Goal: Task Accomplishment & Management: Complete application form

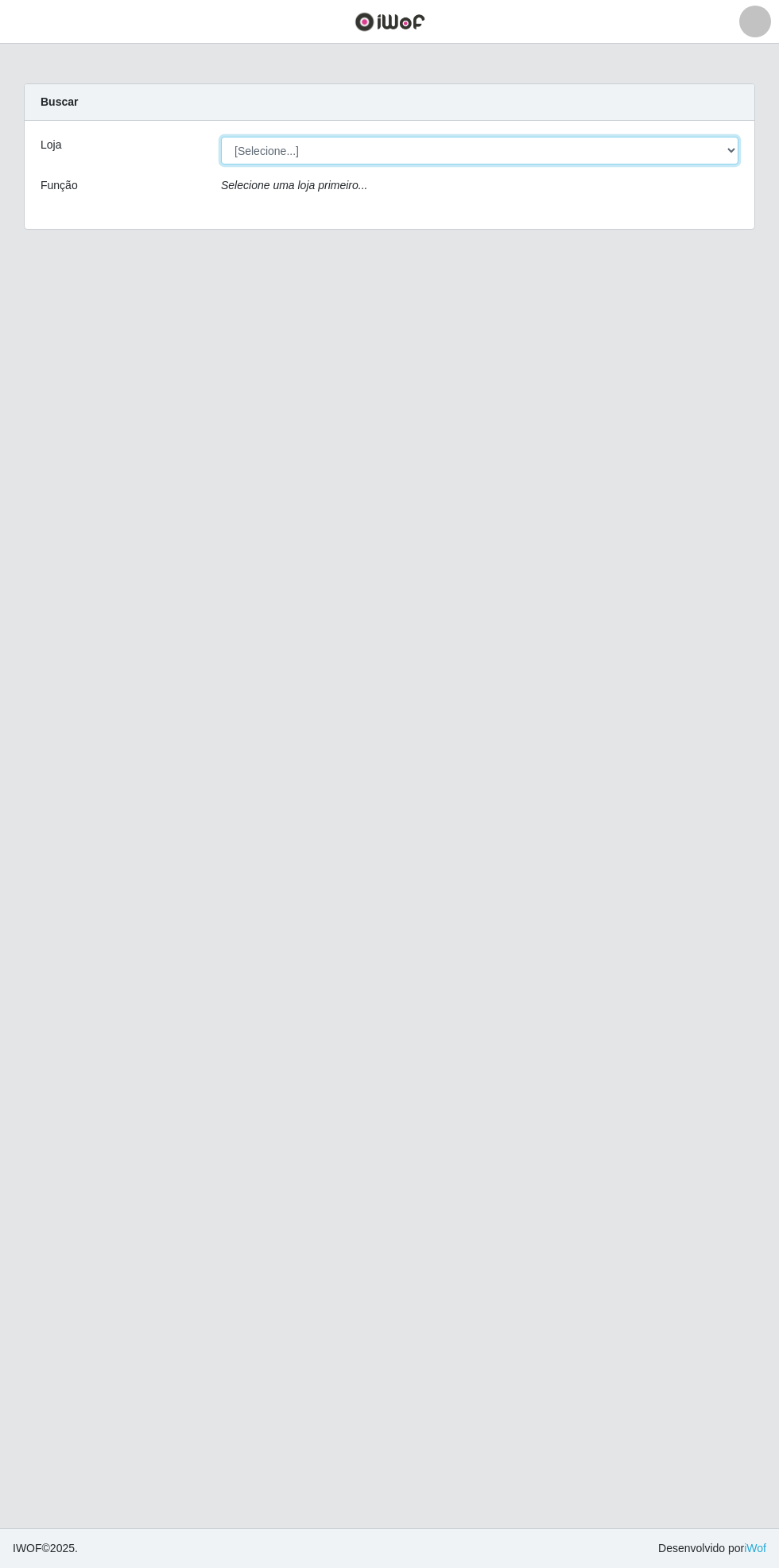
click at [730, 156] on select "[Selecione...] Bemais Supermercados - [GEOGRAPHIC_DATA]" at bounding box center [480, 150] width 518 height 28
select select "250"
click at [221, 136] on select "[Selecione...] Bemais Supermercados - [GEOGRAPHIC_DATA]" at bounding box center [480, 150] width 518 height 28
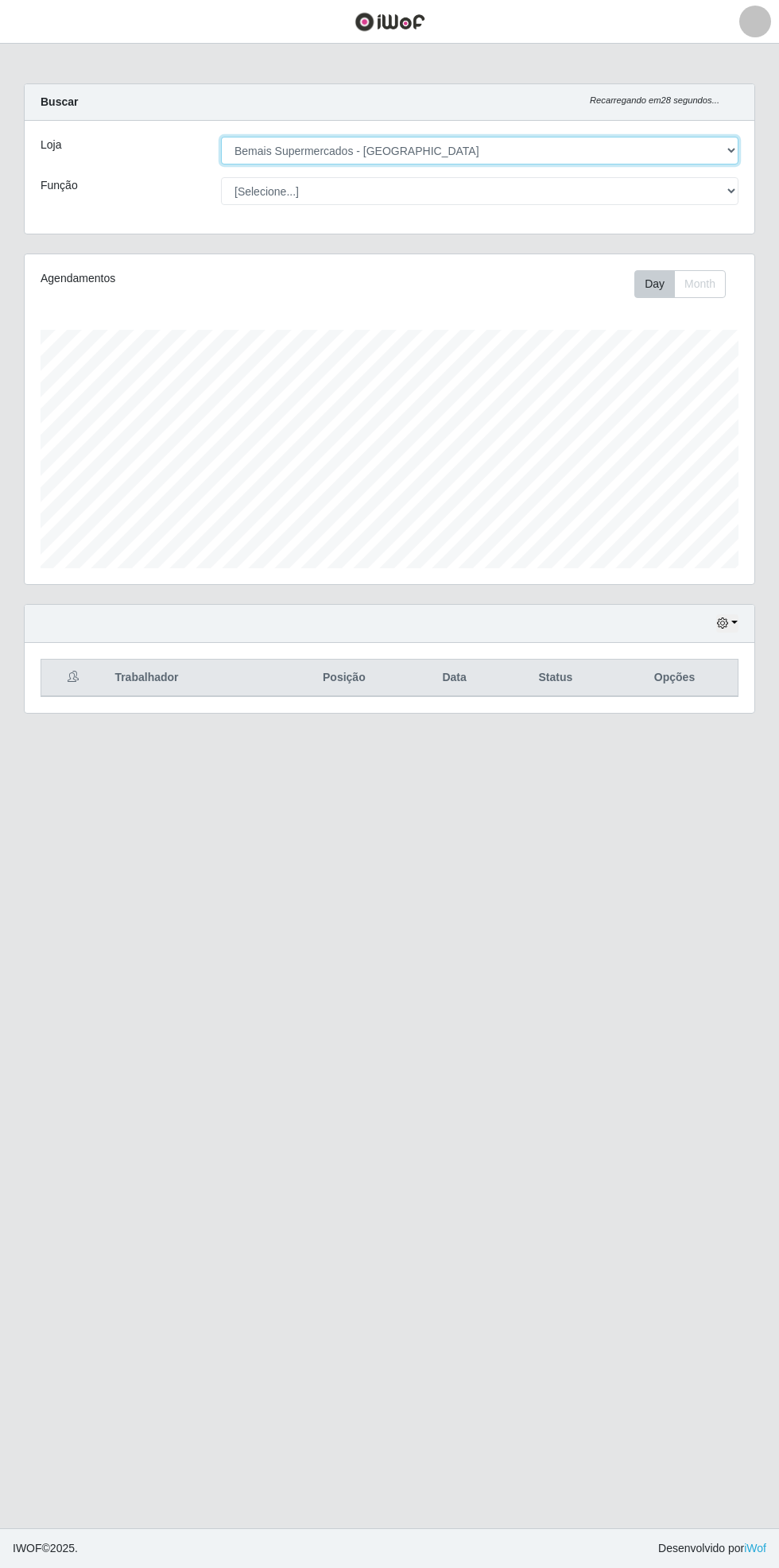
scroll to position [329, 730]
click at [59, 35] on header "Perfil Alterar Senha Sair" at bounding box center [390, 22] width 779 height 43
click at [38, 32] on button "button" at bounding box center [20, 22] width 40 height 27
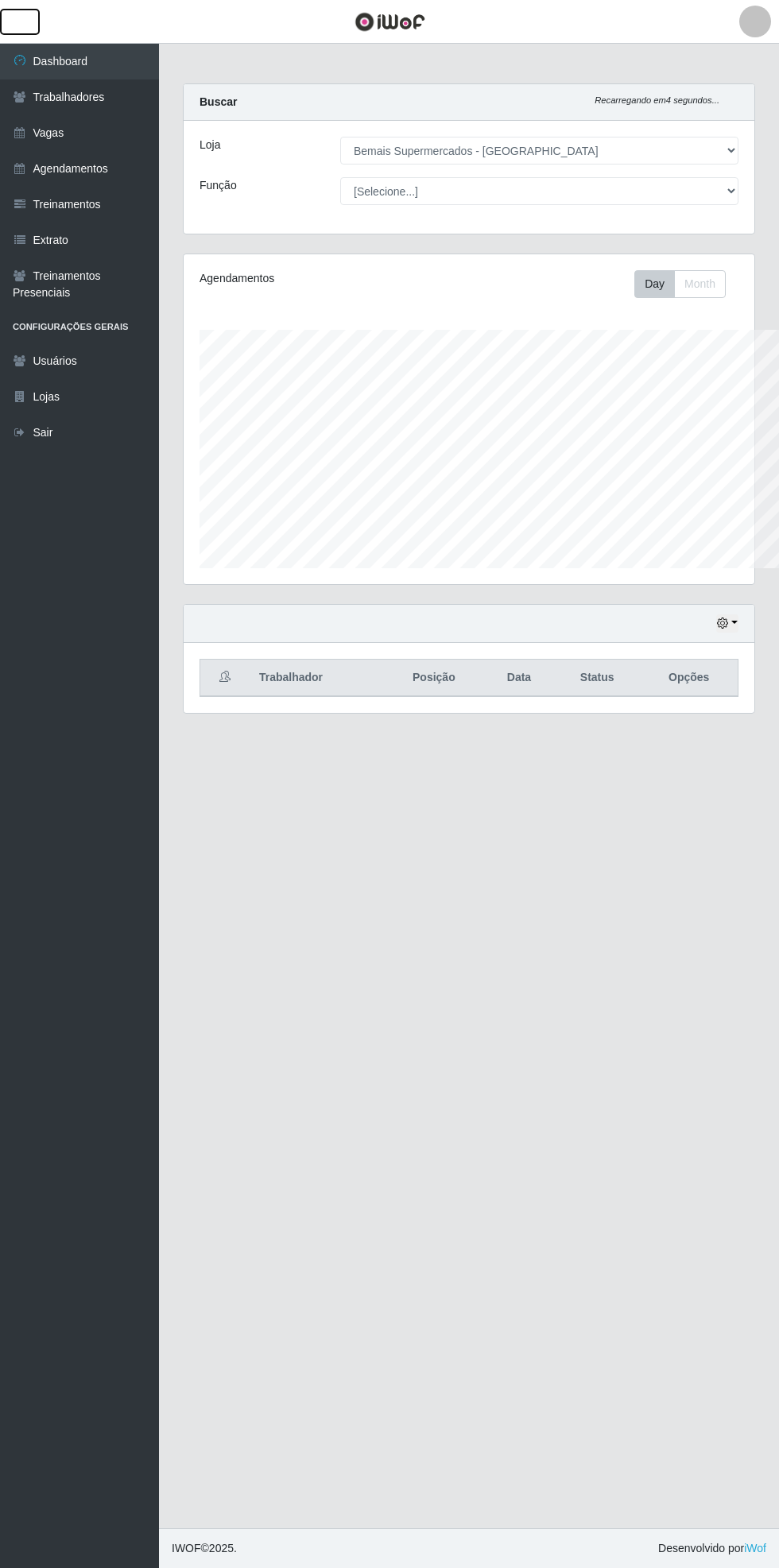
scroll to position [794198, 794399]
click at [109, 140] on link "Vagas" at bounding box center [79, 133] width 159 height 36
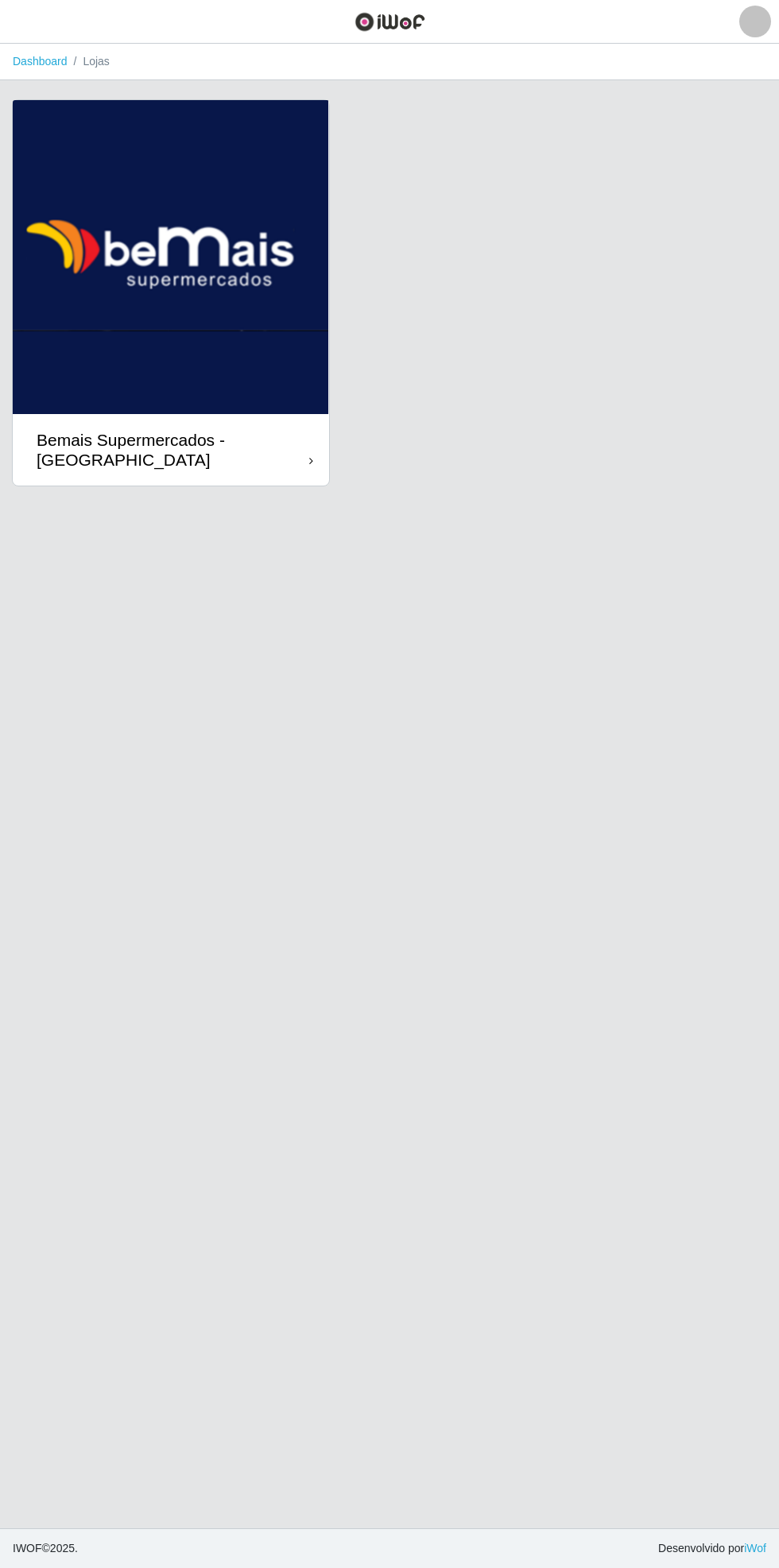
click at [282, 460] on div "Bemais Supermercados - [GEOGRAPHIC_DATA]" at bounding box center [173, 450] width 273 height 40
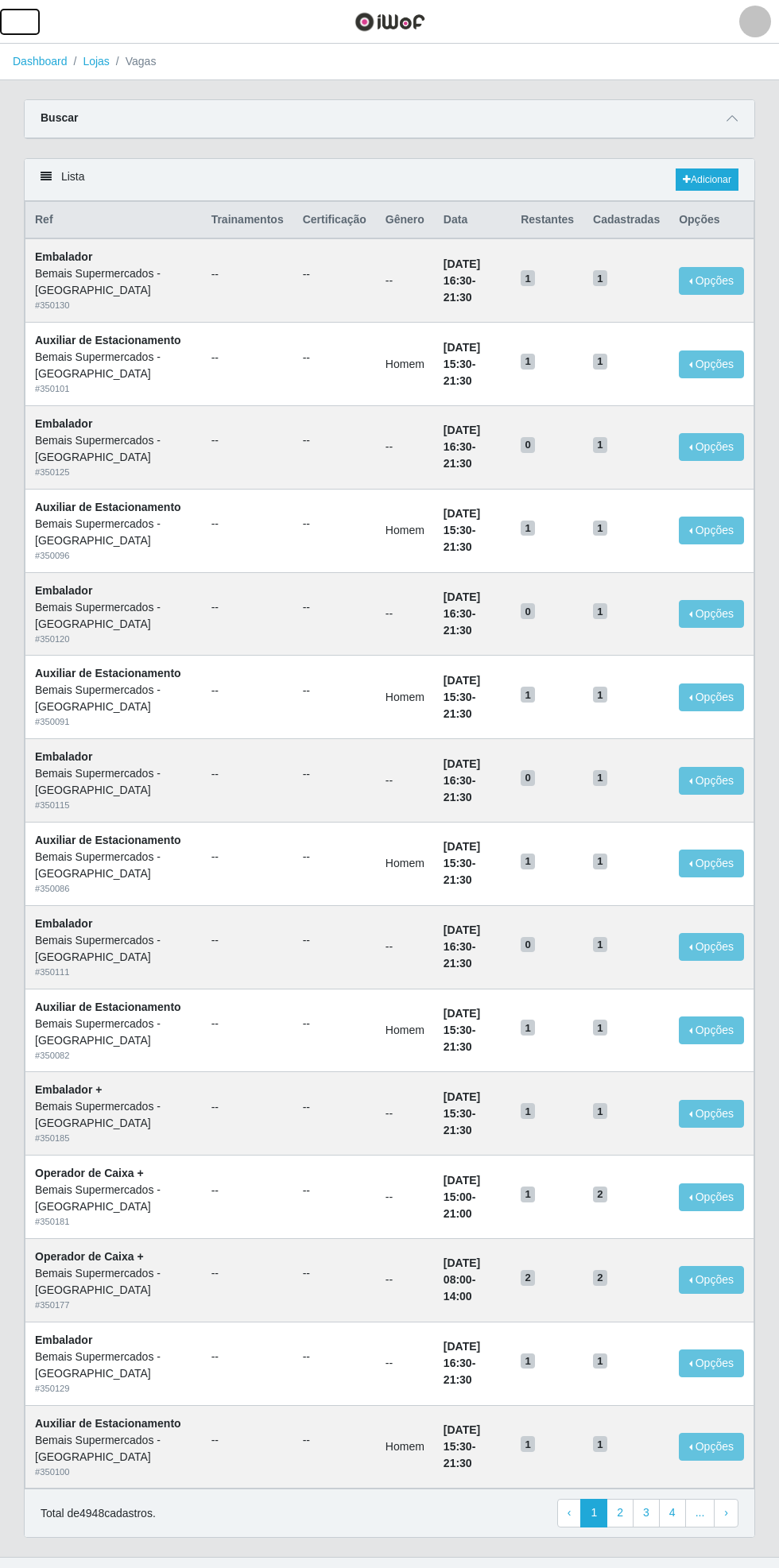
click at [36, 27] on button "button" at bounding box center [20, 22] width 40 height 27
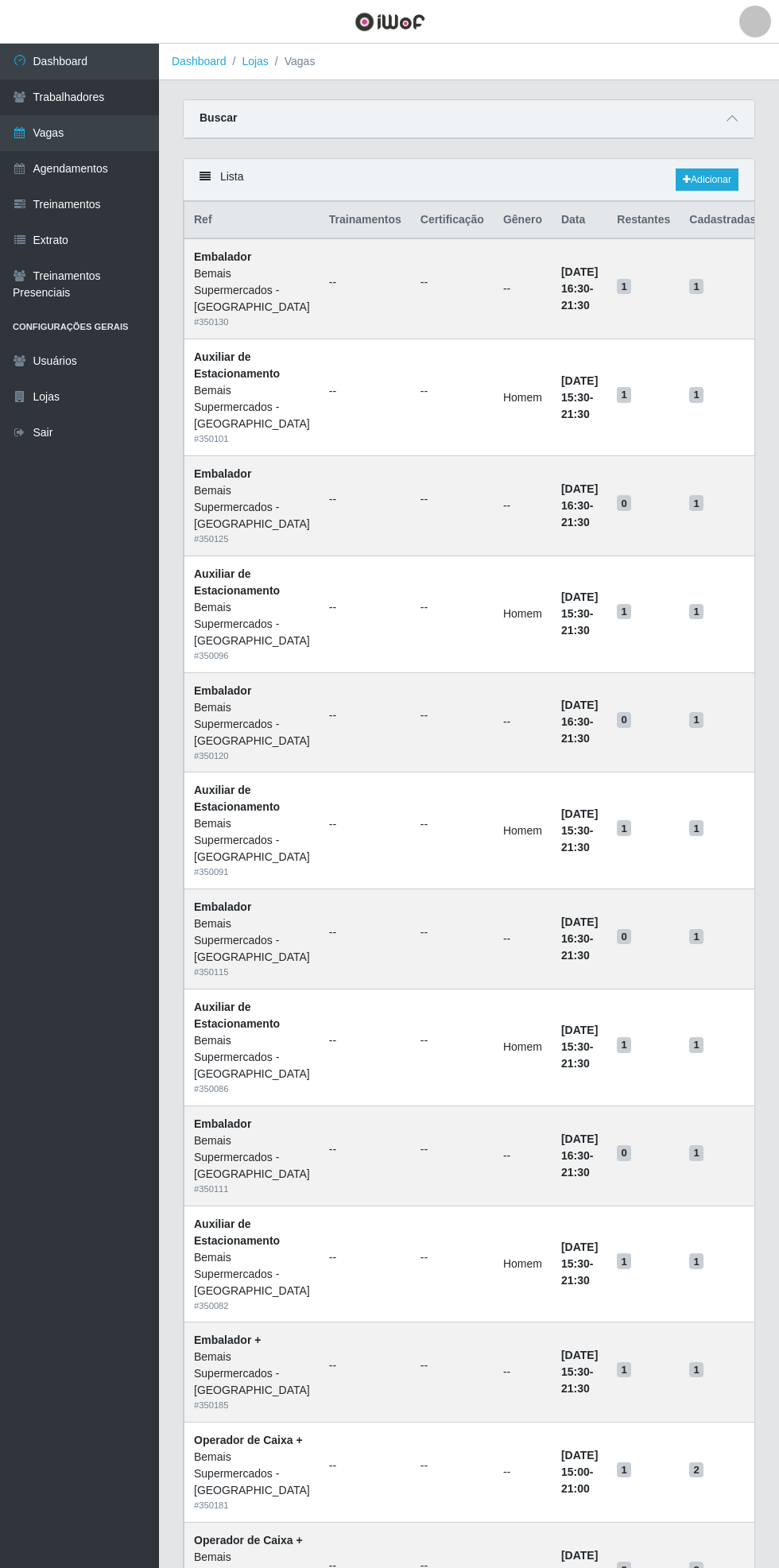
click at [97, 131] on link "Vagas" at bounding box center [79, 133] width 159 height 36
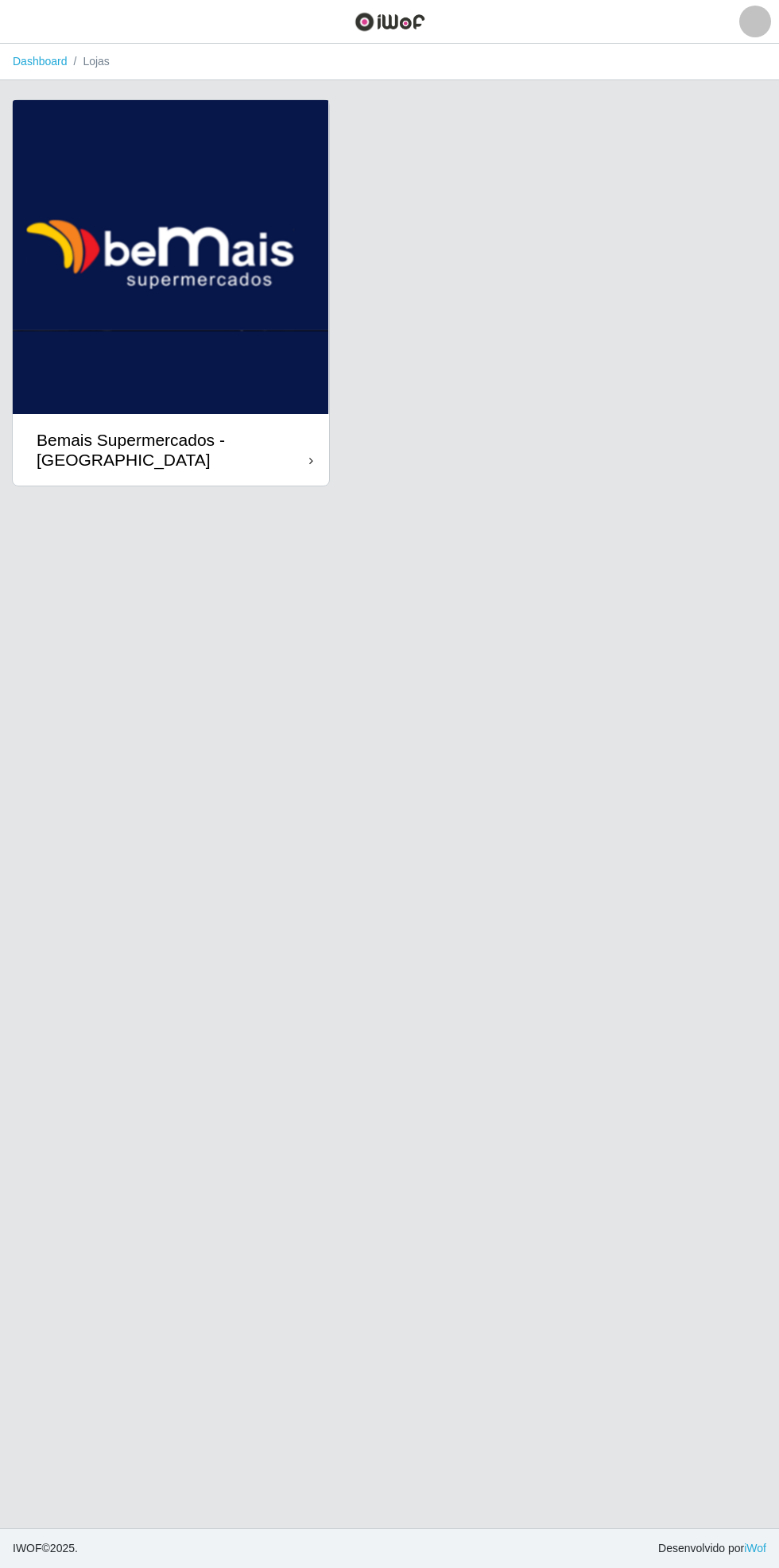
click at [303, 459] on div "Bemais Supermercados - [GEOGRAPHIC_DATA]" at bounding box center [173, 450] width 273 height 40
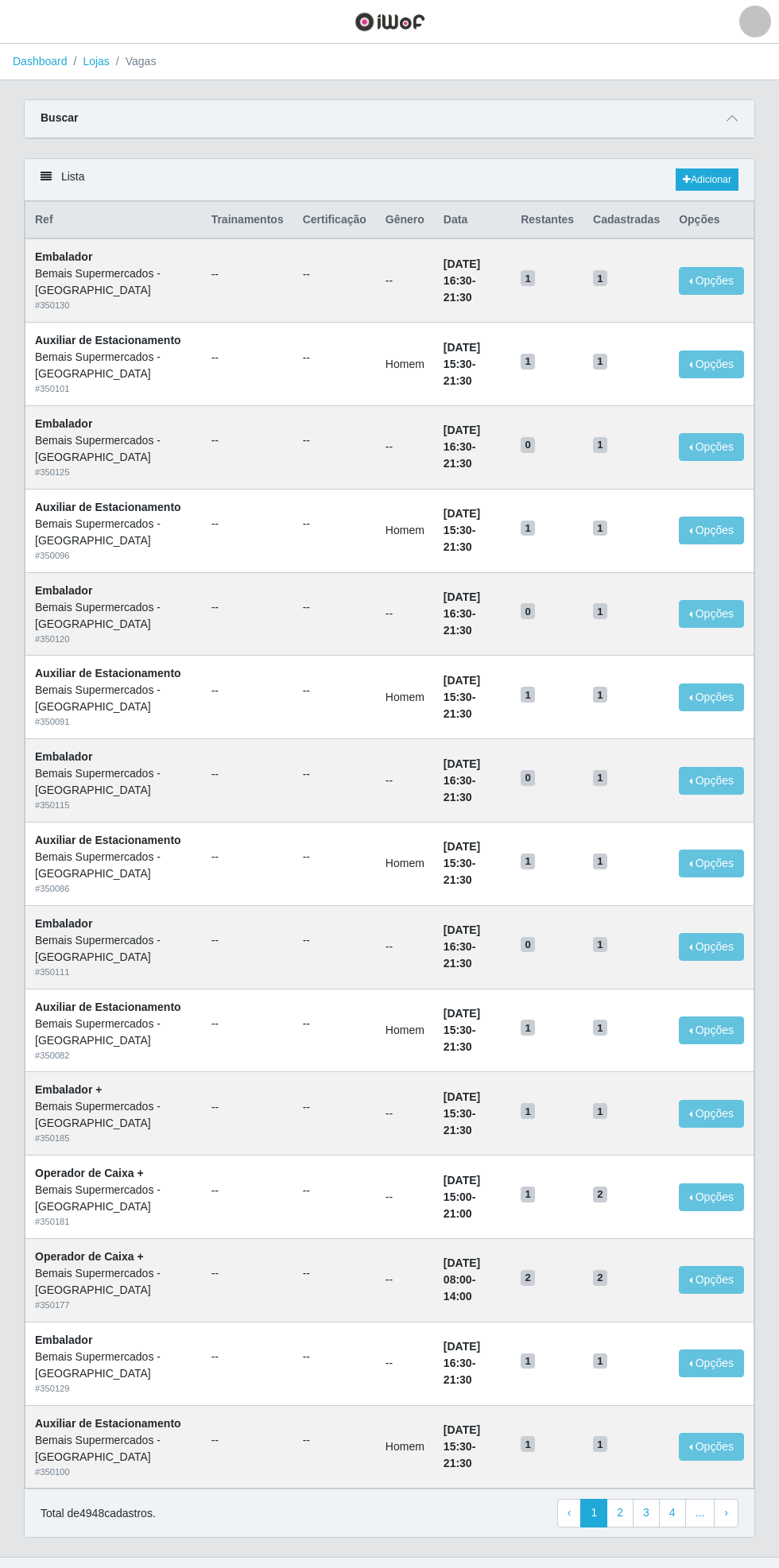
click at [757, 111] on div "Carregando... Buscar Início em Término em Função [Selecione...] ASG ASG + ASG +…" at bounding box center [390, 129] width 755 height 59
click at [733, 118] on icon at bounding box center [732, 118] width 11 height 11
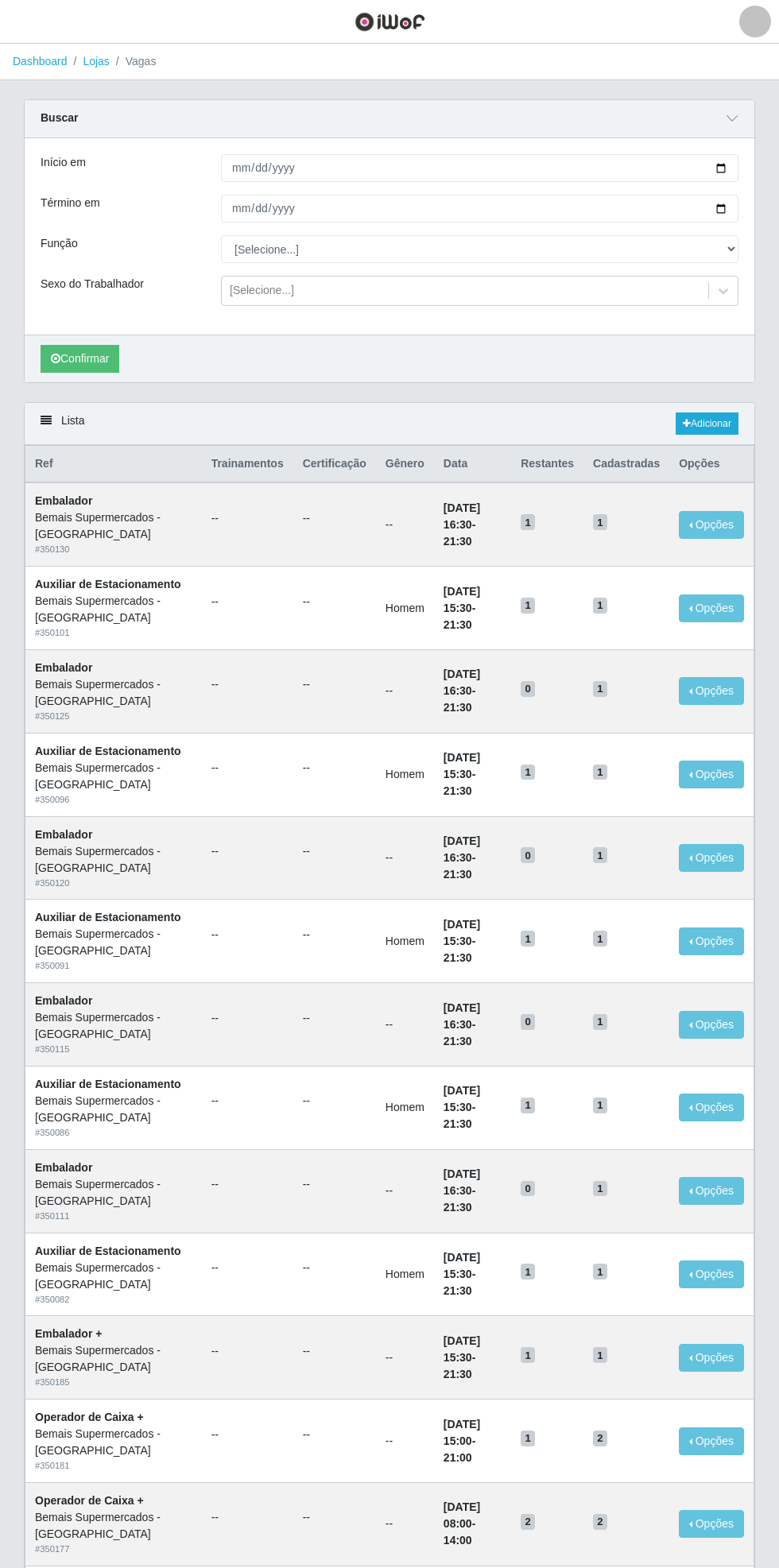
click at [757, 154] on div "Carregando... Buscar Início em Término em Função [Selecione...] ASG ASG + ASG +…" at bounding box center [390, 251] width 755 height 302
click at [154, 289] on div "Sexo do Trabalhador" at bounding box center [119, 290] width 181 height 31
click at [737, 163] on input "Início em" at bounding box center [480, 168] width 518 height 28
type input "[DATE]"
click at [730, 207] on input "Término em" at bounding box center [480, 208] width 518 height 28
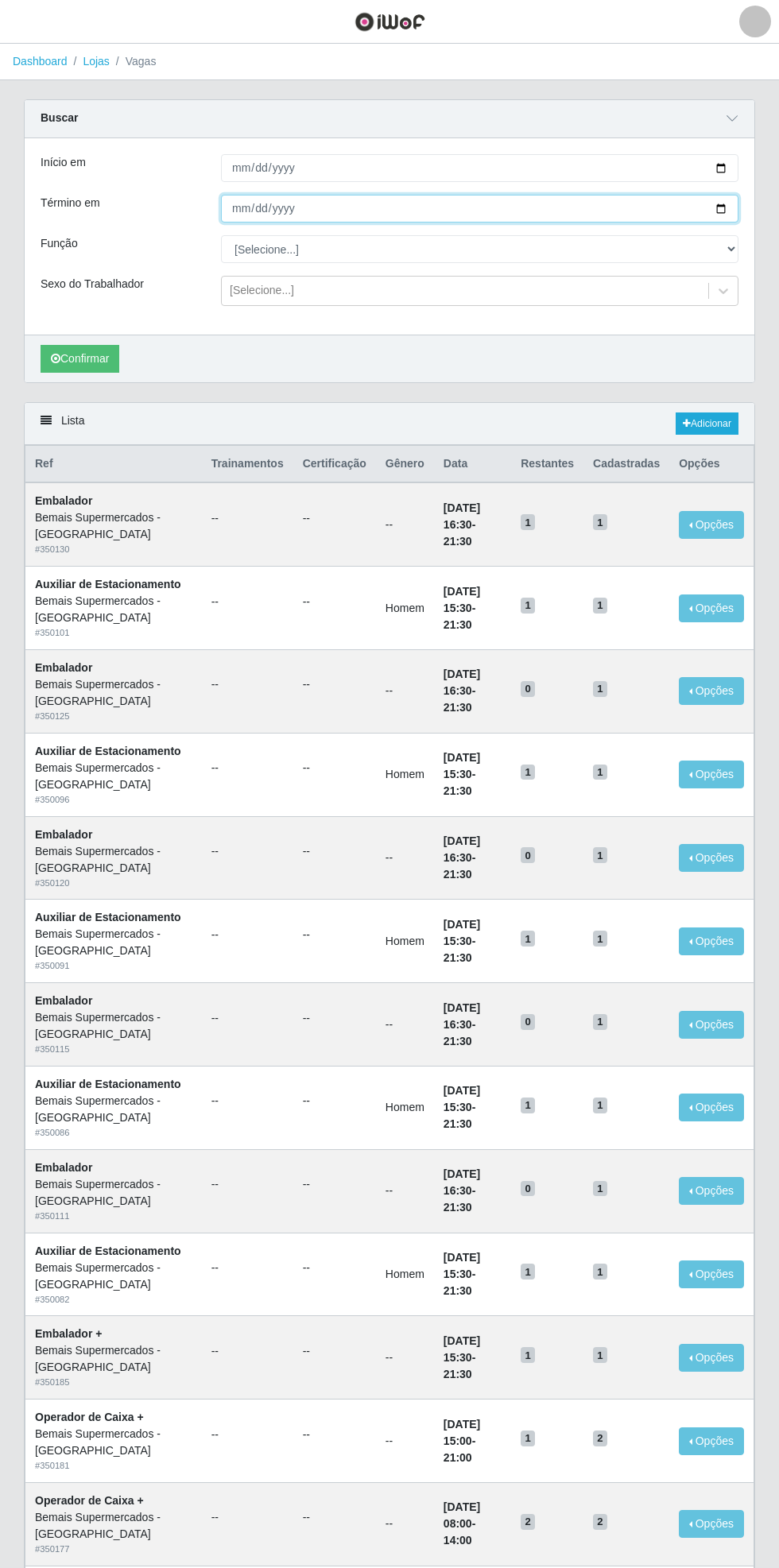
type input "[DATE]"
click at [728, 247] on select "[Selecione...] ASG ASG + ASG ++ Auxiliar de Estacionamento Auxiliar de Estacion…" at bounding box center [480, 249] width 518 height 28
select select "104"
click at [221, 235] on select "[Selecione...] ASG ASG + ASG ++ Auxiliar de Estacionamento Auxiliar de Estacion…" at bounding box center [480, 249] width 518 height 28
click at [76, 361] on button "Confirmar" at bounding box center [80, 359] width 79 height 28
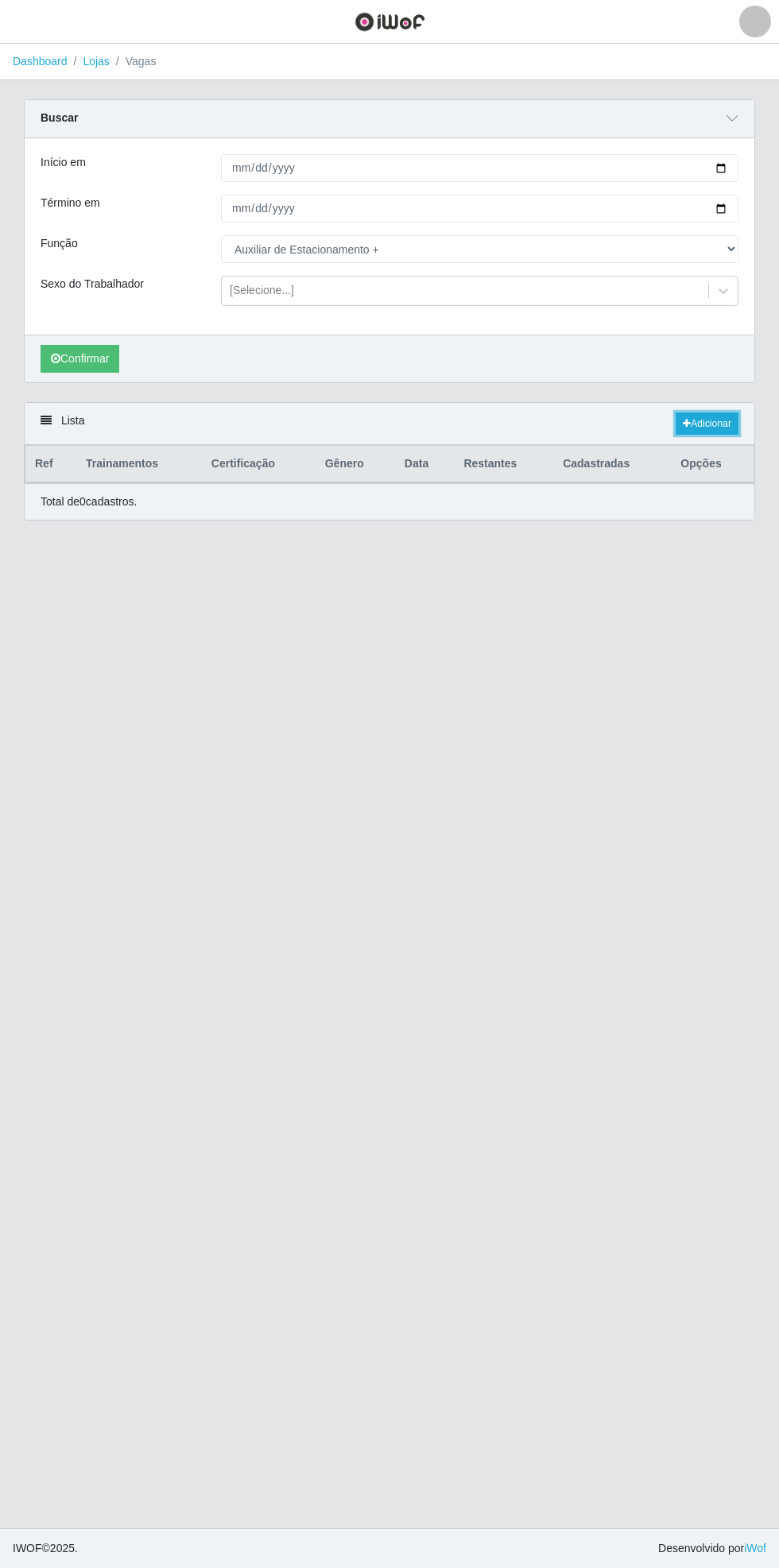
click at [707, 421] on link "Adicionar" at bounding box center [708, 423] width 63 height 23
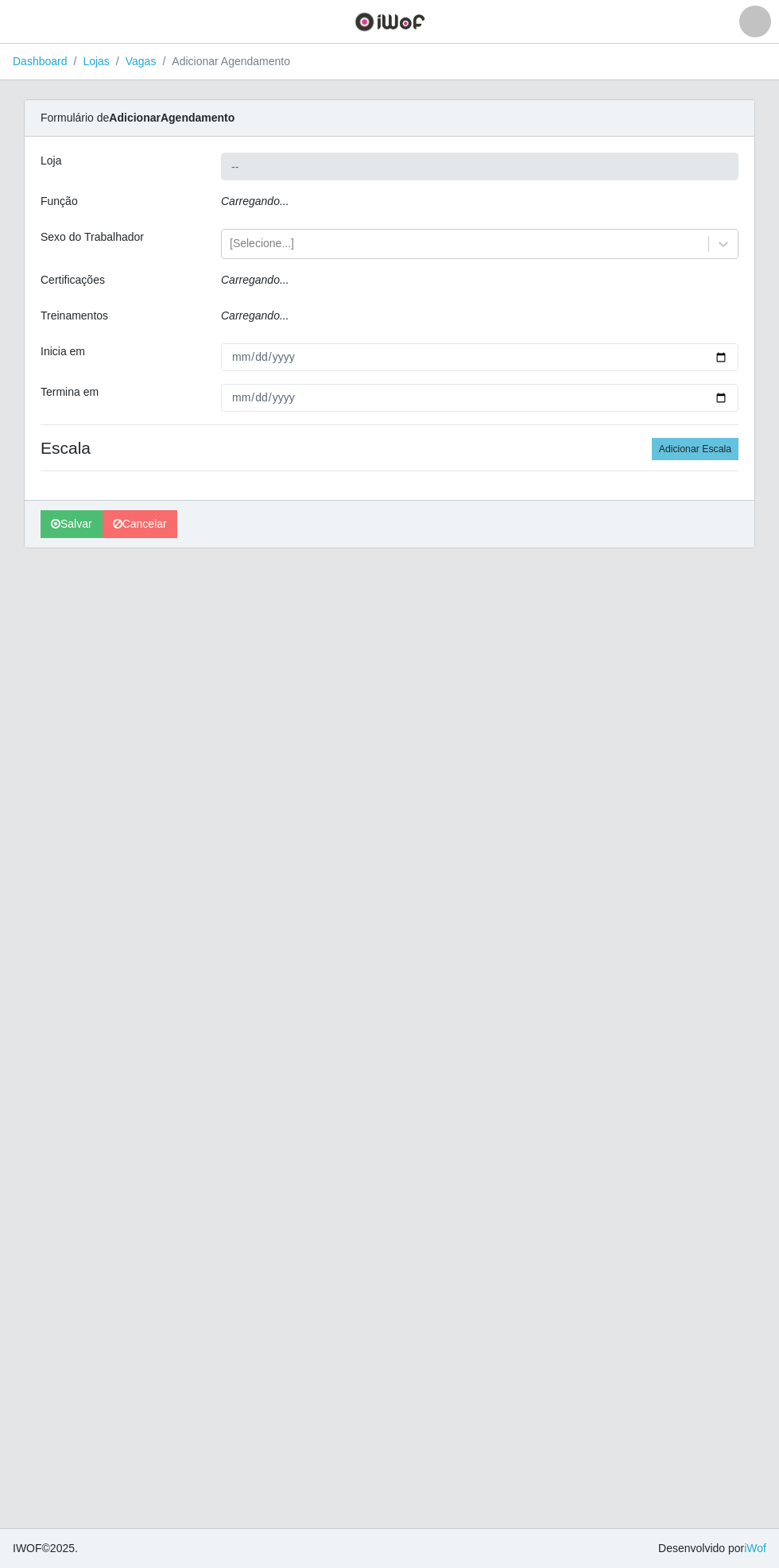
type input "Bemais Supermercados - [GEOGRAPHIC_DATA]"
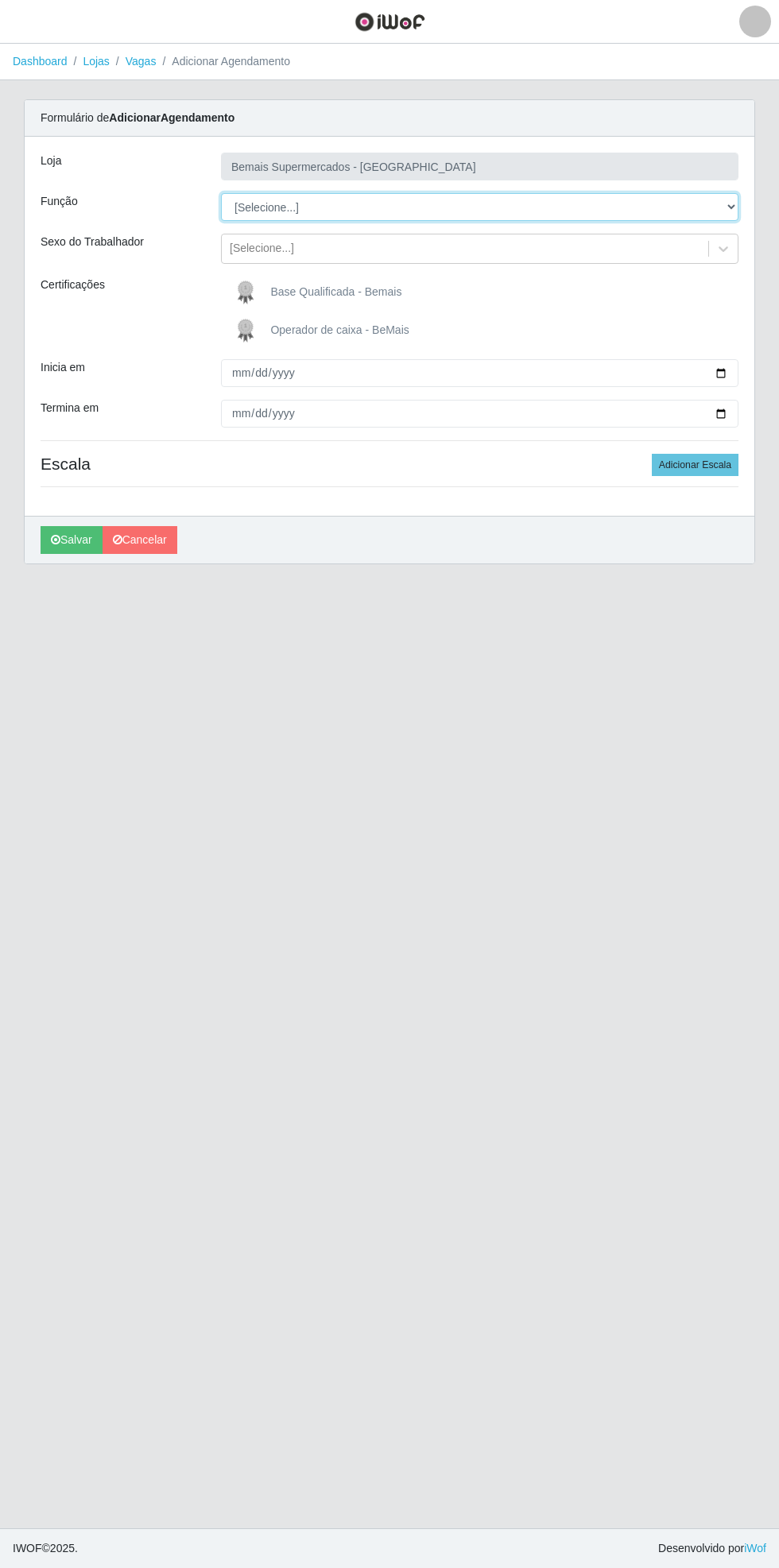
click at [733, 206] on select "[Selecione...] ASG ASG + ASG ++ Auxiliar de Estacionamento Auxiliar de Estacion…" at bounding box center [480, 206] width 518 height 28
select select "104"
click at [221, 193] on select "[Selecione...] ASG ASG + ASG ++ Auxiliar de Estacionamento Auxiliar de Estacion…" at bounding box center [480, 206] width 518 height 28
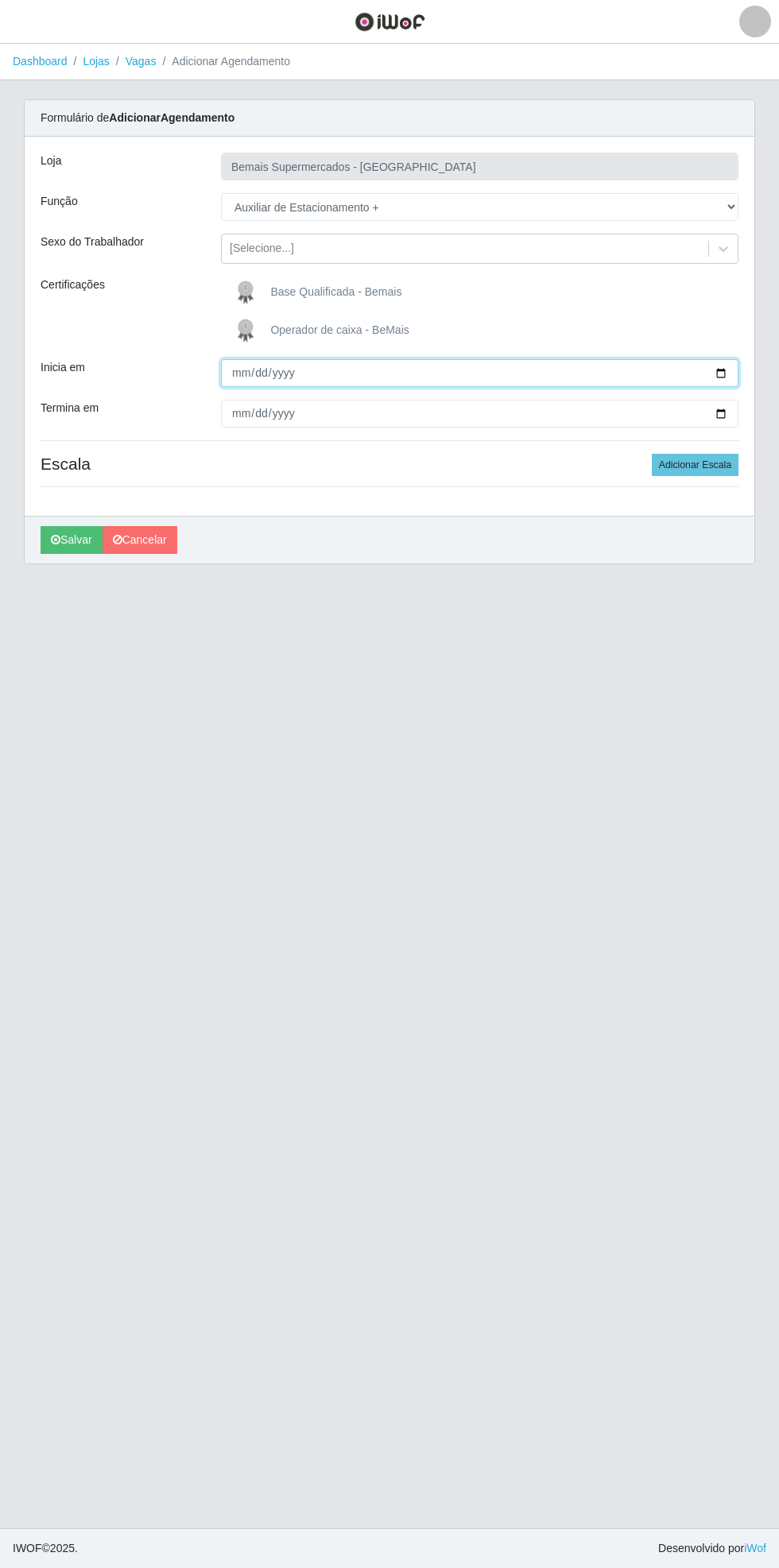
click at [731, 373] on input "Inicia em" at bounding box center [480, 372] width 518 height 28
type input "[DATE]"
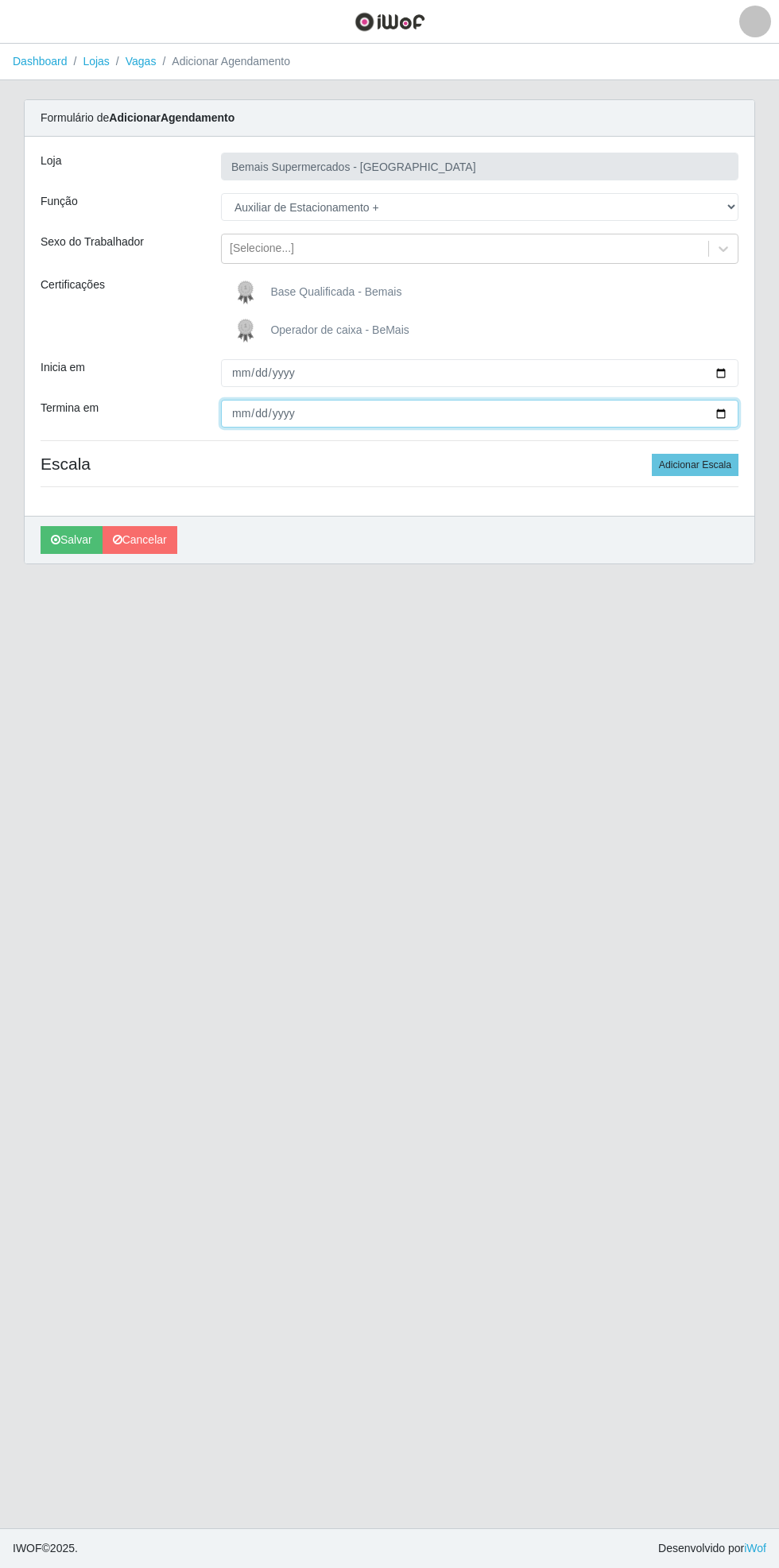
click at [733, 412] on input "Termina em" at bounding box center [480, 413] width 518 height 28
type input "[DATE]"
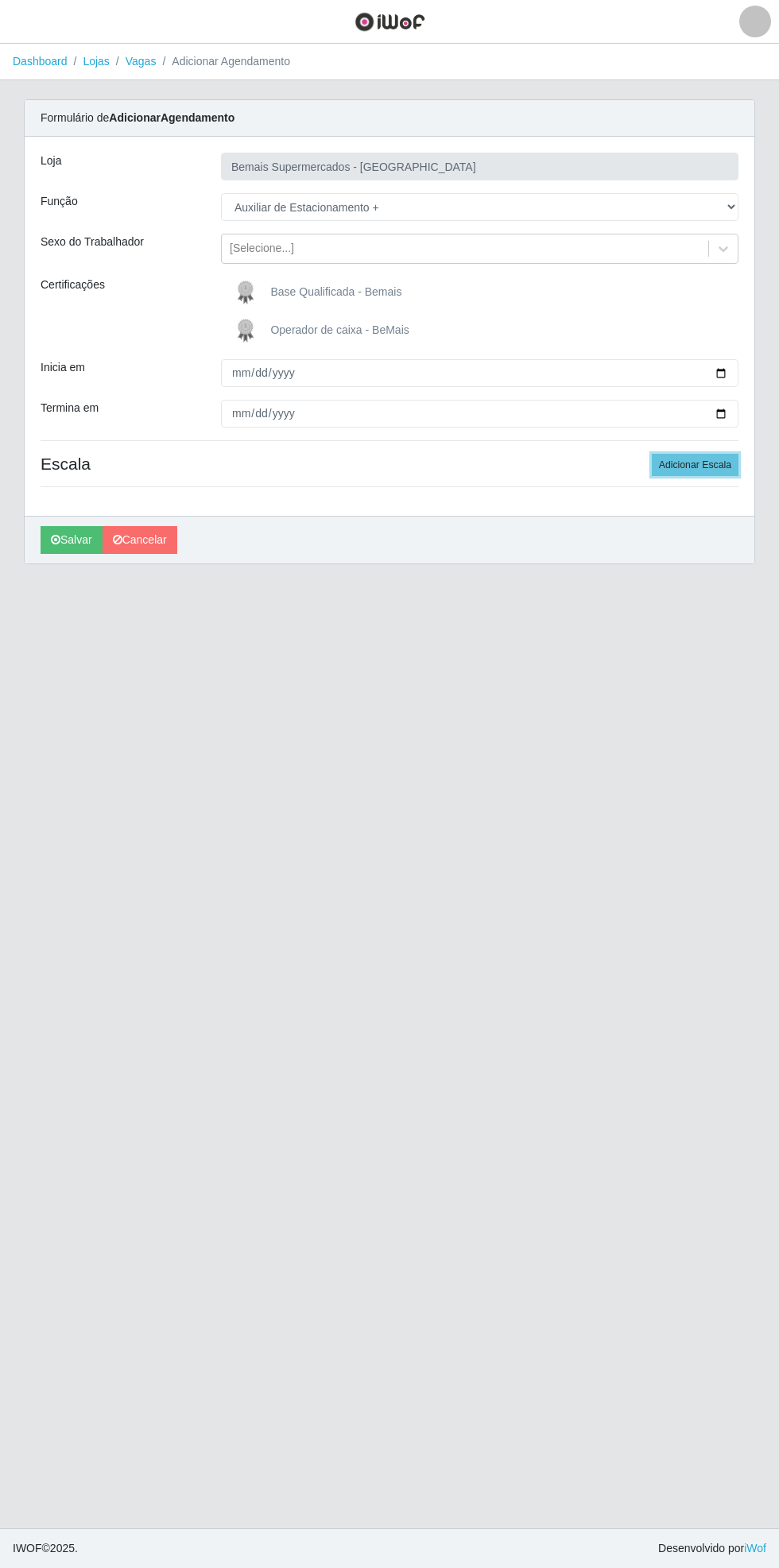
click at [696, 464] on button "Adicionar Escala" at bounding box center [695, 464] width 87 height 23
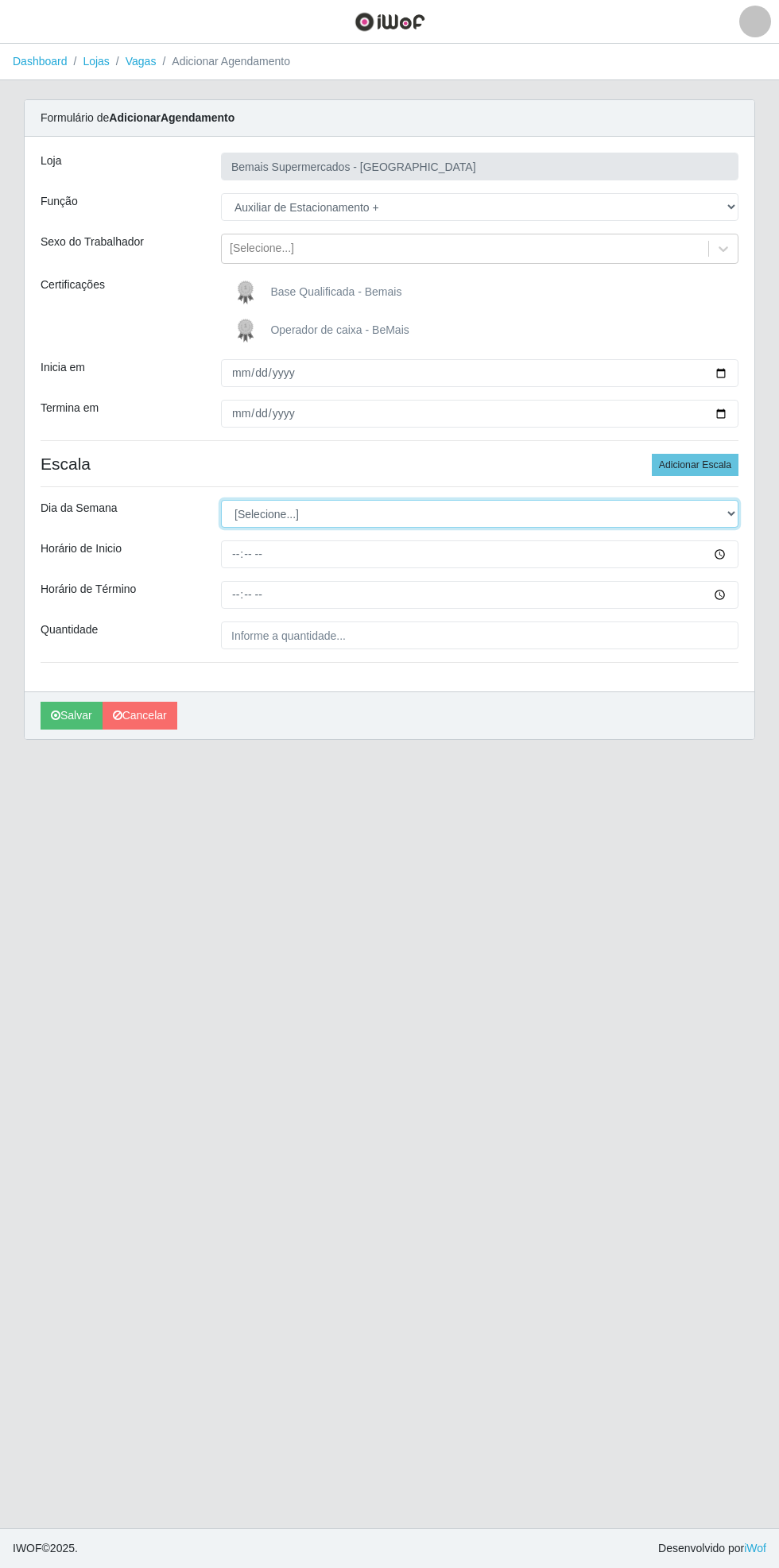
click at [737, 518] on select "[Selecione...] Segunda Terça Quarta Quinta Sexta Sábado Domingo" at bounding box center [480, 514] width 518 height 28
select select "6"
click at [221, 500] on select "[Selecione...] Segunda Terça Quarta Quinta Sexta Sábado Domingo" at bounding box center [480, 514] width 518 height 28
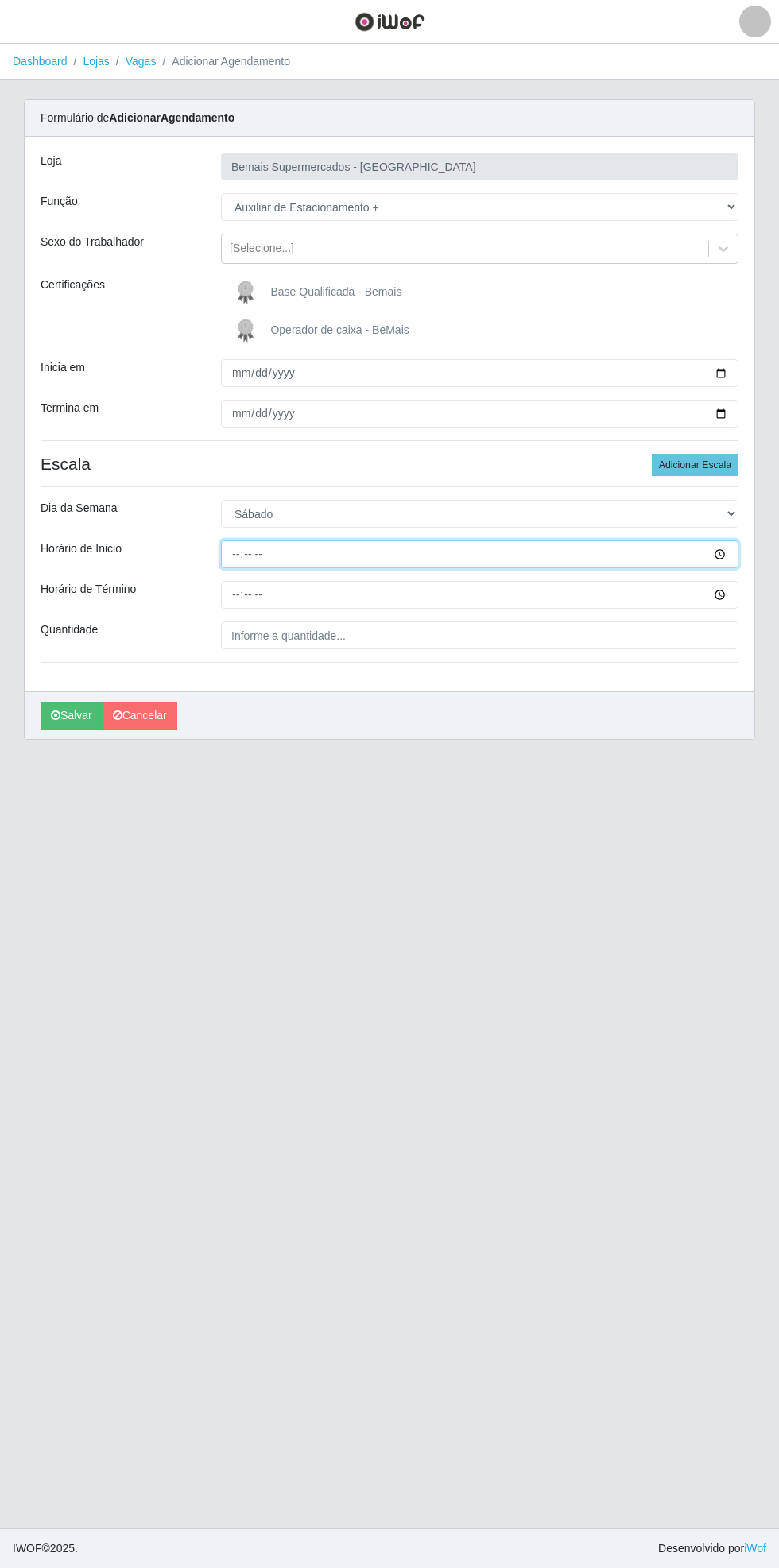
click at [730, 553] on input "Horário de Inicio" at bounding box center [480, 554] width 518 height 28
type input "15:30"
click at [735, 593] on input "Horário de Término" at bounding box center [480, 595] width 518 height 28
type input "21:30"
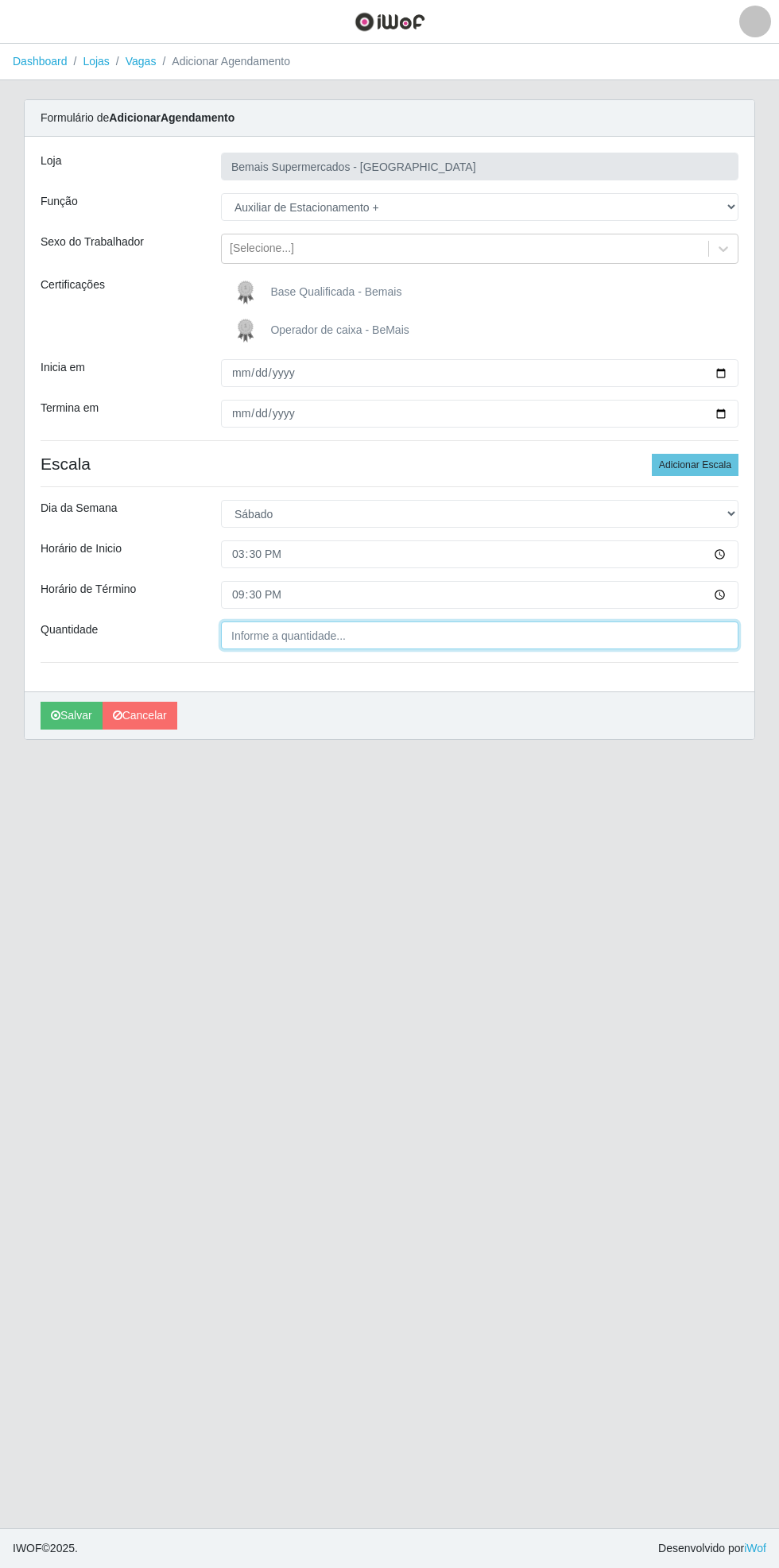
click at [690, 632] on input "Quantidade" at bounding box center [480, 635] width 518 height 28
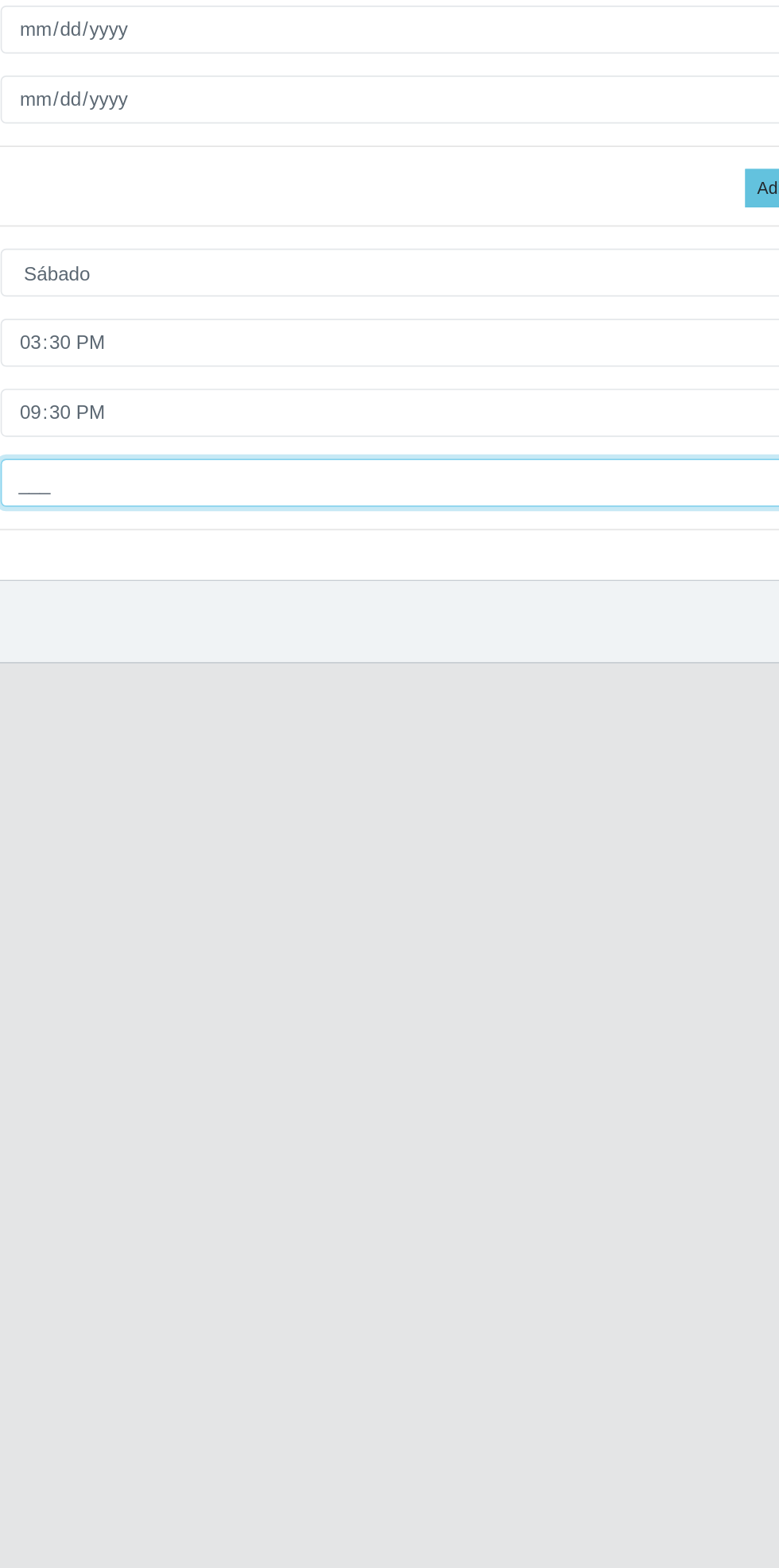
type input "1__"
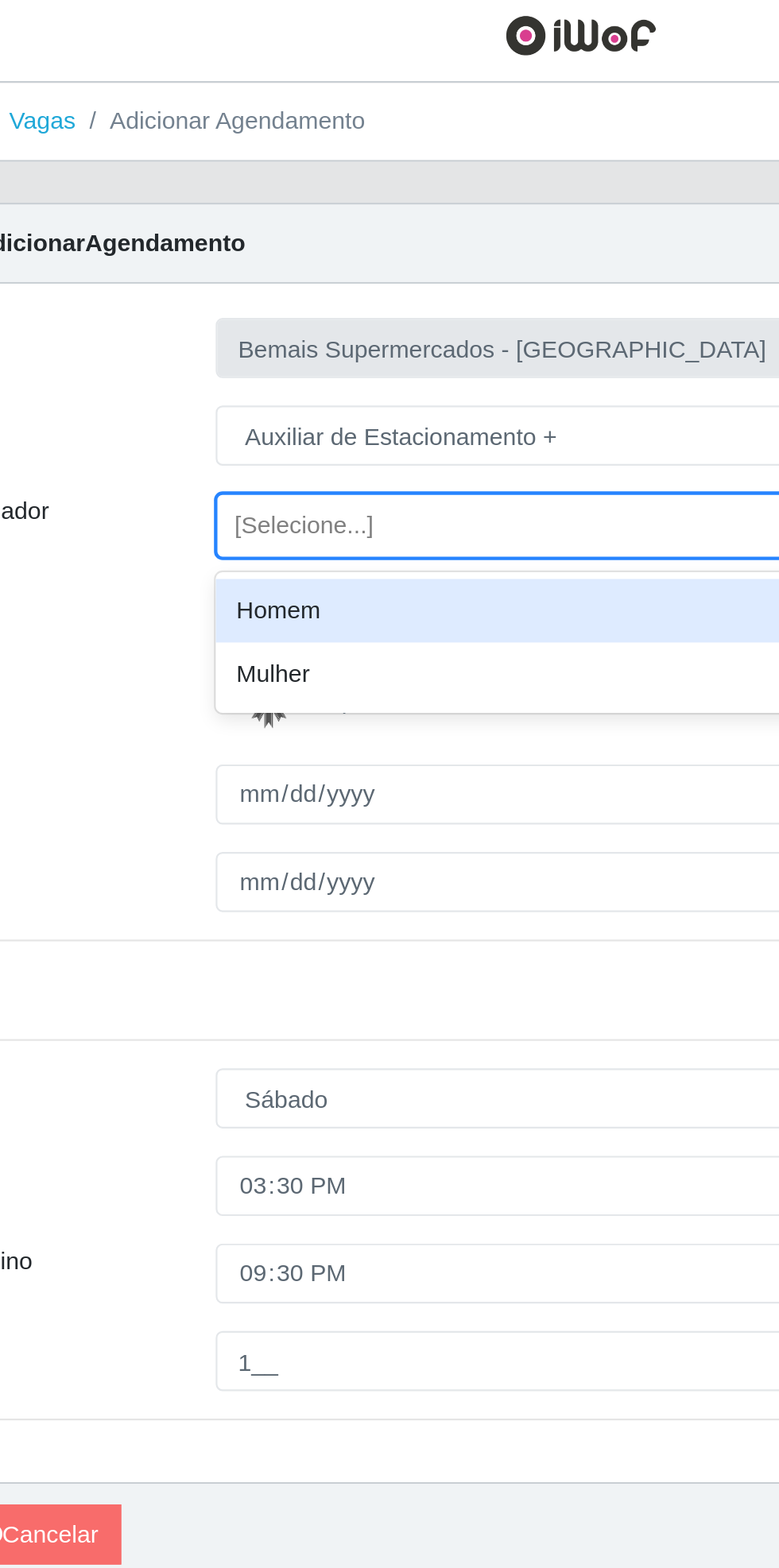
click at [340, 289] on div "Homem" at bounding box center [480, 289] width 518 height 30
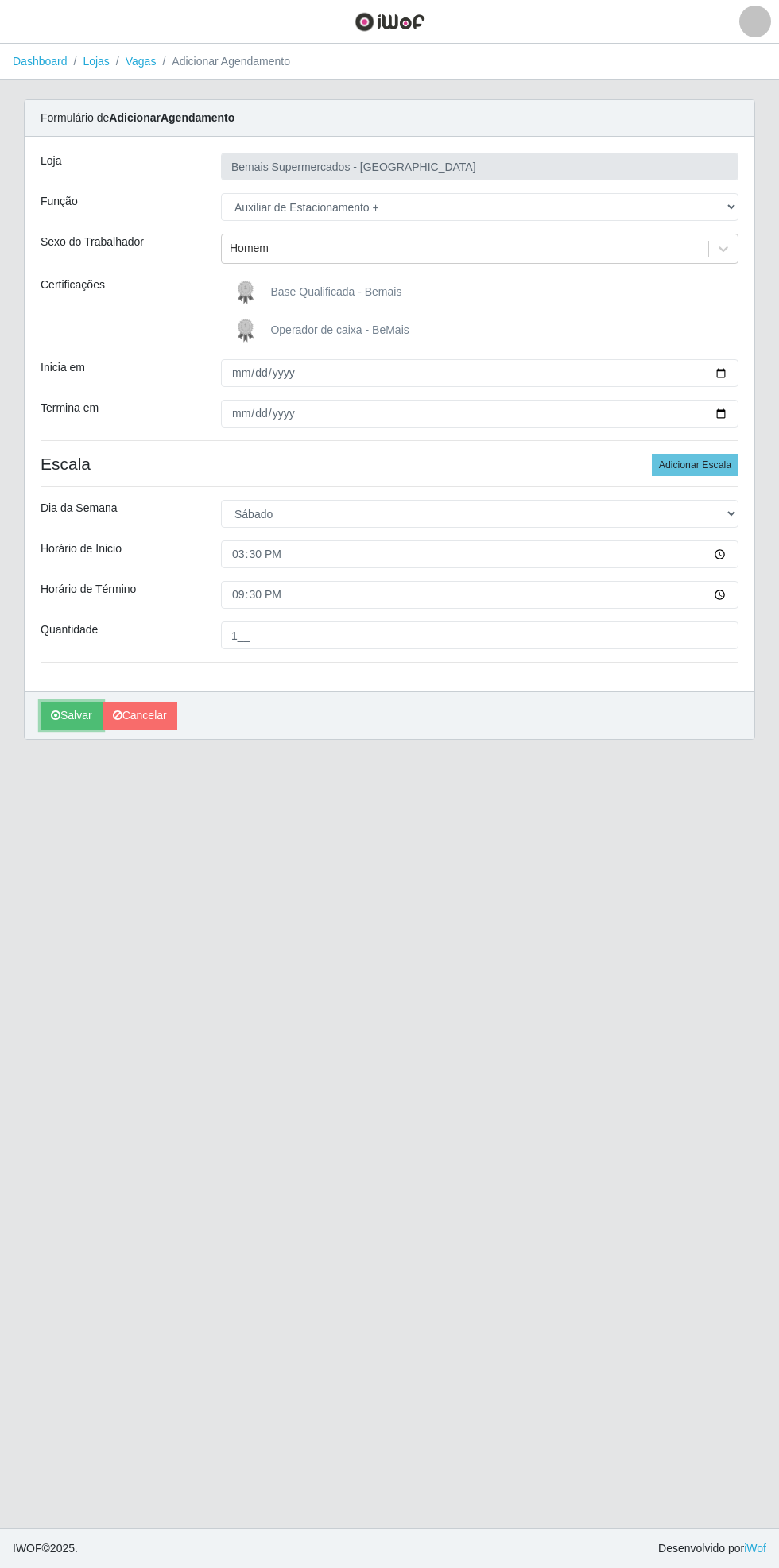
click at [65, 720] on button "Salvar" at bounding box center [71, 715] width 62 height 28
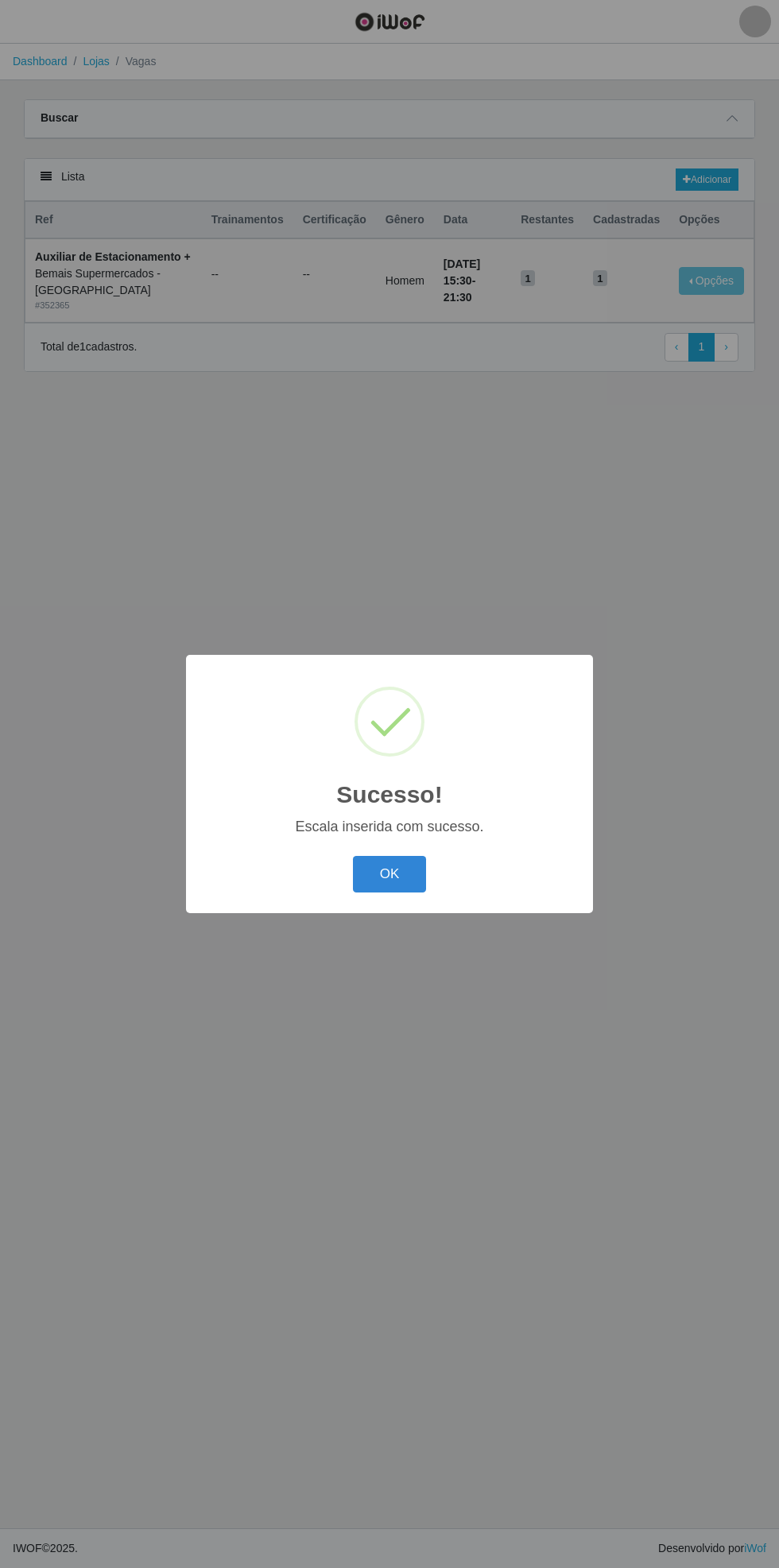
click at [375, 886] on button "OK" at bounding box center [390, 874] width 74 height 38
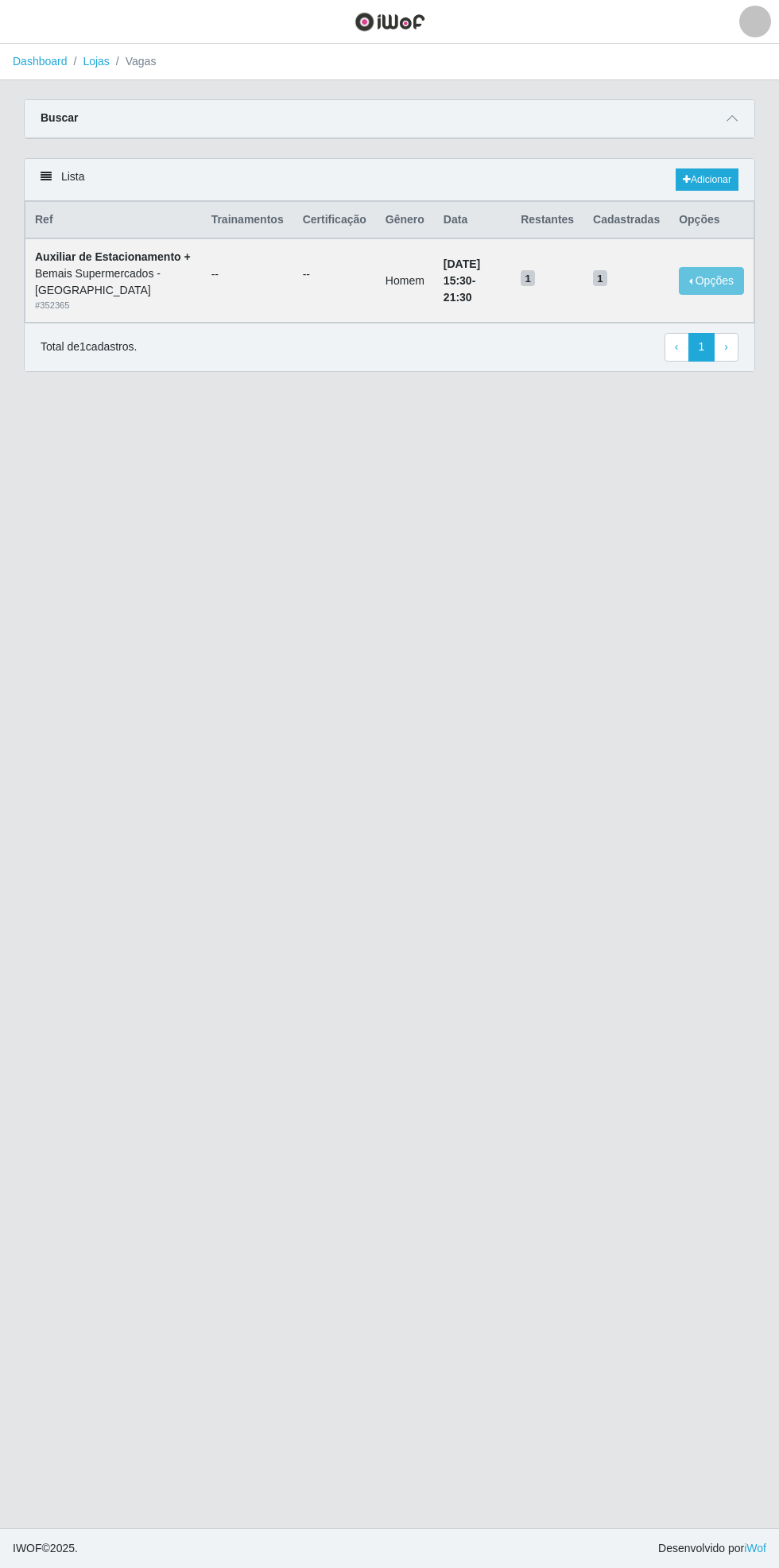
click at [733, 118] on icon at bounding box center [732, 118] width 11 height 11
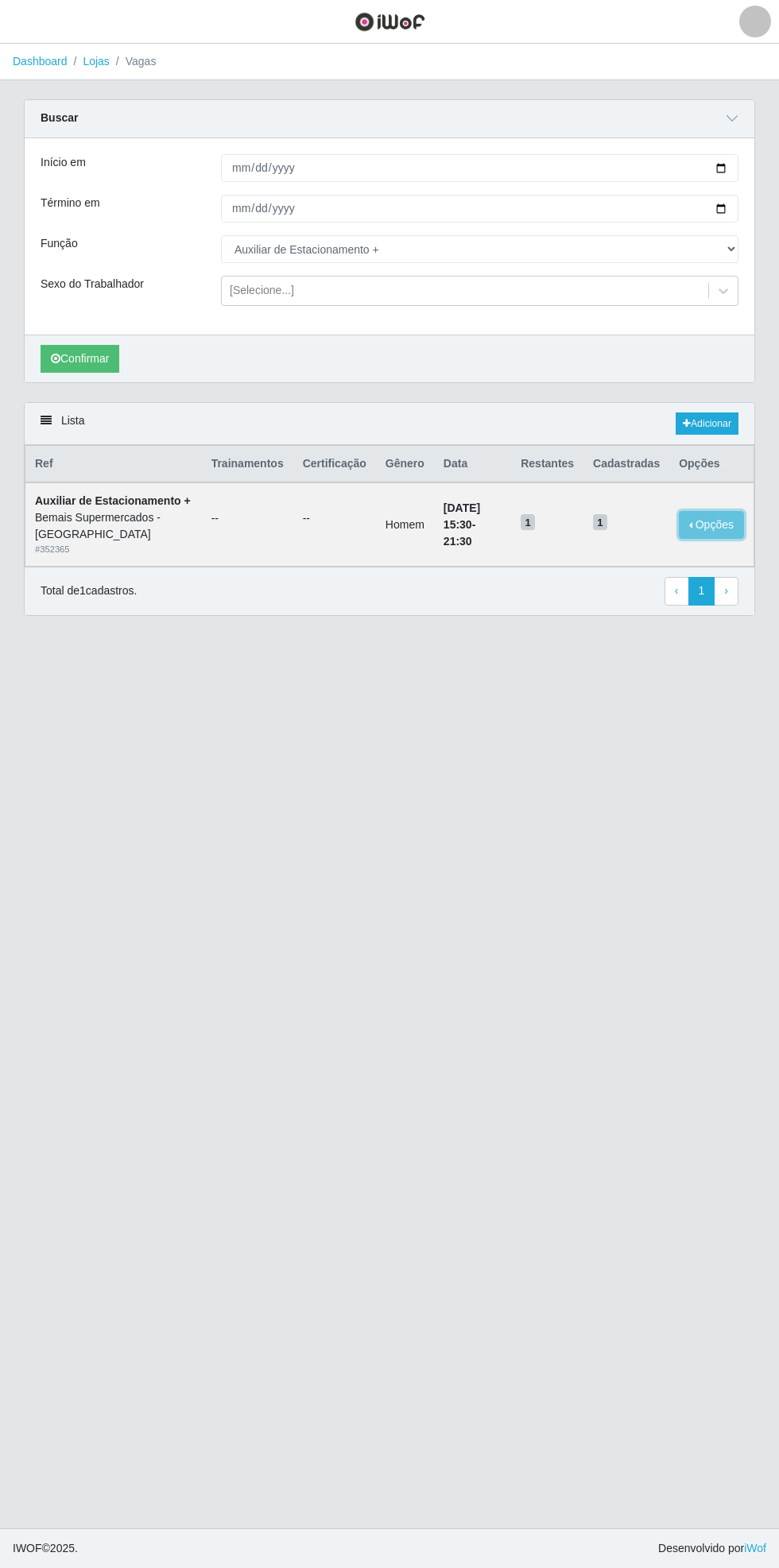
click at [726, 518] on button "Opções" at bounding box center [712, 525] width 65 height 28
click at [646, 795] on main "Dashboard Lojas Vagas Carregando... Buscar Início em [DATE] Término em [DATE] F…" at bounding box center [390, 785] width 779 height 1484
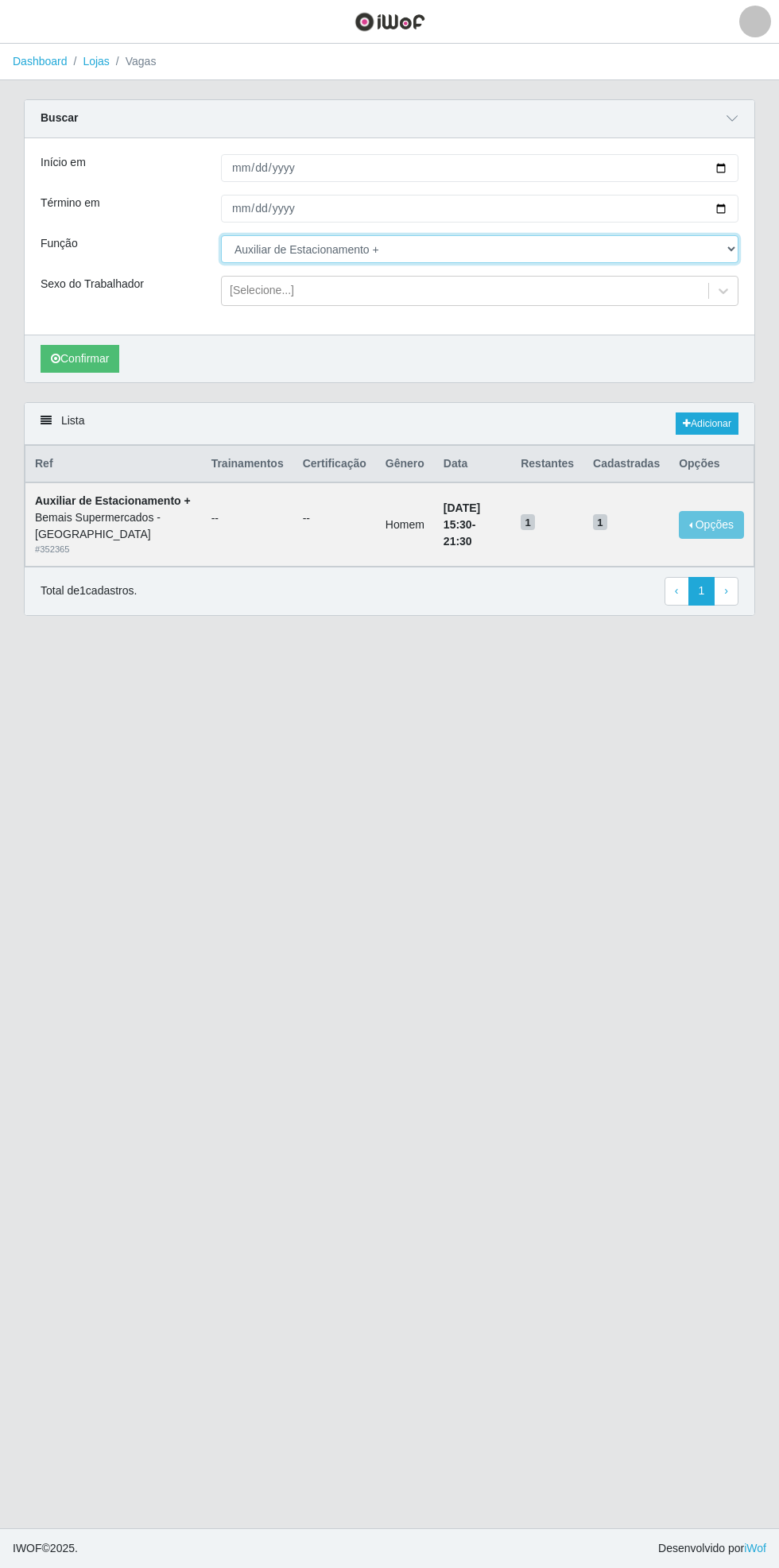
click at [730, 248] on select "[Selecione...] ASG ASG + ASG ++ Auxiliar de Estacionamento Auxiliar de Estacion…" at bounding box center [480, 249] width 518 height 28
select select "70"
click at [221, 235] on select "[Selecione...] ASG ASG + ASG ++ Auxiliar de Estacionamento Auxiliar de Estacion…" at bounding box center [480, 249] width 518 height 28
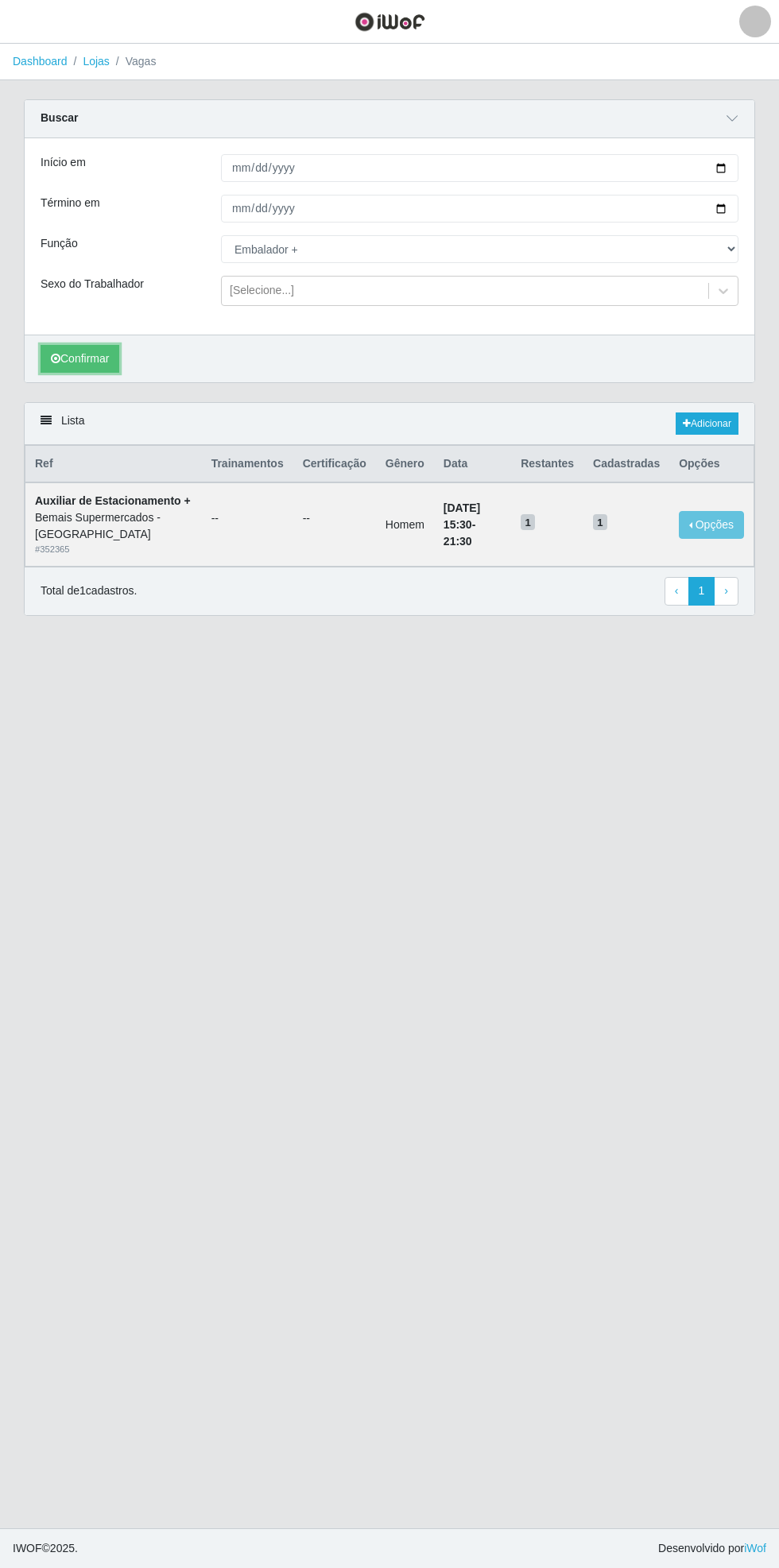
click at [79, 358] on button "Confirmar" at bounding box center [80, 359] width 79 height 28
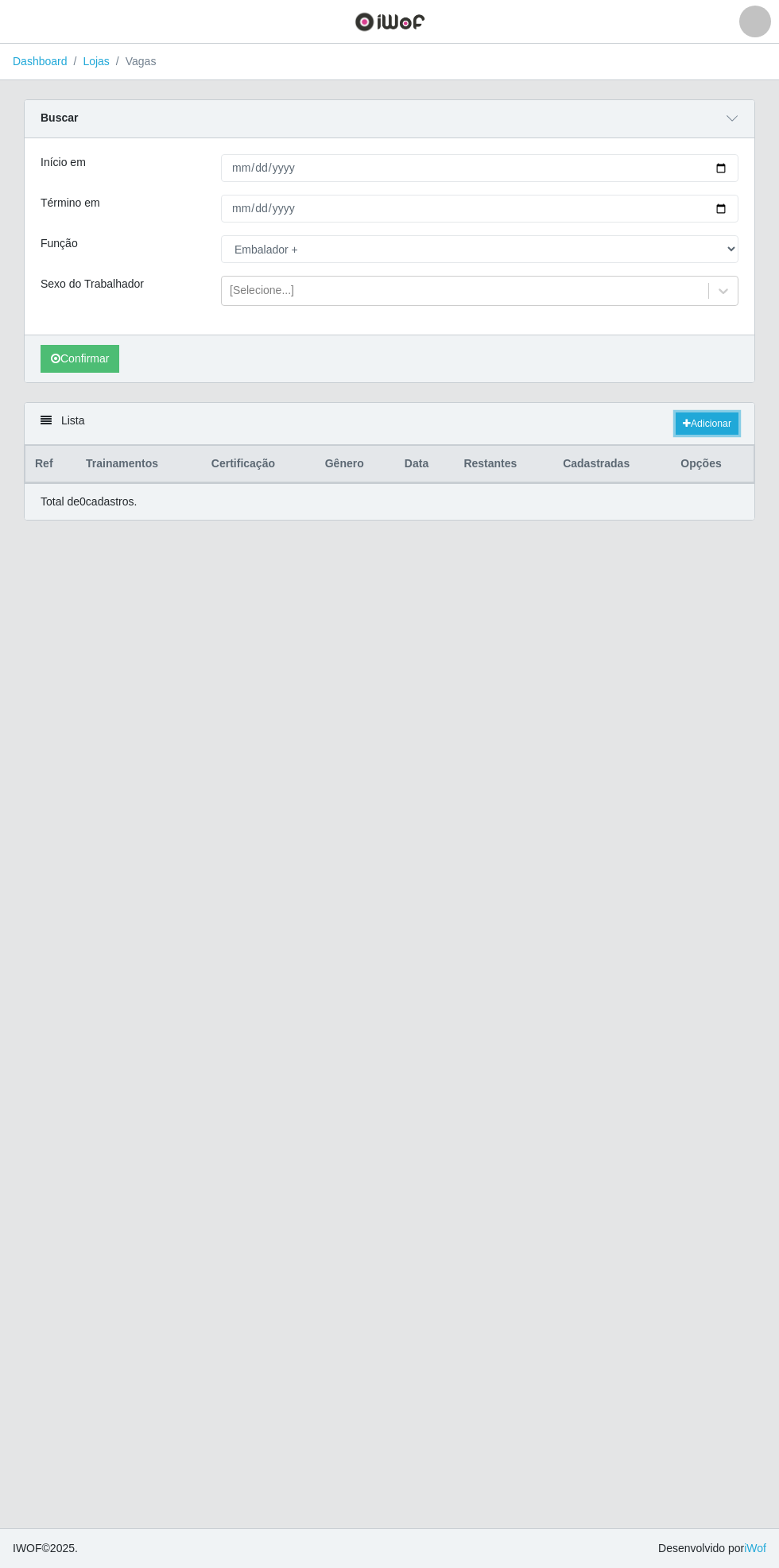
click at [716, 418] on link "Adicionar" at bounding box center [708, 423] width 63 height 23
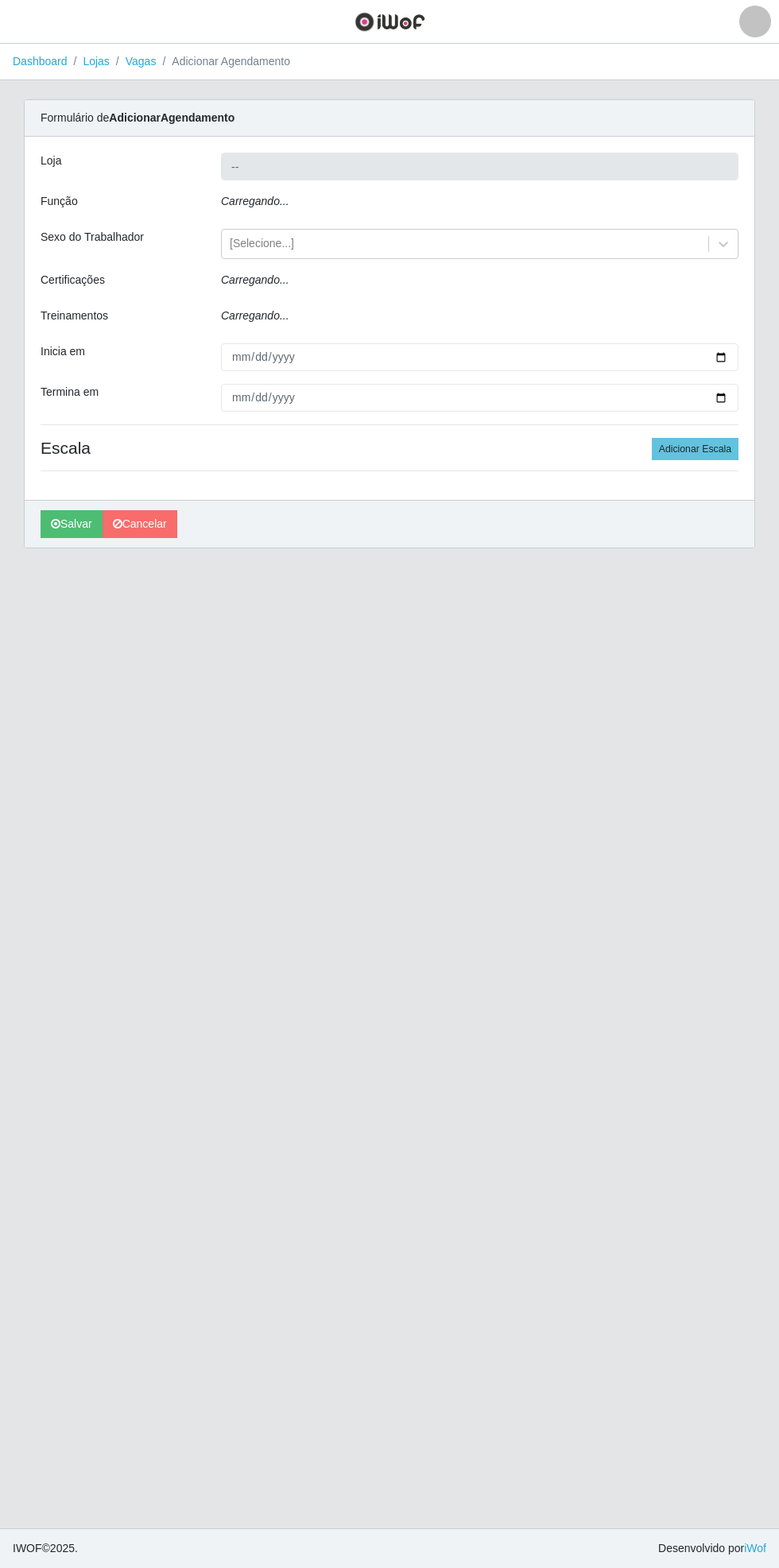
type input "Bemais Supermercados - [GEOGRAPHIC_DATA]"
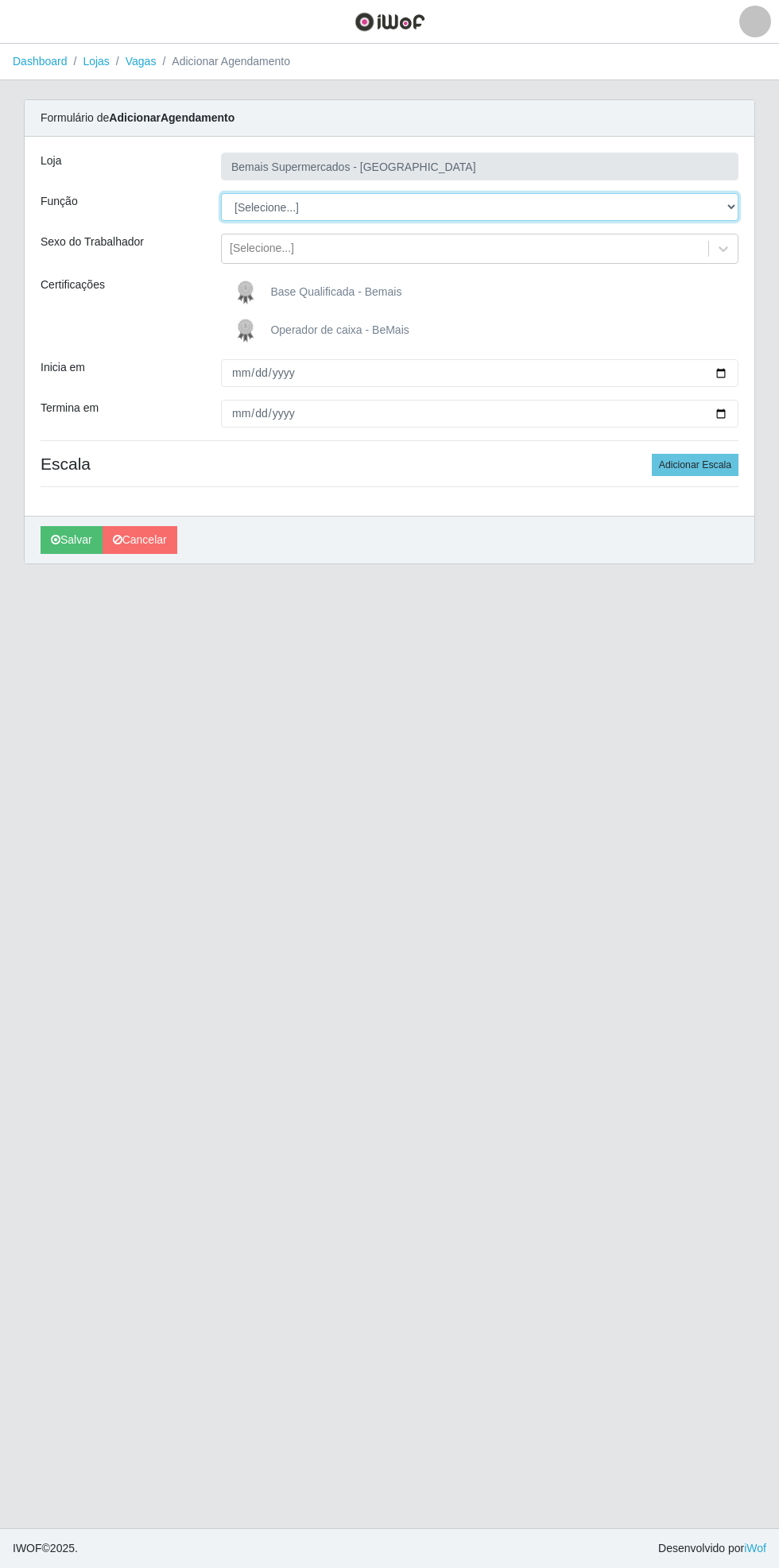
click at [733, 206] on select "[Selecione...] ASG ASG + ASG ++ Auxiliar de Estacionamento Auxiliar de Estacion…" at bounding box center [480, 206] width 518 height 28
select select "70"
click at [221, 193] on select "[Selecione...] ASG ASG + ASG ++ Auxiliar de Estacionamento Auxiliar de Estacion…" at bounding box center [480, 206] width 518 height 28
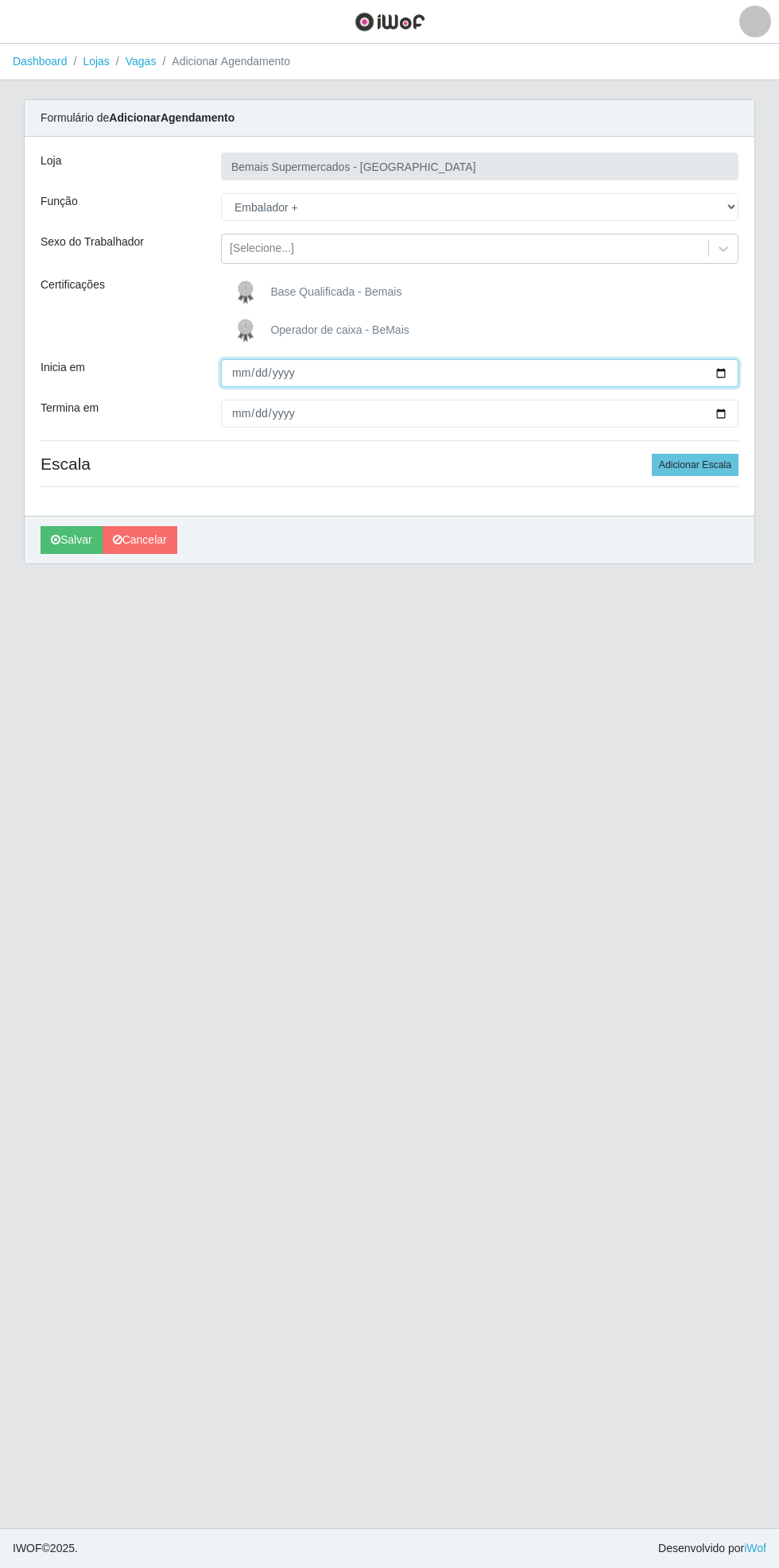
click at [732, 371] on input "Inicia em" at bounding box center [480, 372] width 518 height 28
type input "[DATE]"
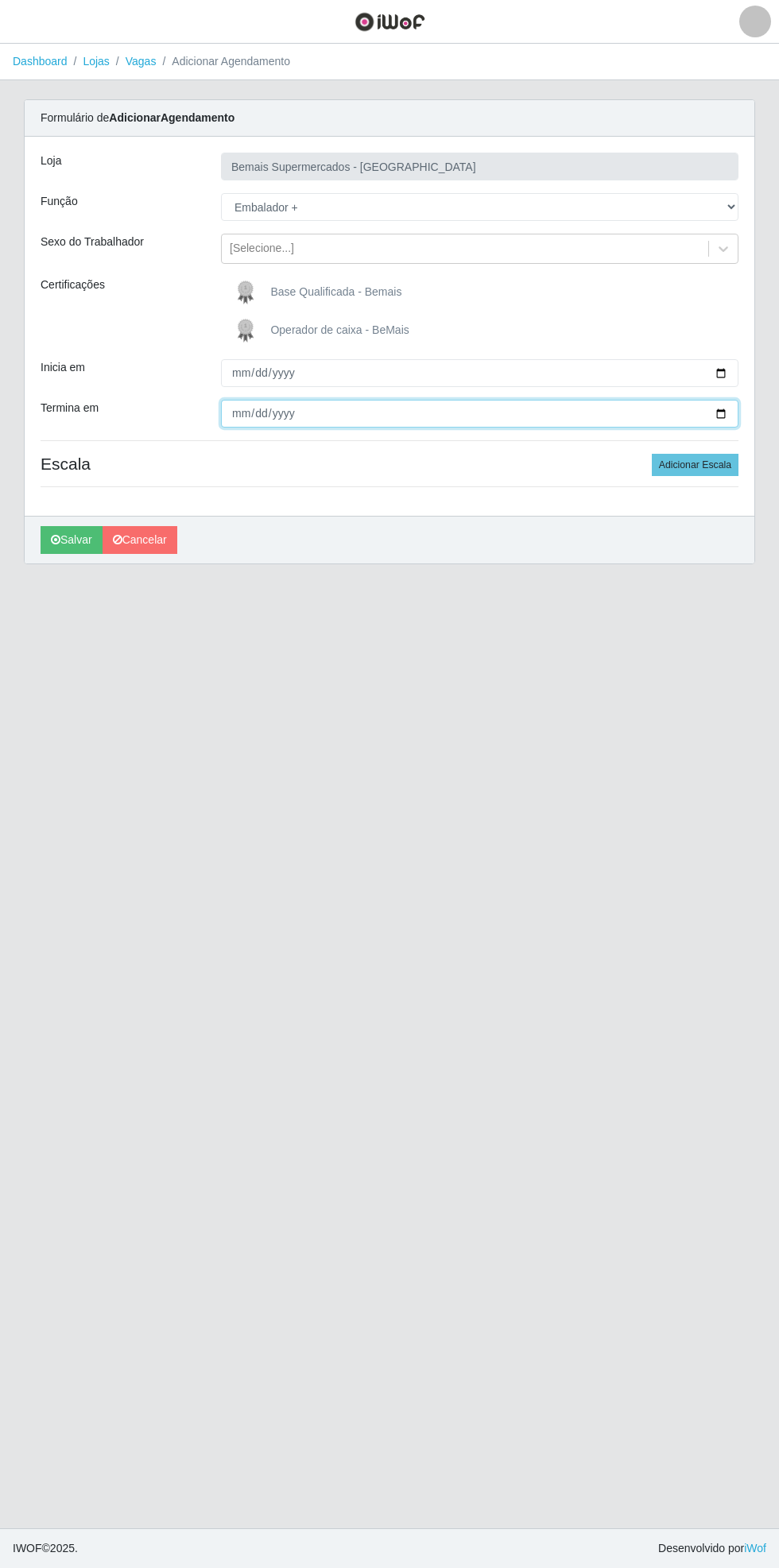
click at [733, 410] on input "Termina em" at bounding box center [480, 413] width 518 height 28
type input "[DATE]"
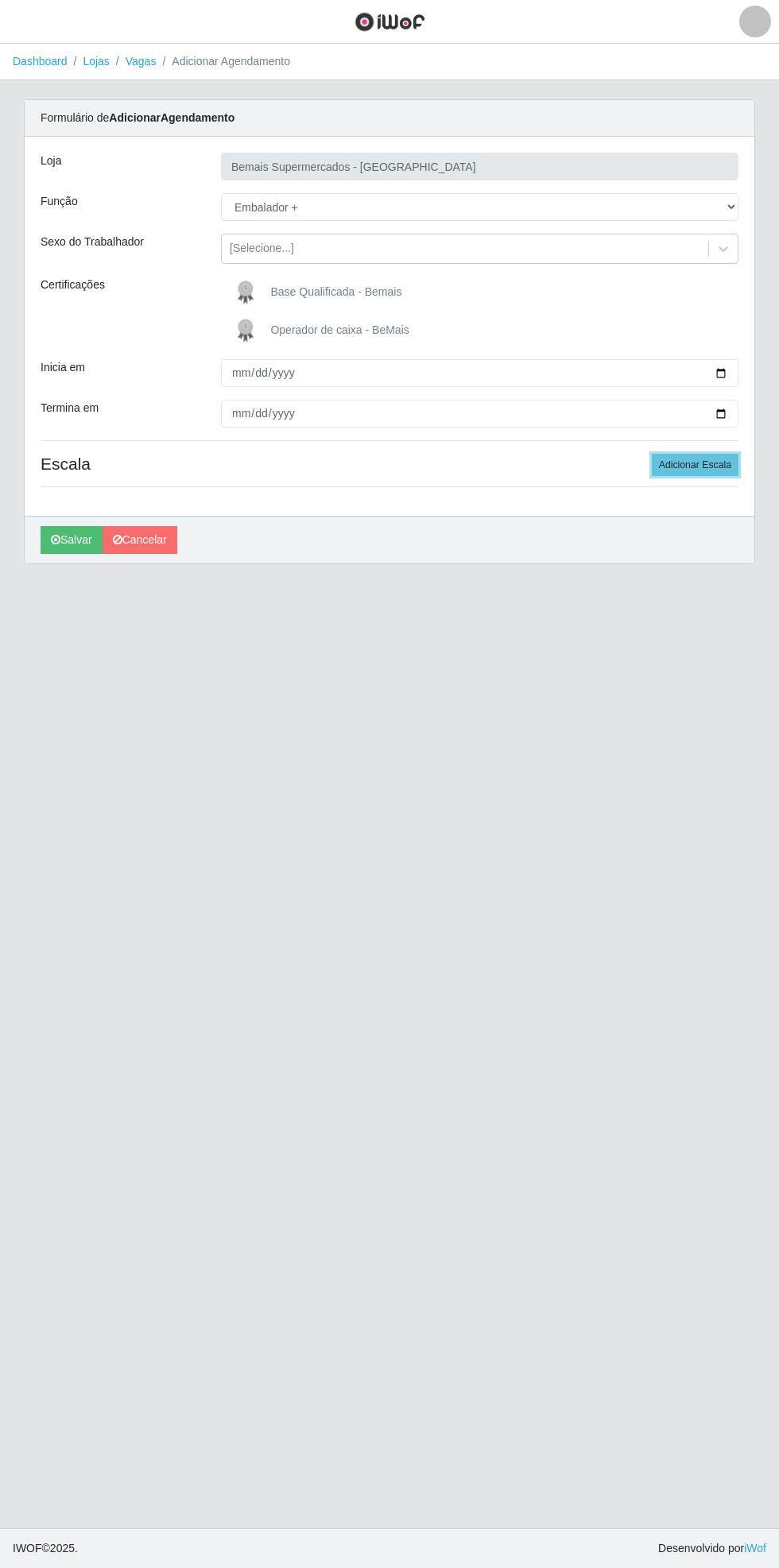
click at [702, 464] on button "Adicionar Escala" at bounding box center [695, 464] width 87 height 23
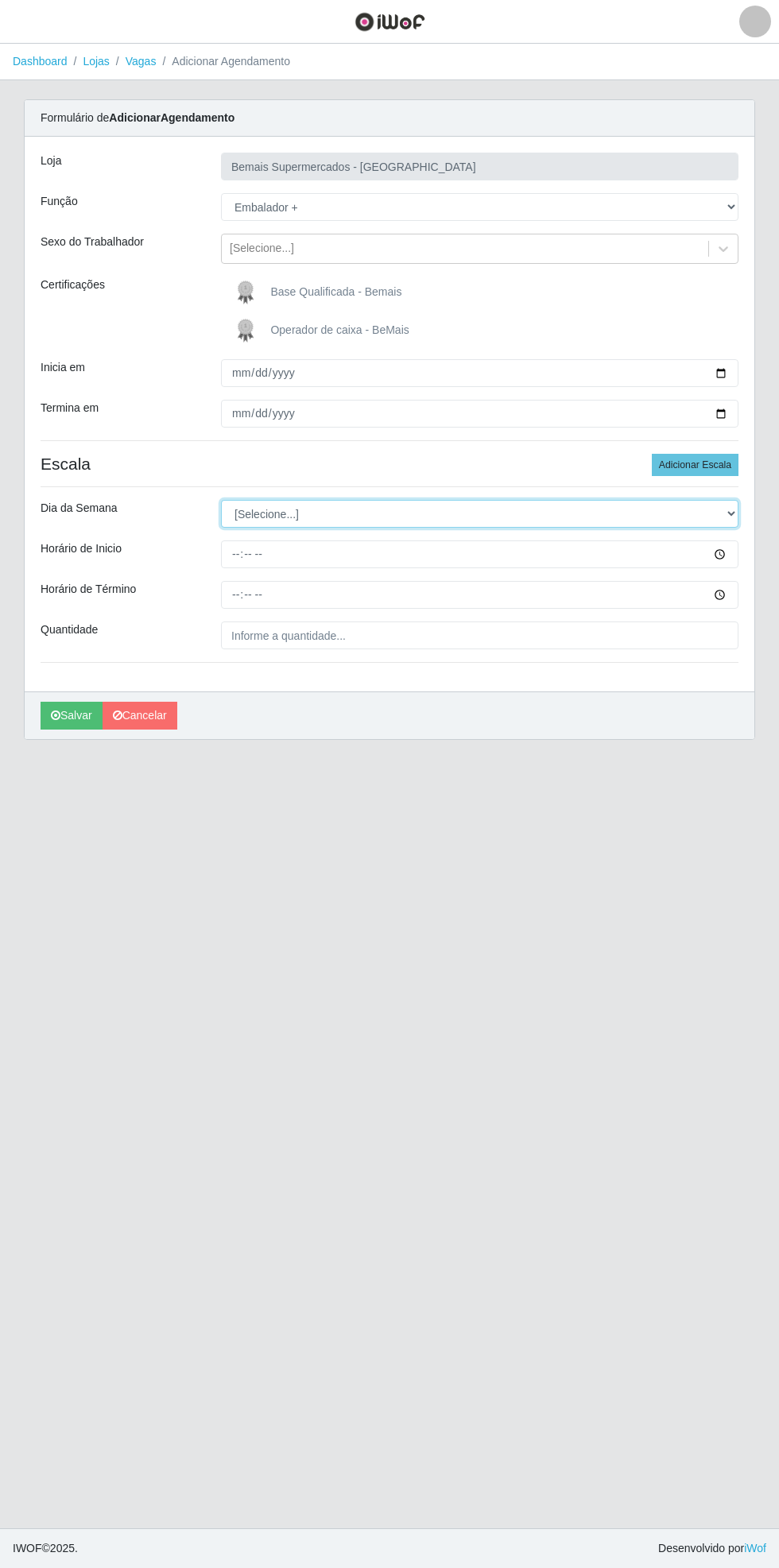
click at [735, 509] on select "[Selecione...] Segunda Terça Quarta Quinta Sexta Sábado Domingo" at bounding box center [480, 514] width 518 height 28
select select "6"
click at [221, 500] on select "[Selecione...] Segunda Terça Quarta Quinta Sexta Sábado Domingo" at bounding box center [480, 514] width 518 height 28
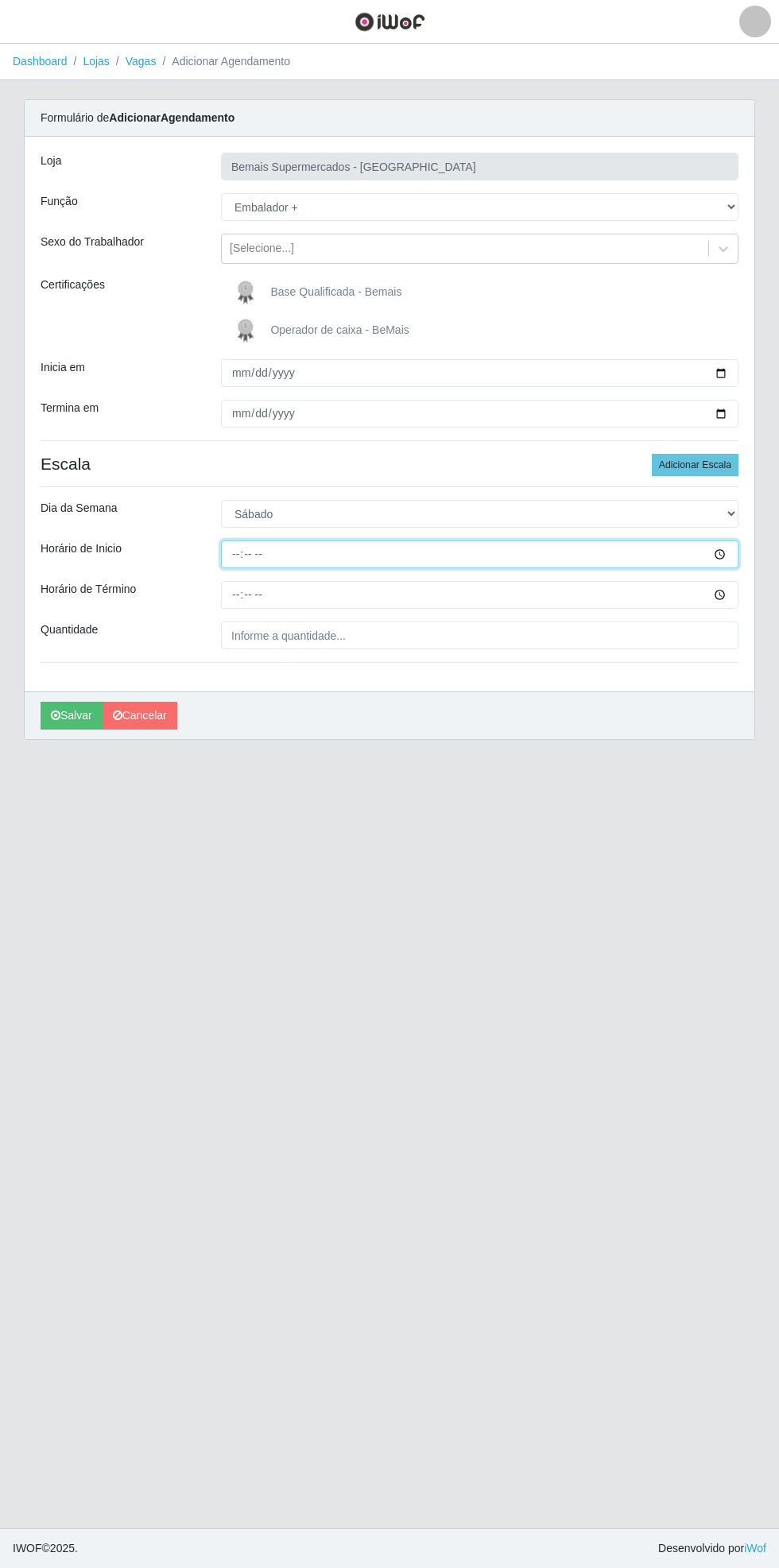
click at [726, 558] on input "Horário de Inicio" at bounding box center [480, 554] width 518 height 28
type input "08:00"
click at [732, 594] on input "Horário de Término" at bounding box center [480, 595] width 518 height 28
type input "13:00"
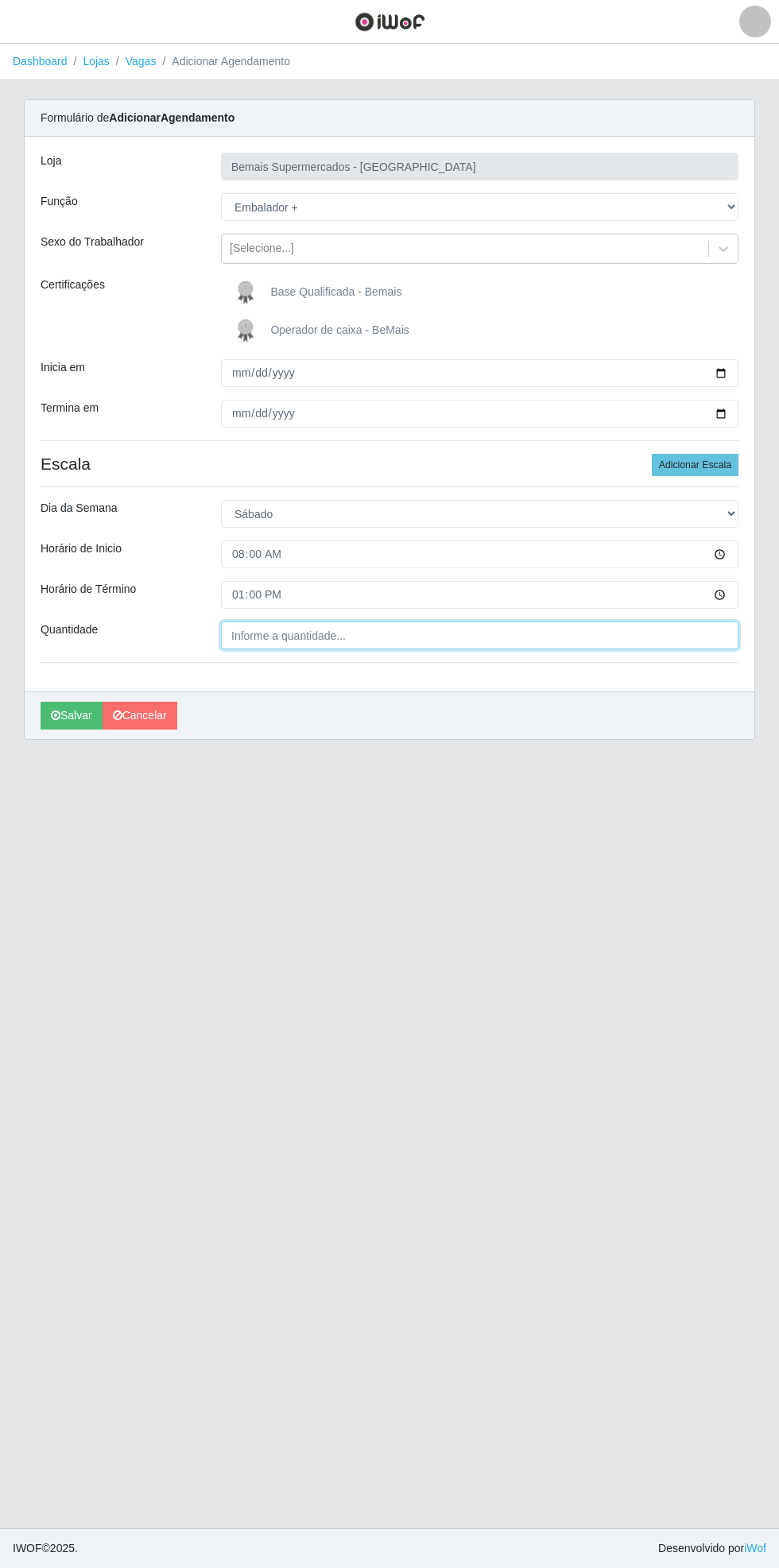
click at [386, 640] on input "Quantidade" at bounding box center [480, 635] width 518 height 28
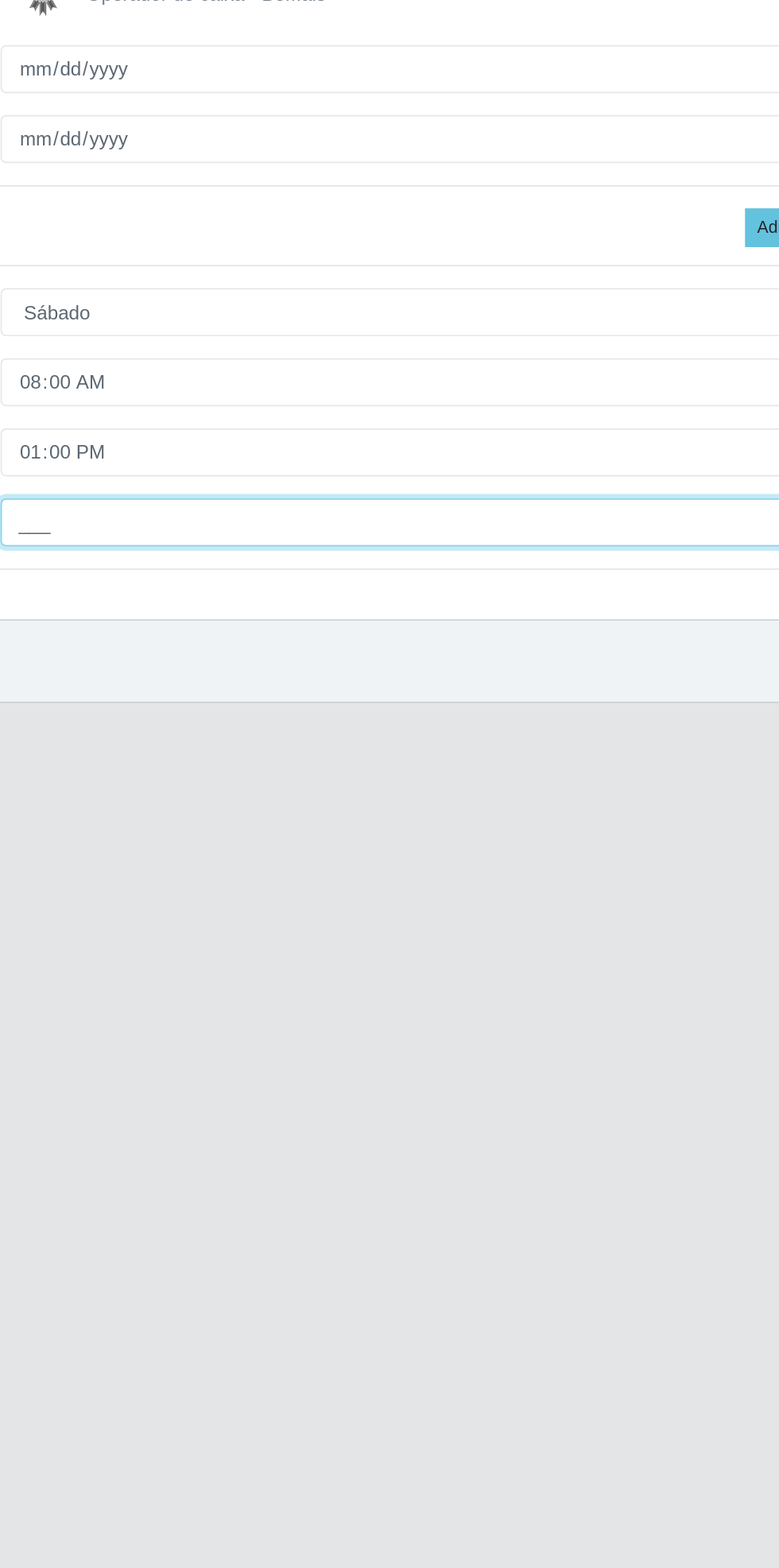
type input "2__"
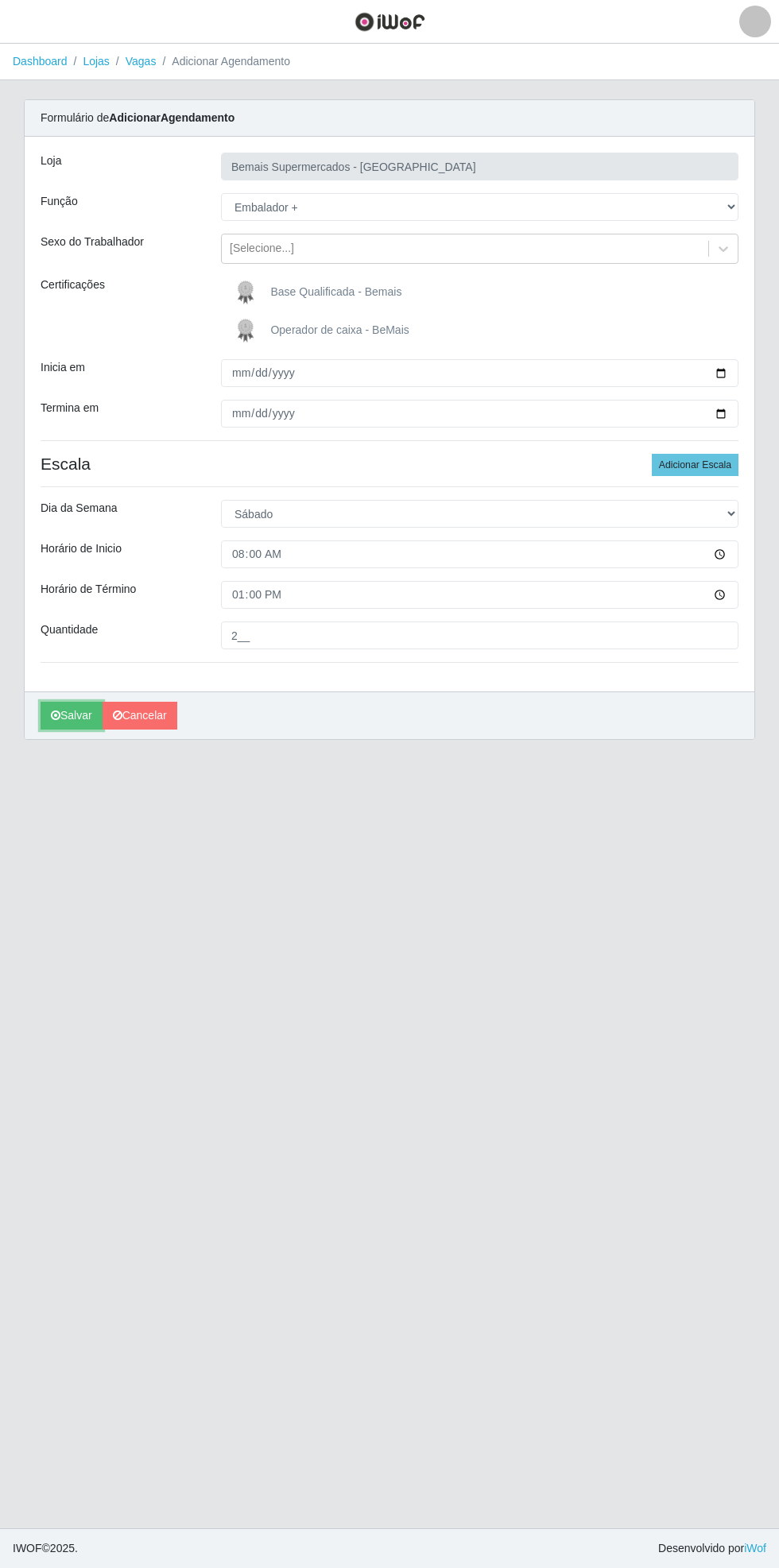
click at [62, 721] on button "Salvar" at bounding box center [71, 715] width 62 height 28
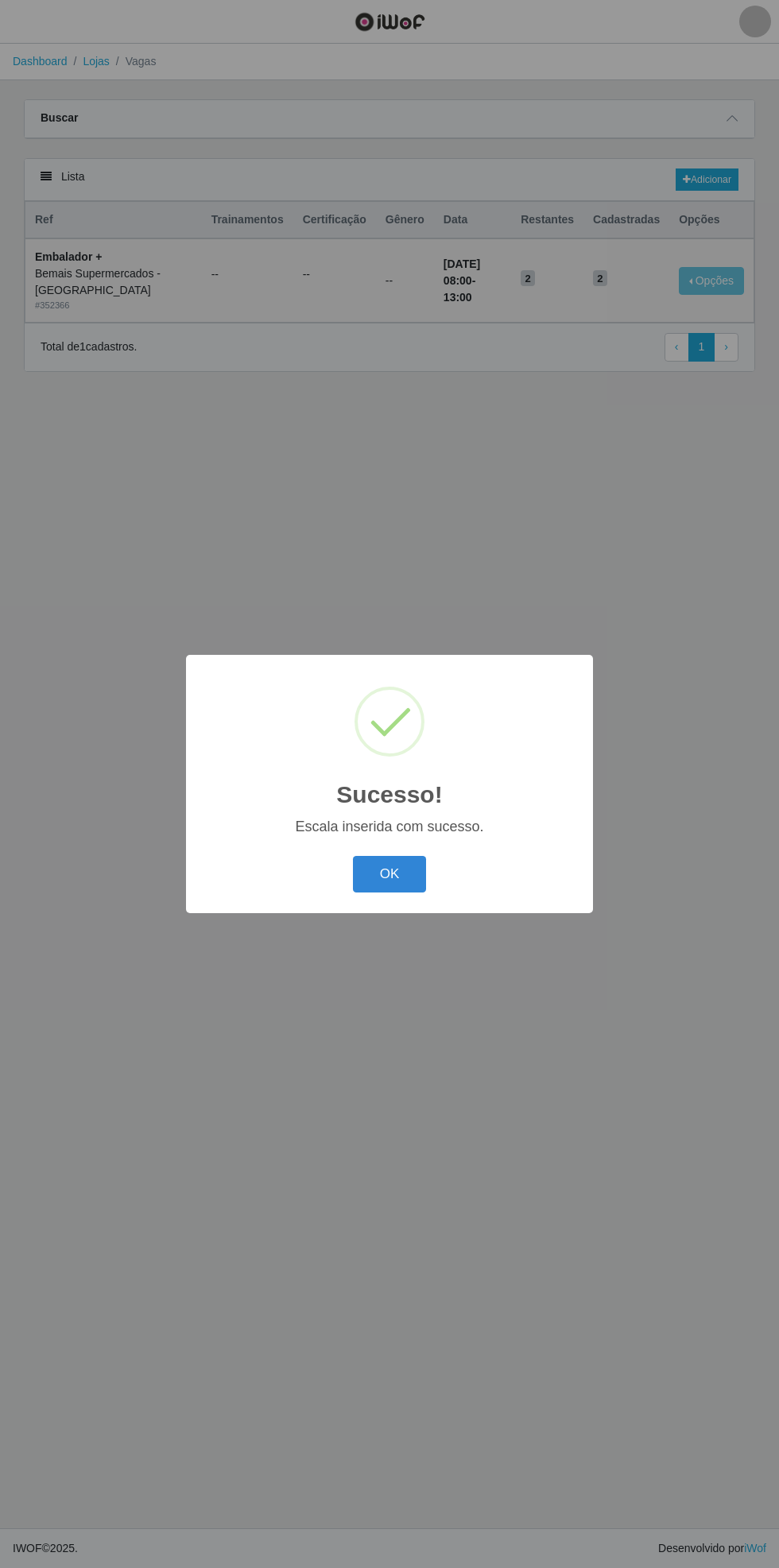
click at [374, 879] on button "OK" at bounding box center [390, 874] width 74 height 38
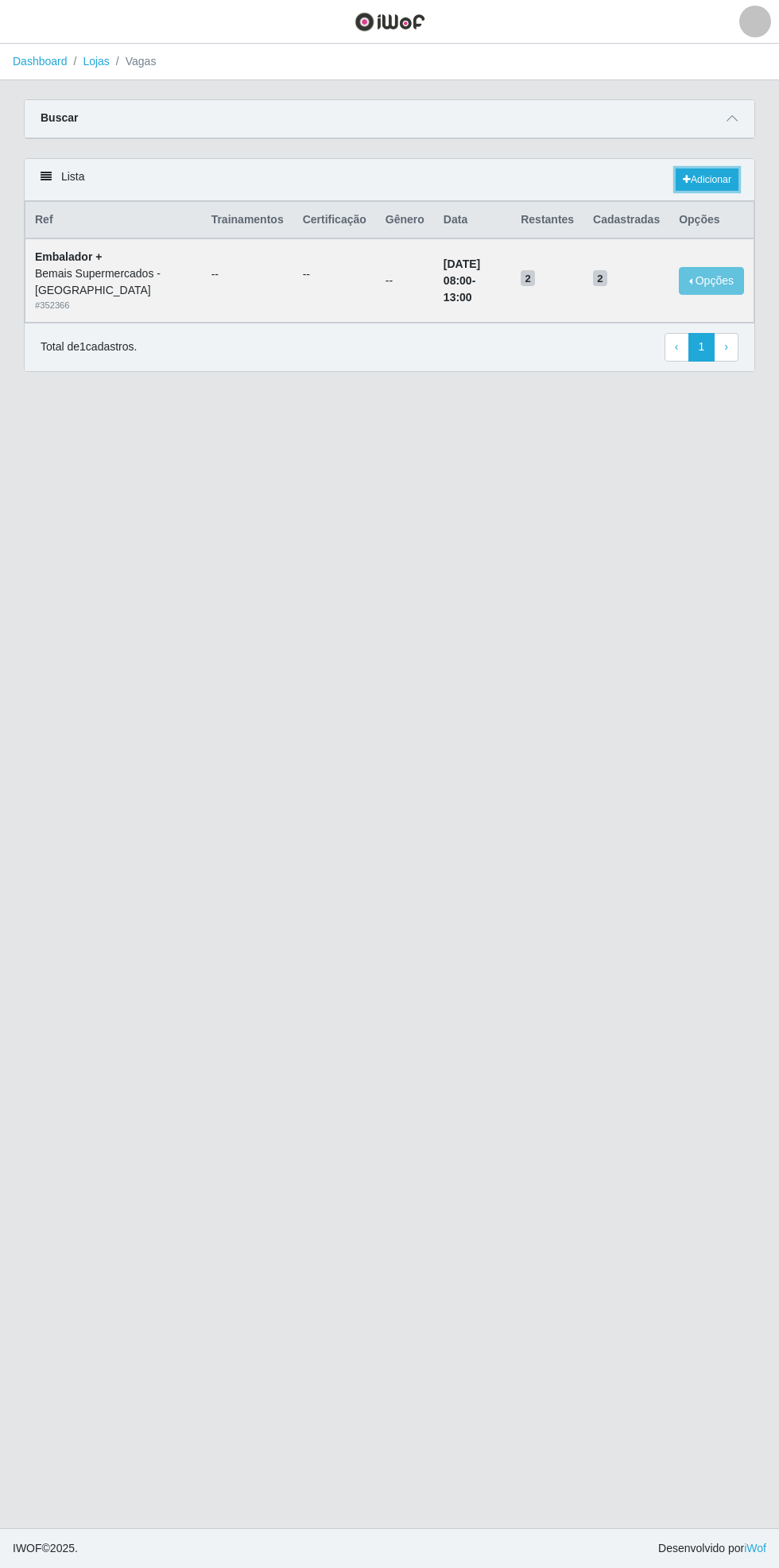
click at [722, 177] on link "Adicionar" at bounding box center [708, 179] width 63 height 23
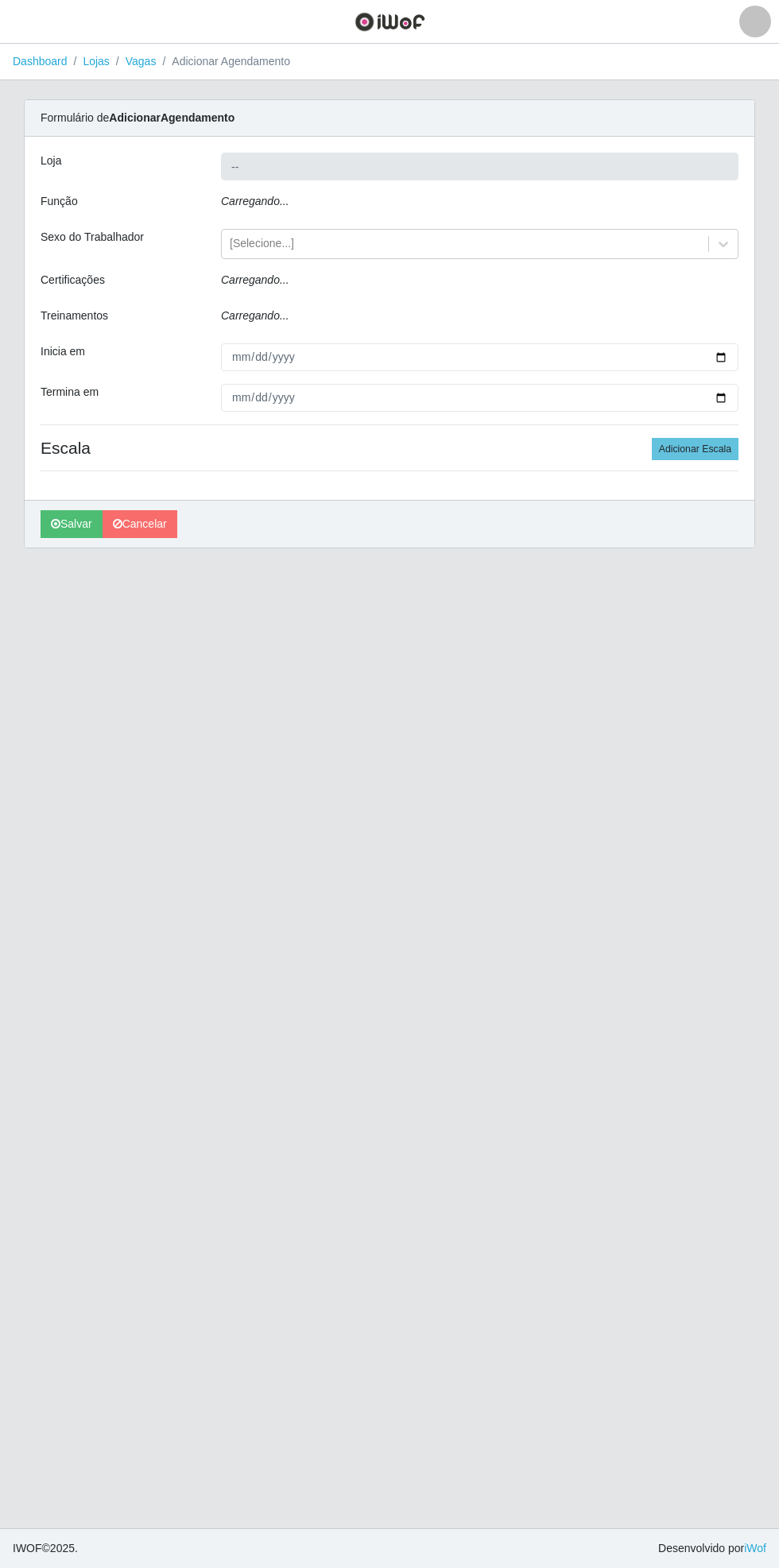
type input "Bemais Supermercados - [GEOGRAPHIC_DATA]"
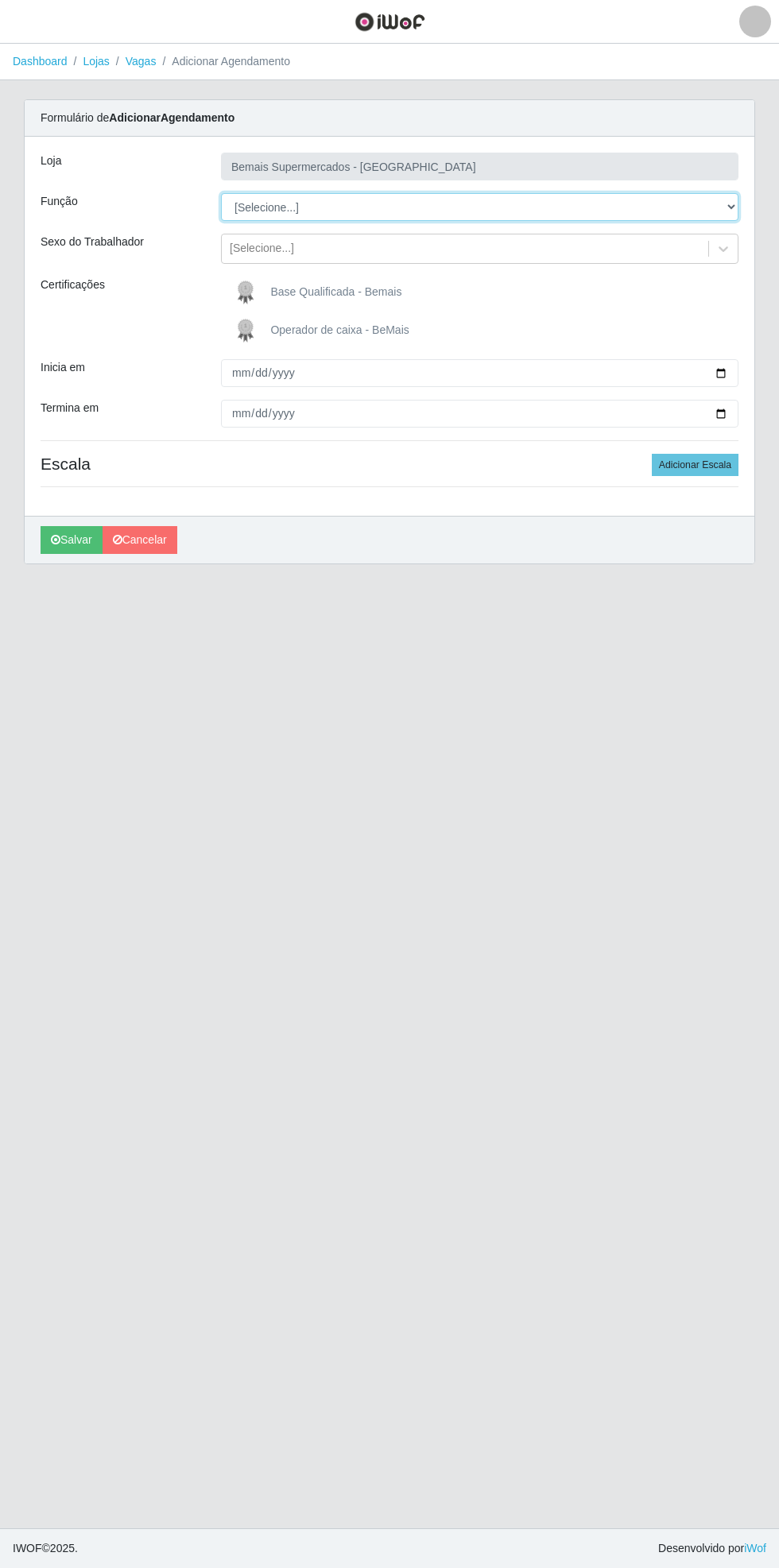
click at [729, 201] on select "[Selecione...] ASG ASG + ASG ++ Auxiliar de Estacionamento Auxiliar de Estacion…" at bounding box center [480, 206] width 518 height 28
select select "70"
click at [221, 193] on select "[Selecione...] ASG ASG + ASG ++ Auxiliar de Estacionamento Auxiliar de Estacion…" at bounding box center [480, 206] width 518 height 28
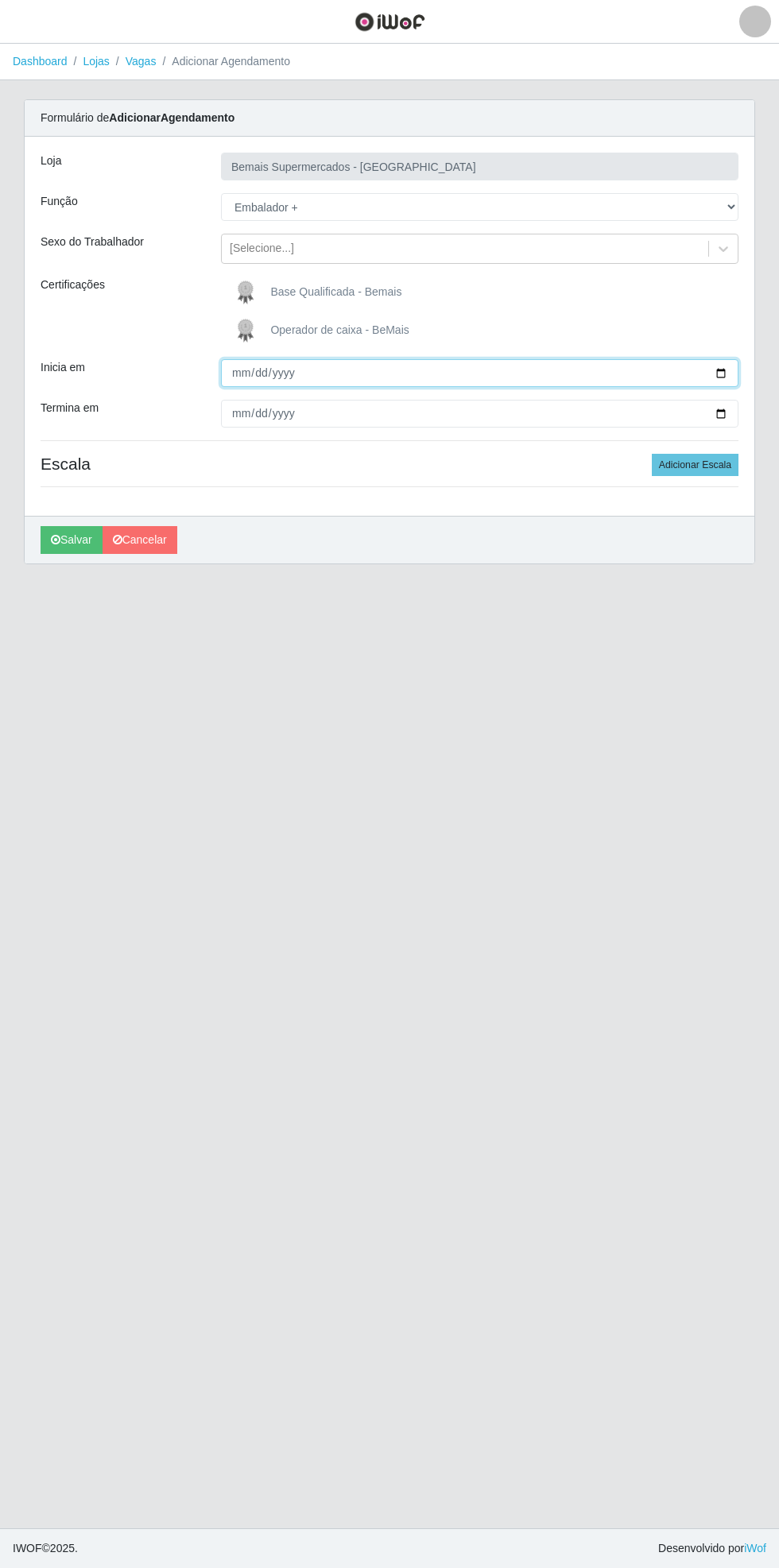
click at [732, 372] on input "Inicia em" at bounding box center [480, 372] width 518 height 28
type input "[DATE]"
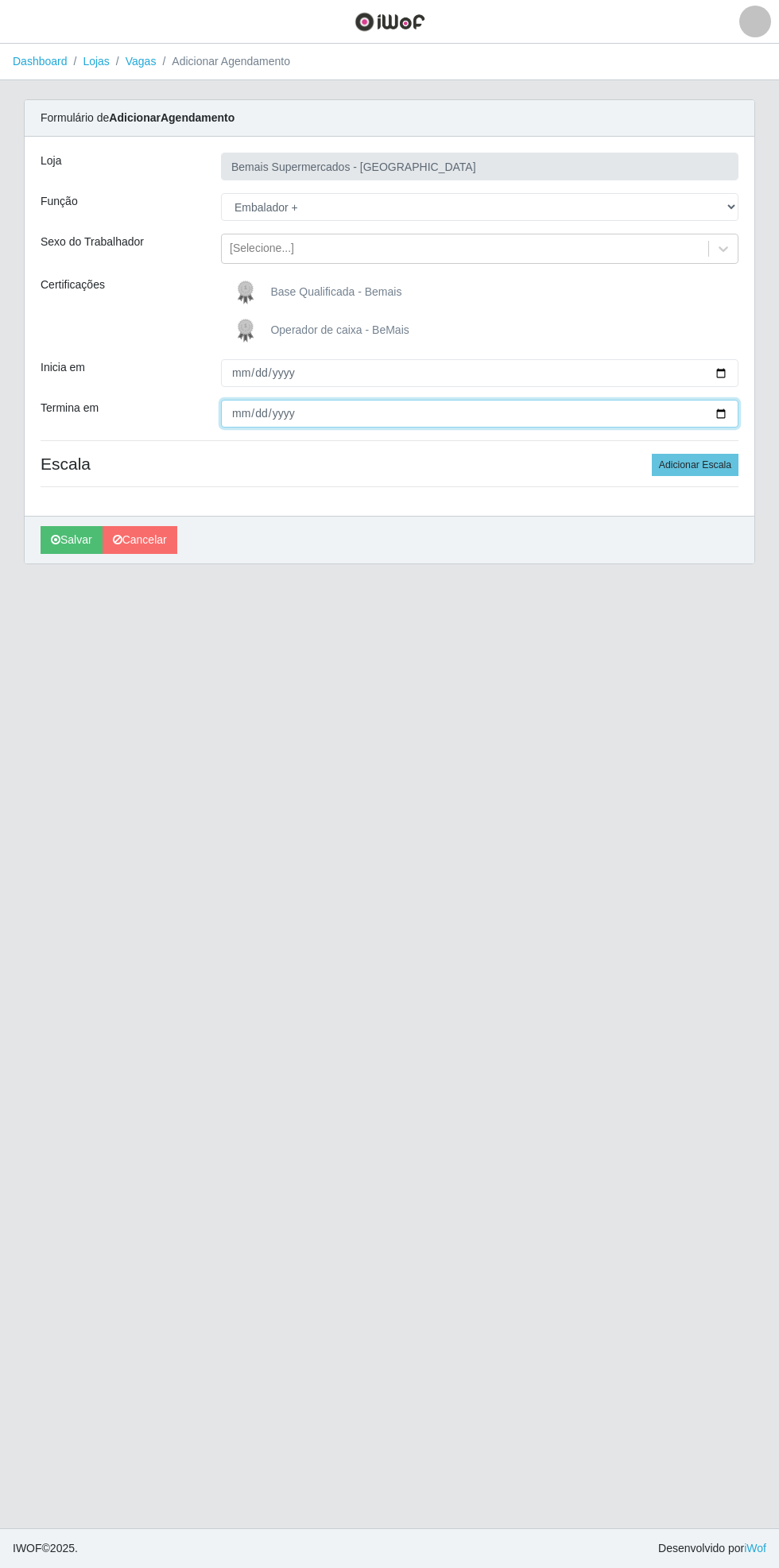
click at [733, 413] on input "Termina em" at bounding box center [480, 413] width 518 height 28
type input "[DATE]"
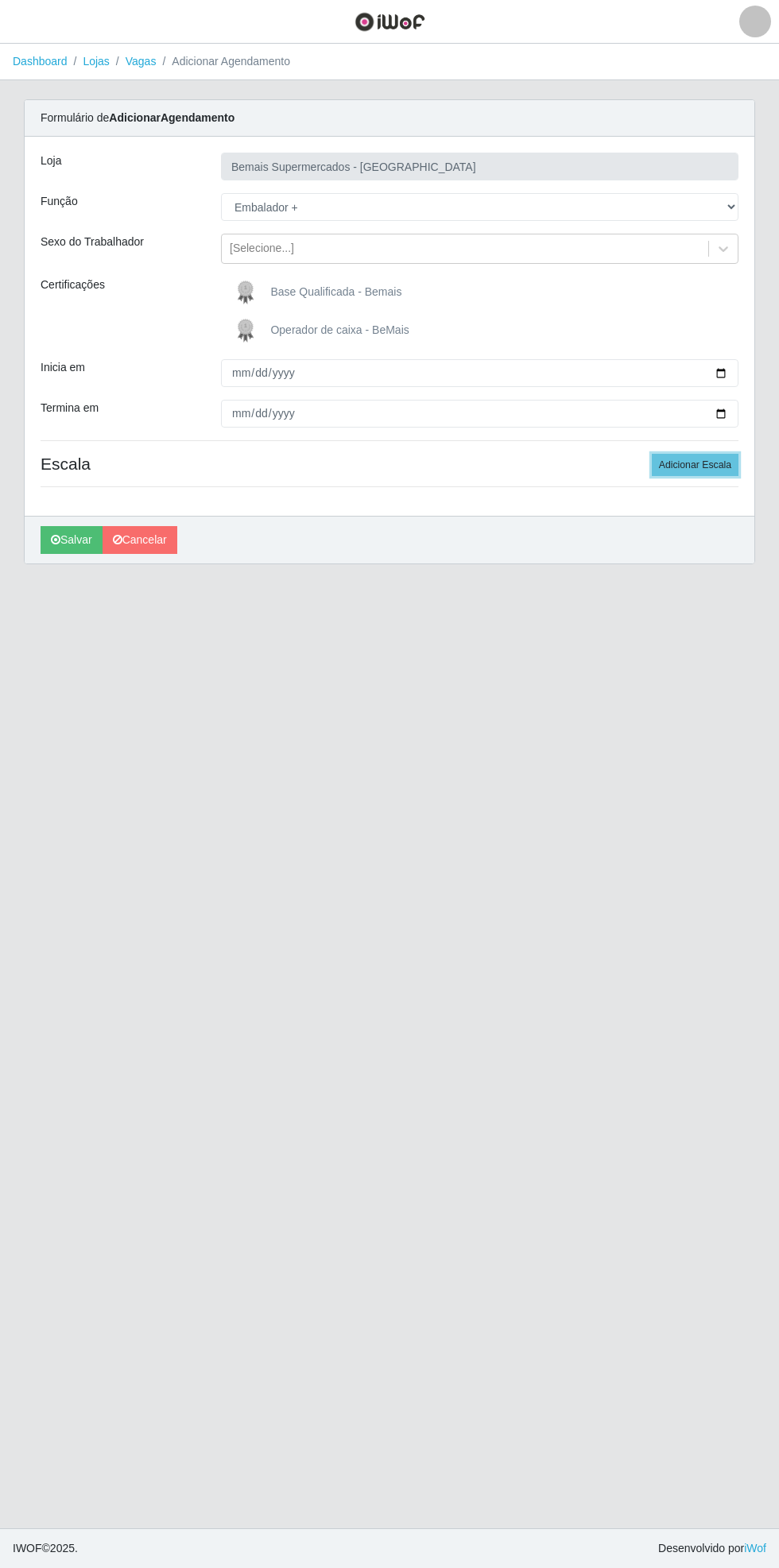
click at [700, 468] on button "Adicionar Escala" at bounding box center [695, 464] width 87 height 23
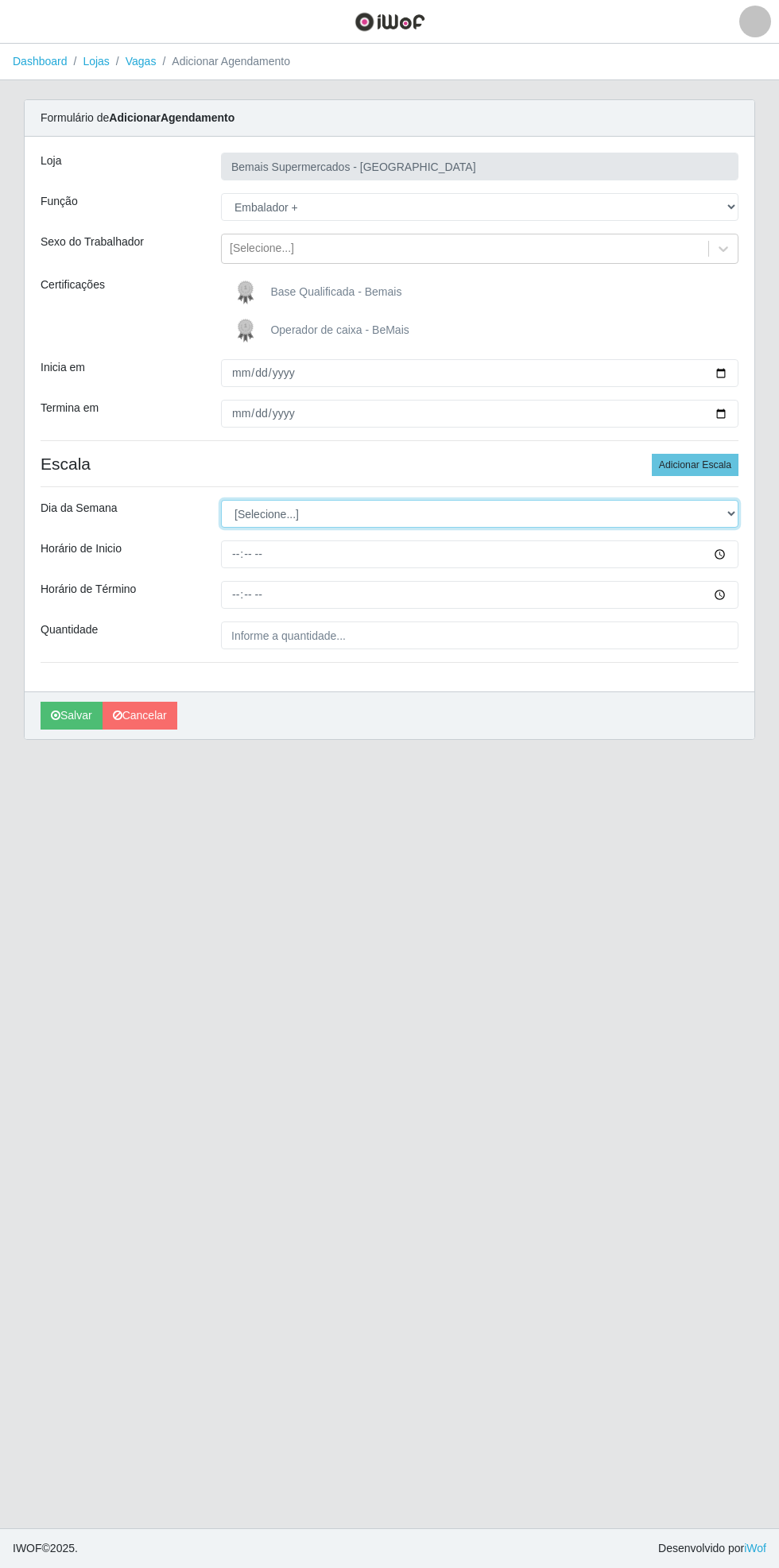
click at [732, 513] on select "[Selecione...] Segunda Terça Quarta Quinta Sexta Sábado Domingo" at bounding box center [480, 514] width 518 height 28
select select "6"
click at [221, 500] on select "[Selecione...] Segunda Terça Quarta Quinta Sexta Sábado Domingo" at bounding box center [480, 514] width 518 height 28
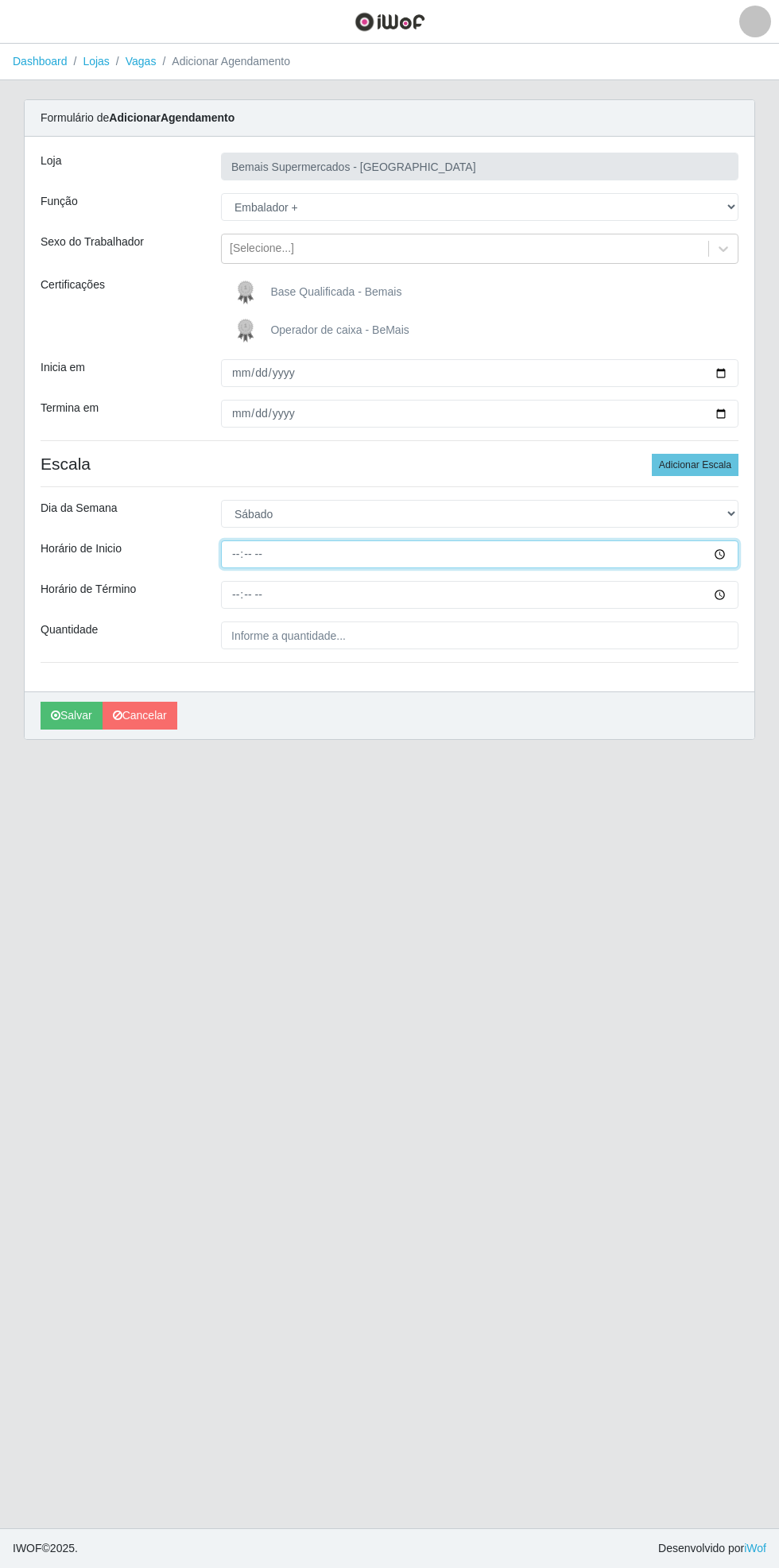
click at [730, 553] on input "Horário de Inicio" at bounding box center [480, 554] width 518 height 28
type input "16:00"
click at [730, 607] on input "Horário de Término" at bounding box center [480, 595] width 518 height 28
type input "21:00"
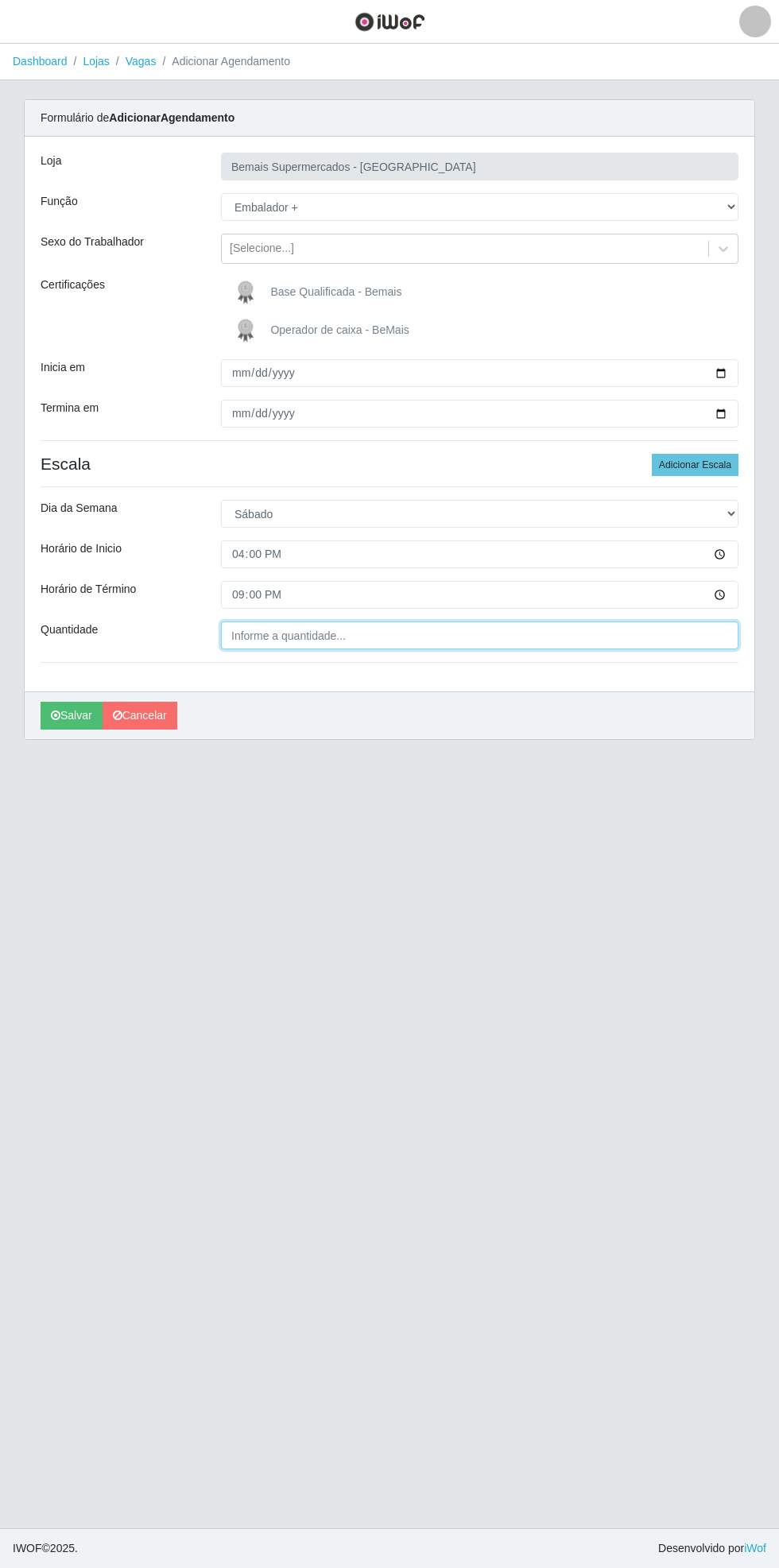
click at [347, 635] on input "Quantidade" at bounding box center [480, 635] width 518 height 28
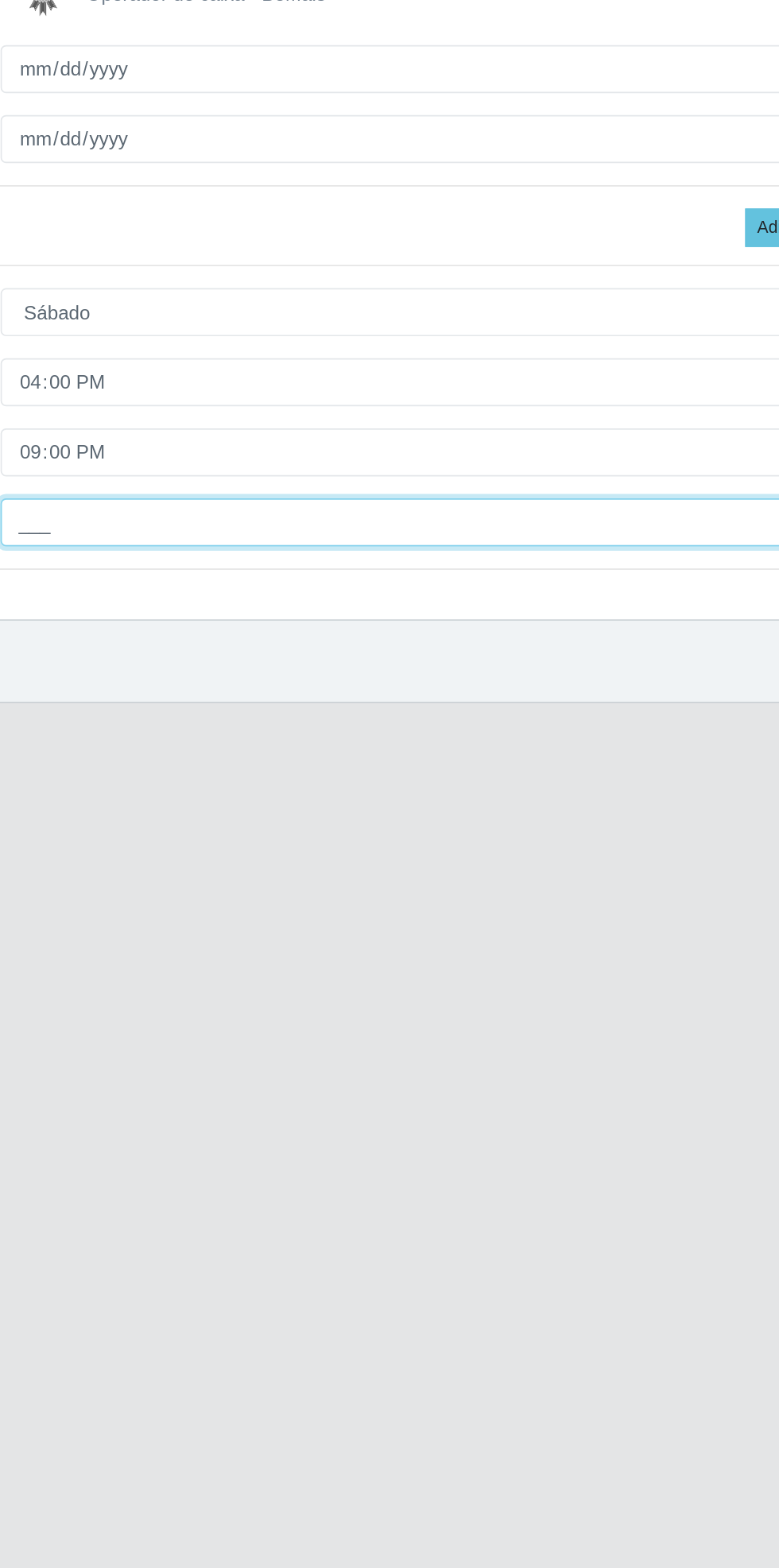
type input "2__"
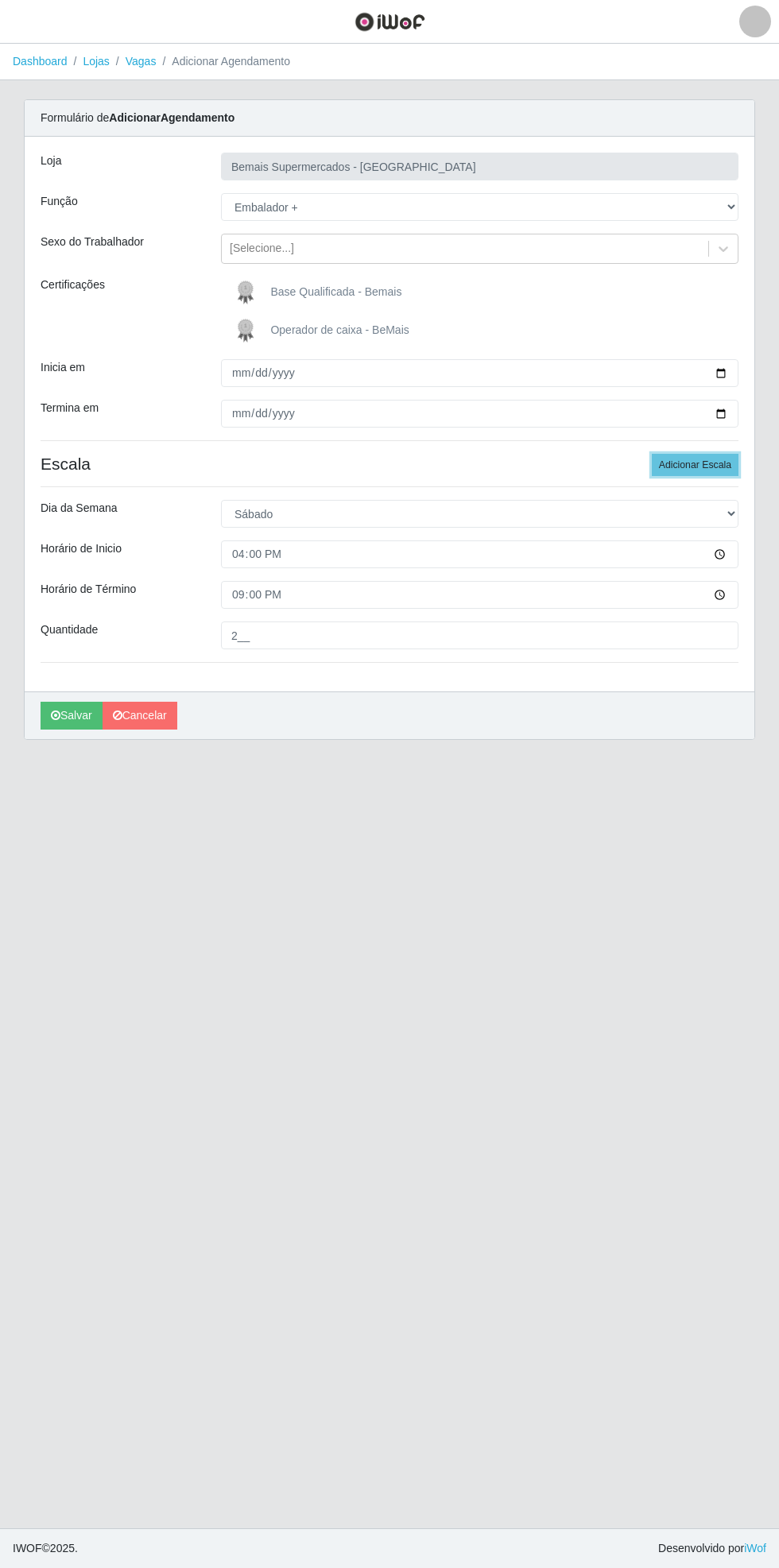
click at [711, 461] on button "Adicionar Escala" at bounding box center [695, 464] width 87 height 23
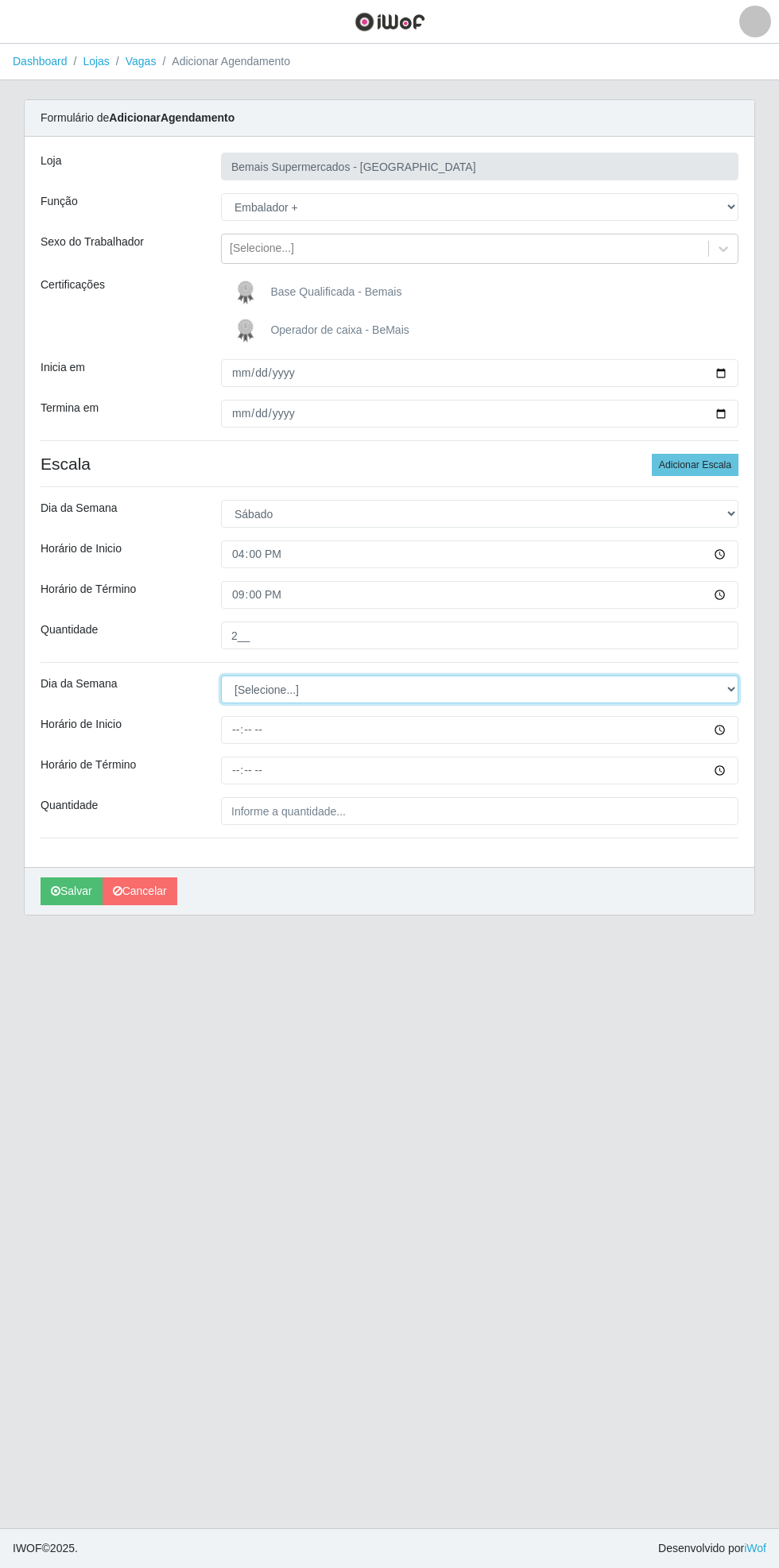
click at [736, 688] on select "[Selecione...] Segunda Terça Quarta Quinta Sexta Sábado Domingo" at bounding box center [480, 690] width 518 height 28
select select "6"
click at [221, 676] on select "[Selecione...] Segunda Terça Quarta Quinta Sexta Sábado Domingo" at bounding box center [480, 690] width 518 height 28
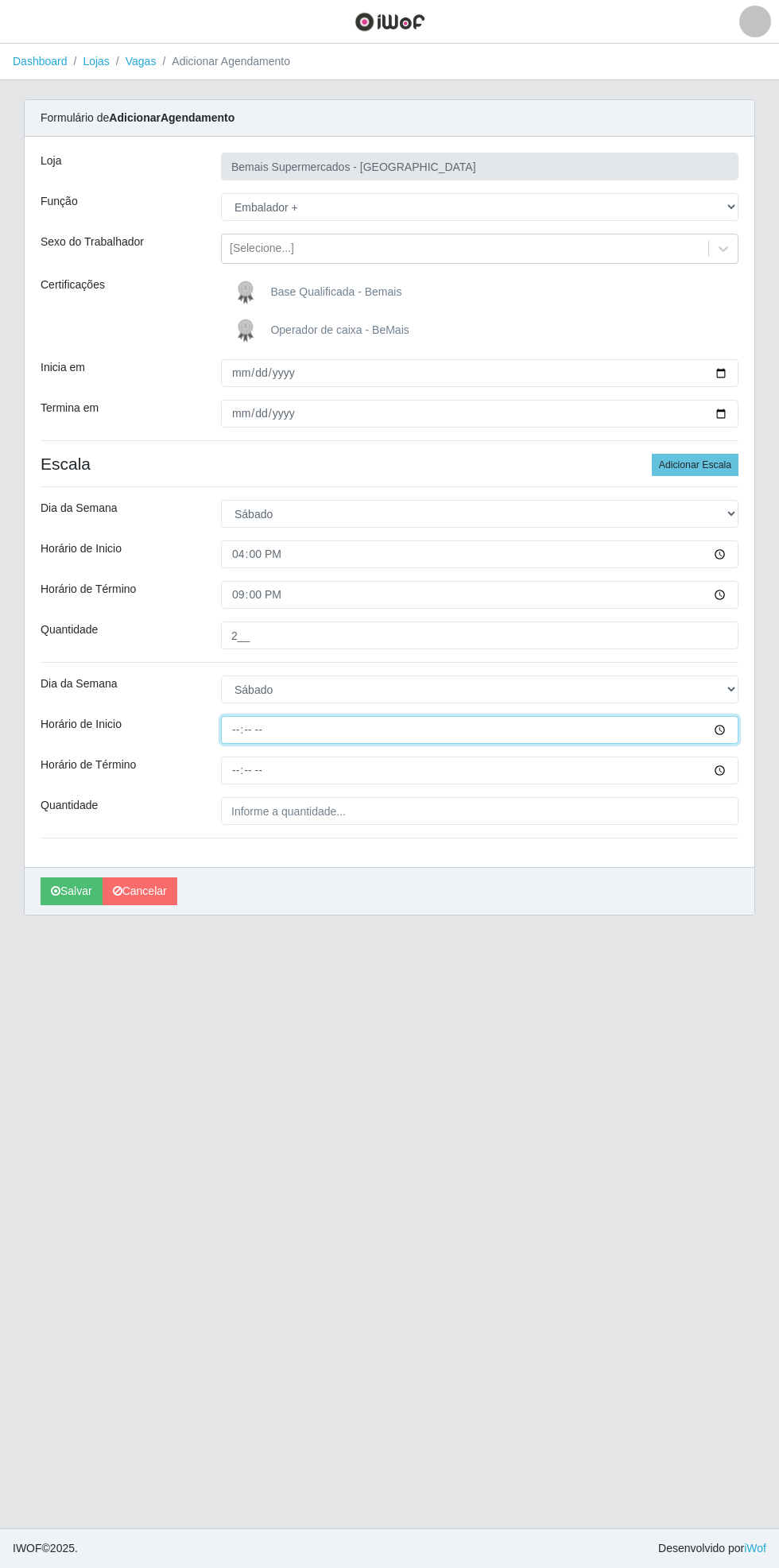
click at [736, 737] on input "Horário de Inicio" at bounding box center [480, 730] width 518 height 28
type input "16:30"
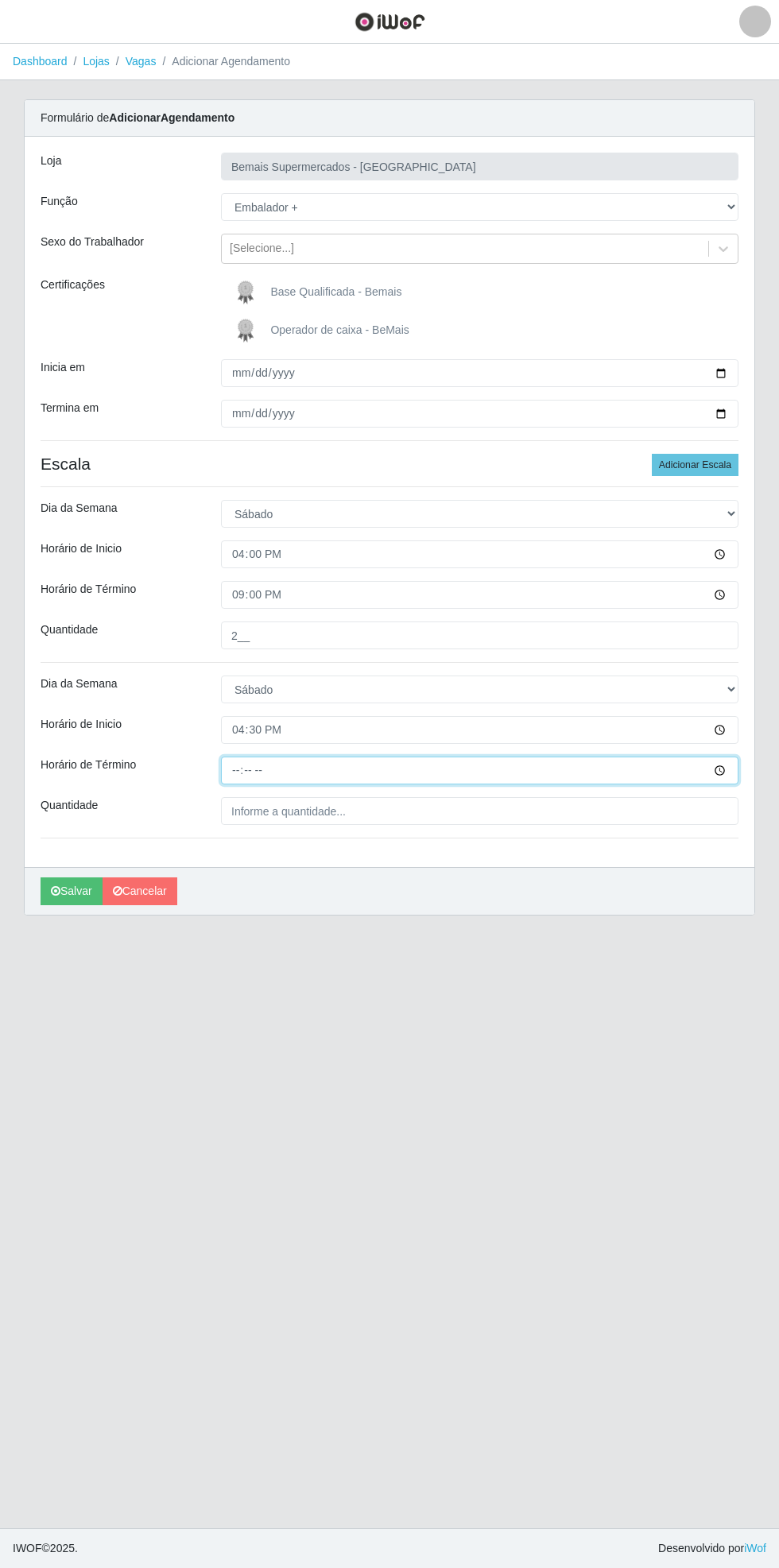
click at [730, 774] on input "Horário de Término" at bounding box center [480, 771] width 518 height 28
type input "21:30"
click at [351, 809] on input "Quantidade" at bounding box center [480, 811] width 518 height 28
type input "___"
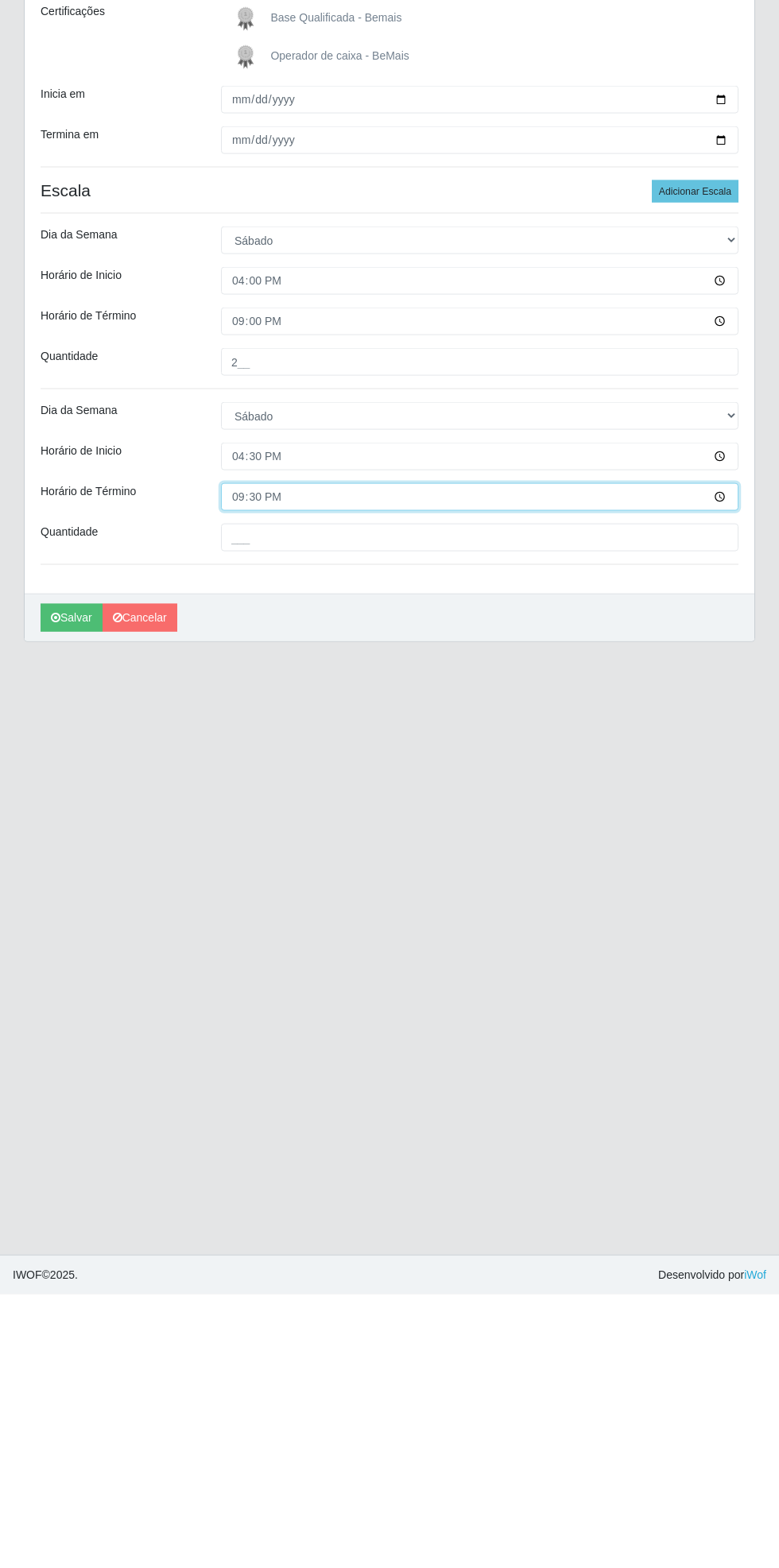
click at [736, 767] on input "21:30" at bounding box center [480, 771] width 518 height 28
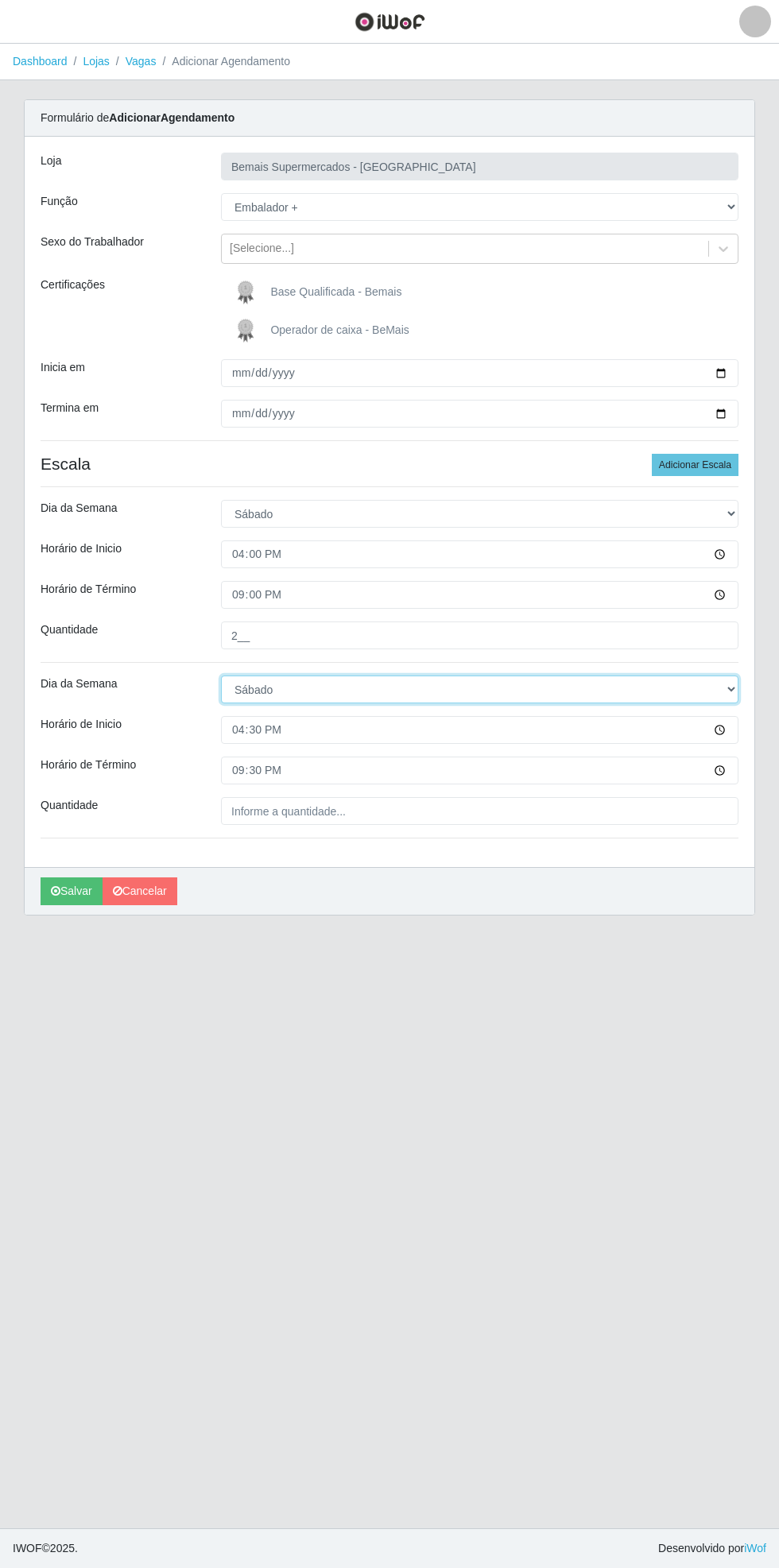
click at [729, 692] on select "[Selecione...] Segunda Terça Quarta Quinta Sexta Sábado Domingo" at bounding box center [480, 690] width 518 height 28
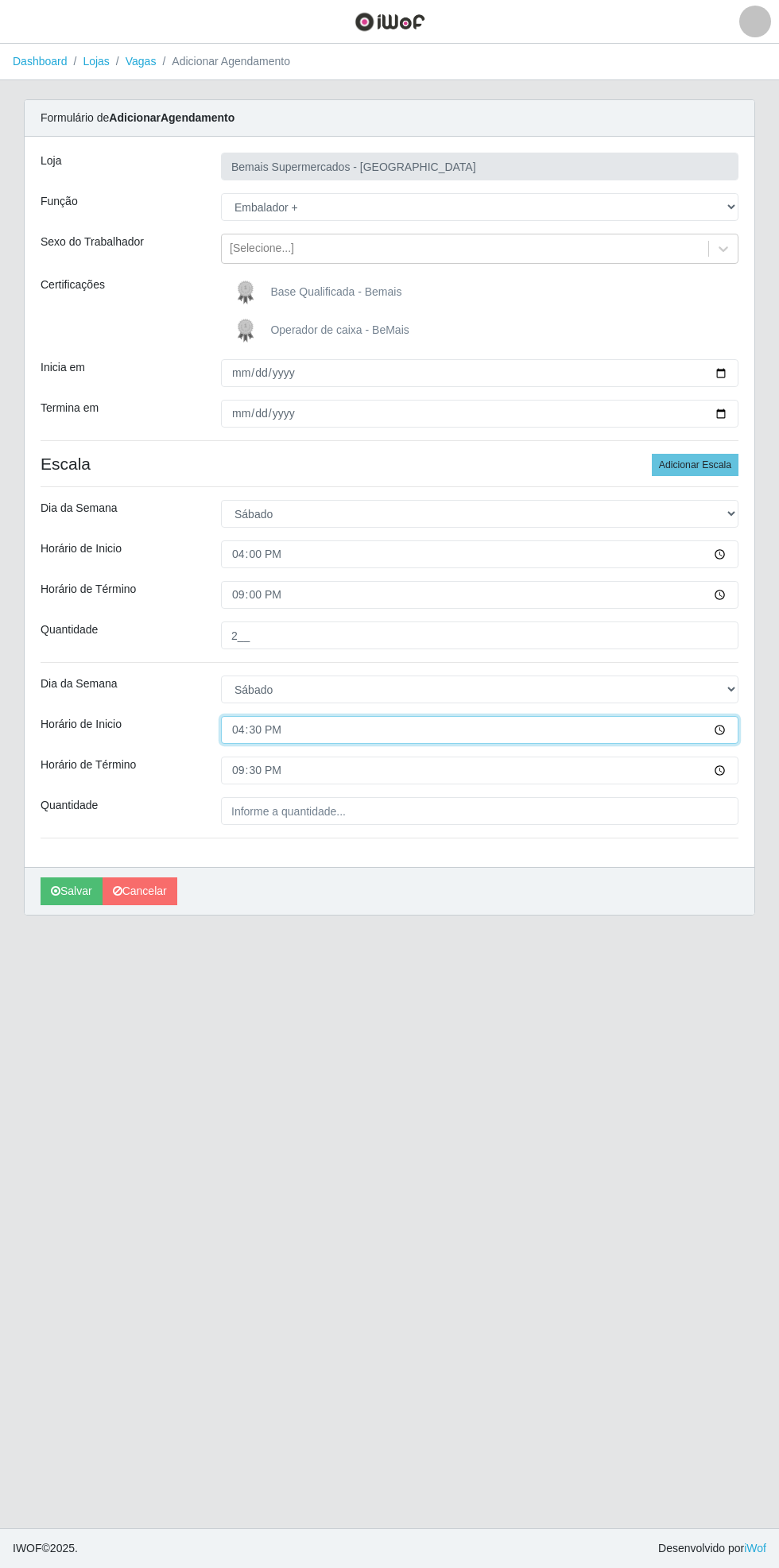
click at [734, 731] on input "16:30" at bounding box center [480, 730] width 518 height 28
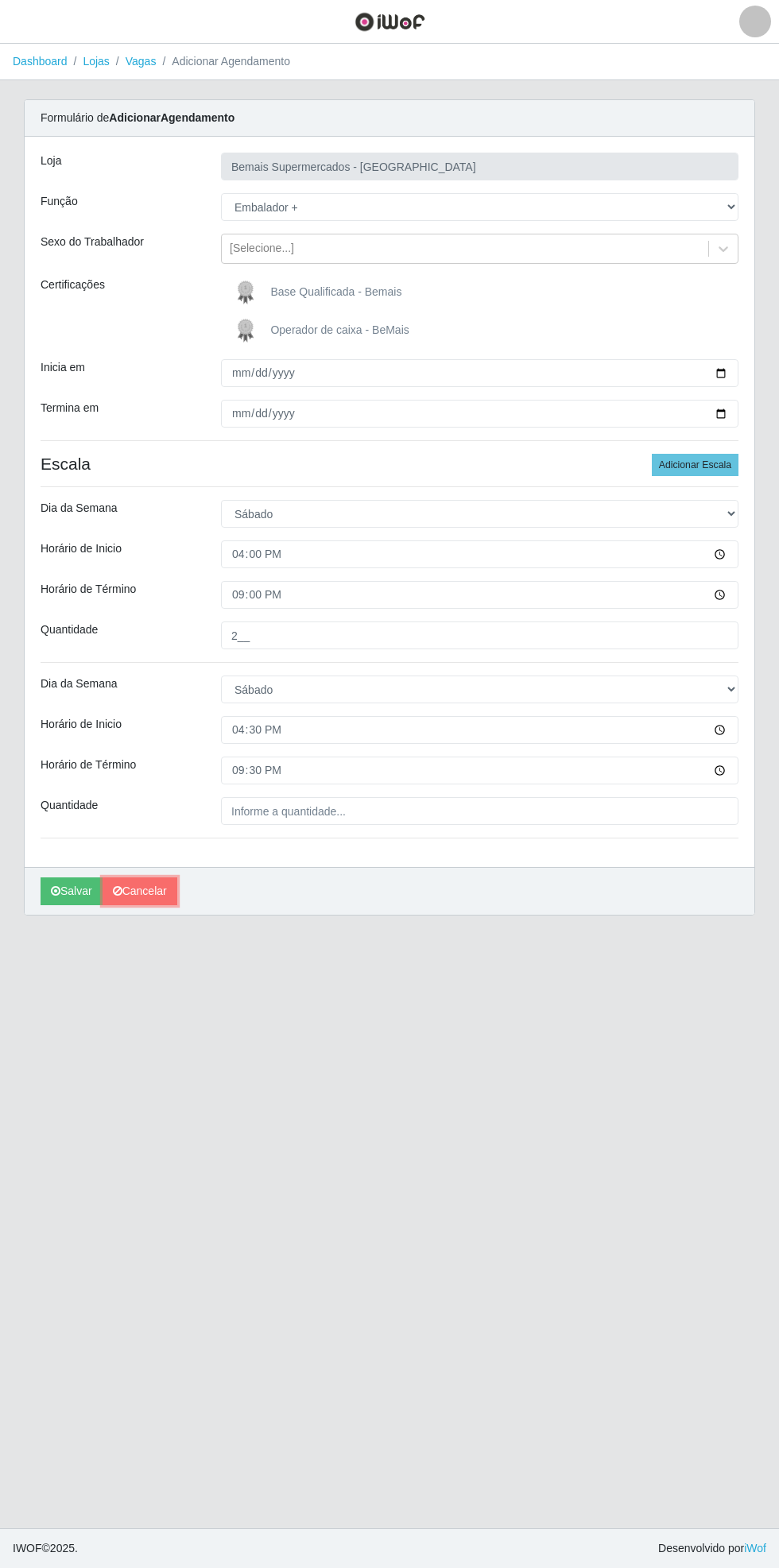
click at [160, 894] on link "Cancelar" at bounding box center [140, 891] width 75 height 28
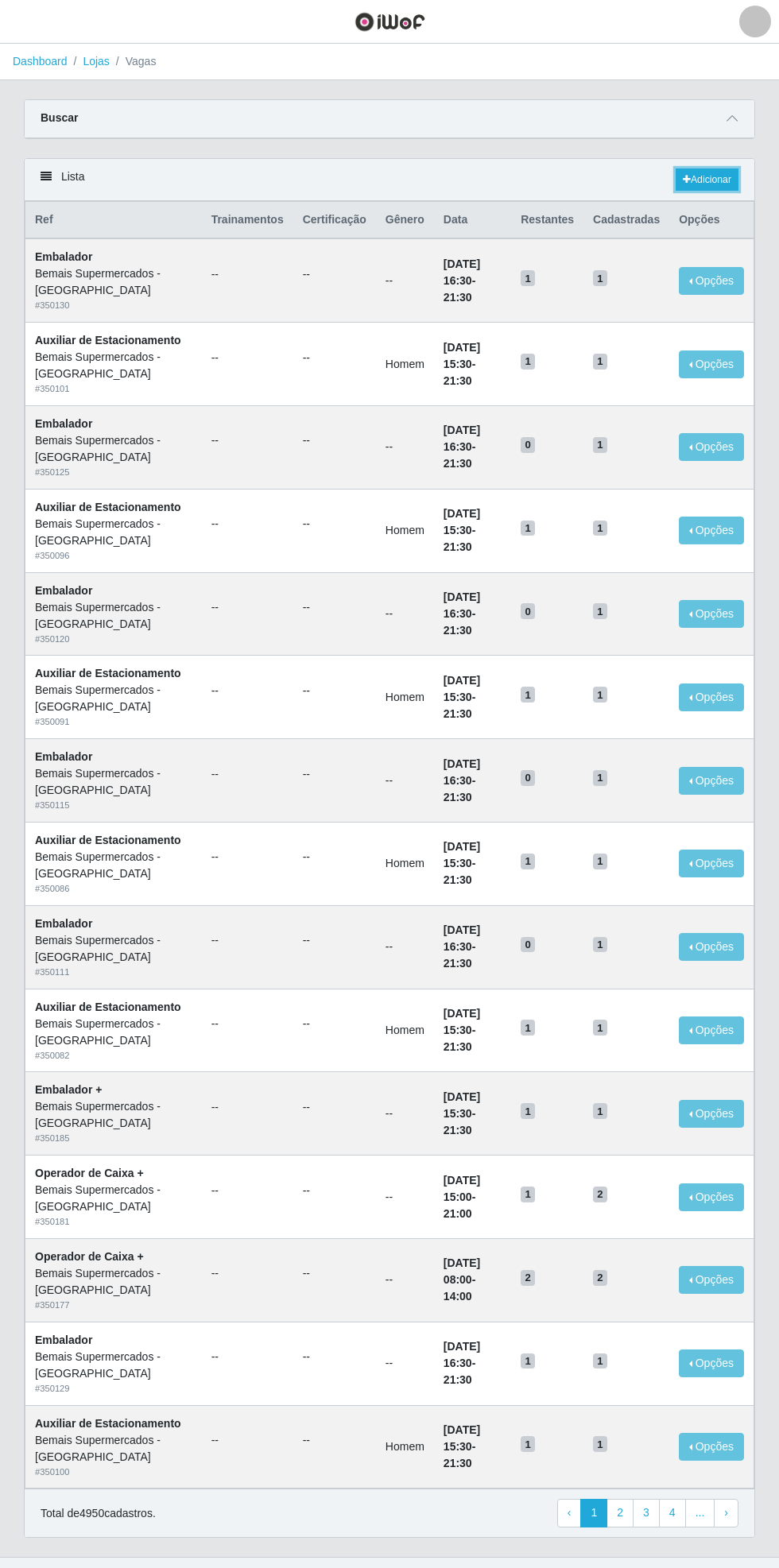
click at [718, 182] on link "Adicionar" at bounding box center [708, 179] width 63 height 23
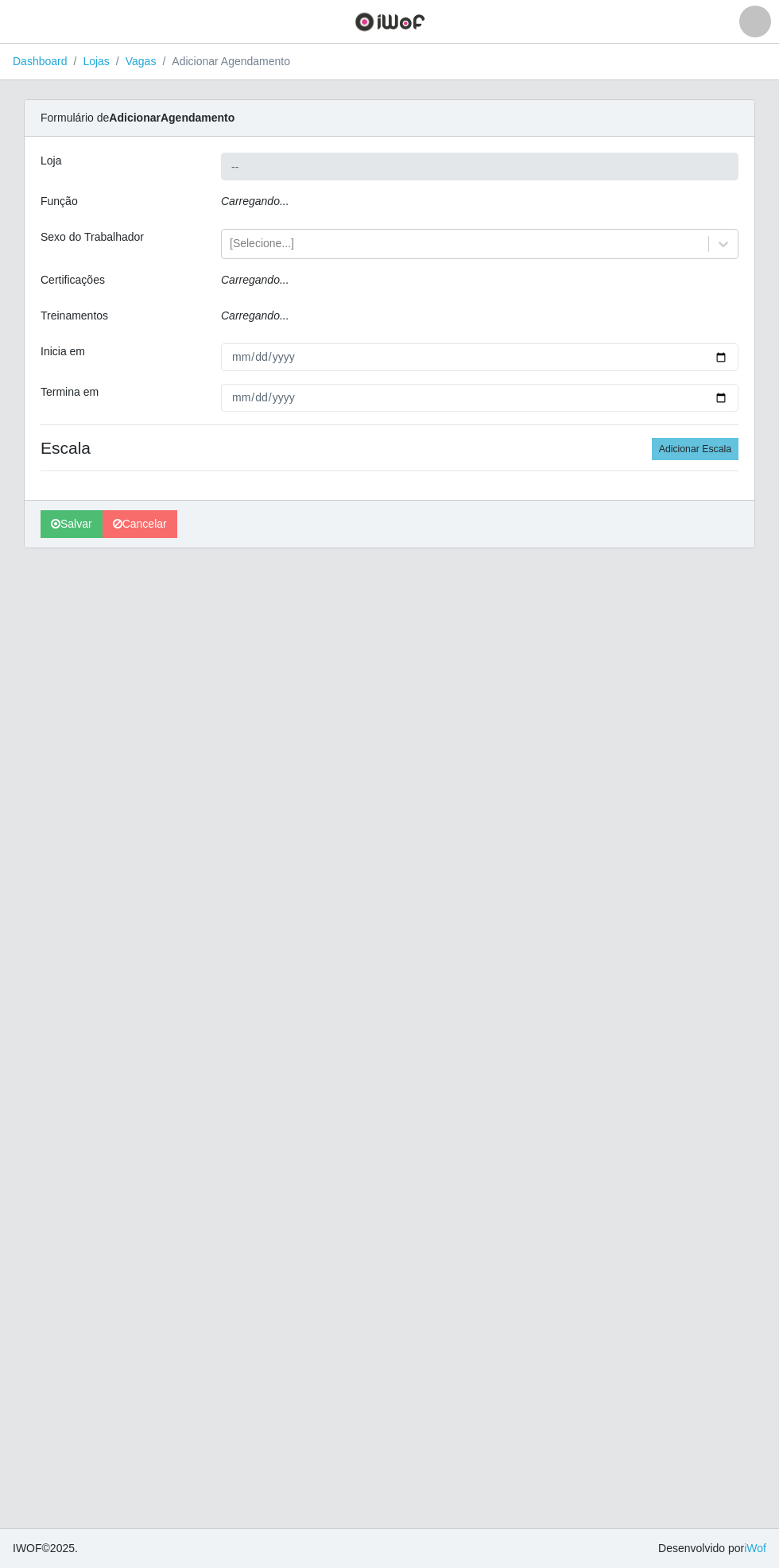
type input "Bemais Supermercados - [GEOGRAPHIC_DATA]"
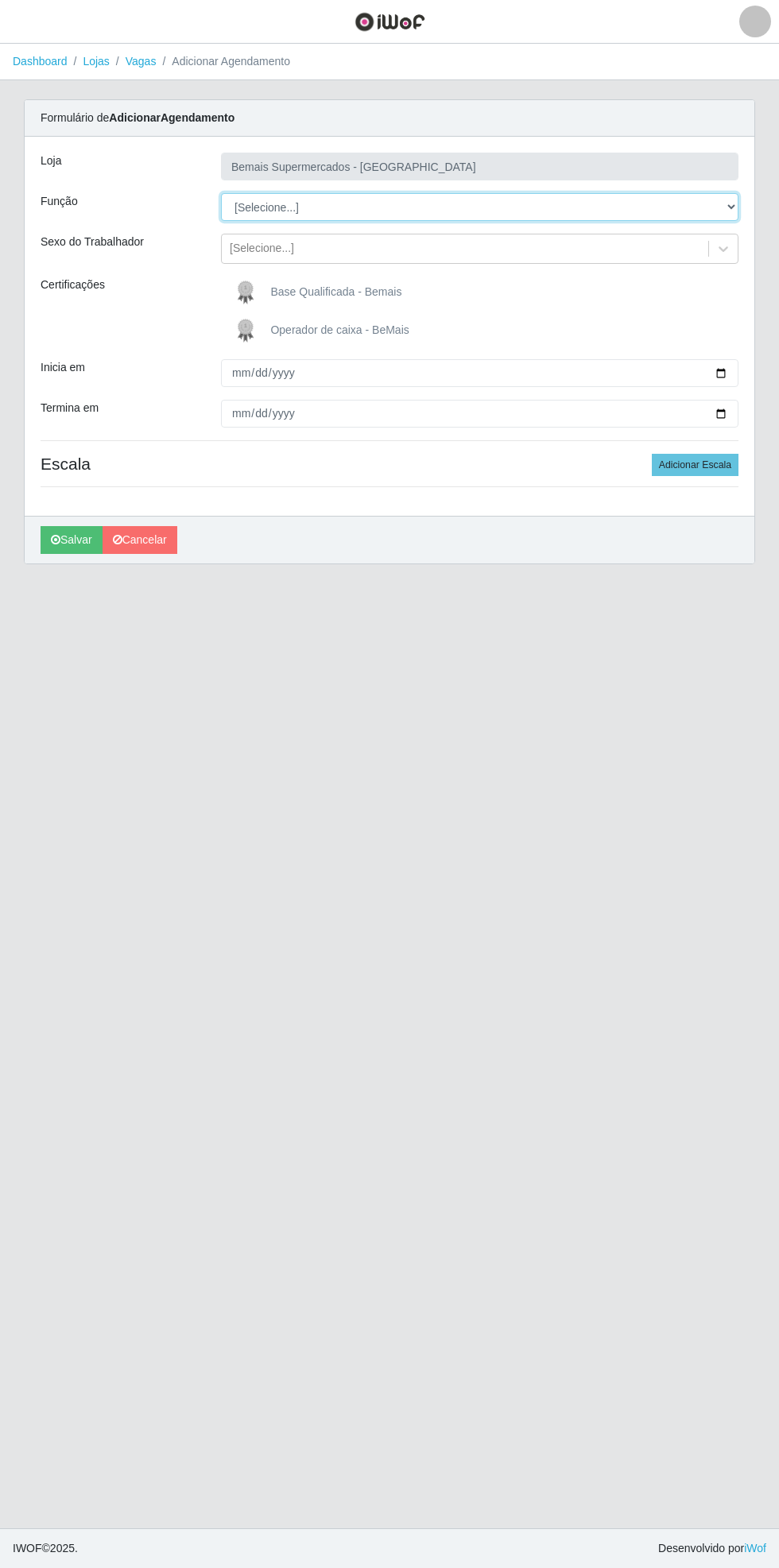
click at [732, 211] on select "[Selecione...] ASG ASG + ASG ++ Auxiliar de Estacionamento Auxiliar de Estacion…" at bounding box center [480, 206] width 518 height 28
select select "70"
click at [221, 193] on select "[Selecione...] ASG ASG + ASG ++ Auxiliar de Estacionamento Auxiliar de Estacion…" at bounding box center [480, 206] width 518 height 28
click at [39, 25] on button "button" at bounding box center [20, 22] width 40 height 27
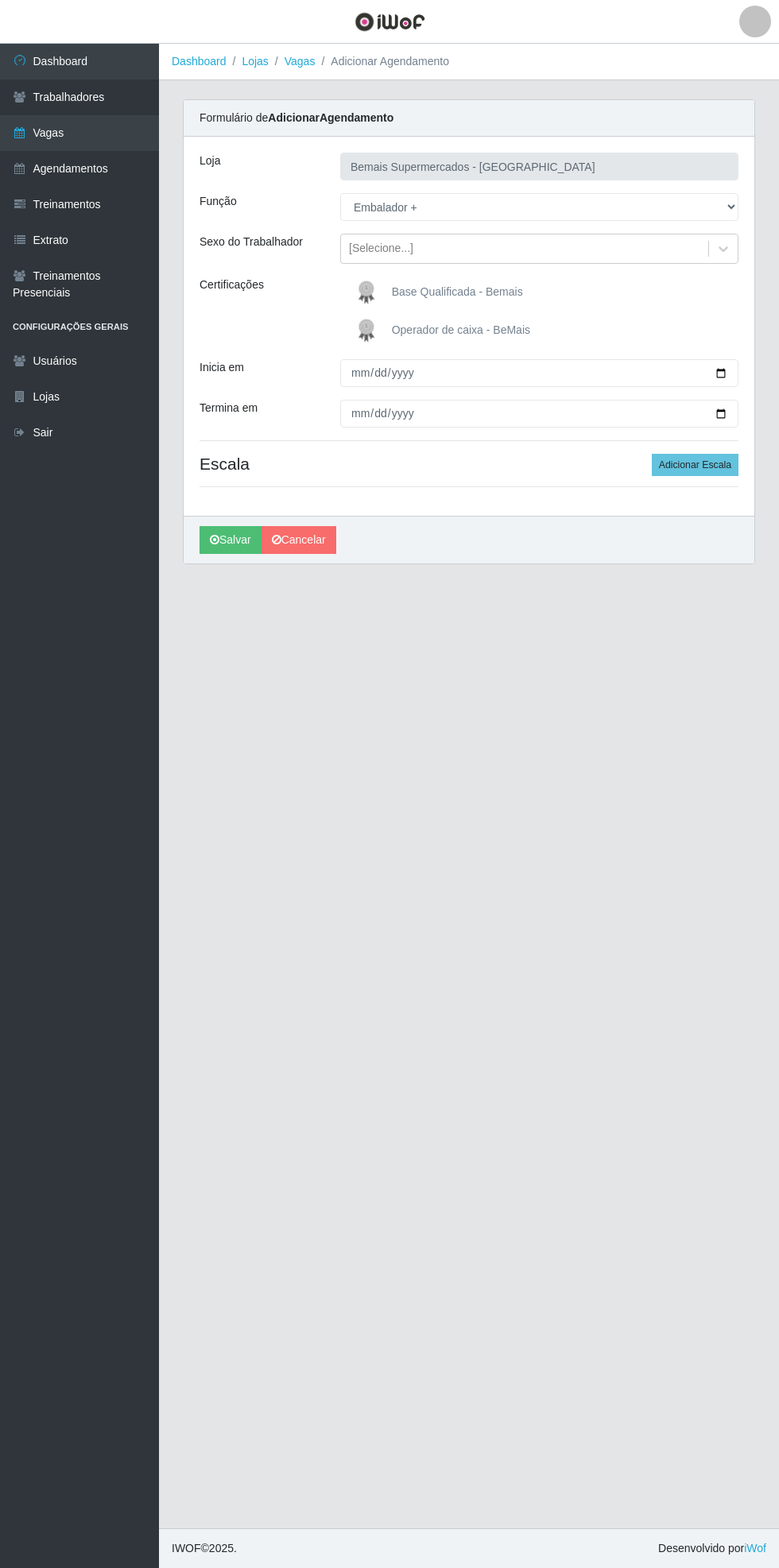
click at [115, 143] on link "Vagas" at bounding box center [79, 133] width 159 height 36
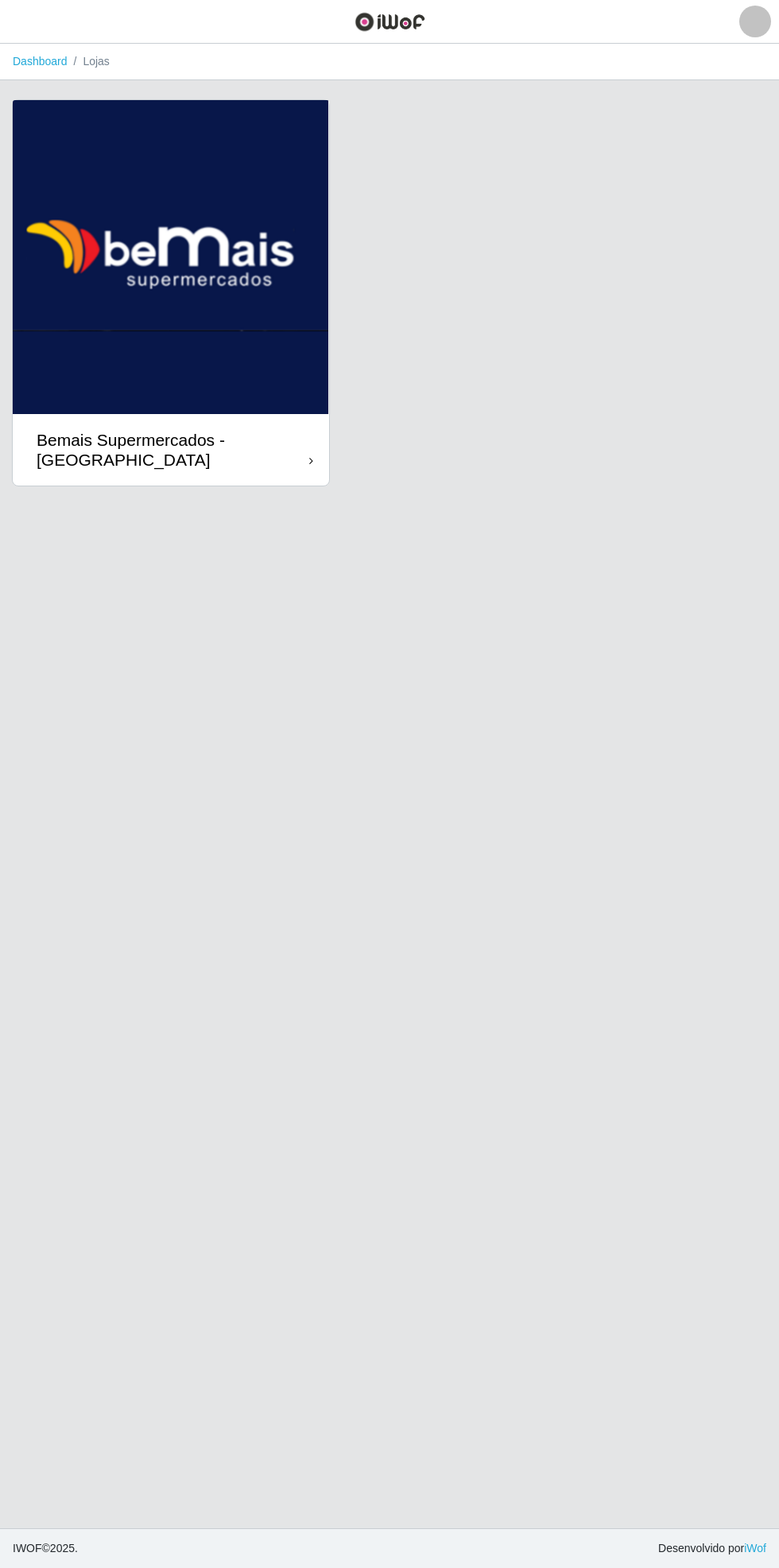
click at [303, 464] on div "Bemais Supermercados - [GEOGRAPHIC_DATA]" at bounding box center [173, 450] width 273 height 40
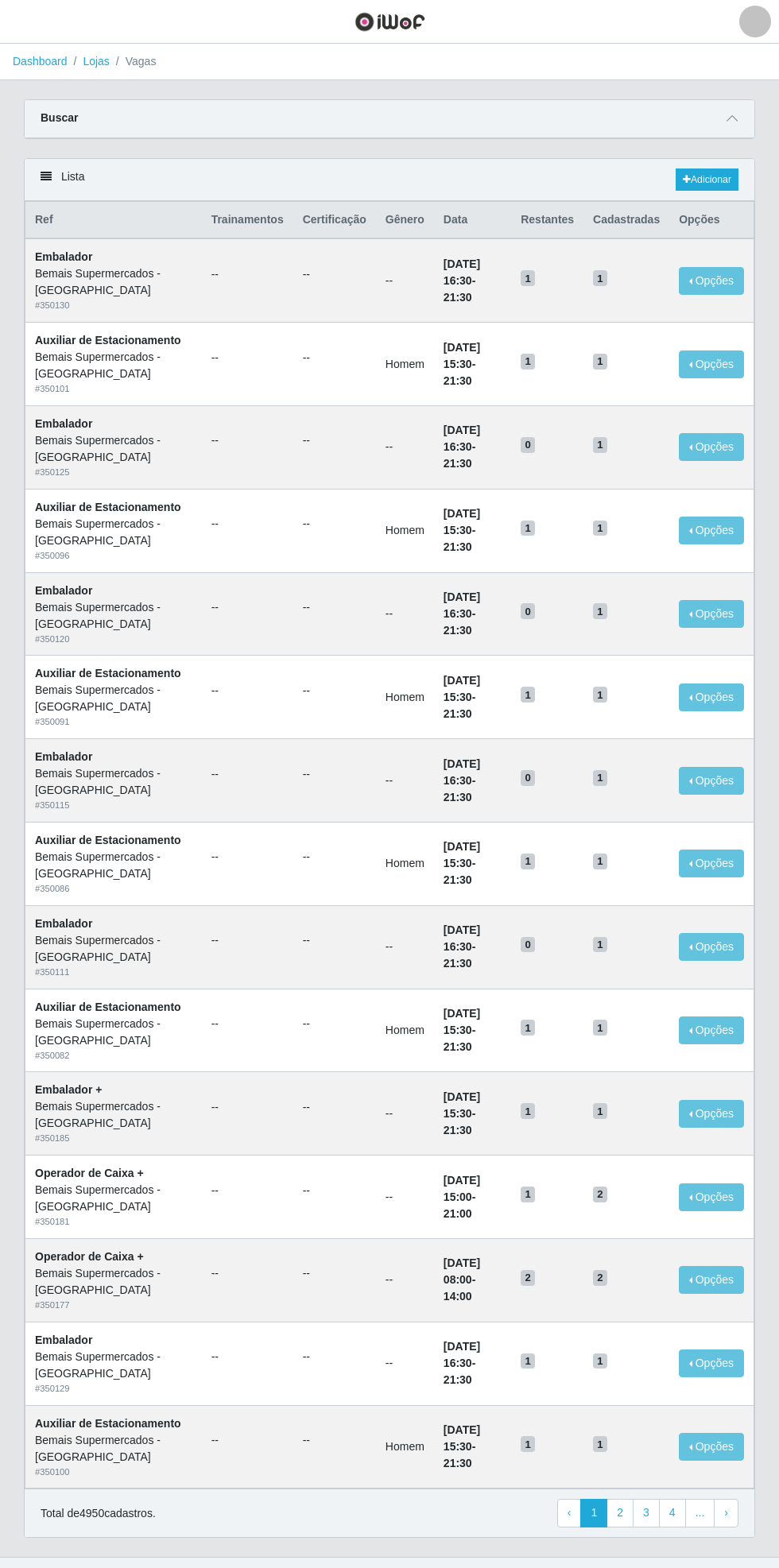
click at [733, 118] on icon at bounding box center [732, 118] width 11 height 11
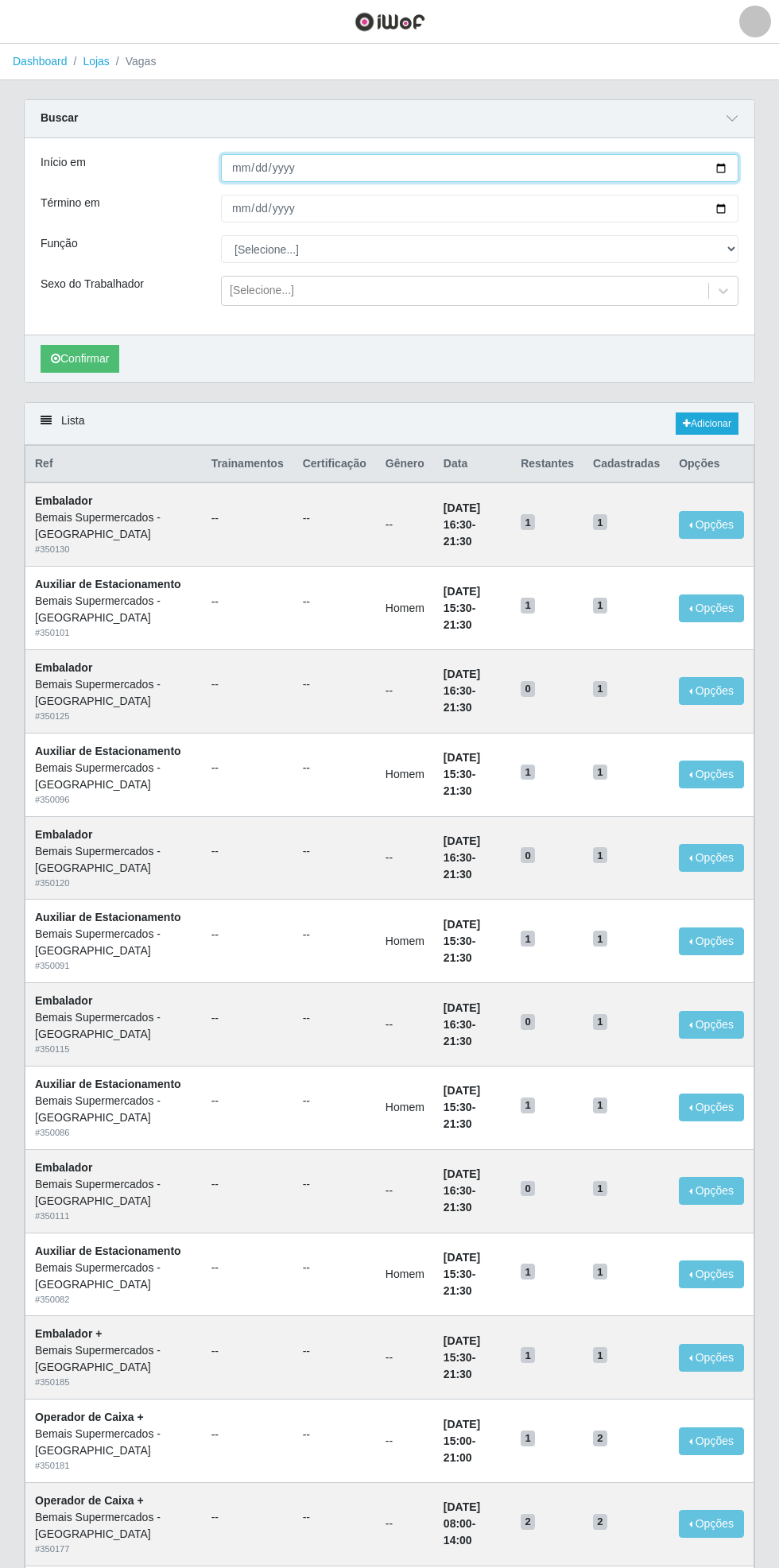
click at [733, 166] on input "Início em" at bounding box center [480, 168] width 518 height 28
type input "[DATE]"
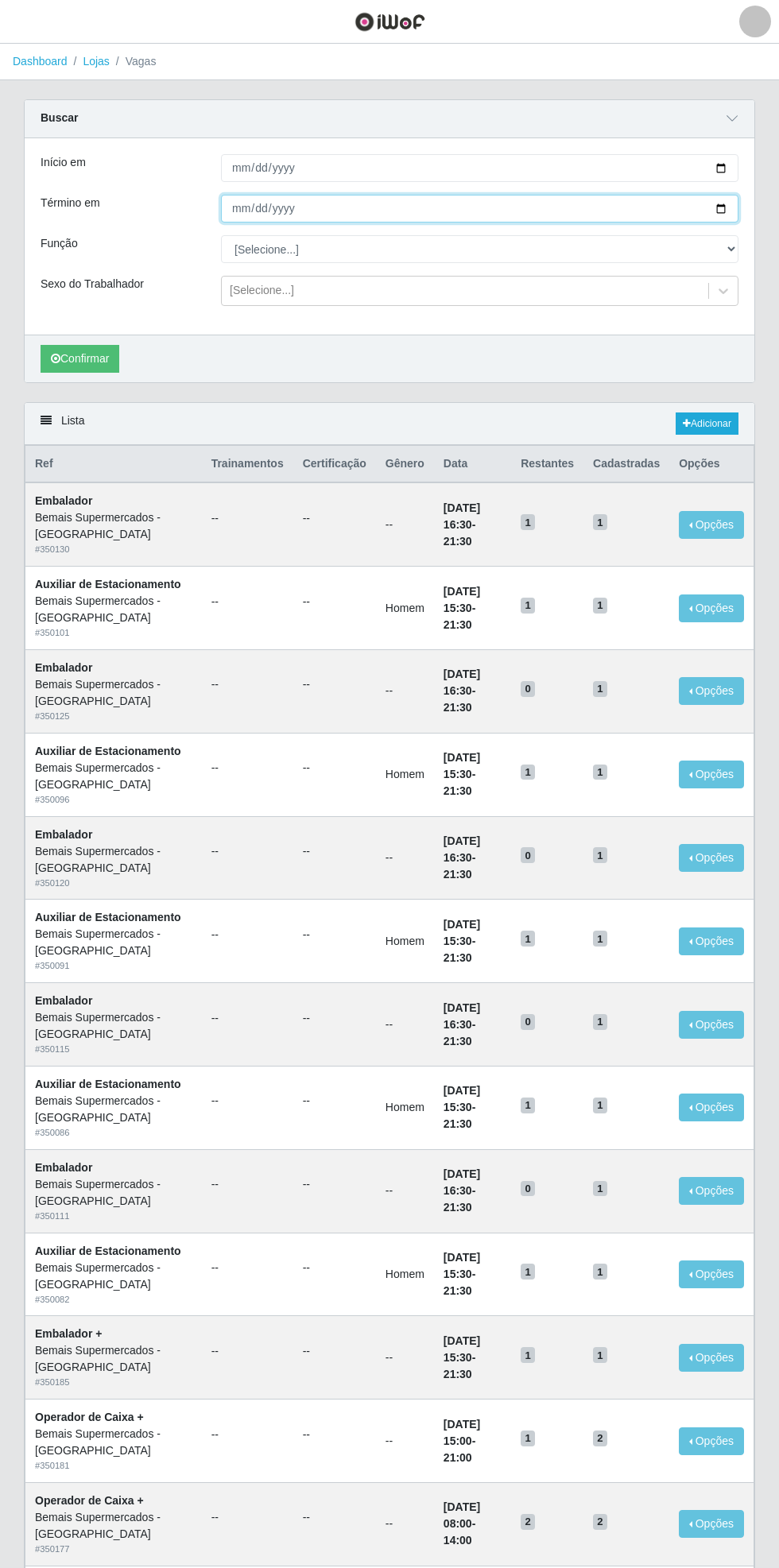
click at [732, 207] on input "Término em" at bounding box center [480, 208] width 518 height 28
type input "[DATE]"
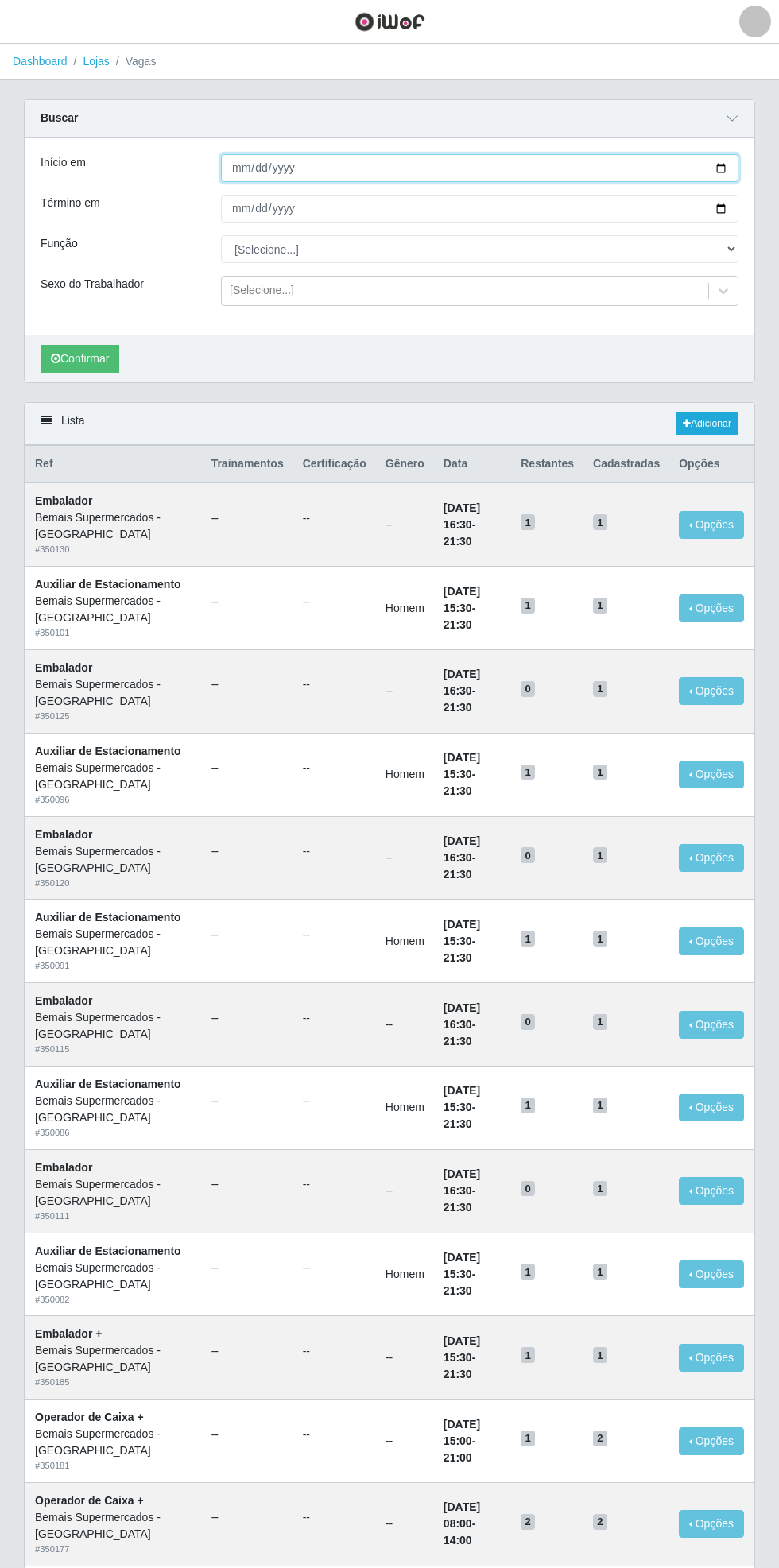
click at [730, 167] on input "[DATE]" at bounding box center [480, 168] width 518 height 28
type input "[DATE]"
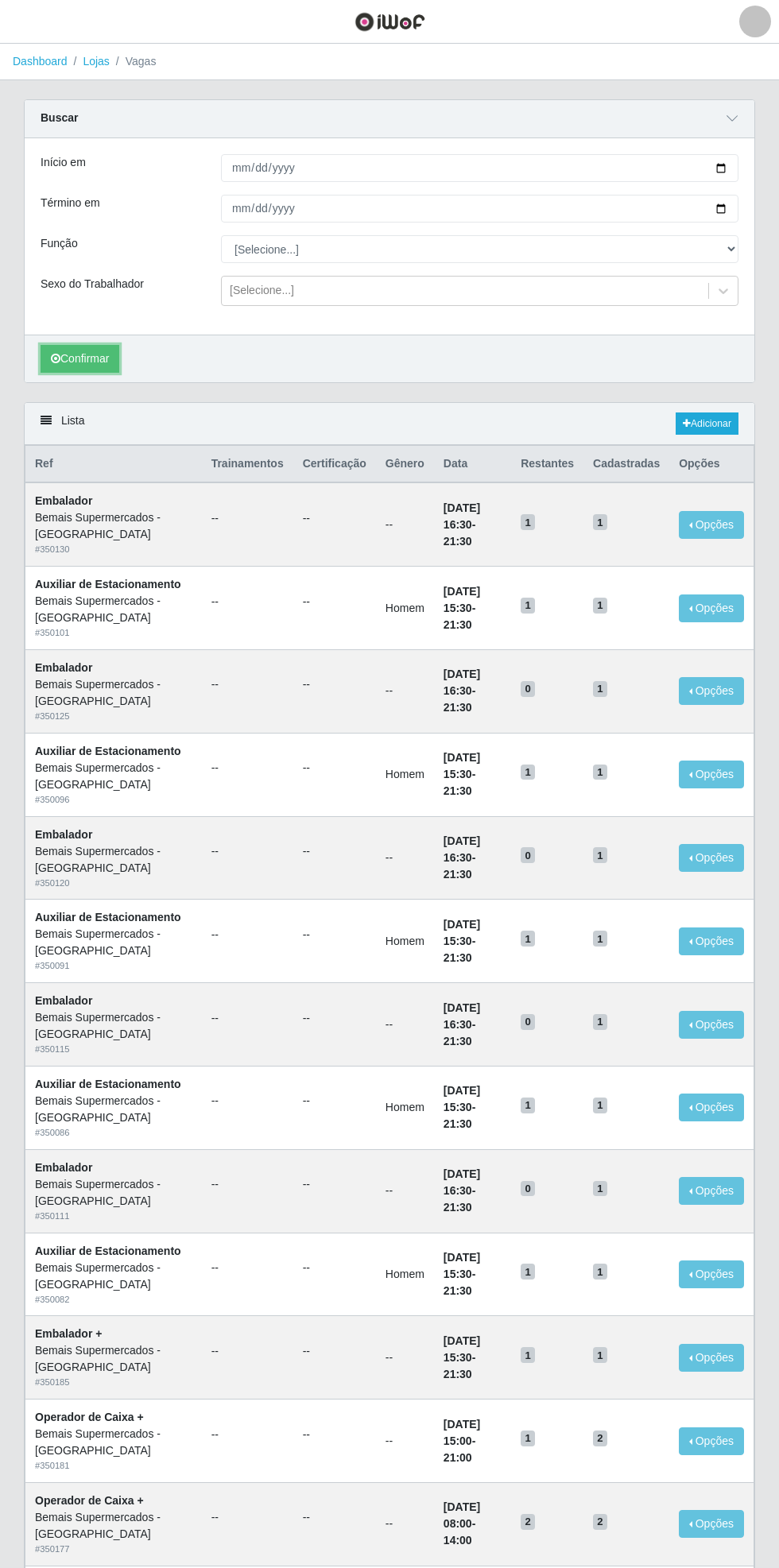
click at [83, 364] on button "Confirmar" at bounding box center [80, 359] width 79 height 28
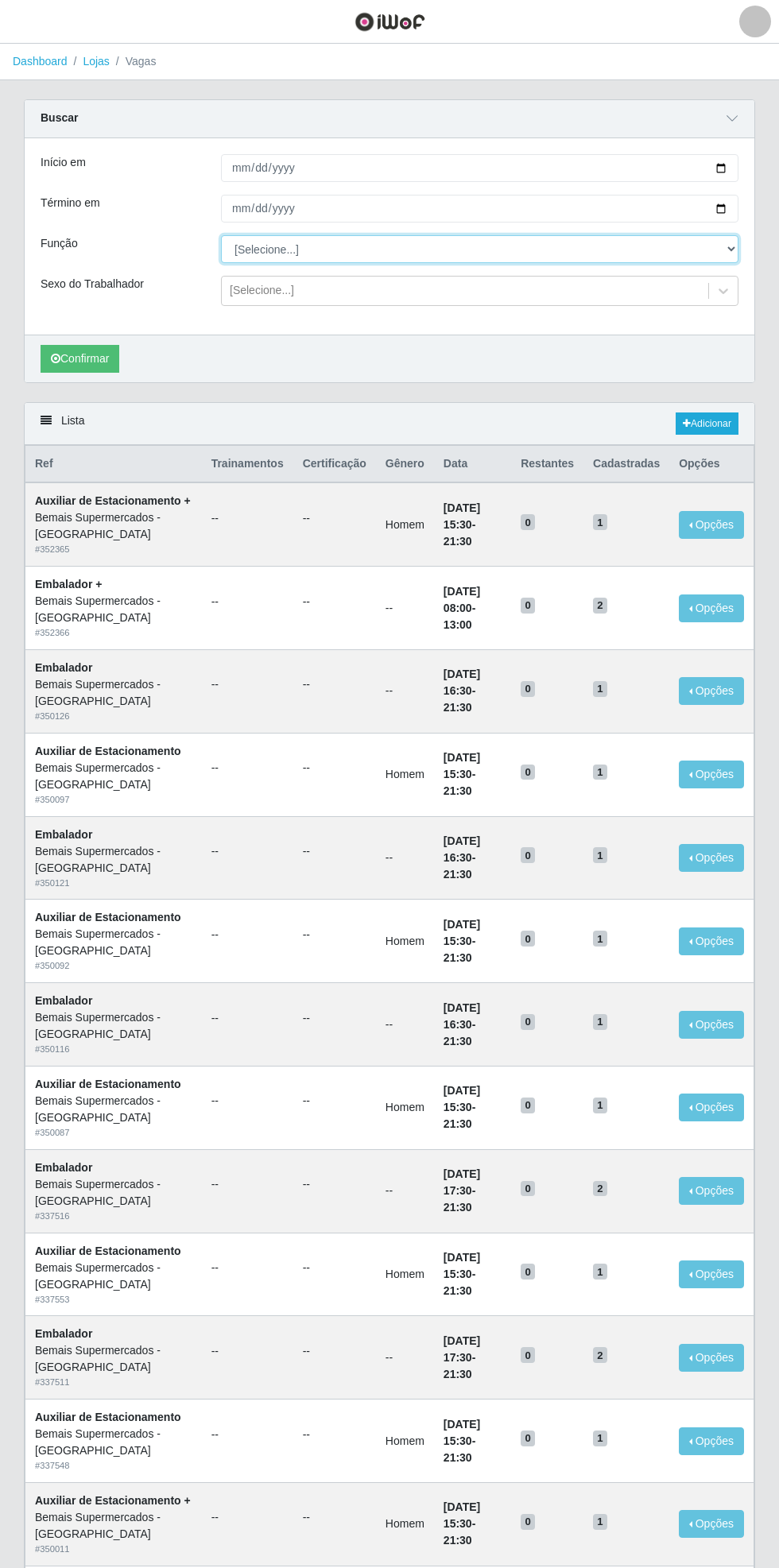
click at [736, 254] on select "[Selecione...] ASG ASG + ASG ++ Auxiliar de Estacionamento Auxiliar de Estacion…" at bounding box center [480, 249] width 518 height 28
select select "70"
click at [221, 235] on select "[Selecione...] ASG ASG + ASG ++ Auxiliar de Estacionamento Auxiliar de Estacion…" at bounding box center [480, 249] width 518 height 28
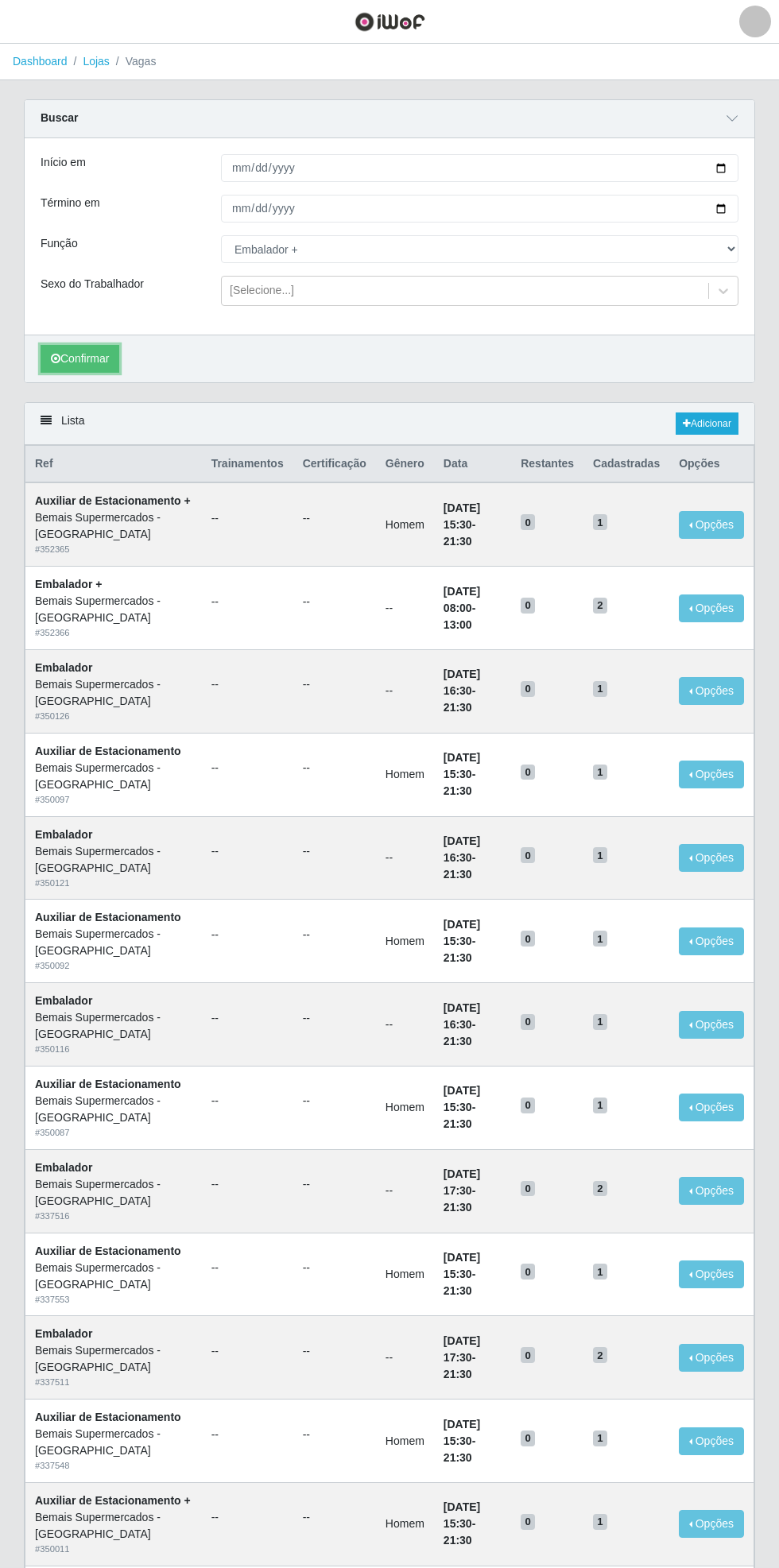
click at [76, 358] on button "Confirmar" at bounding box center [80, 359] width 79 height 28
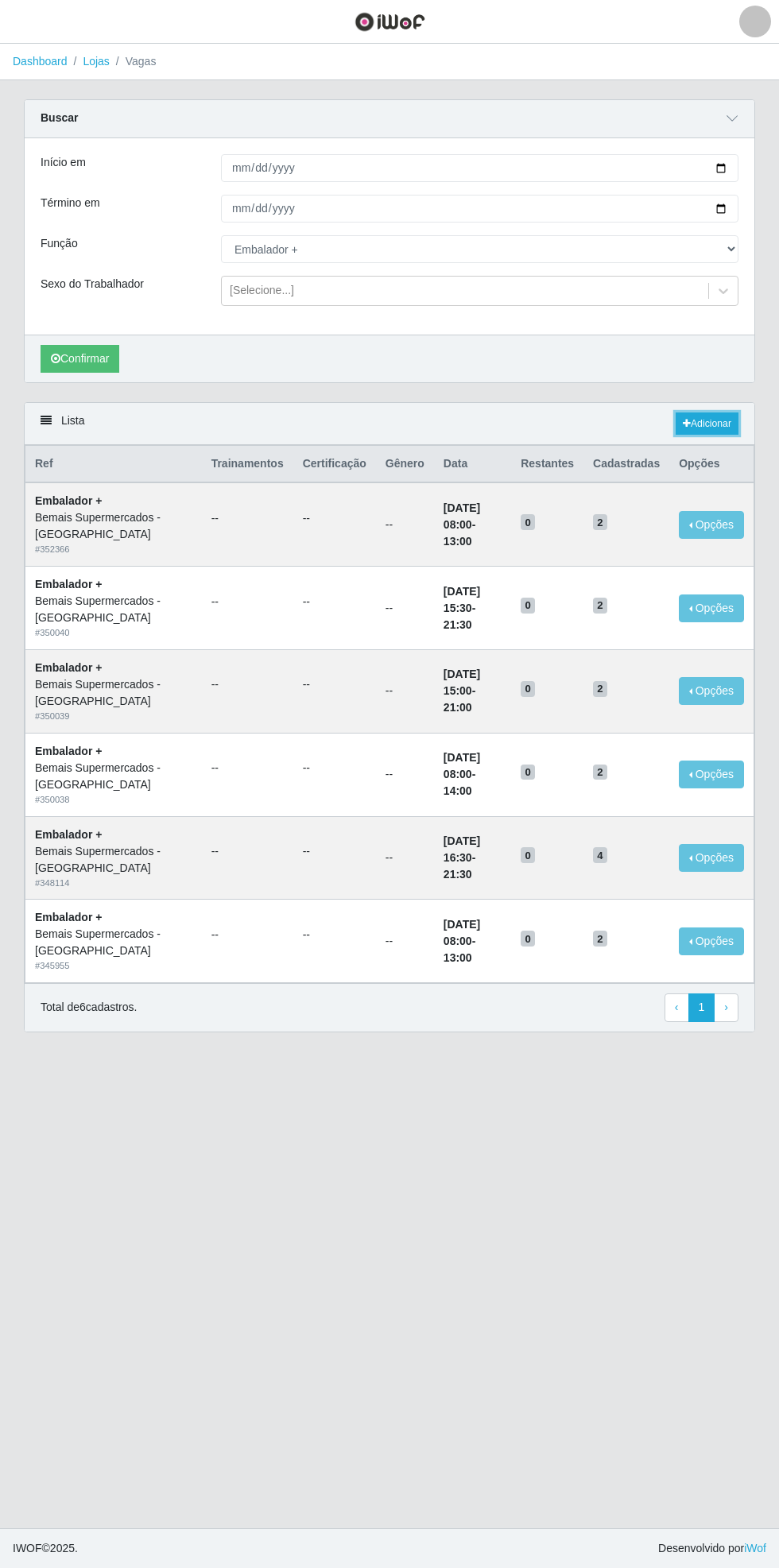
click at [714, 421] on link "Adicionar" at bounding box center [708, 423] width 63 height 23
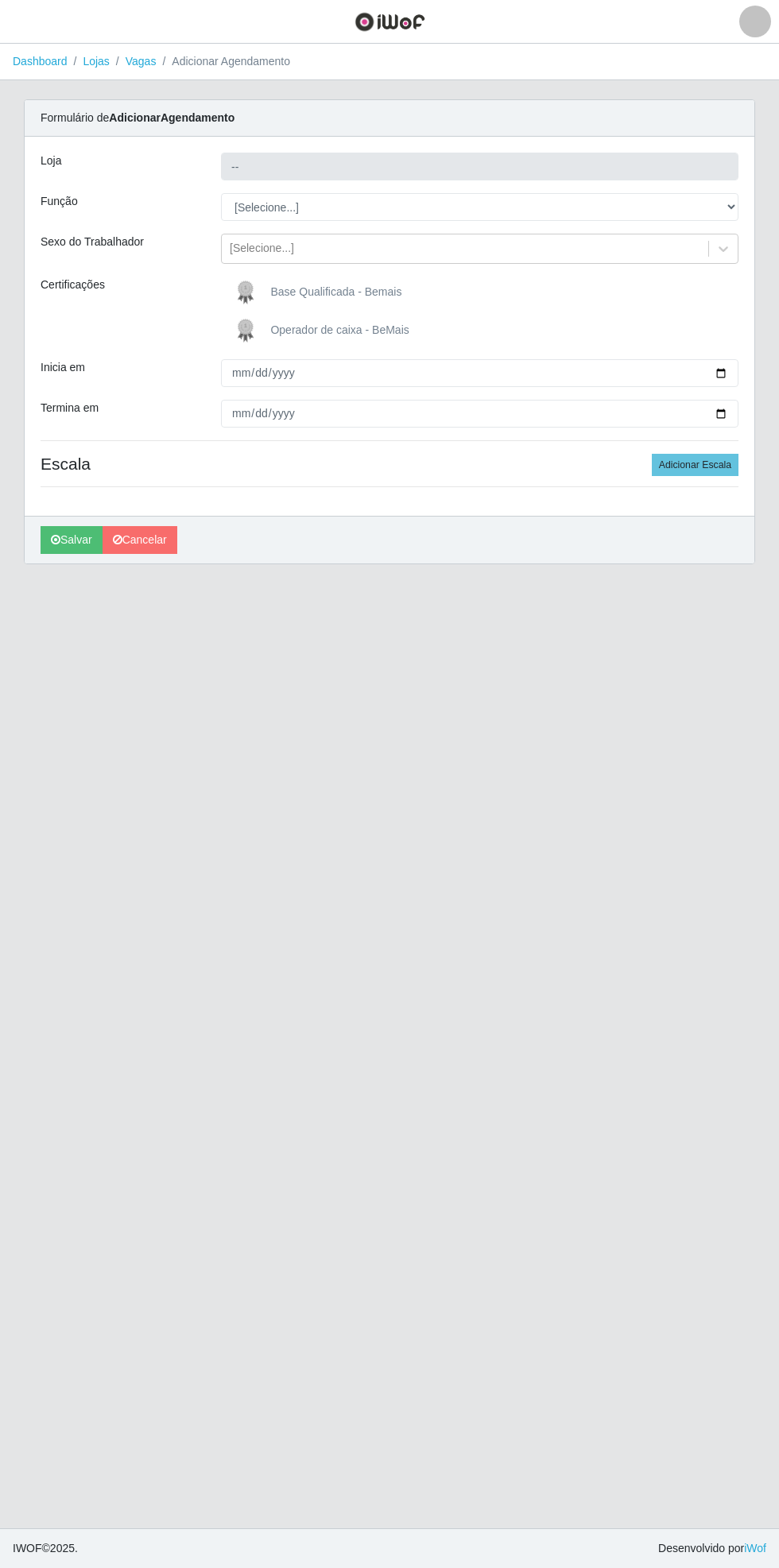
type input "Bemais Supermercados - [GEOGRAPHIC_DATA]"
click at [735, 206] on select "[Selecione...] ASG ASG + ASG ++ Auxiliar de Estacionamento Auxiliar de Estacion…" at bounding box center [480, 206] width 518 height 28
select select "70"
click at [221, 193] on select "[Selecione...] ASG ASG + ASG ++ Auxiliar de Estacionamento Auxiliar de Estacion…" at bounding box center [480, 206] width 518 height 28
click at [736, 371] on input "Inicia em" at bounding box center [480, 372] width 518 height 28
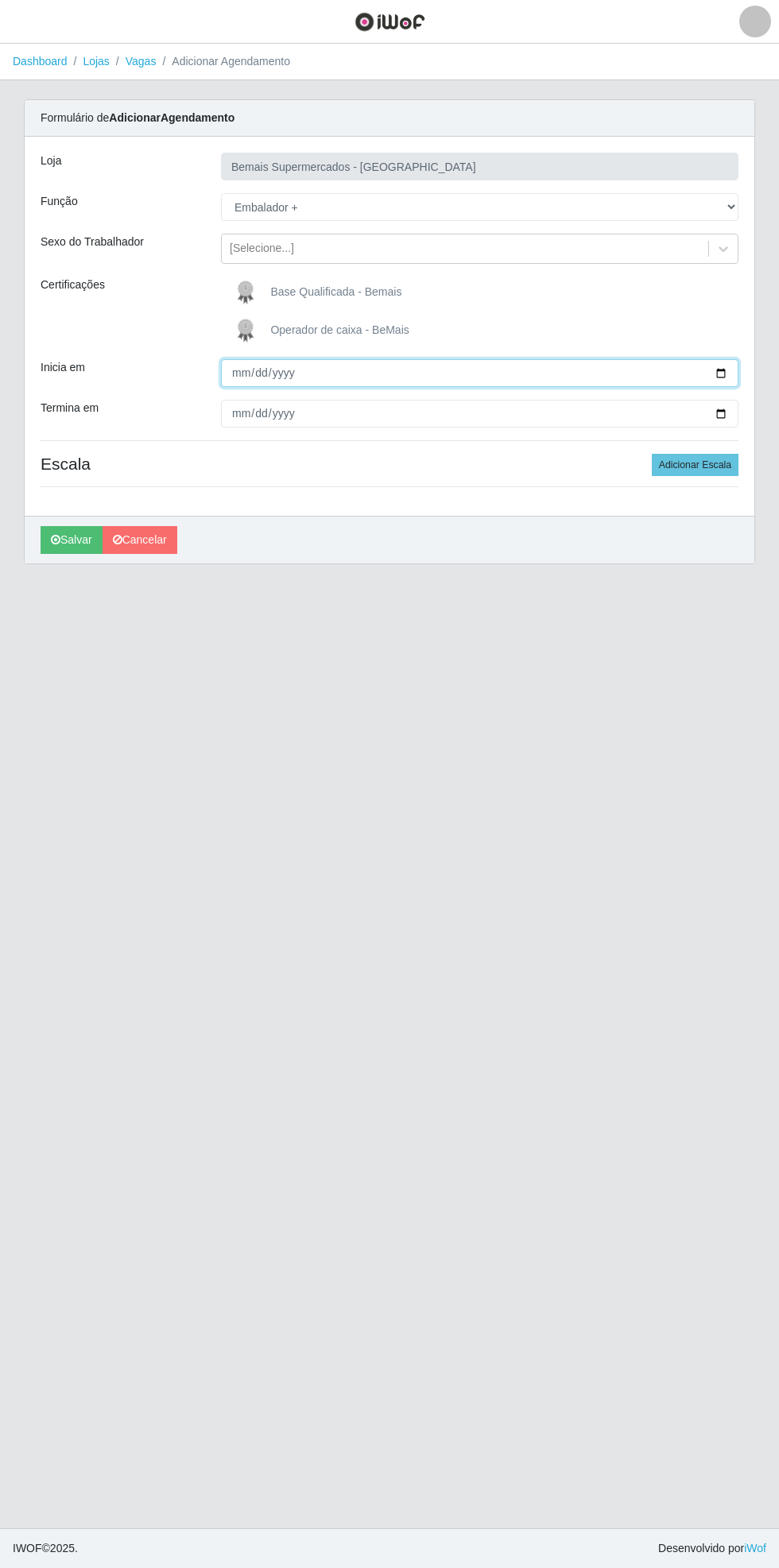
type input "[DATE]"
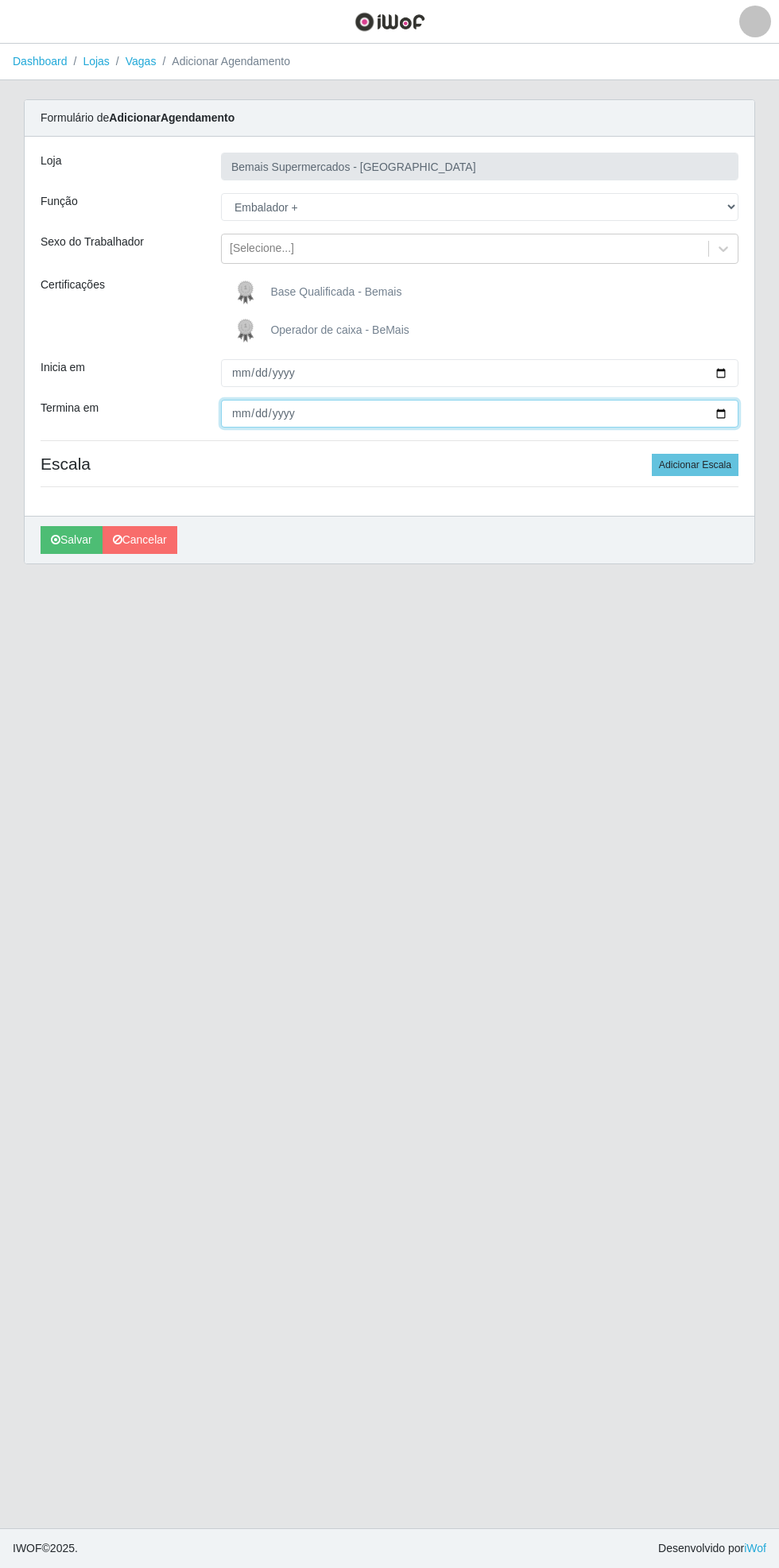
click at [736, 416] on input "Termina em" at bounding box center [480, 413] width 518 height 28
type input "[DATE]"
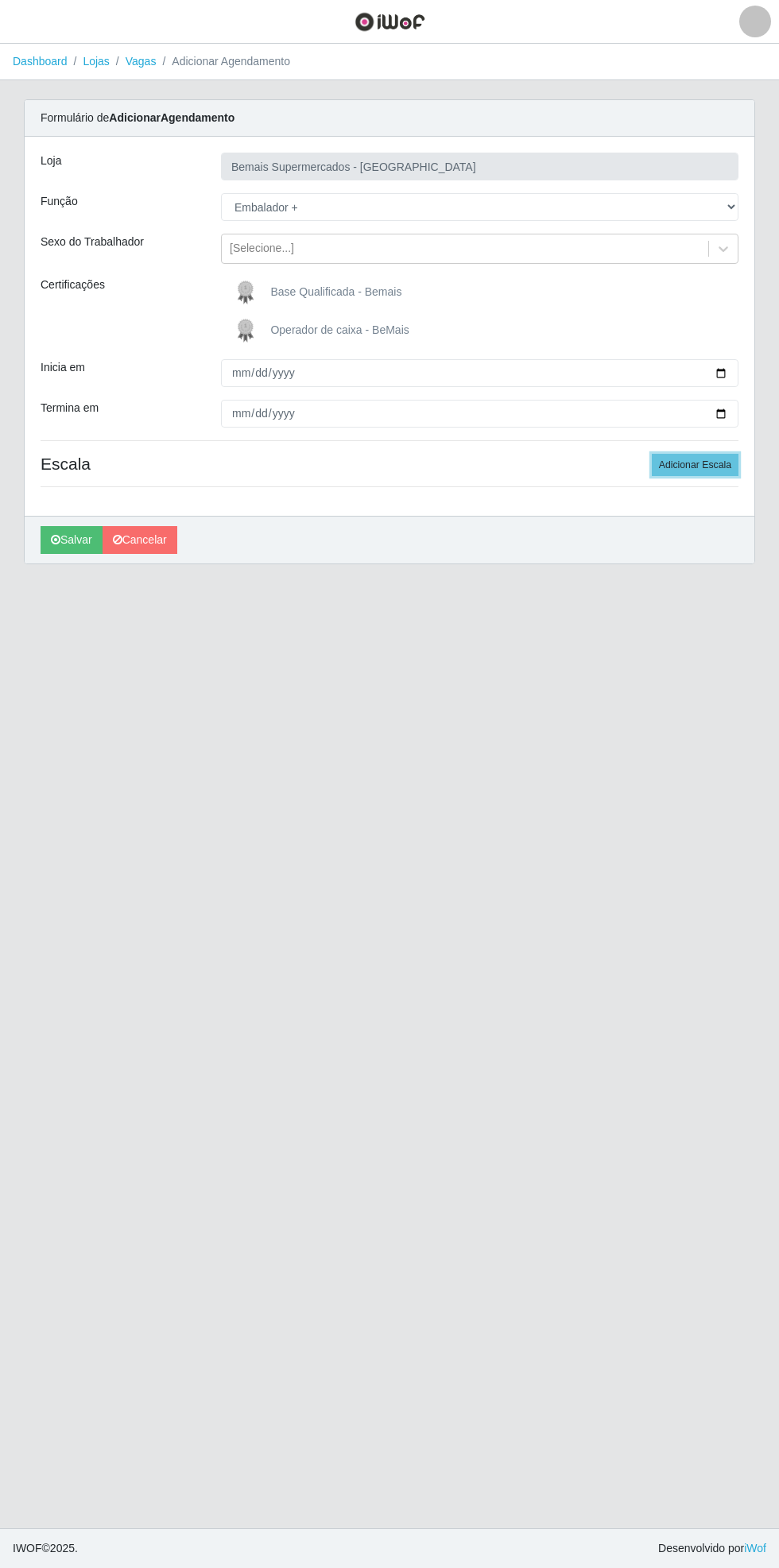
click at [714, 460] on button "Adicionar Escala" at bounding box center [695, 464] width 87 height 23
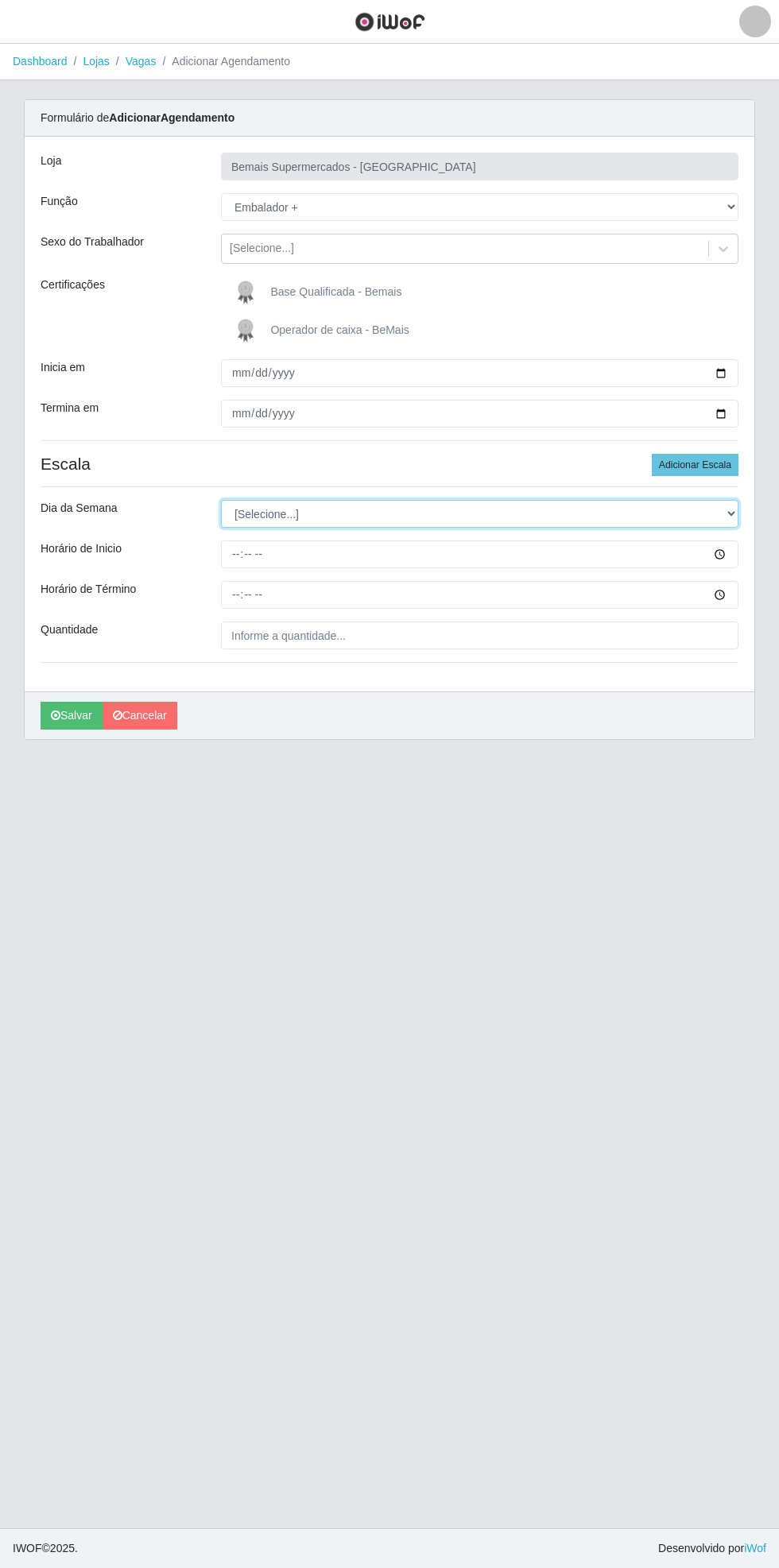
click at [736, 515] on select "[Selecione...] Segunda Terça Quarta Quinta Sexta Sábado Domingo" at bounding box center [480, 514] width 518 height 28
select select "6"
click at [221, 500] on select "[Selecione...] Segunda Terça Quarta Quinta Sexta Sábado Domingo" at bounding box center [480, 514] width 518 height 28
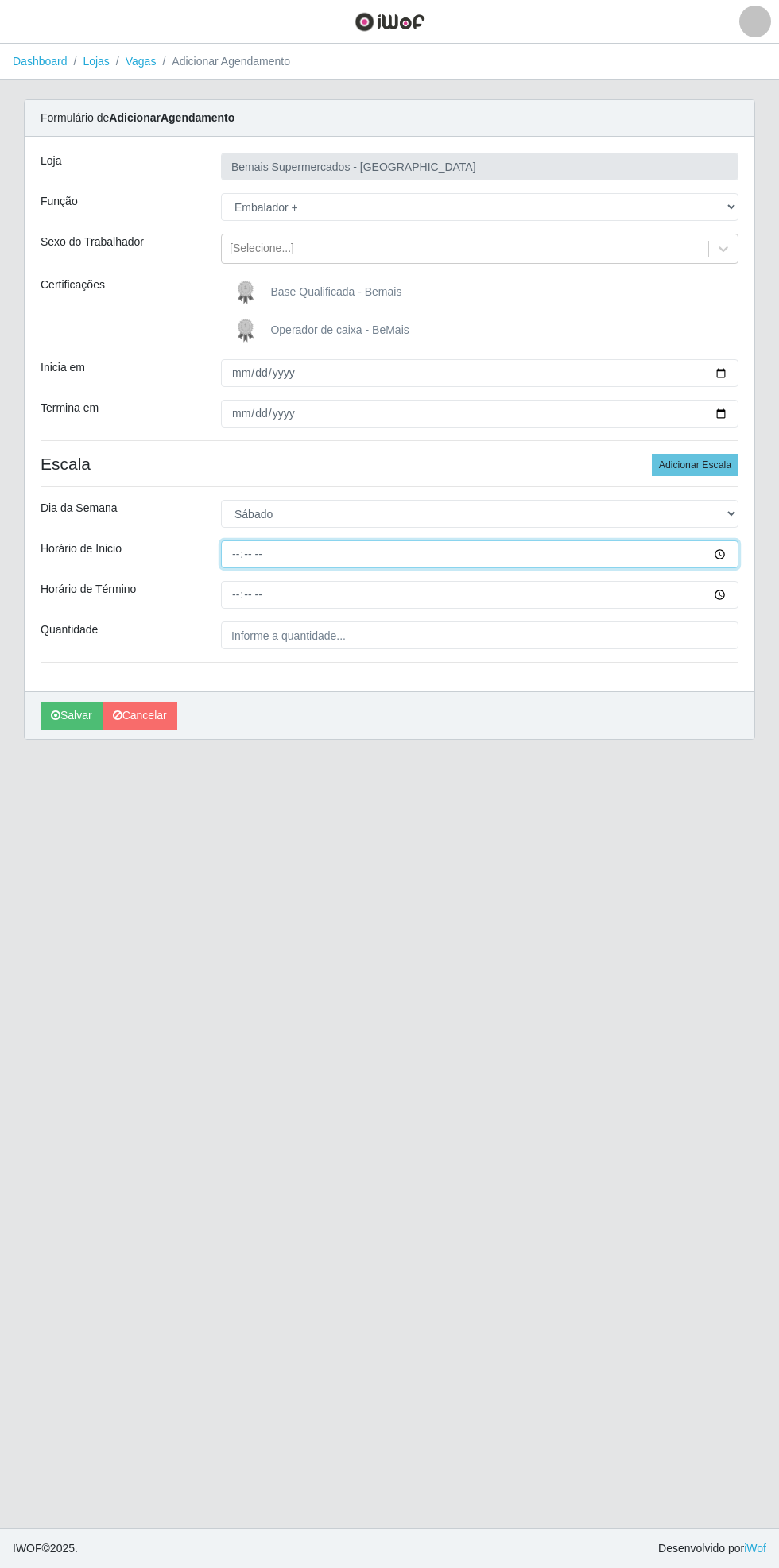
click at [733, 553] on input "Horário de Inicio" at bounding box center [480, 554] width 518 height 28
type input "16:00"
click at [725, 600] on input "Horário de Término" at bounding box center [480, 595] width 518 height 28
type input "23:12"
click at [733, 552] on input "16:00" at bounding box center [480, 554] width 518 height 28
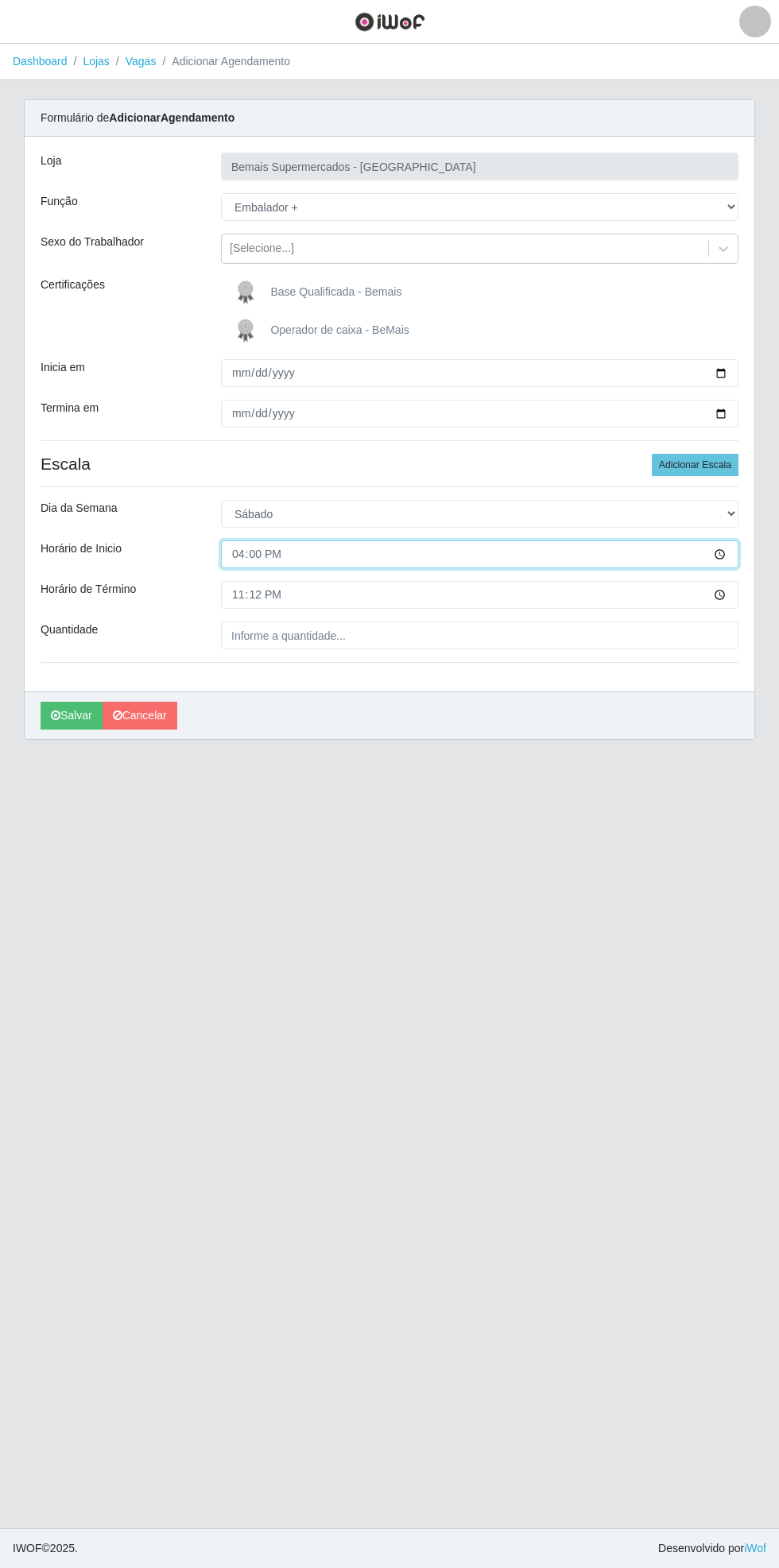
type input "16:30"
click at [729, 594] on input "23:12" at bounding box center [480, 595] width 518 height 28
type input "21:30"
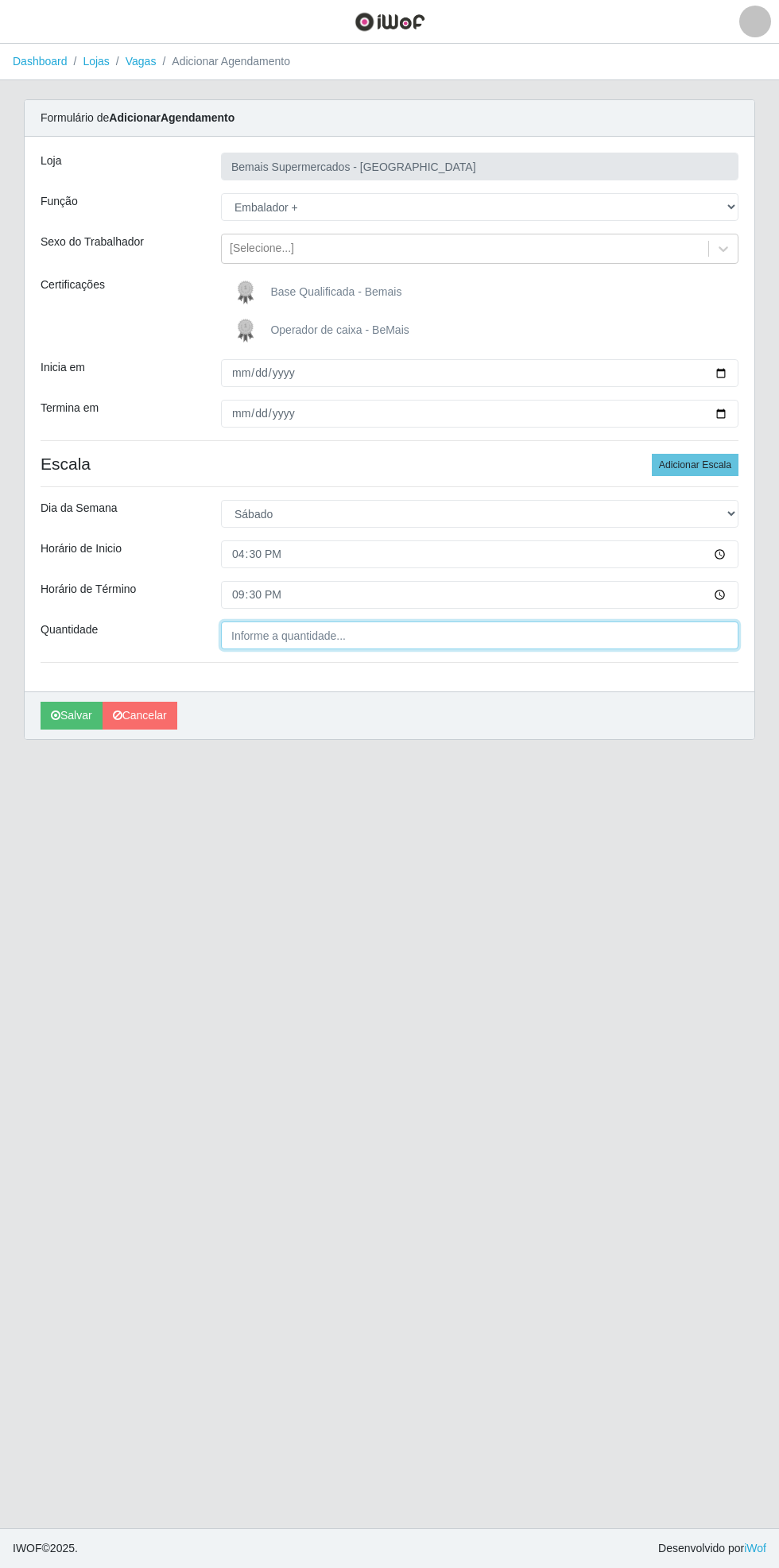
click at [358, 635] on input "Quantidade" at bounding box center [480, 635] width 518 height 28
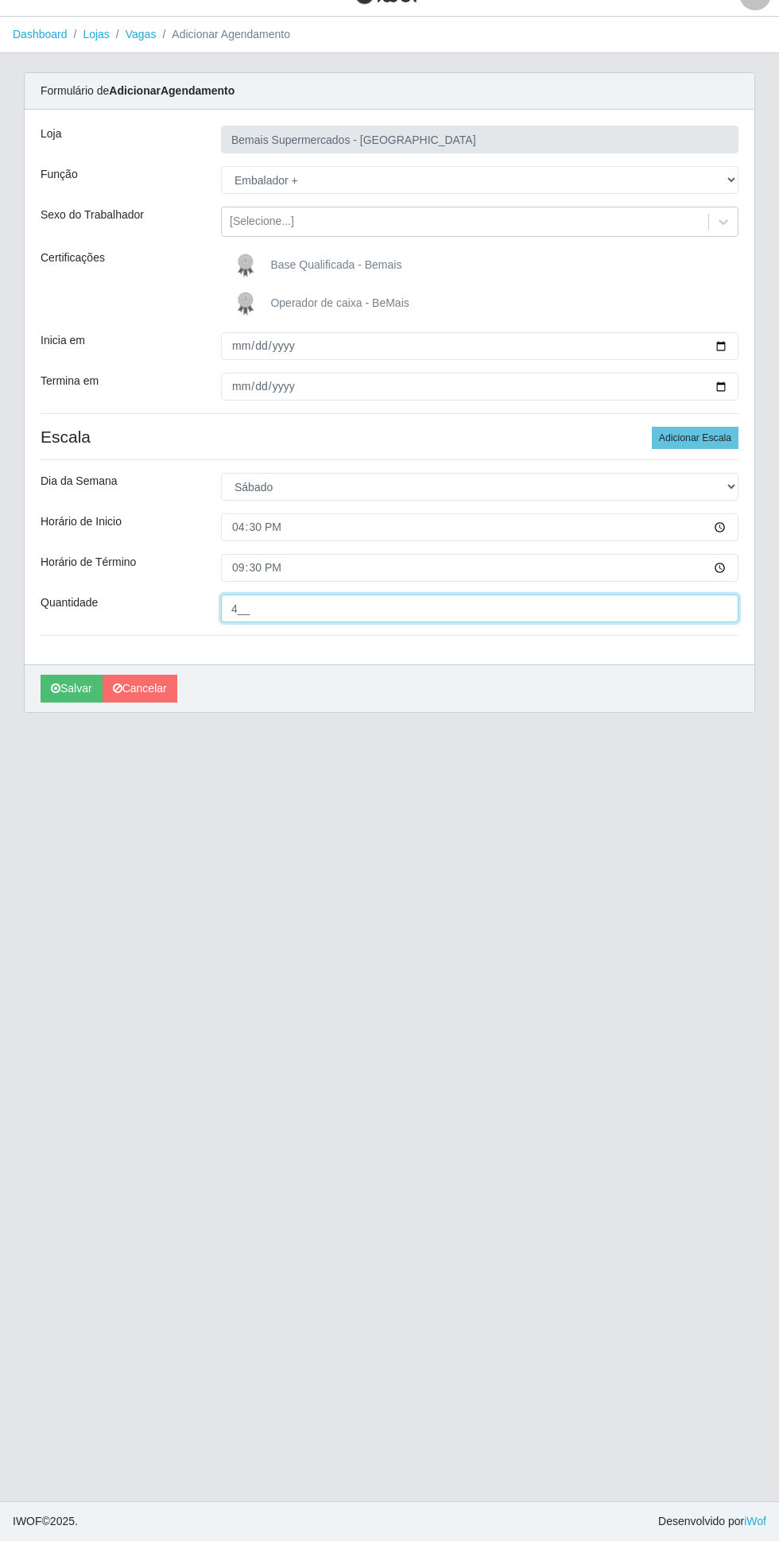
type input "4__"
click at [62, 721] on button "Salvar" at bounding box center [71, 715] width 62 height 28
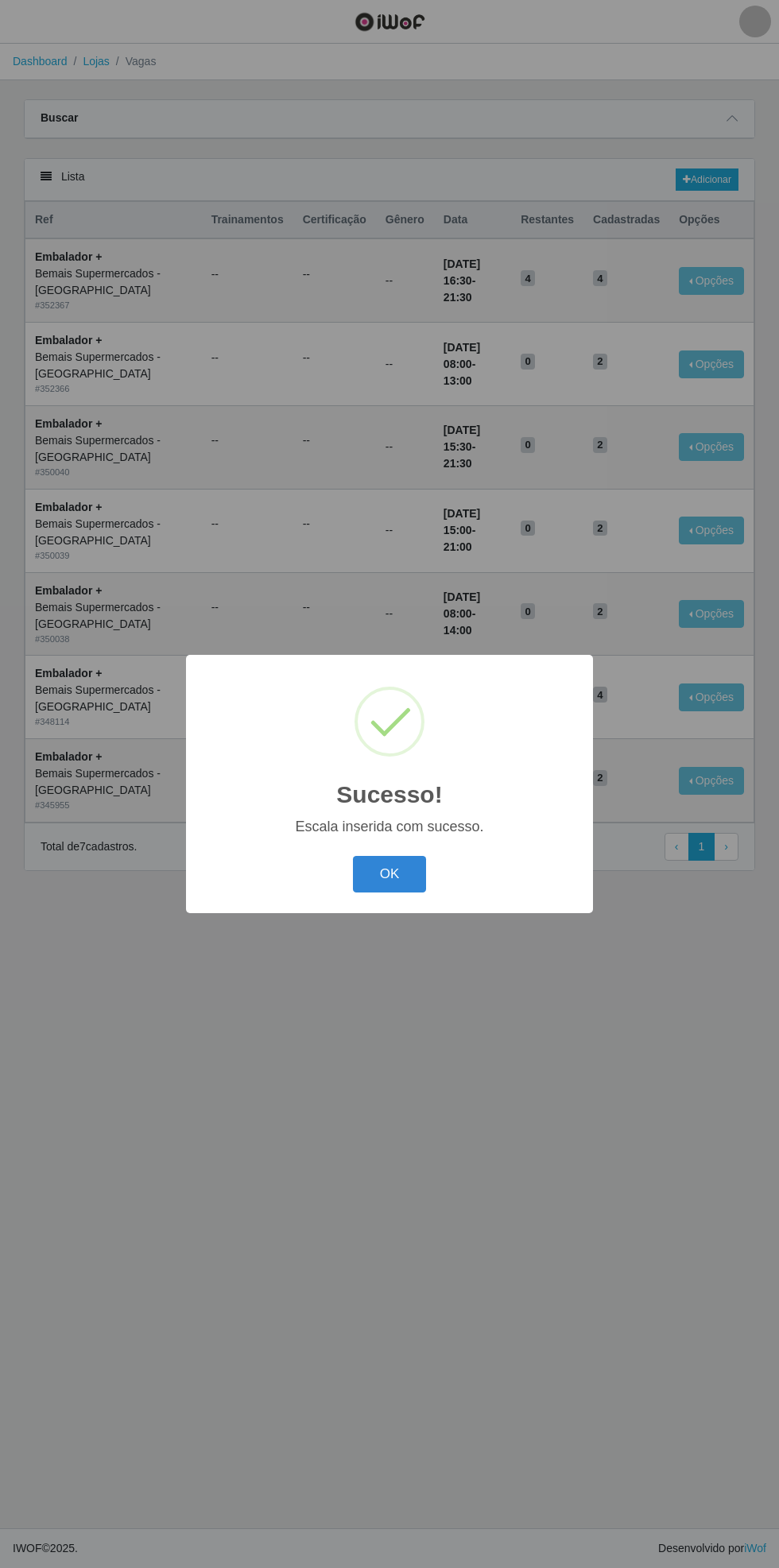
click at [396, 883] on button "OK" at bounding box center [390, 874] width 74 height 38
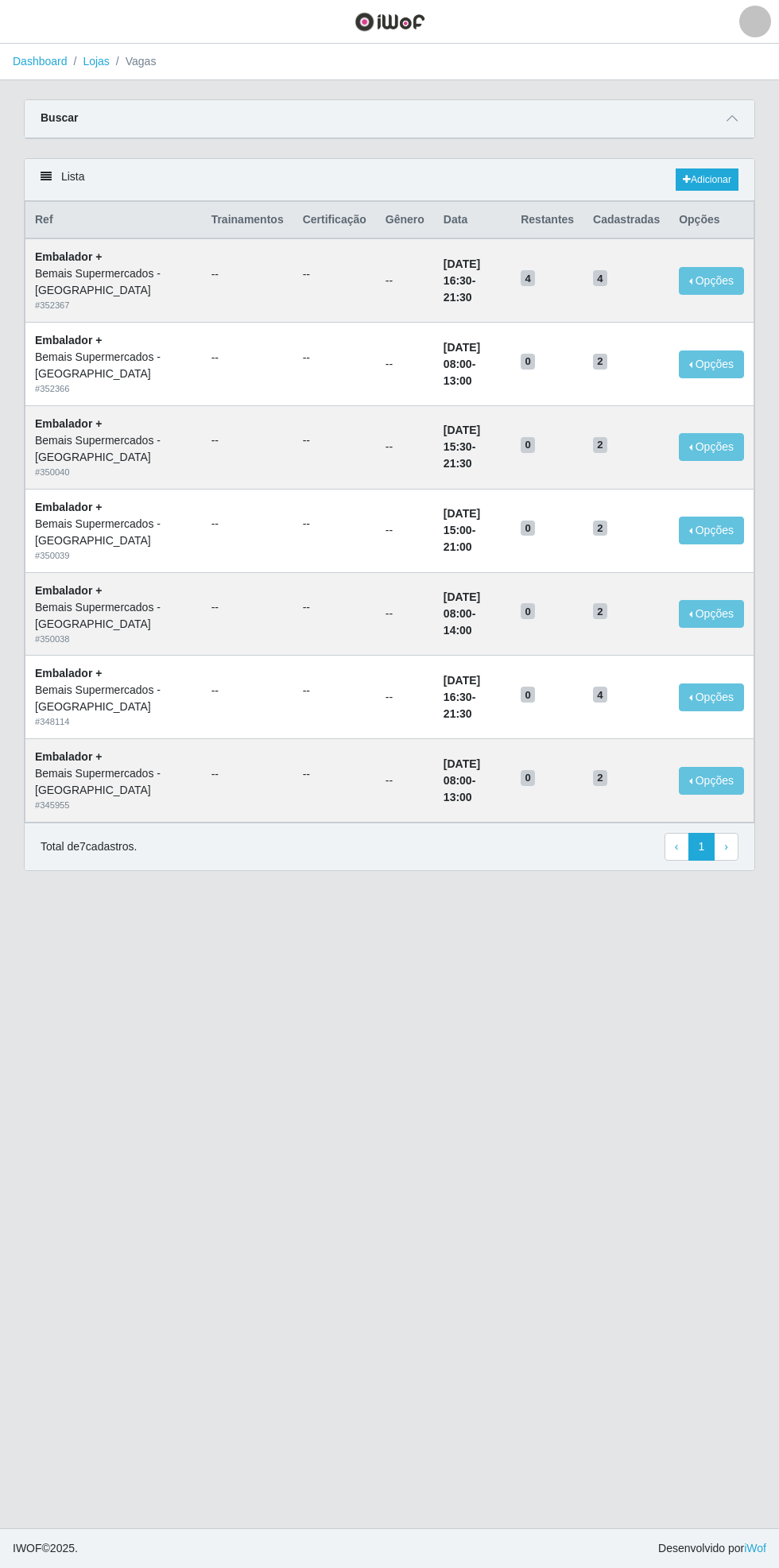
click at [732, 120] on icon at bounding box center [732, 118] width 11 height 11
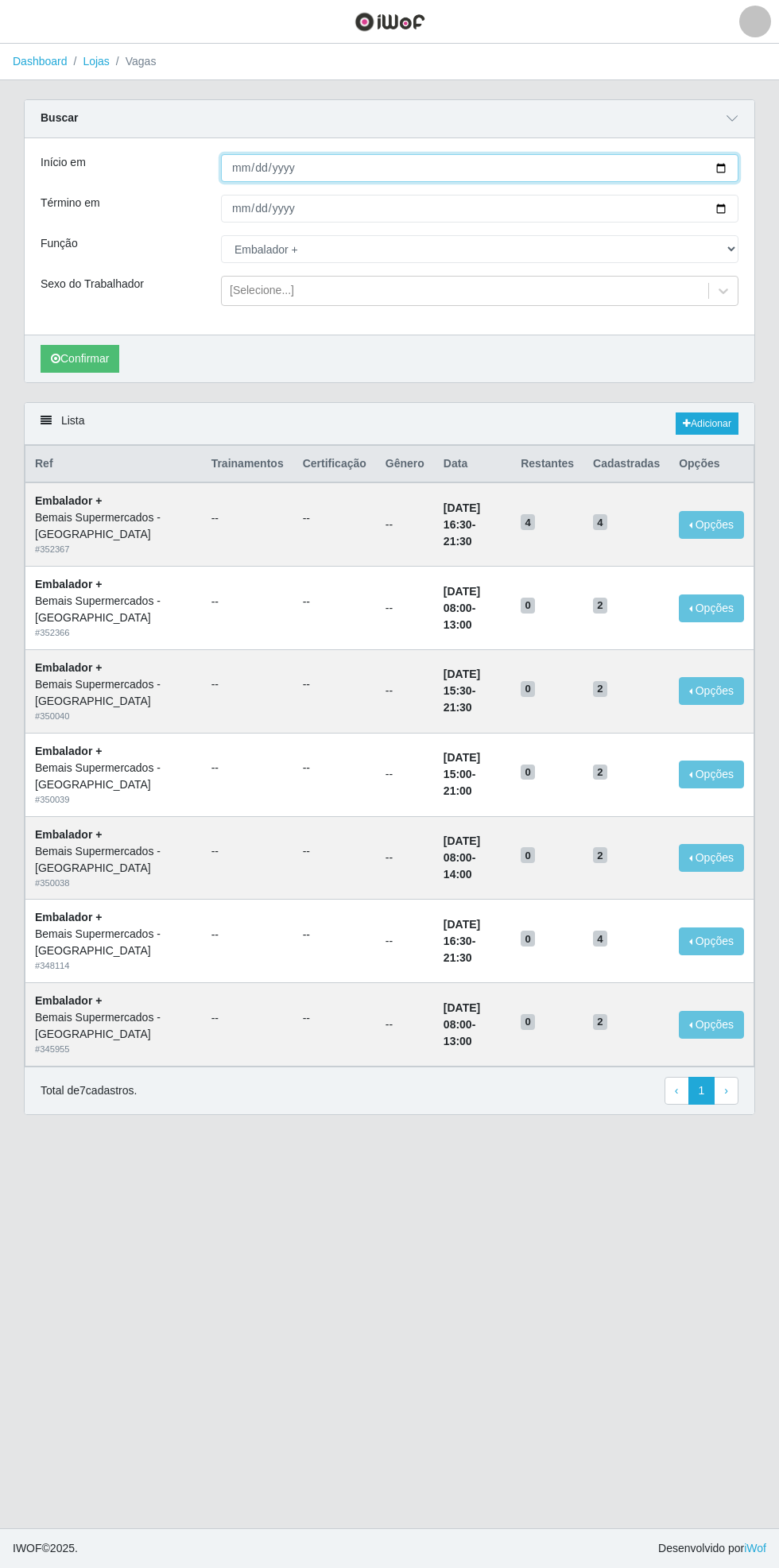
click at [736, 167] on input "[DATE]" at bounding box center [480, 168] width 518 height 28
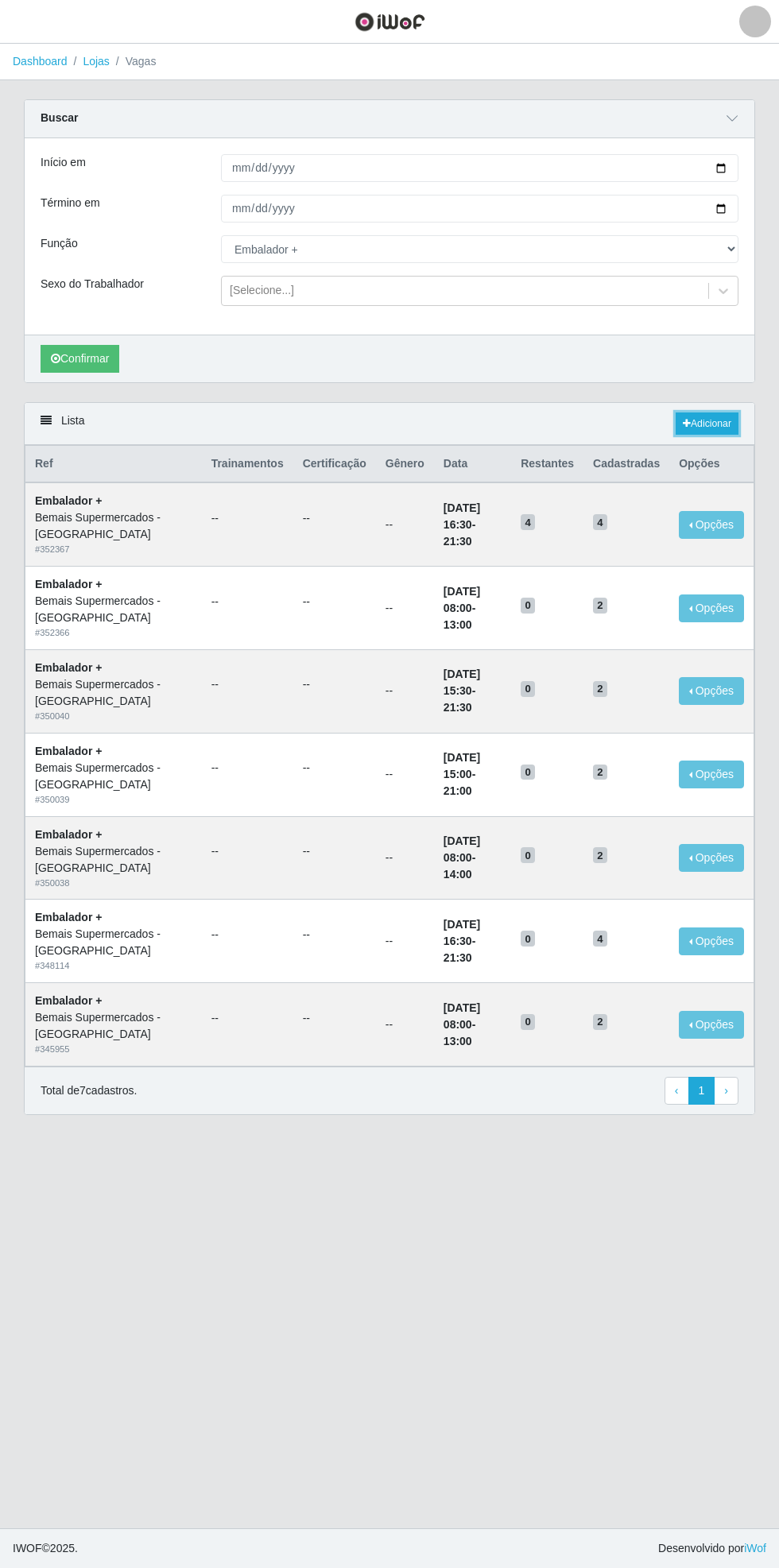
click at [721, 412] on link "Adicionar" at bounding box center [708, 423] width 63 height 23
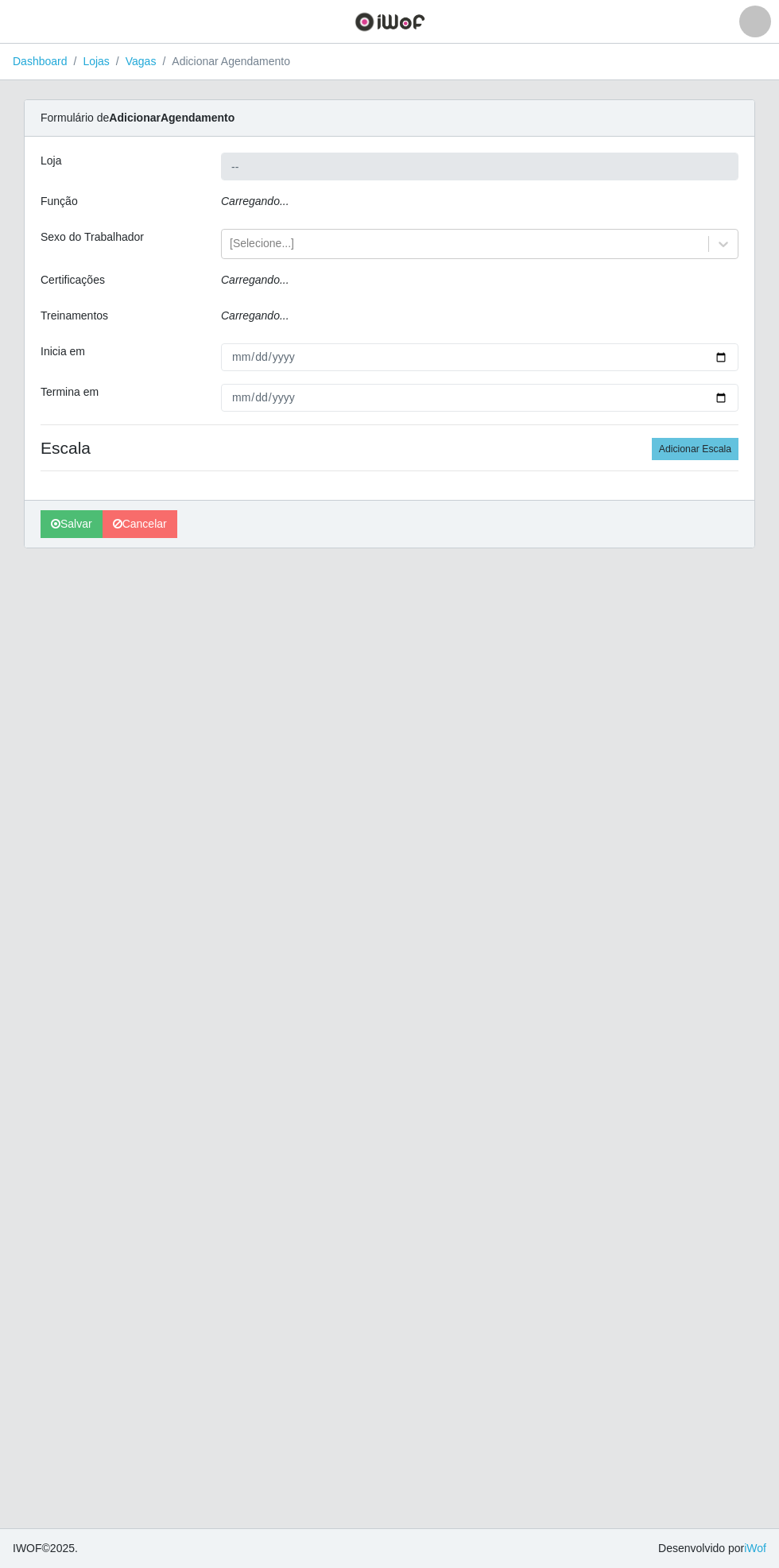
type input "Bemais Supermercados - [GEOGRAPHIC_DATA]"
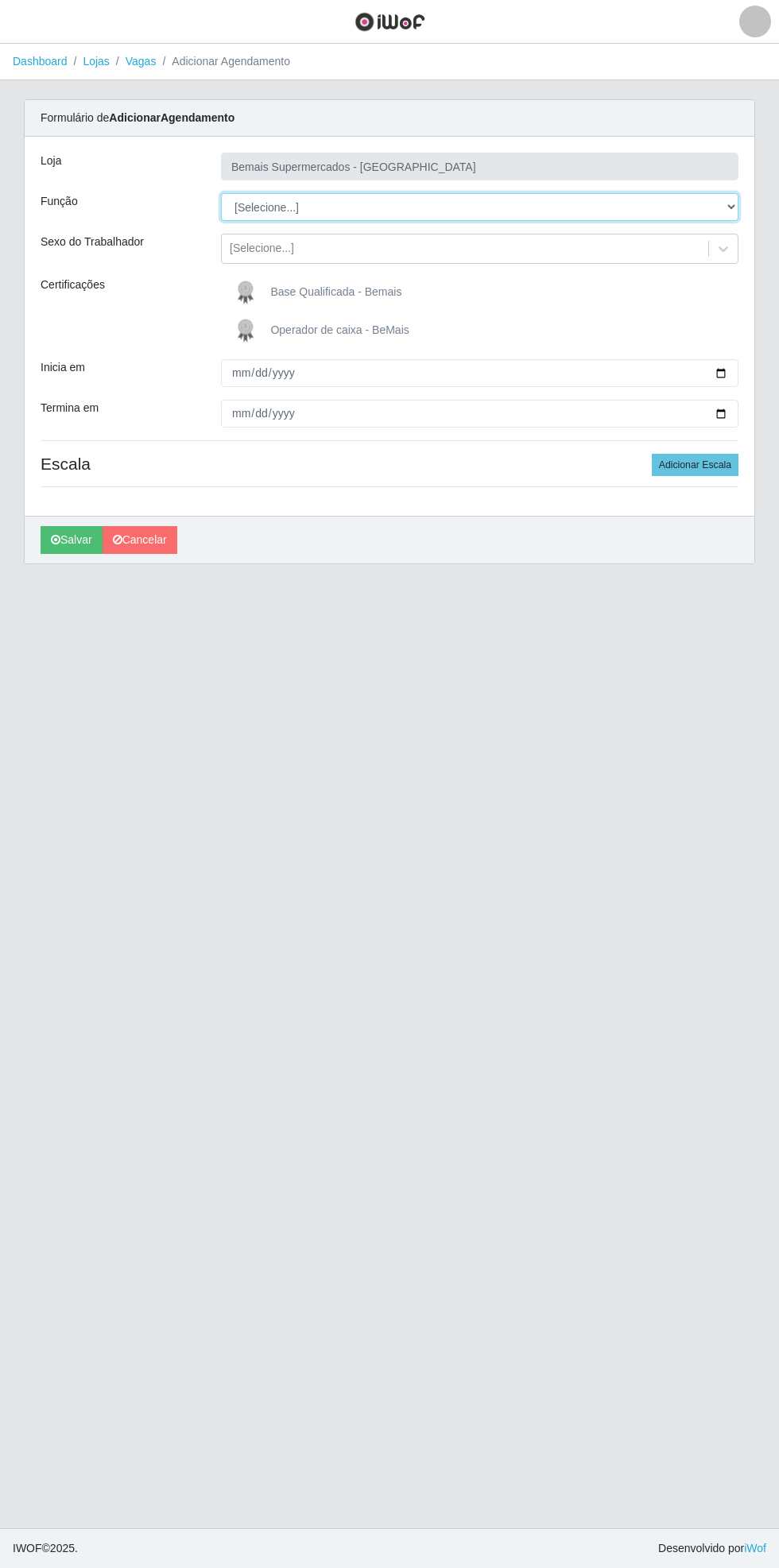
click at [733, 206] on select "[Selecione...] ASG ASG + ASG ++ Auxiliar de Estacionamento Auxiliar de Estacion…" at bounding box center [480, 206] width 518 height 28
select select "104"
click at [221, 193] on select "[Selecione...] ASG ASG + ASG ++ Auxiliar de Estacionamento Auxiliar de Estacion…" at bounding box center [480, 206] width 518 height 28
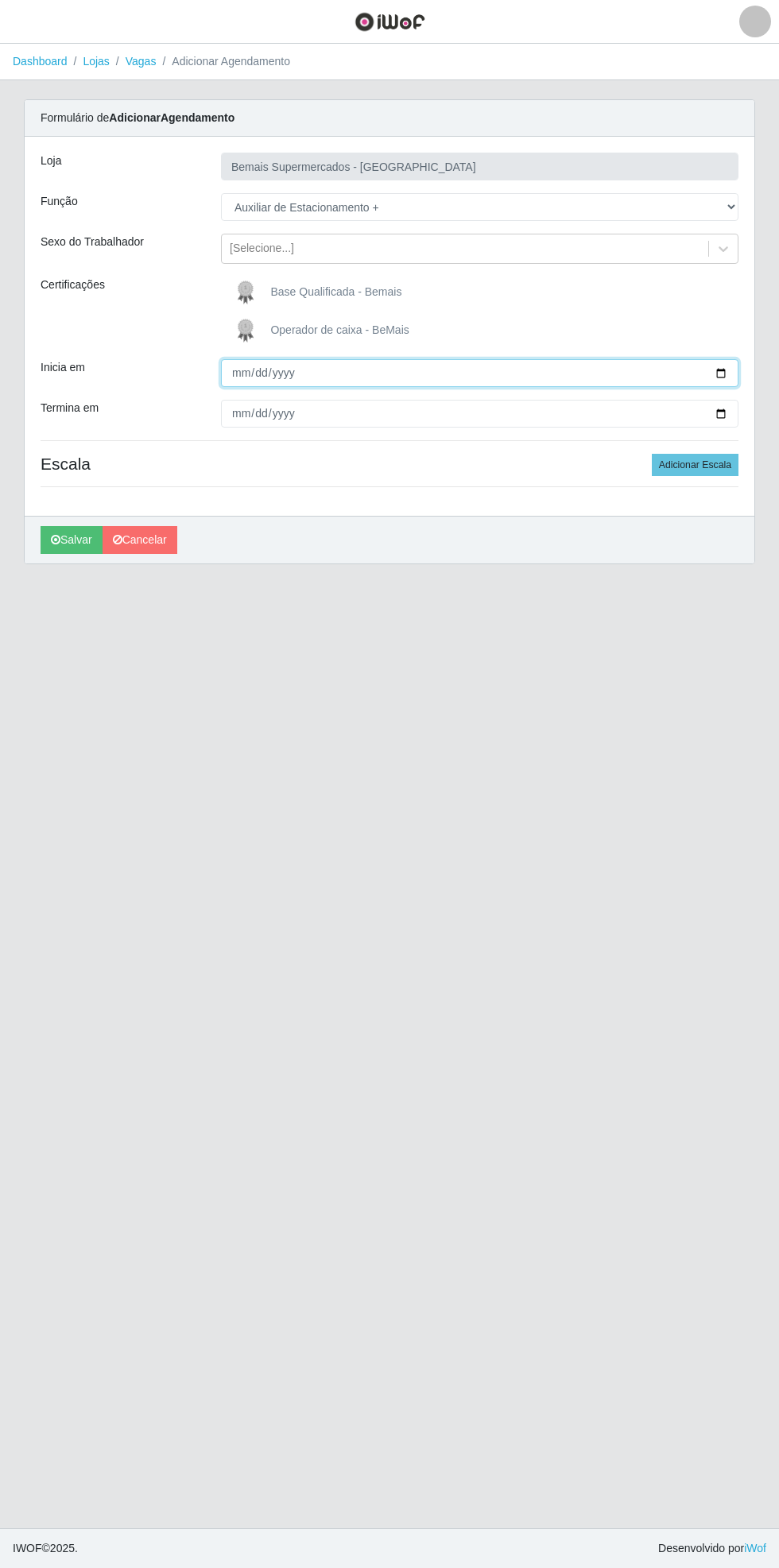
click at [733, 370] on input "Inicia em" at bounding box center [480, 372] width 518 height 28
type input "[DATE]"
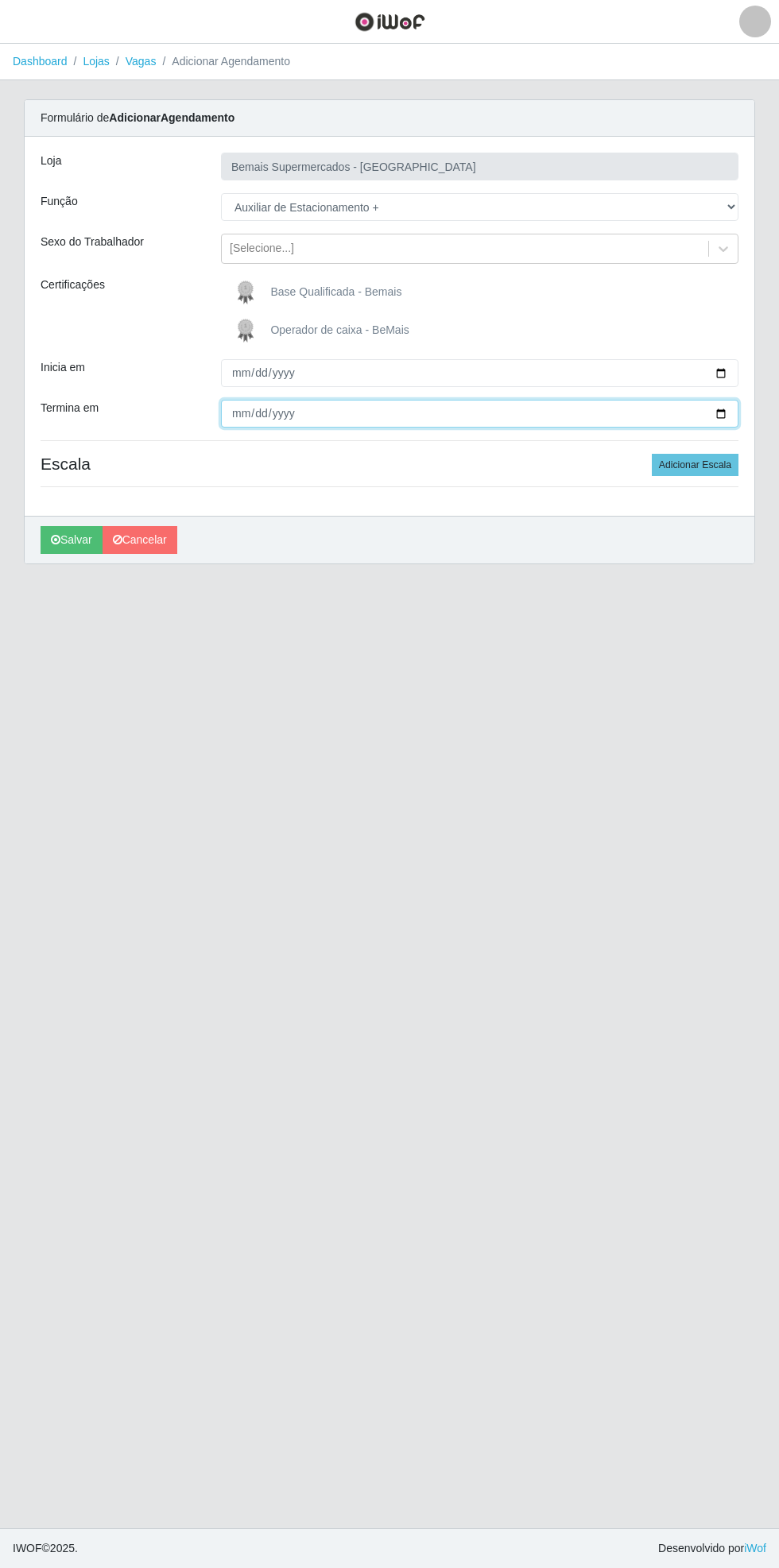
click at [735, 425] on input "Termina em" at bounding box center [480, 413] width 518 height 28
type input "[DATE]"
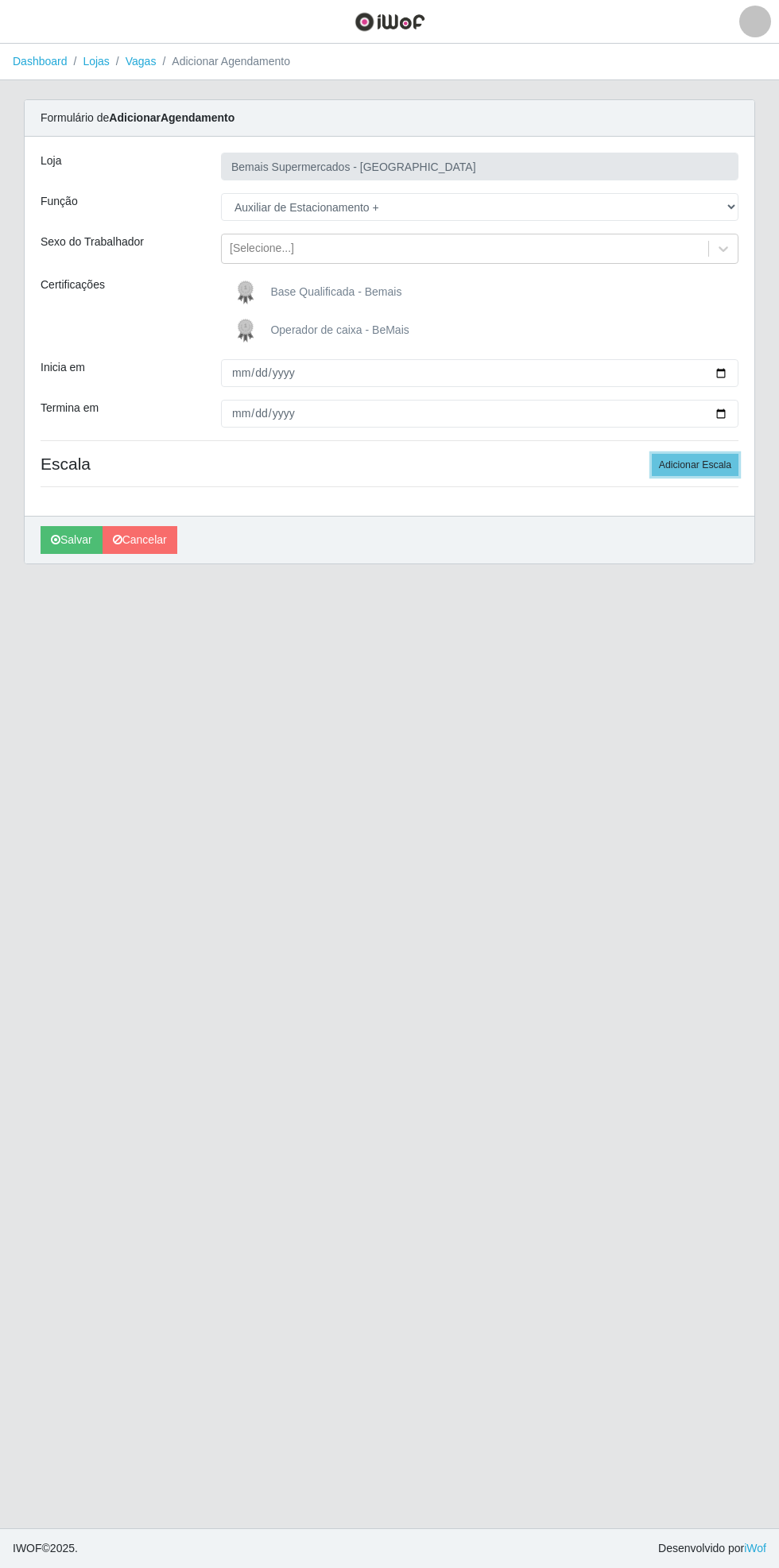
click at [725, 454] on button "Adicionar Escala" at bounding box center [695, 464] width 87 height 23
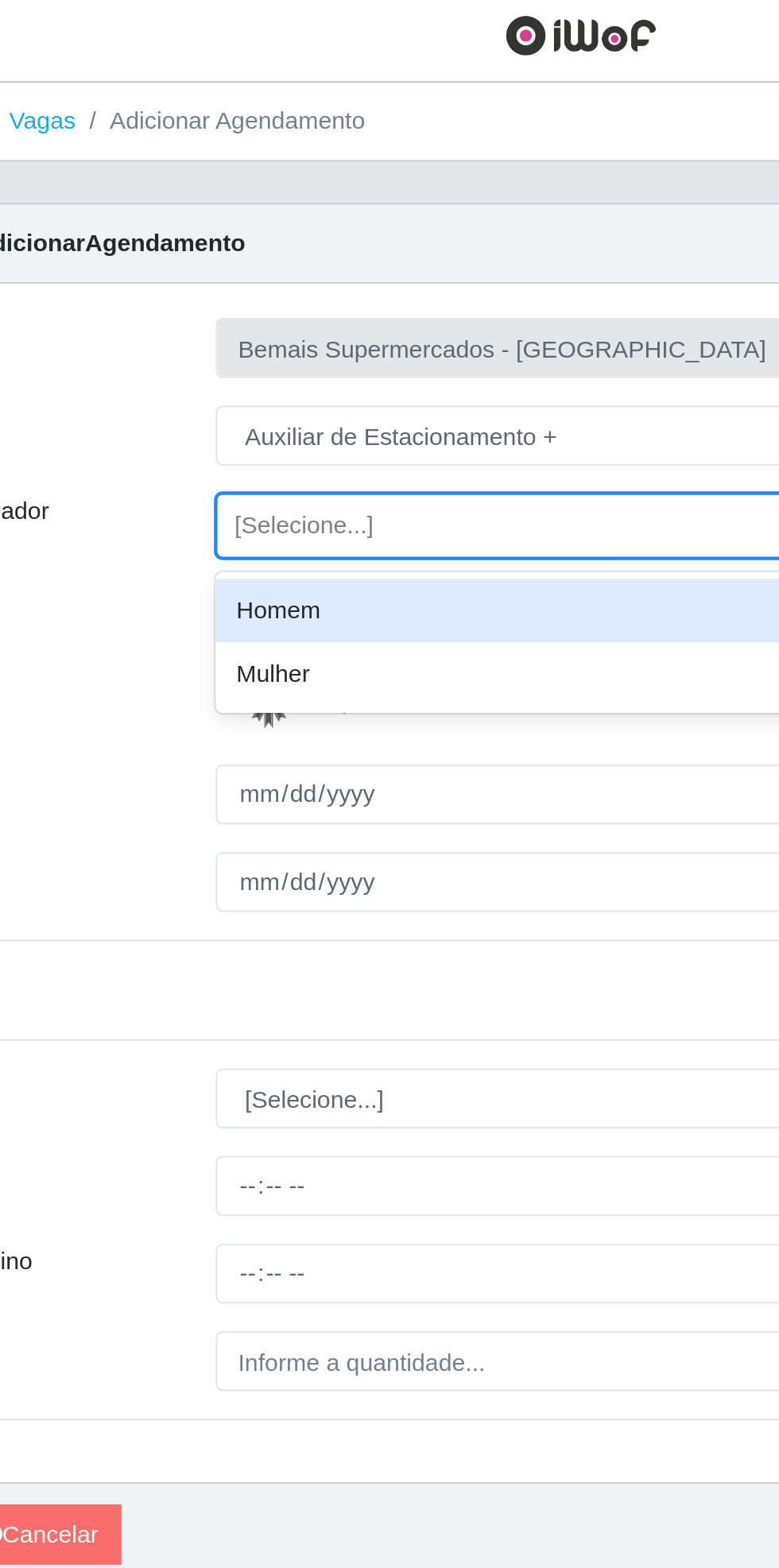
click at [315, 288] on div "Homem" at bounding box center [480, 289] width 518 height 30
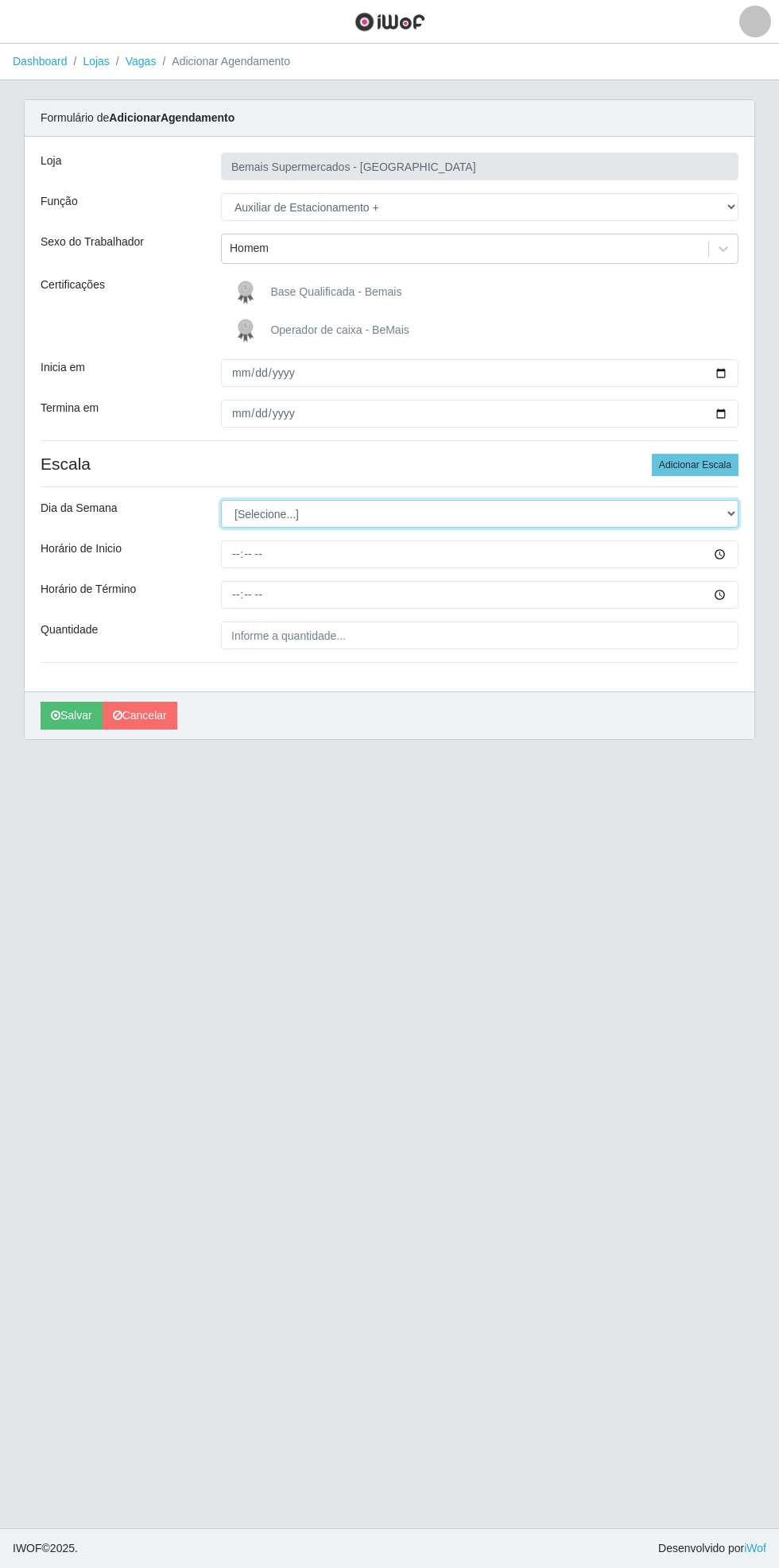
click at [732, 513] on select "[Selecione...] Segunda Terça Quarta Quinta Sexta Sábado Domingo" at bounding box center [480, 514] width 518 height 28
select select "0"
click at [221, 500] on select "[Selecione...] Segunda Terça Quarta Quinta Sexta Sábado Domingo" at bounding box center [480, 514] width 518 height 28
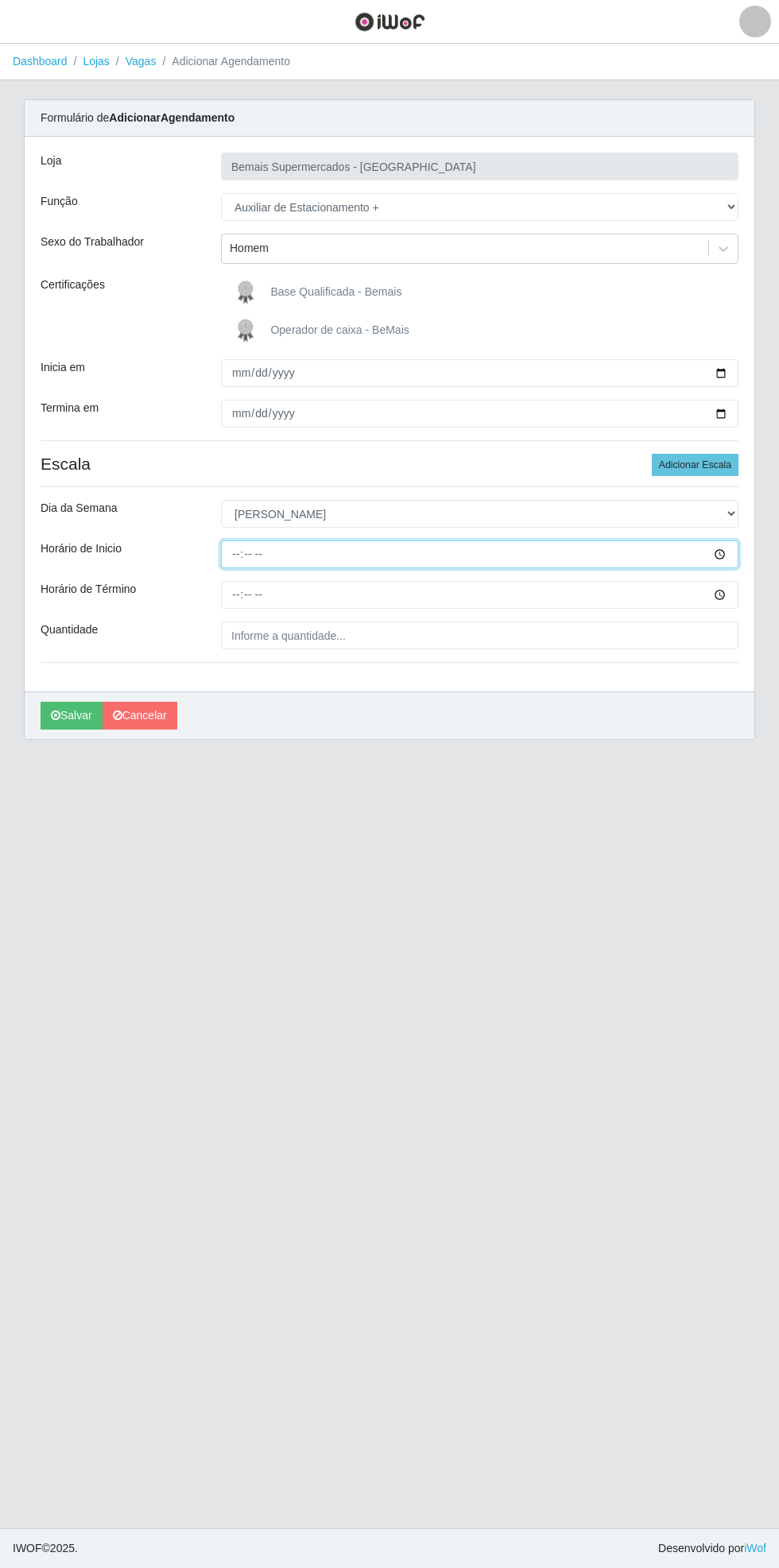
click at [731, 562] on input "Horário de Inicio" at bounding box center [480, 554] width 518 height 28
type input "15:30"
click at [731, 607] on input "Horário de Término" at bounding box center [480, 595] width 518 height 28
type input "21:30"
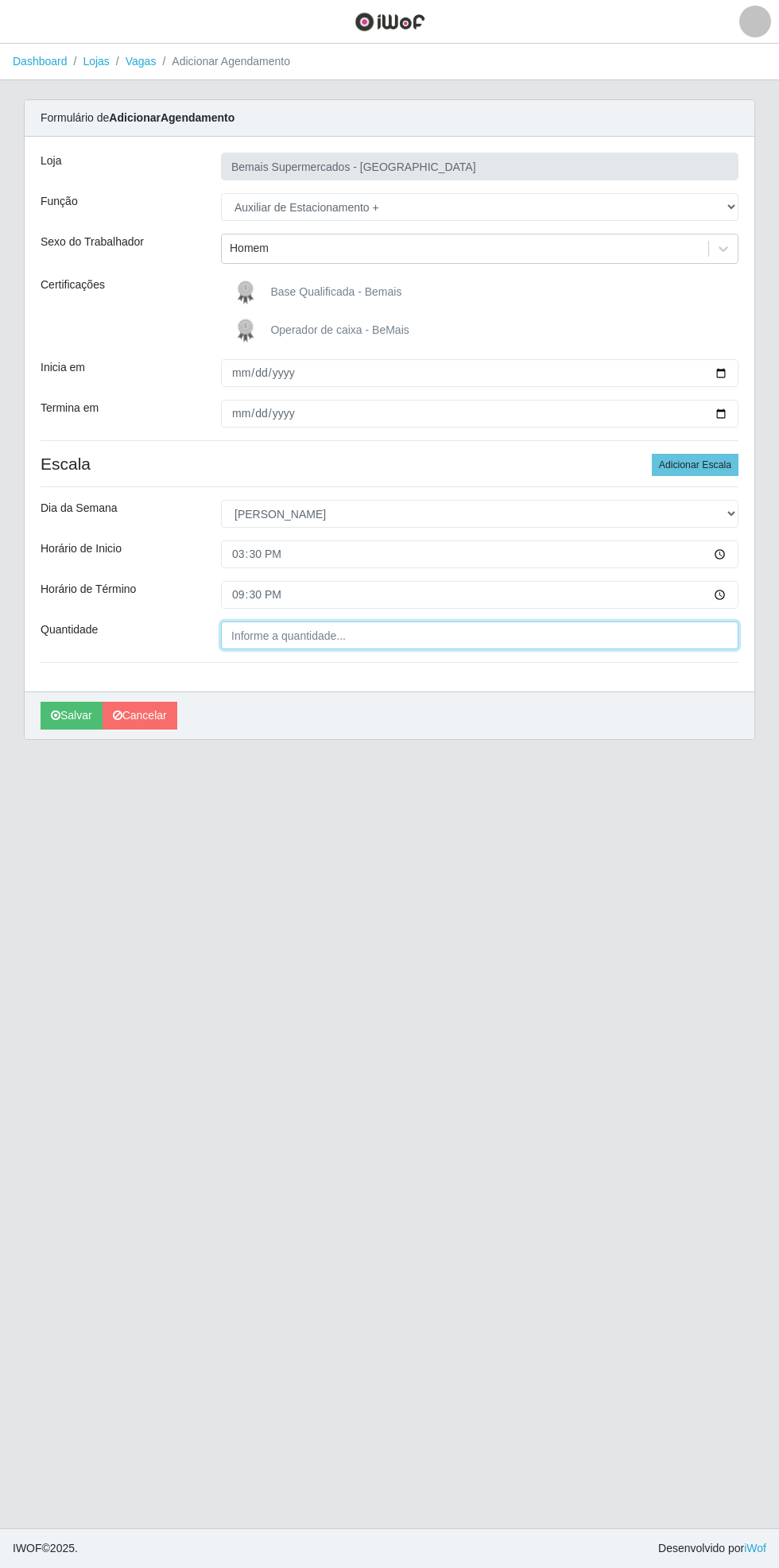
click at [368, 635] on input "Quantidade" at bounding box center [480, 635] width 518 height 28
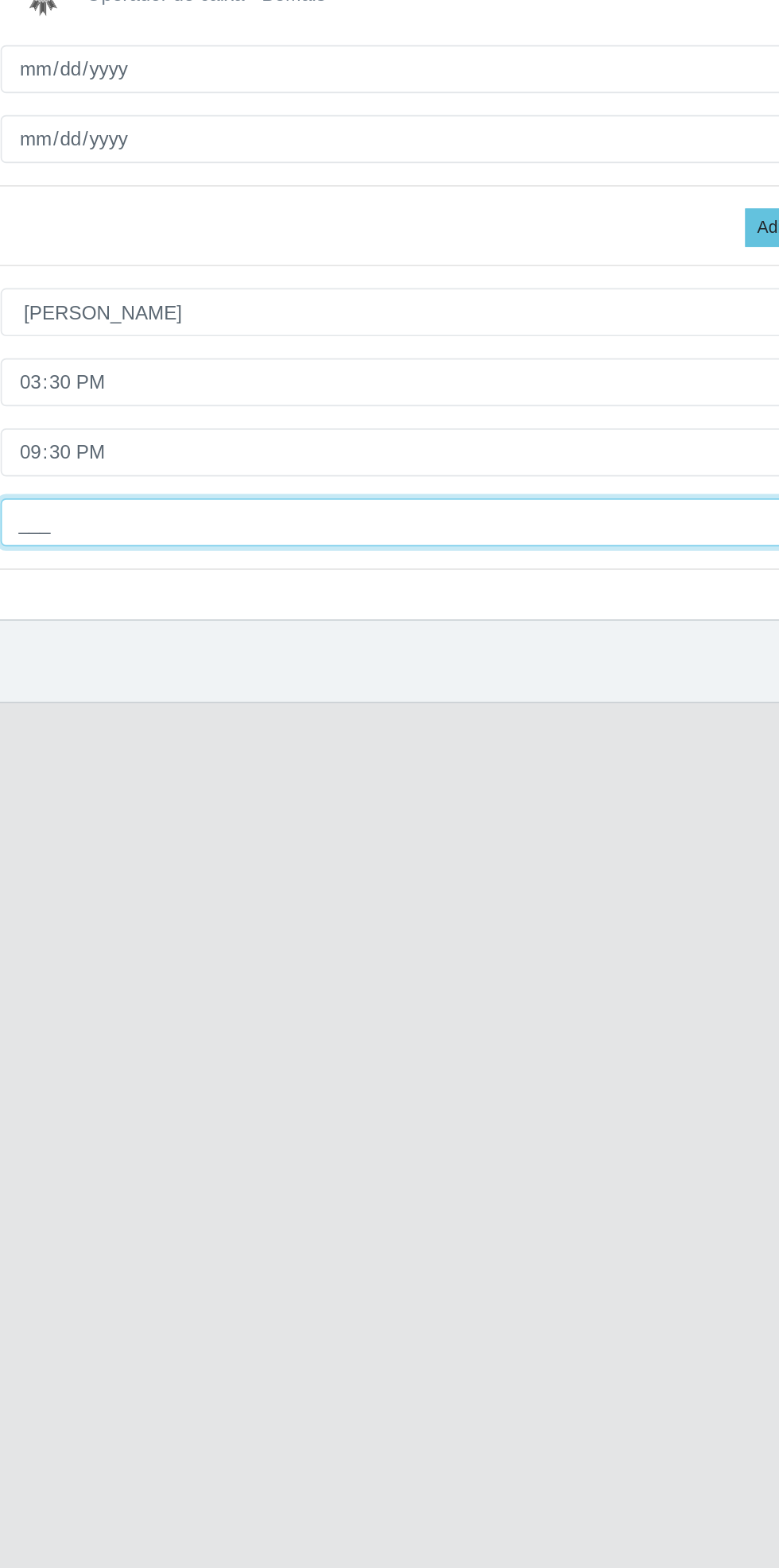
type input "1__"
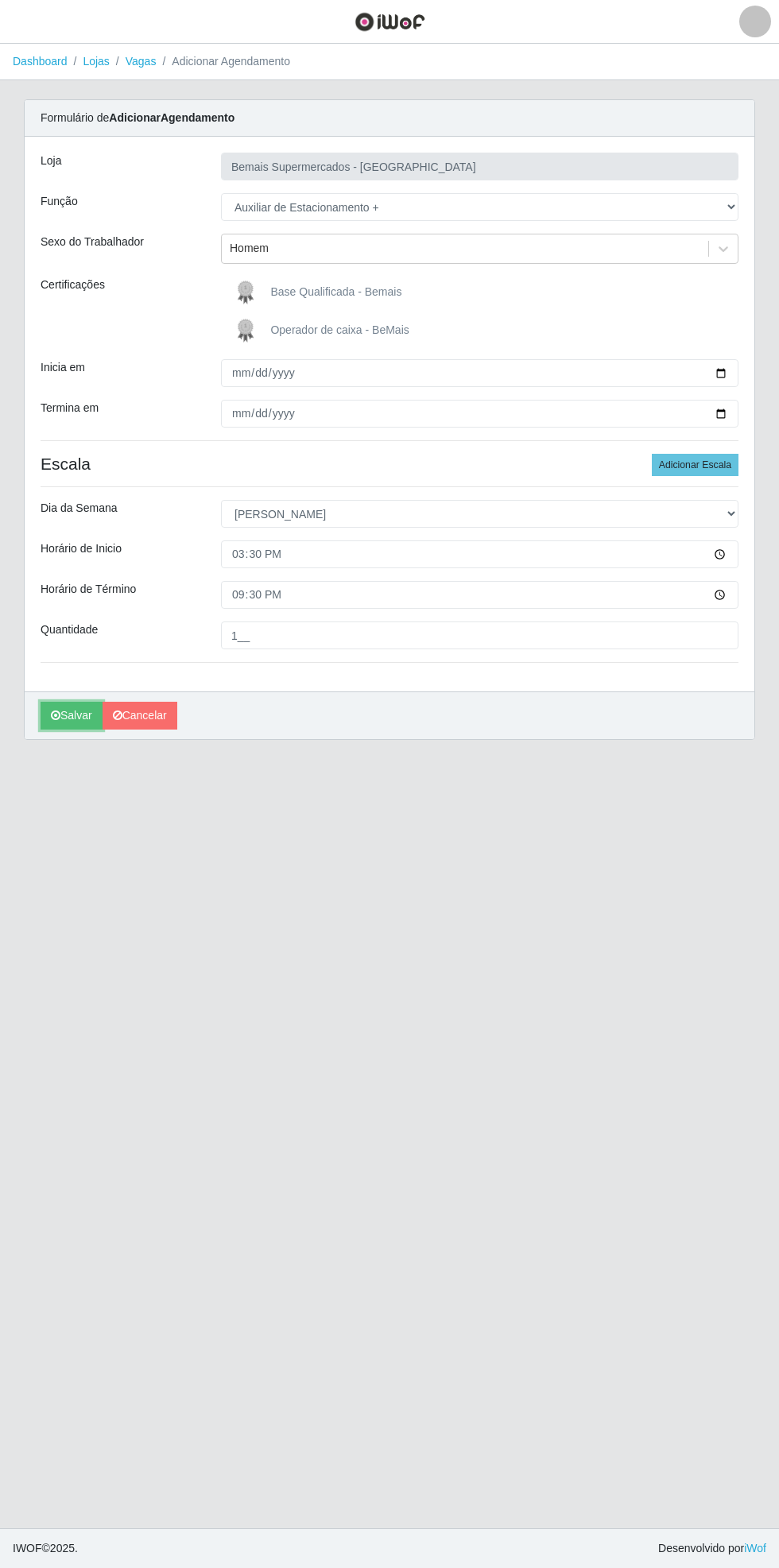
click at [54, 721] on button "Salvar" at bounding box center [71, 715] width 62 height 28
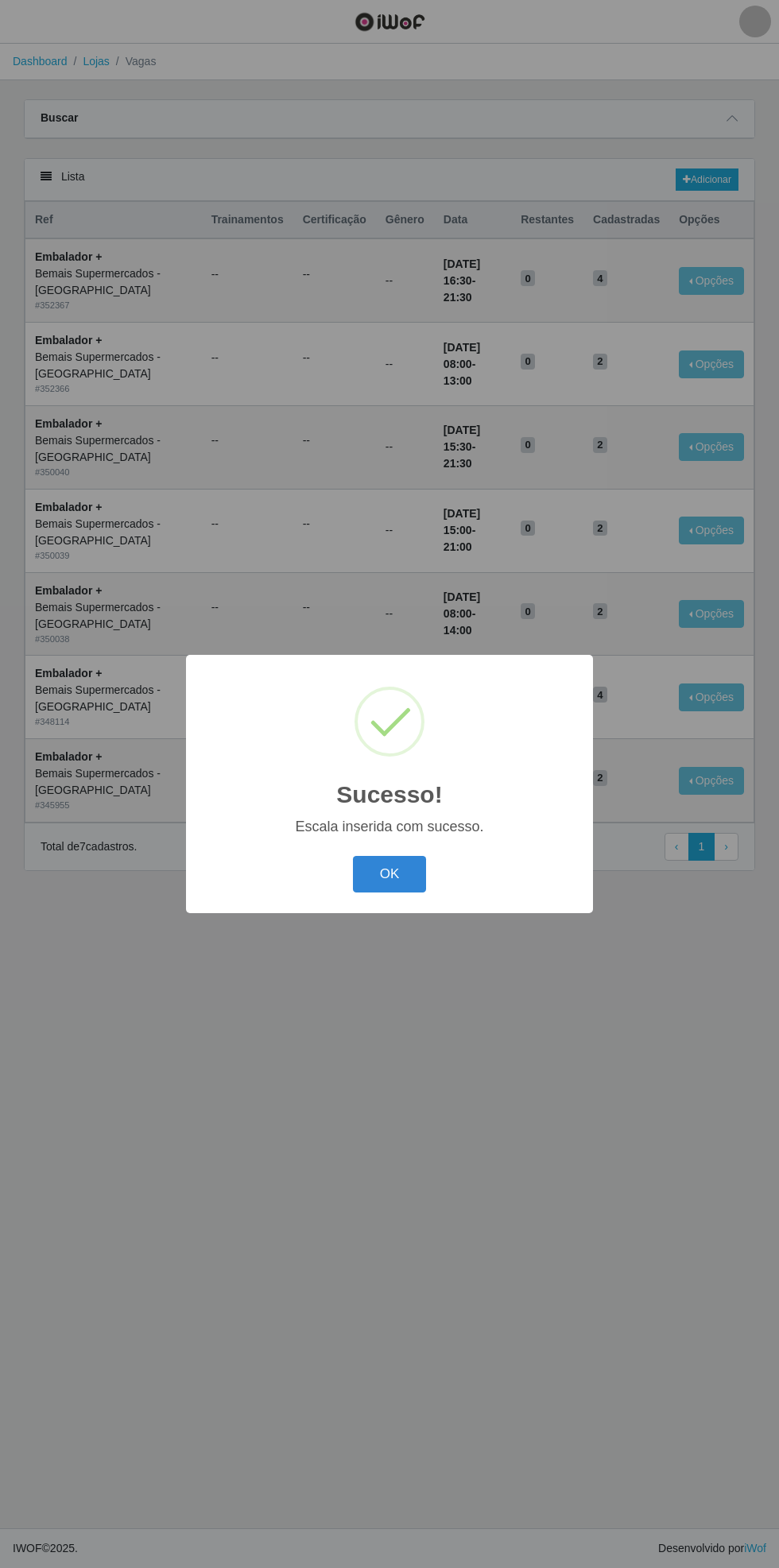
click at [400, 886] on button "OK" at bounding box center [390, 874] width 74 height 38
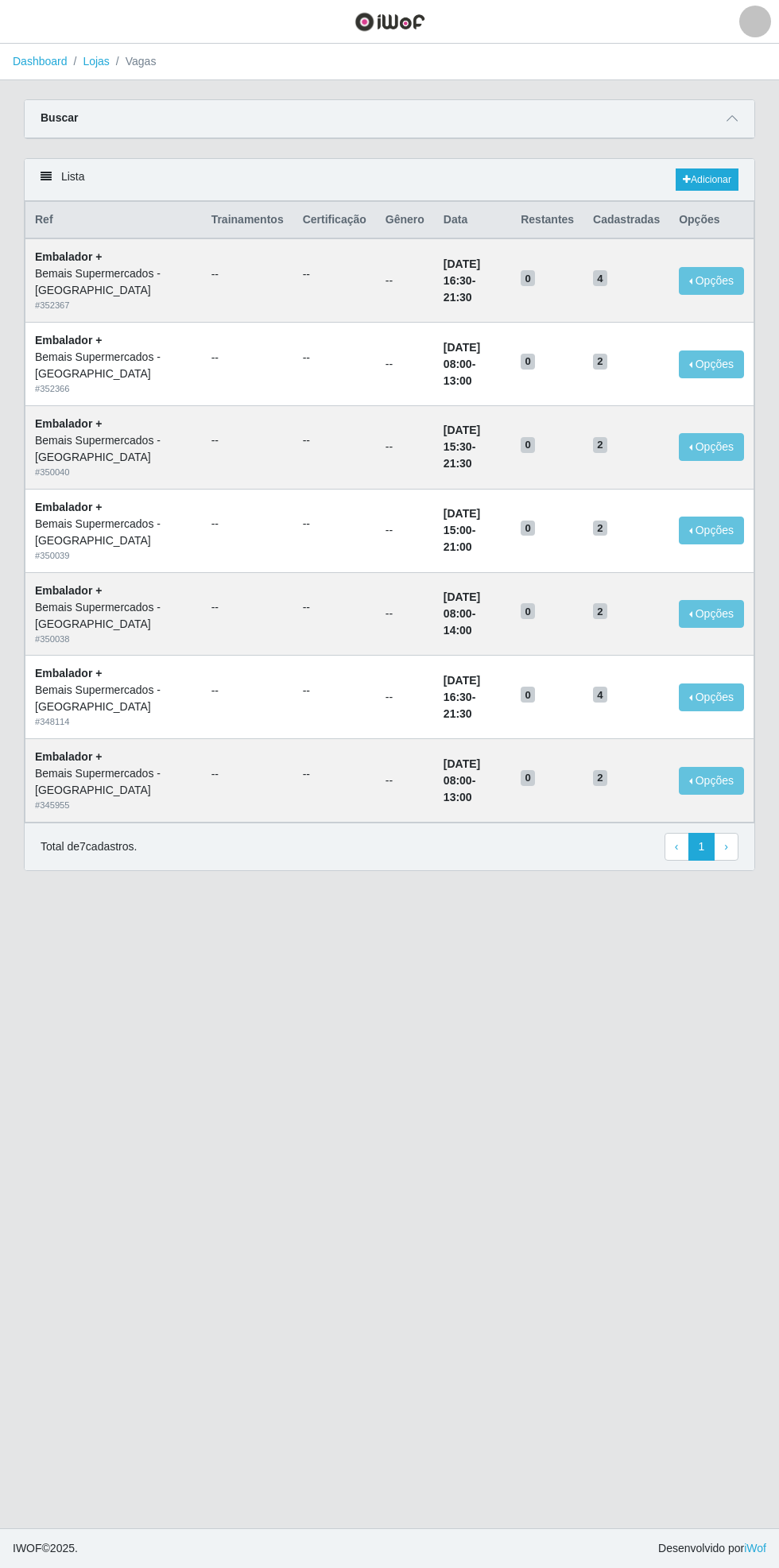
click at [733, 118] on icon at bounding box center [732, 118] width 11 height 11
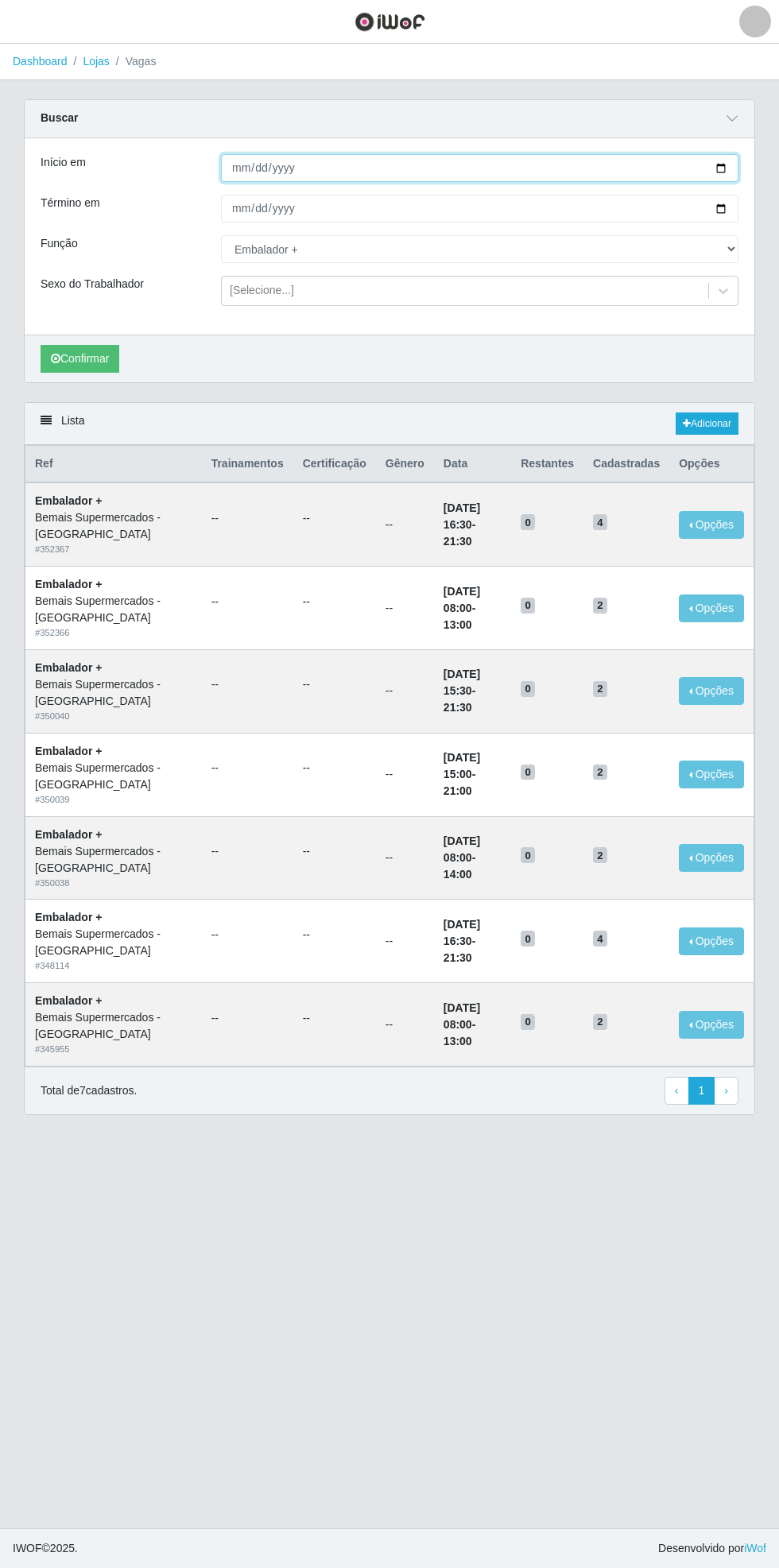
click at [736, 164] on input "[DATE]" at bounding box center [480, 168] width 518 height 28
click at [733, 162] on input "[DATE]" at bounding box center [480, 168] width 518 height 28
type input "[DATE]"
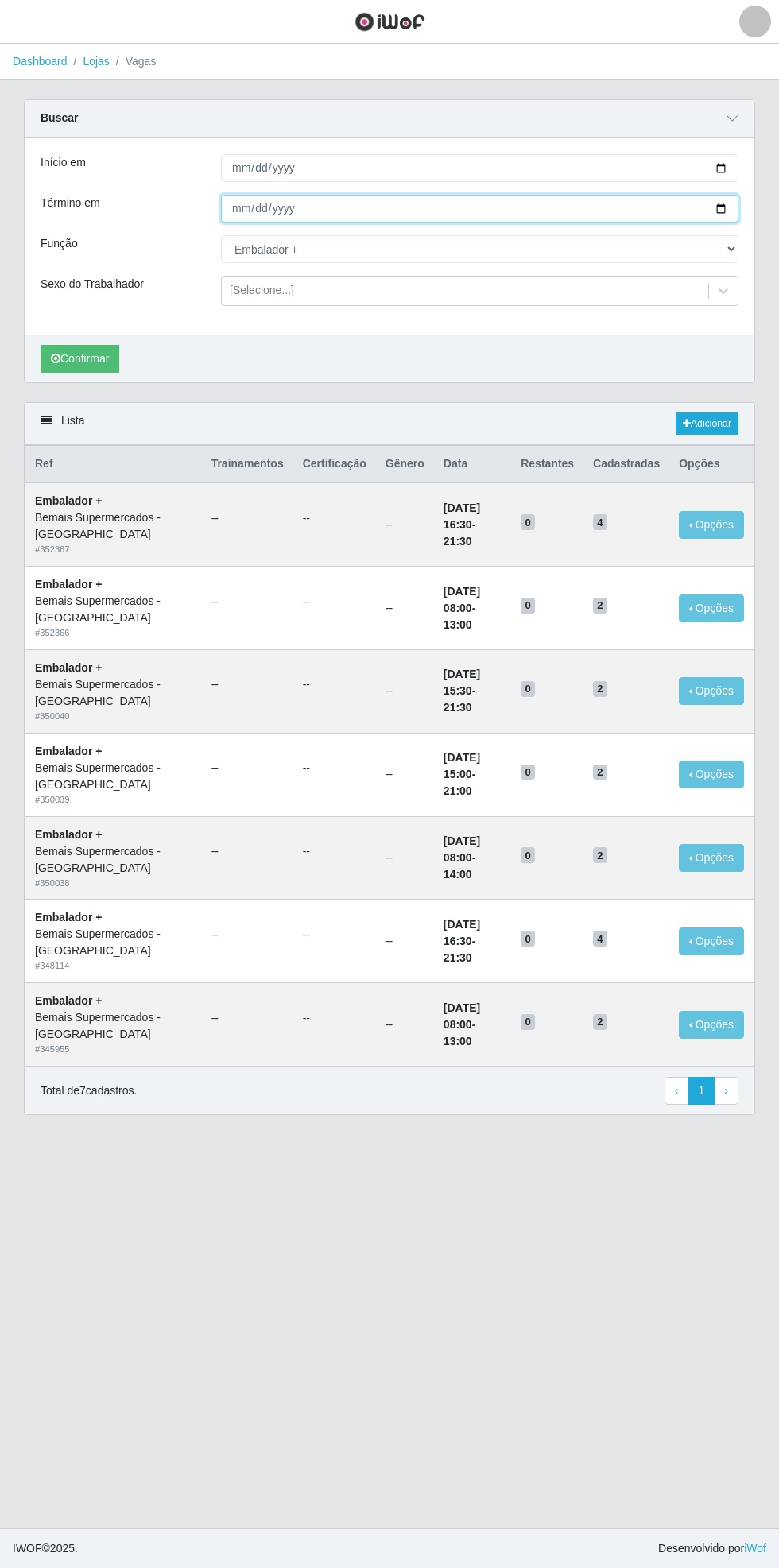
click at [733, 221] on input "[DATE]" at bounding box center [480, 208] width 518 height 28
type input "[DATE]"
click at [76, 358] on button "Confirmar" at bounding box center [80, 359] width 79 height 28
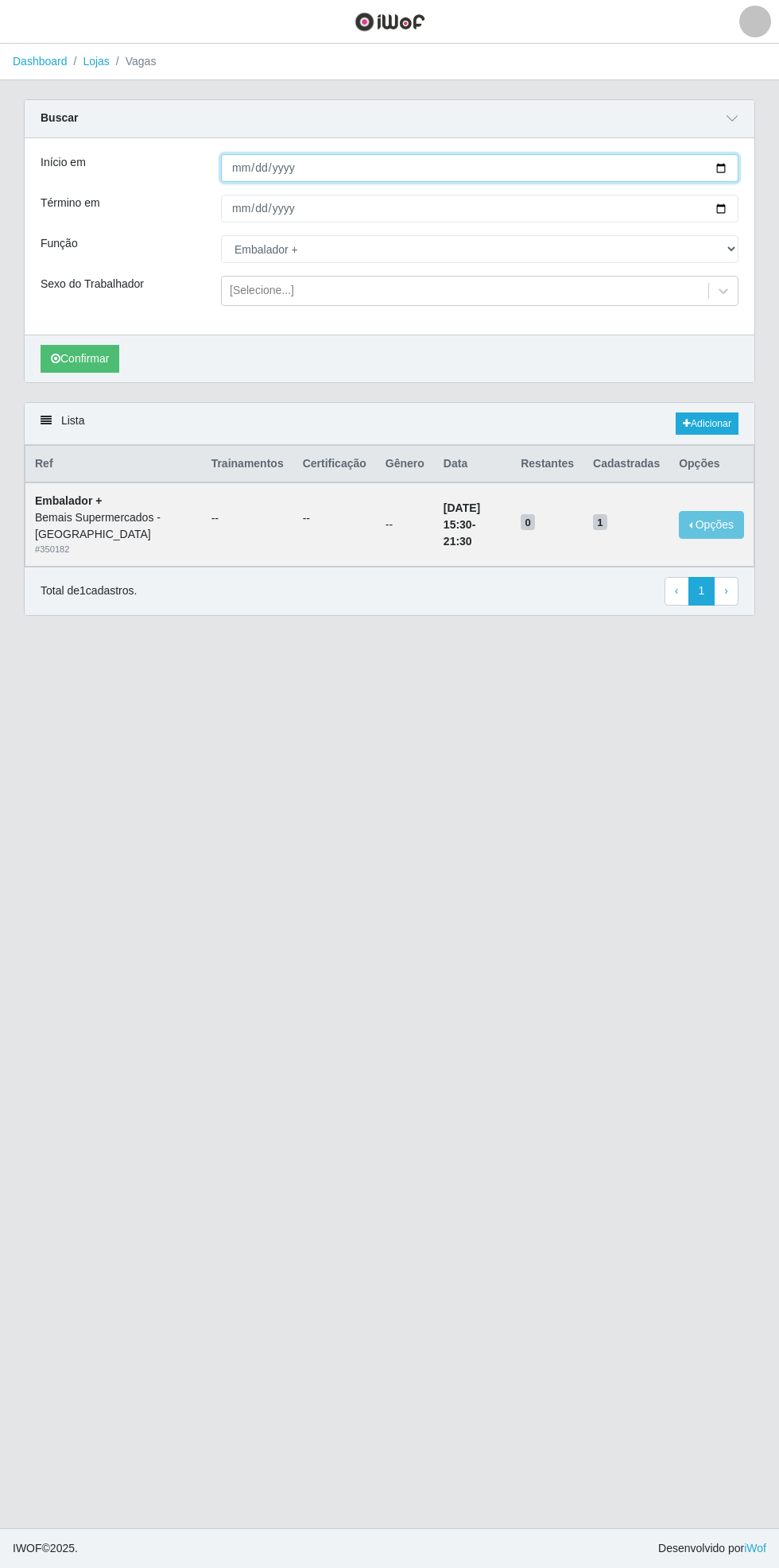
click at [734, 167] on input "[DATE]" at bounding box center [480, 168] width 518 height 28
type input "[DATE]"
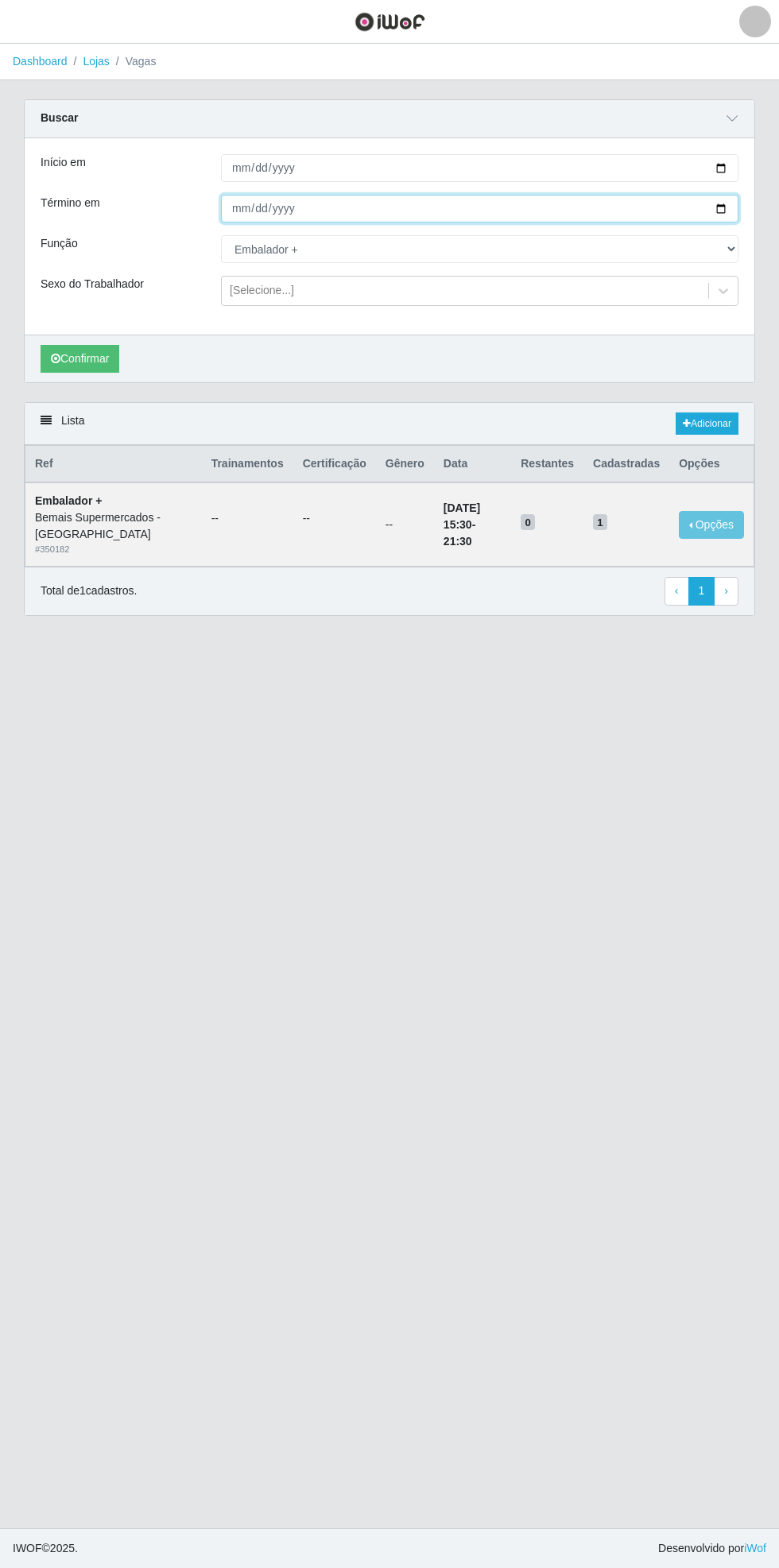
click at [735, 212] on input "[DATE]" at bounding box center [480, 208] width 518 height 28
type input "[DATE]"
click at [75, 368] on button "Confirmar" at bounding box center [80, 359] width 79 height 28
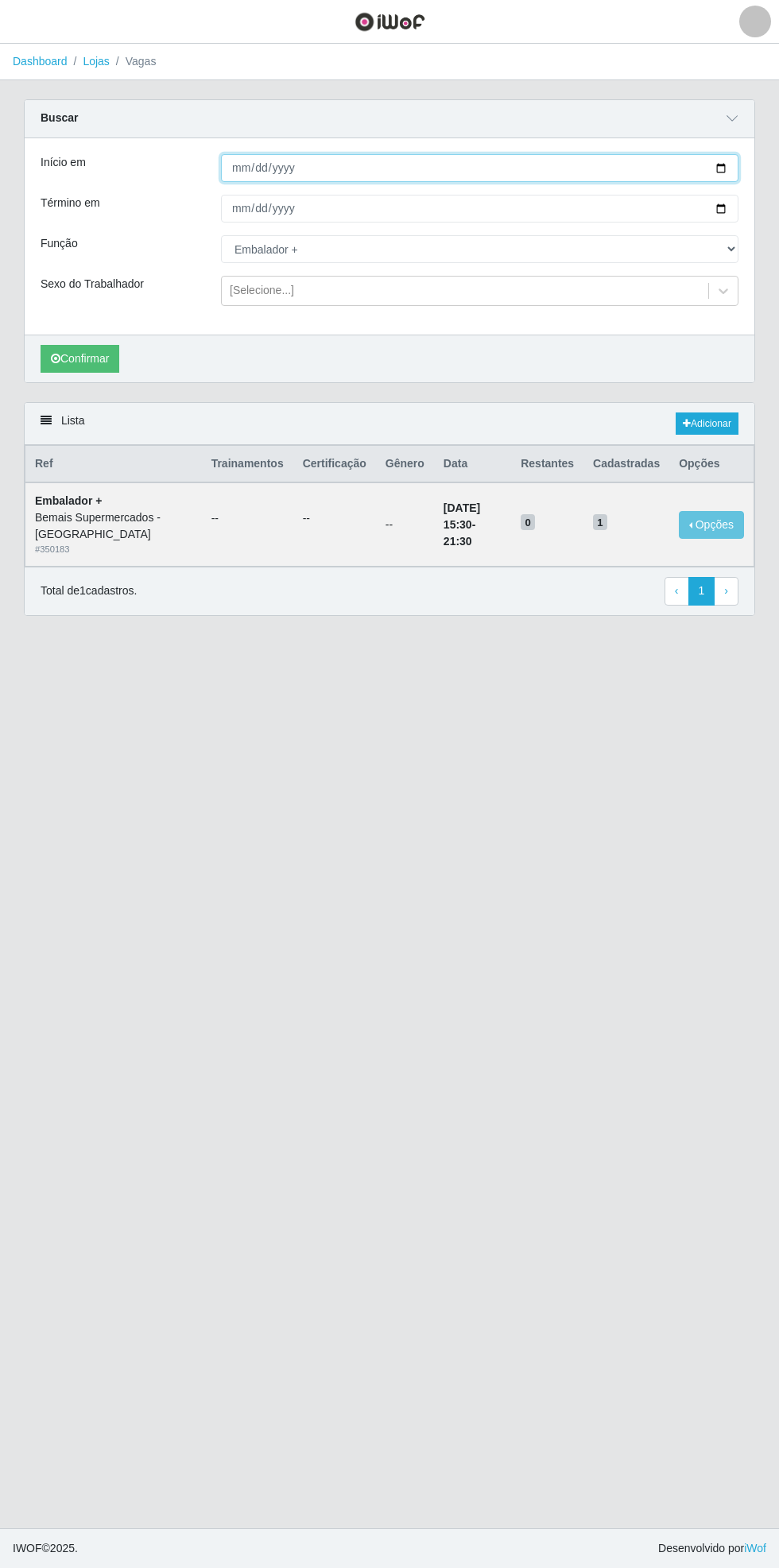
click at [733, 167] on input "[DATE]" at bounding box center [480, 168] width 518 height 28
type input "[DATE]"
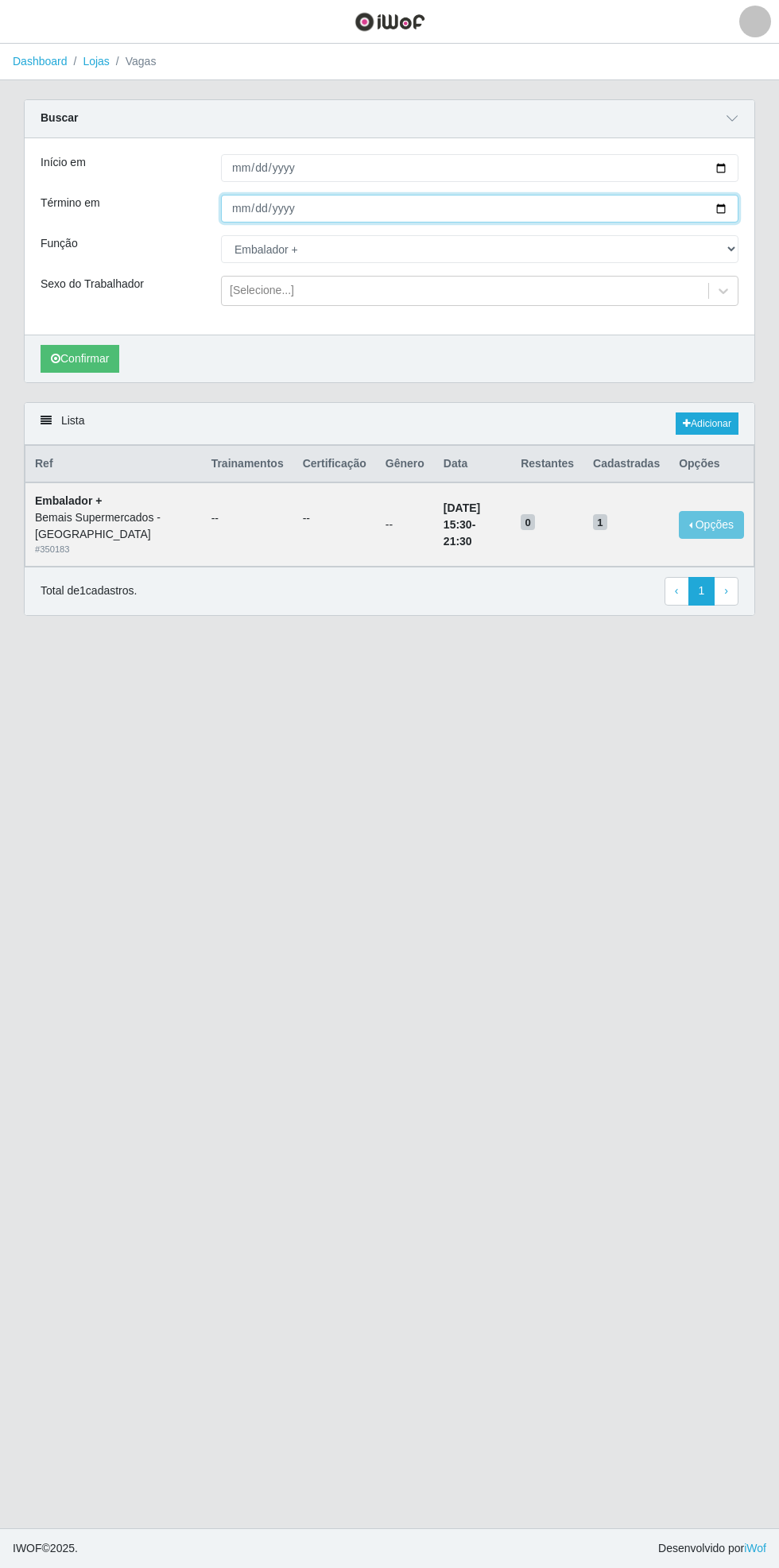
click at [730, 208] on input "[DATE]" at bounding box center [480, 208] width 518 height 28
type input "[DATE]"
click at [83, 358] on button "Confirmar" at bounding box center [80, 359] width 79 height 28
click at [715, 427] on link "Adicionar" at bounding box center [708, 423] width 63 height 23
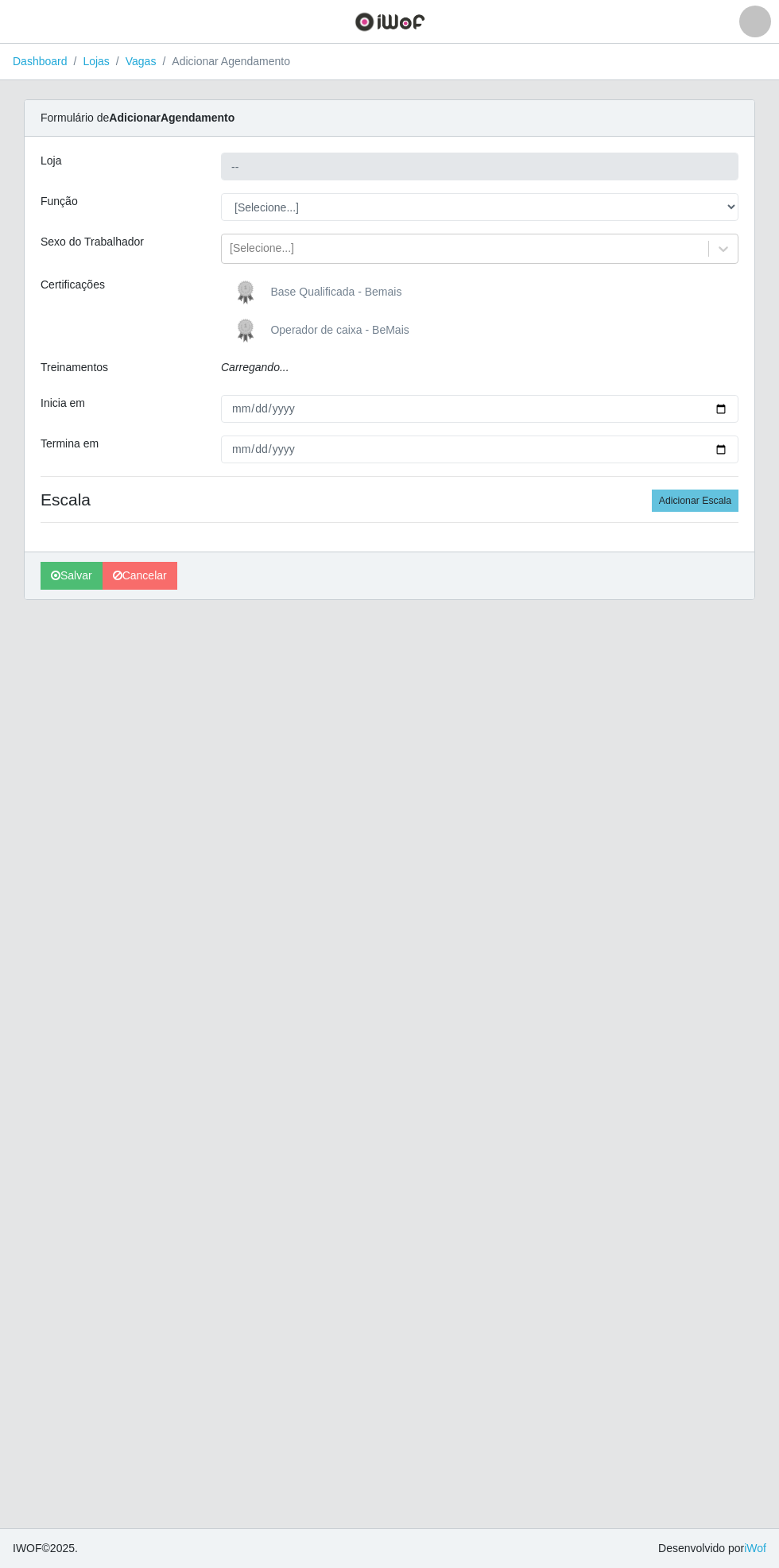
type input "Bemais Supermercados - [GEOGRAPHIC_DATA]"
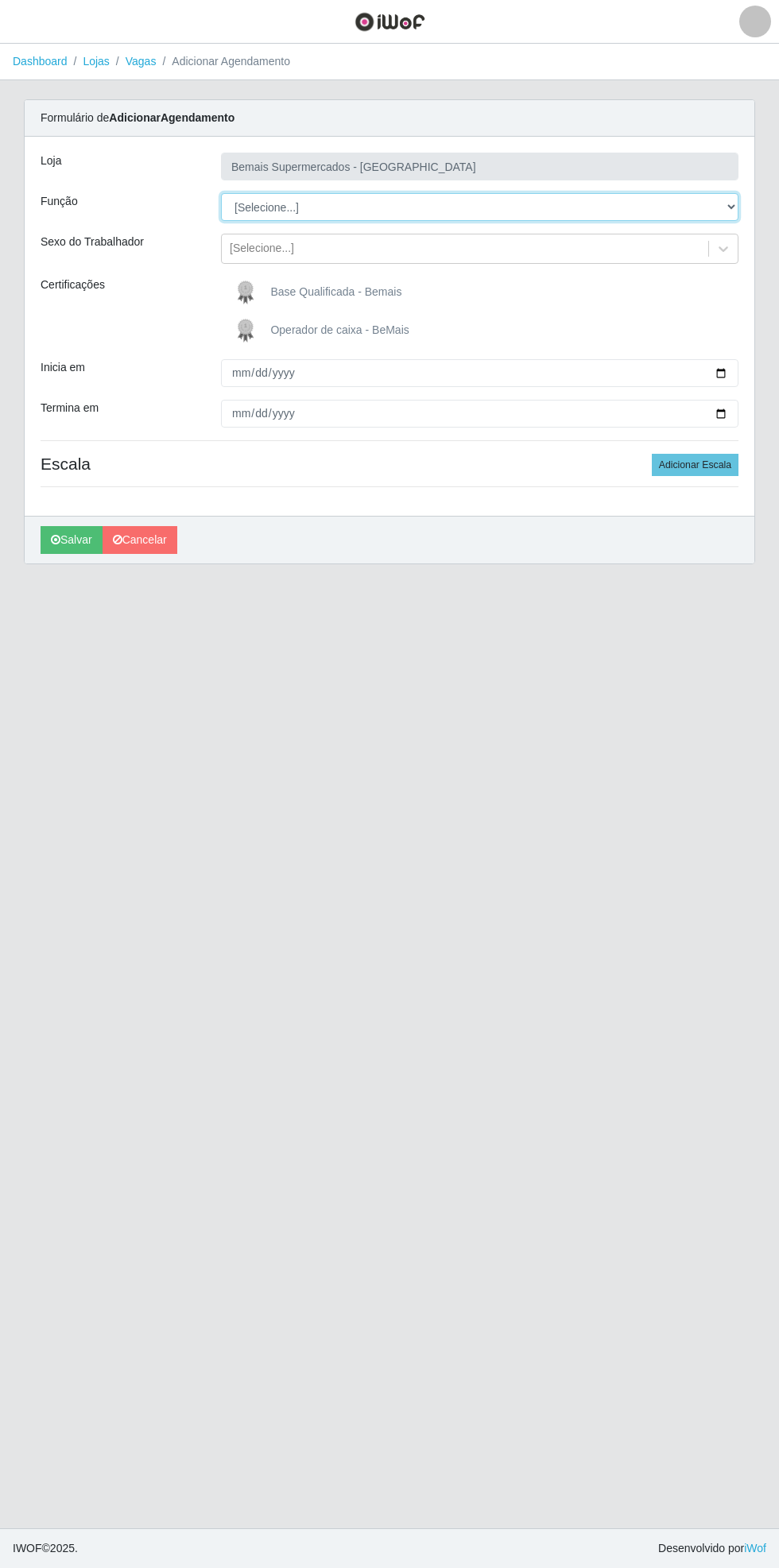
click at [733, 216] on select "[Selecione...] ASG ASG + ASG ++ Auxiliar de Estacionamento Auxiliar de Estacion…" at bounding box center [480, 206] width 518 height 28
select select "70"
click at [221, 193] on select "[Selecione...] ASG ASG + ASG ++ Auxiliar de Estacionamento Auxiliar de Estacion…" at bounding box center [480, 206] width 518 height 28
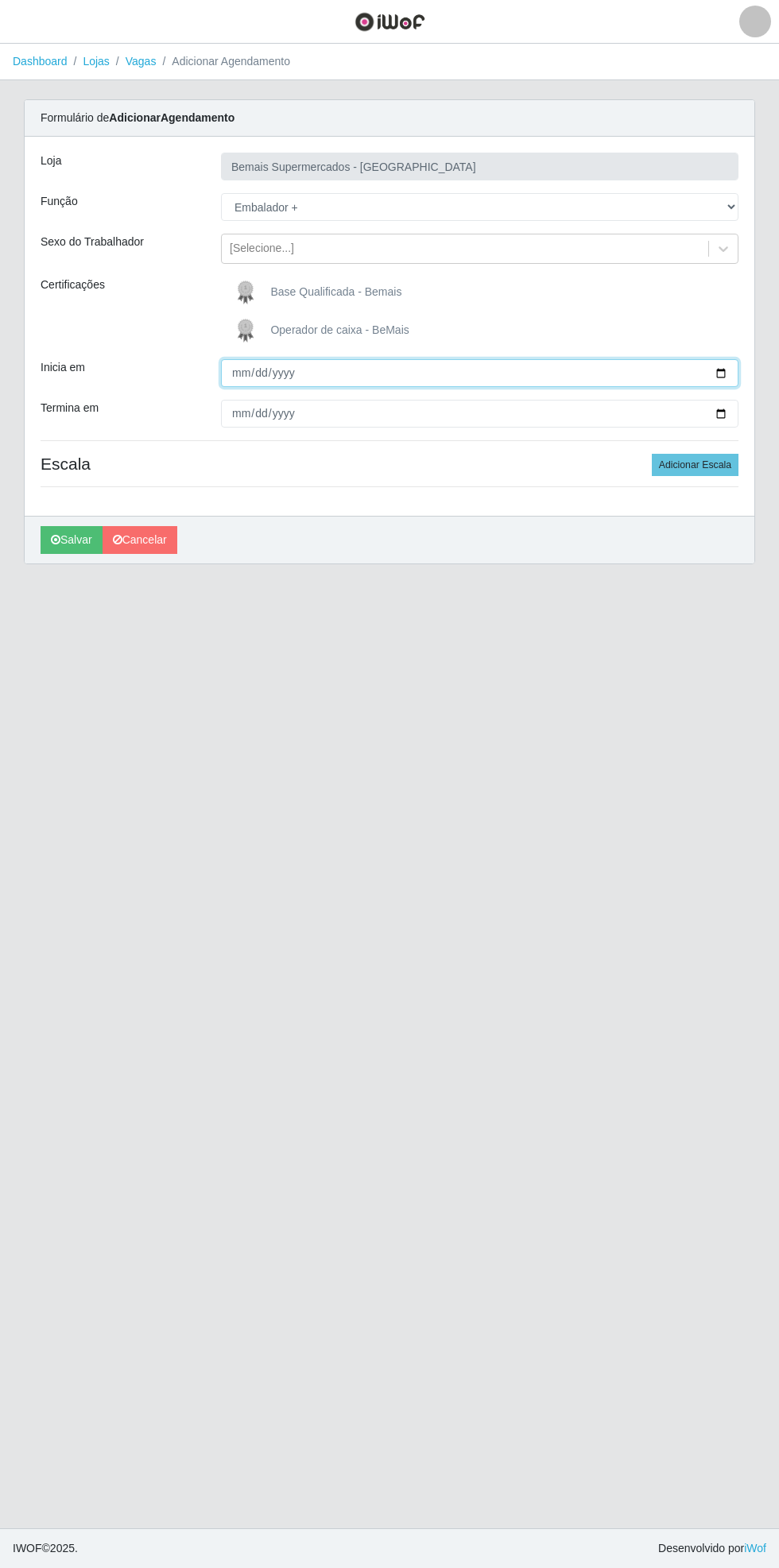
click at [729, 369] on input "Inicia em" at bounding box center [480, 372] width 518 height 28
type input "[DATE]"
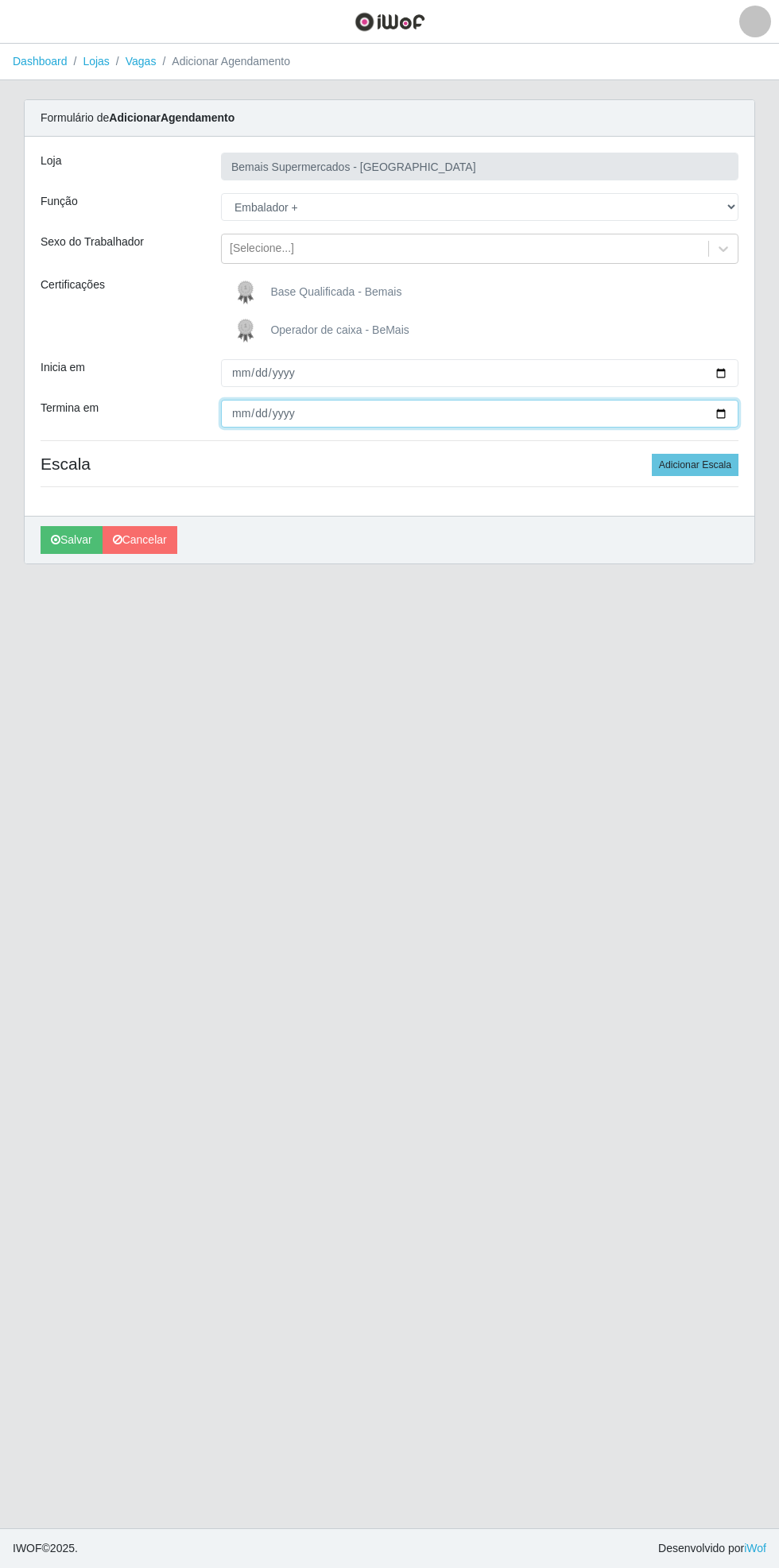
click at [733, 413] on input "Termina em" at bounding box center [480, 413] width 518 height 28
type input "[DATE]"
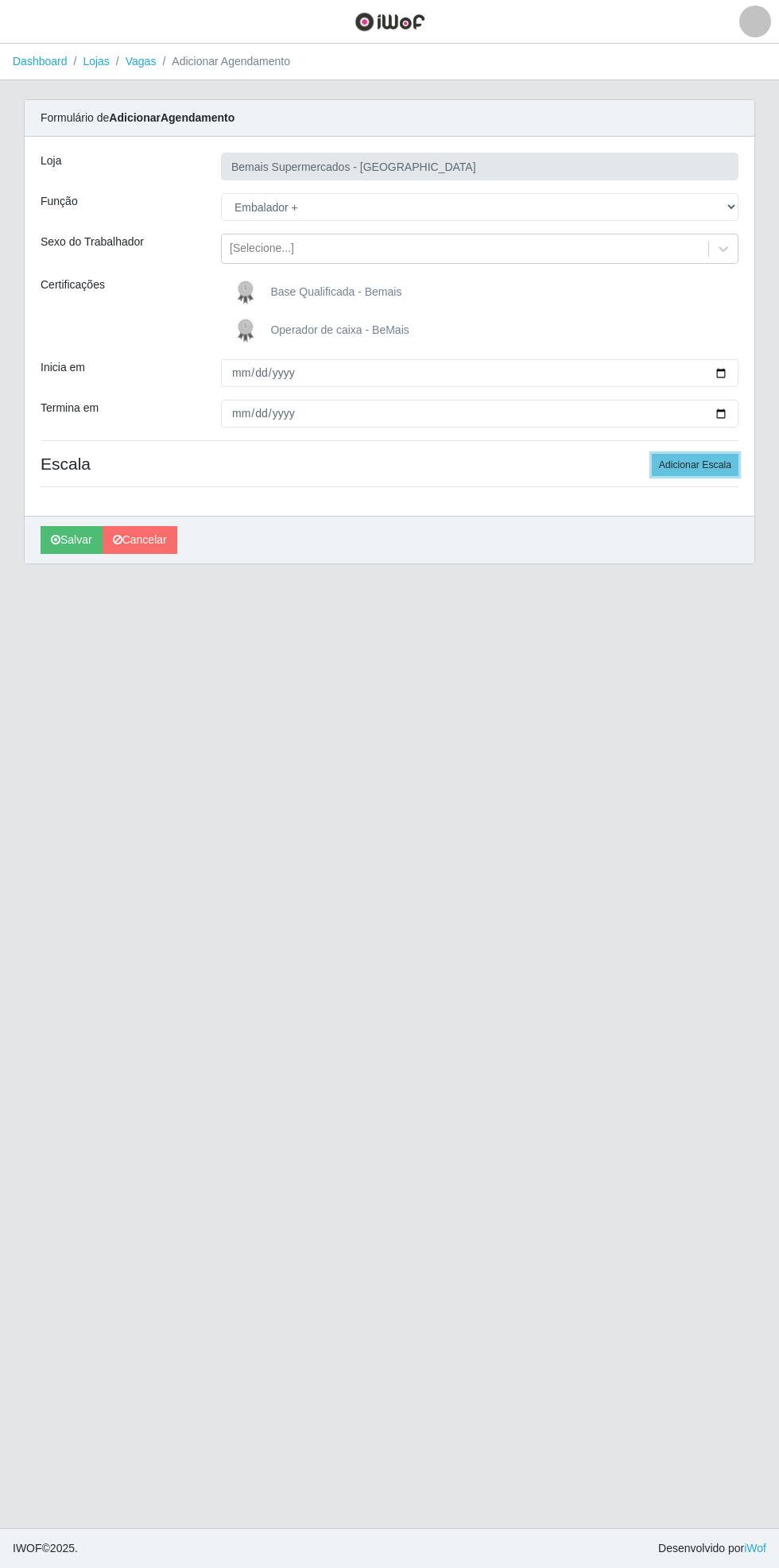
click at [725, 465] on button "Adicionar Escala" at bounding box center [695, 464] width 87 height 23
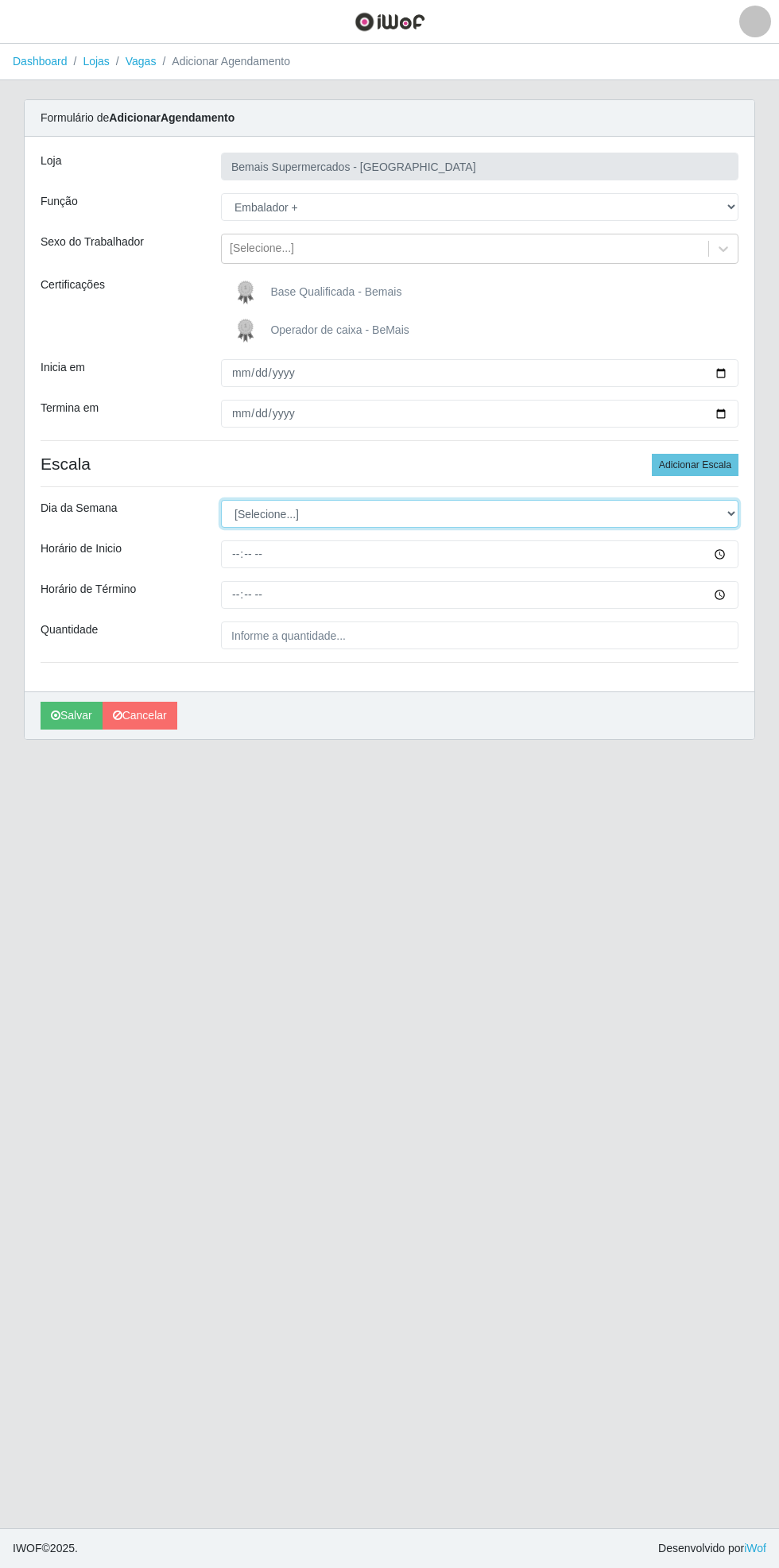
click at [735, 513] on select "[Selecione...] Segunda Terça Quarta Quinta Sexta Sábado Domingo" at bounding box center [480, 514] width 518 height 28
select select "0"
click at [221, 500] on select "[Selecione...] Segunda Terça Quarta Quinta Sexta Sábado Domingo" at bounding box center [480, 514] width 518 height 28
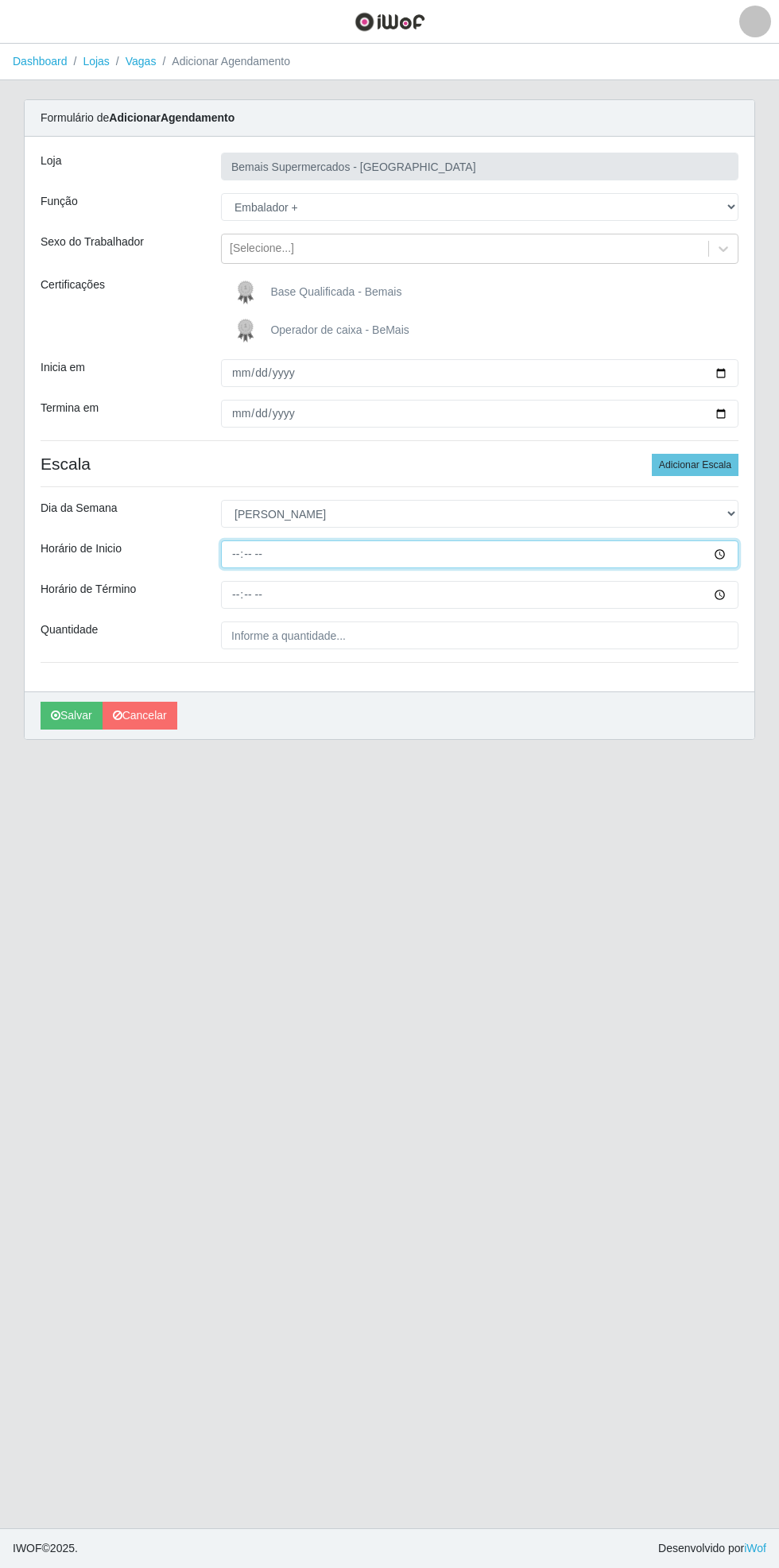
click at [726, 556] on input "Horário de Inicio" at bounding box center [480, 554] width 518 height 28
type input "08:00"
click at [734, 594] on input "Horário de Término" at bounding box center [480, 595] width 518 height 28
type input "14:00"
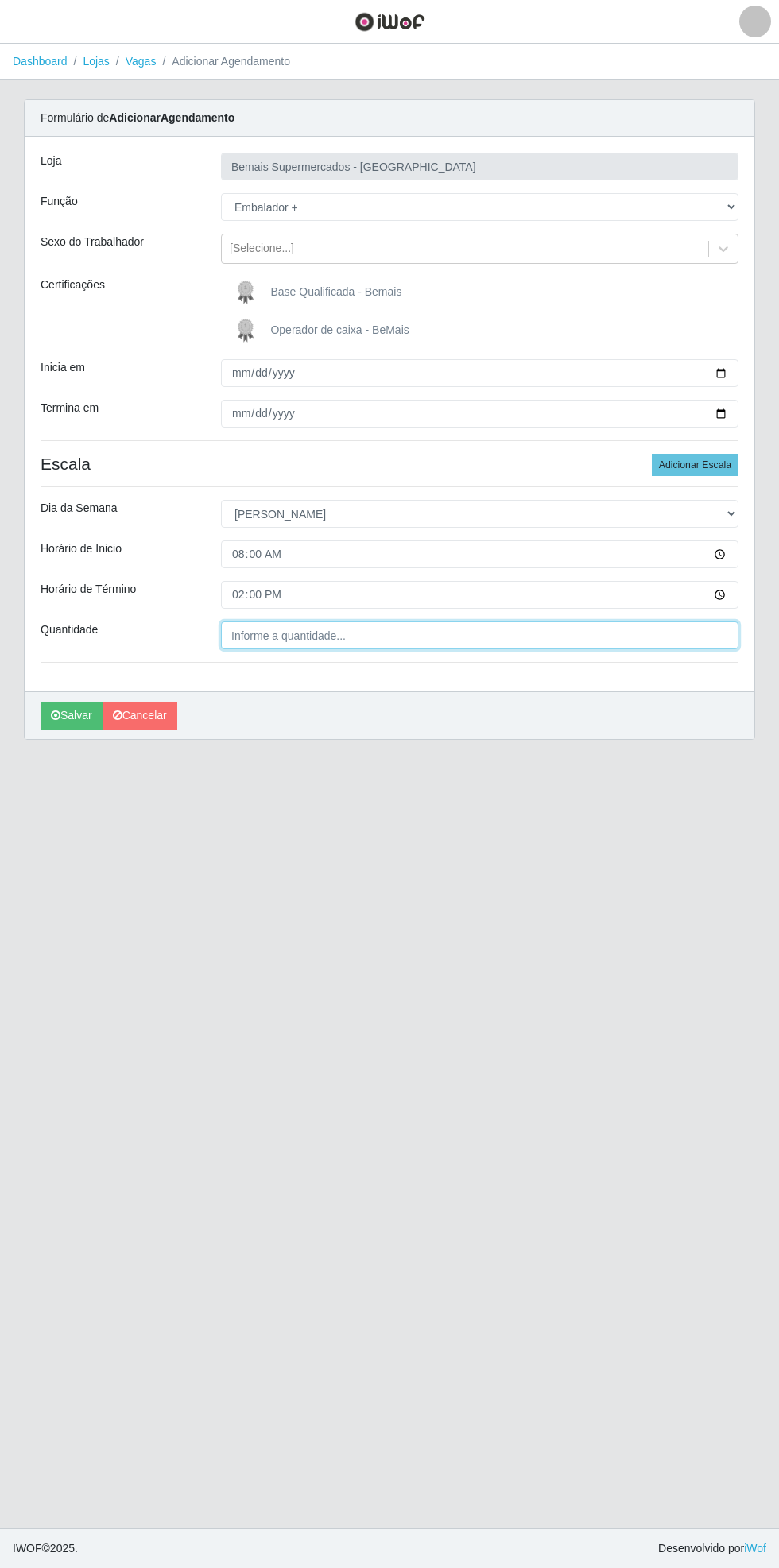
click at [413, 634] on input "Quantidade" at bounding box center [480, 635] width 518 height 28
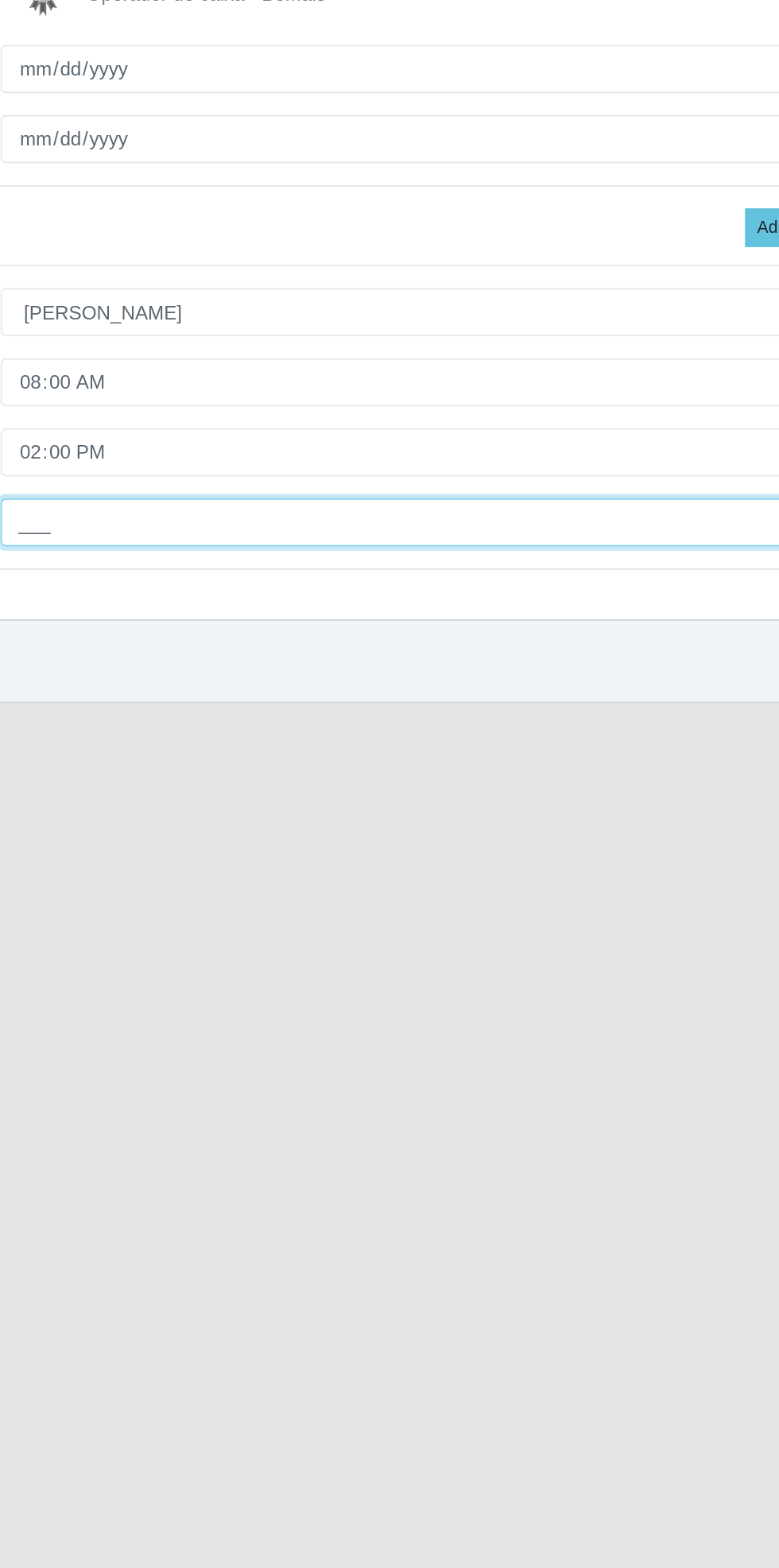
type input "2__"
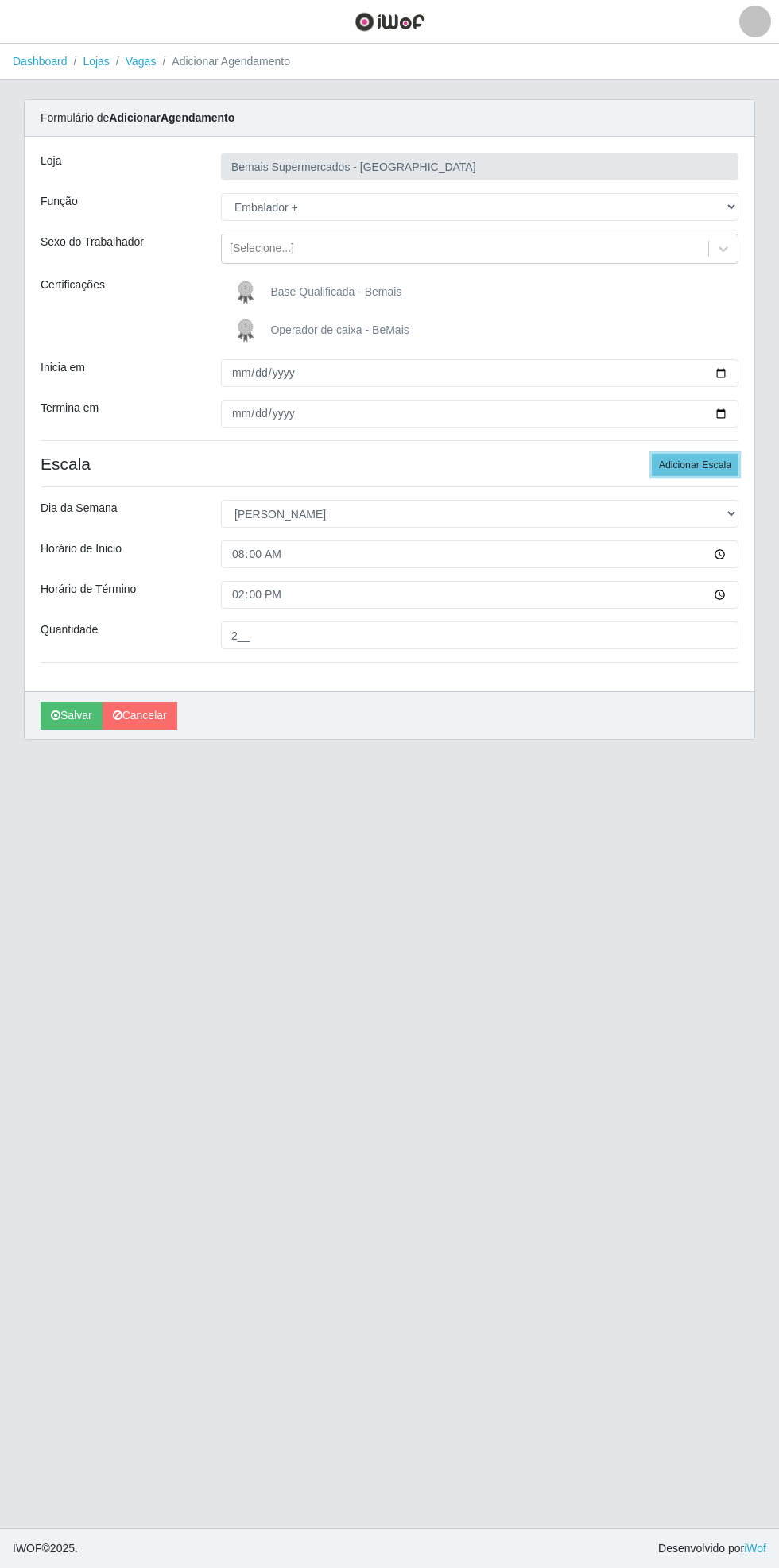
click at [725, 460] on button "Adicionar Escala" at bounding box center [695, 464] width 87 height 23
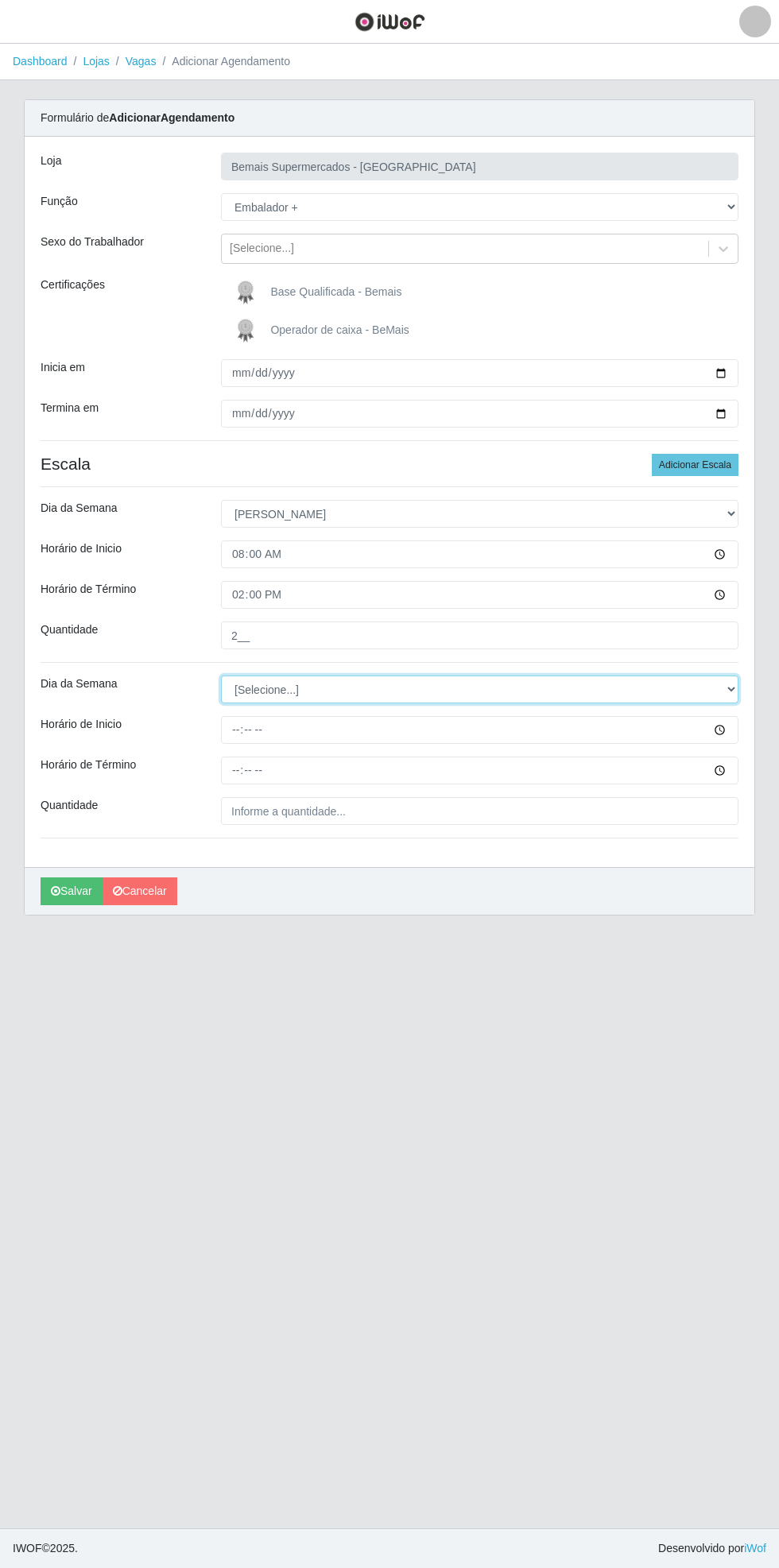
click at [732, 693] on select "[Selecione...] Segunda Terça Quarta Quinta Sexta Sábado Domingo" at bounding box center [480, 690] width 518 height 28
select select "0"
click at [221, 676] on select "[Selecione...] Segunda Terça Quarta Quinta Sexta Sábado Domingo" at bounding box center [480, 690] width 518 height 28
click at [733, 731] on input "Horário de Inicio" at bounding box center [480, 730] width 518 height 28
type input "15:30"
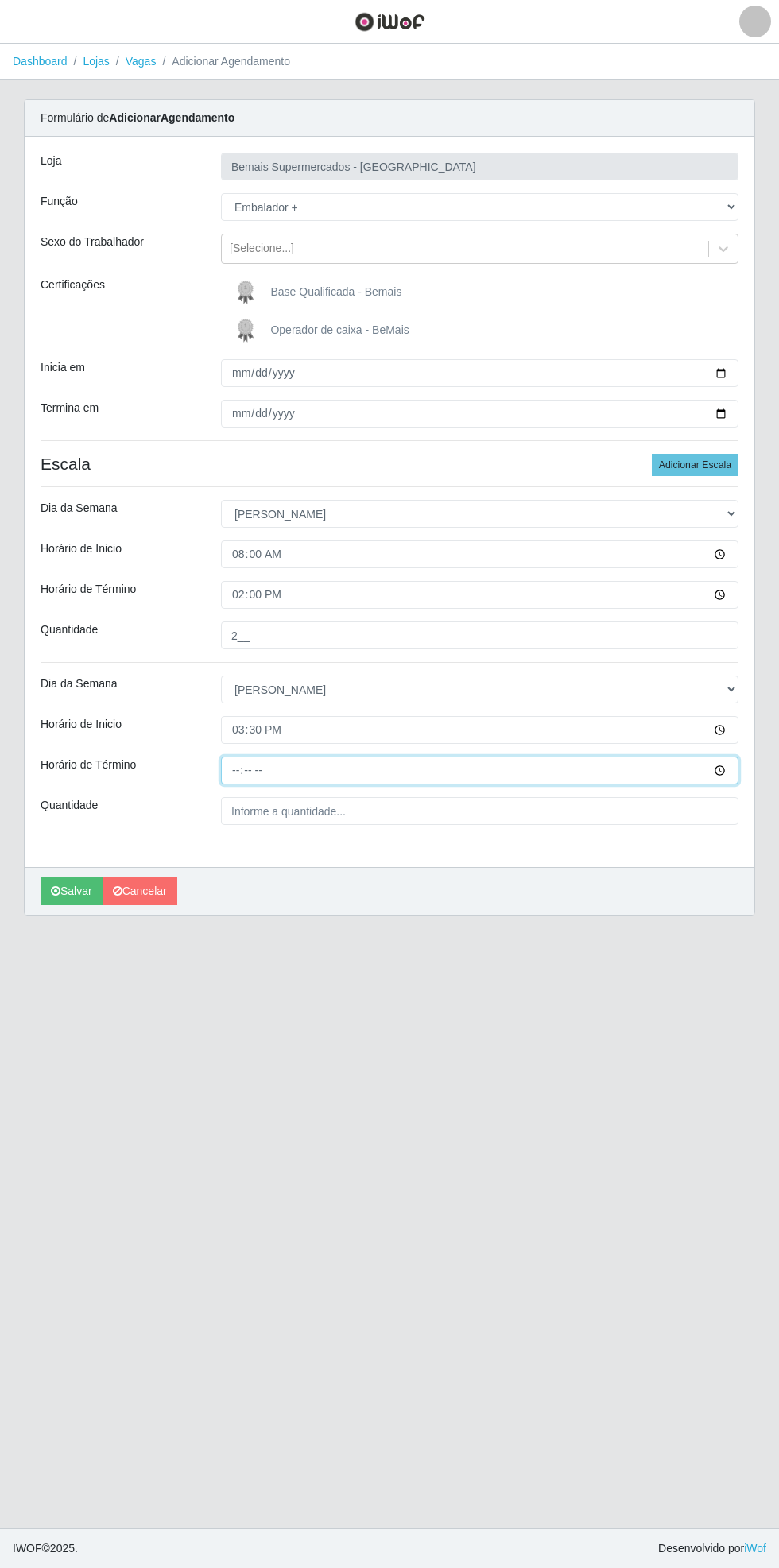
click at [734, 773] on input "Horário de Término" at bounding box center [480, 771] width 518 height 28
type input "21:30"
click at [710, 809] on input "Quantidade" at bounding box center [480, 811] width 518 height 28
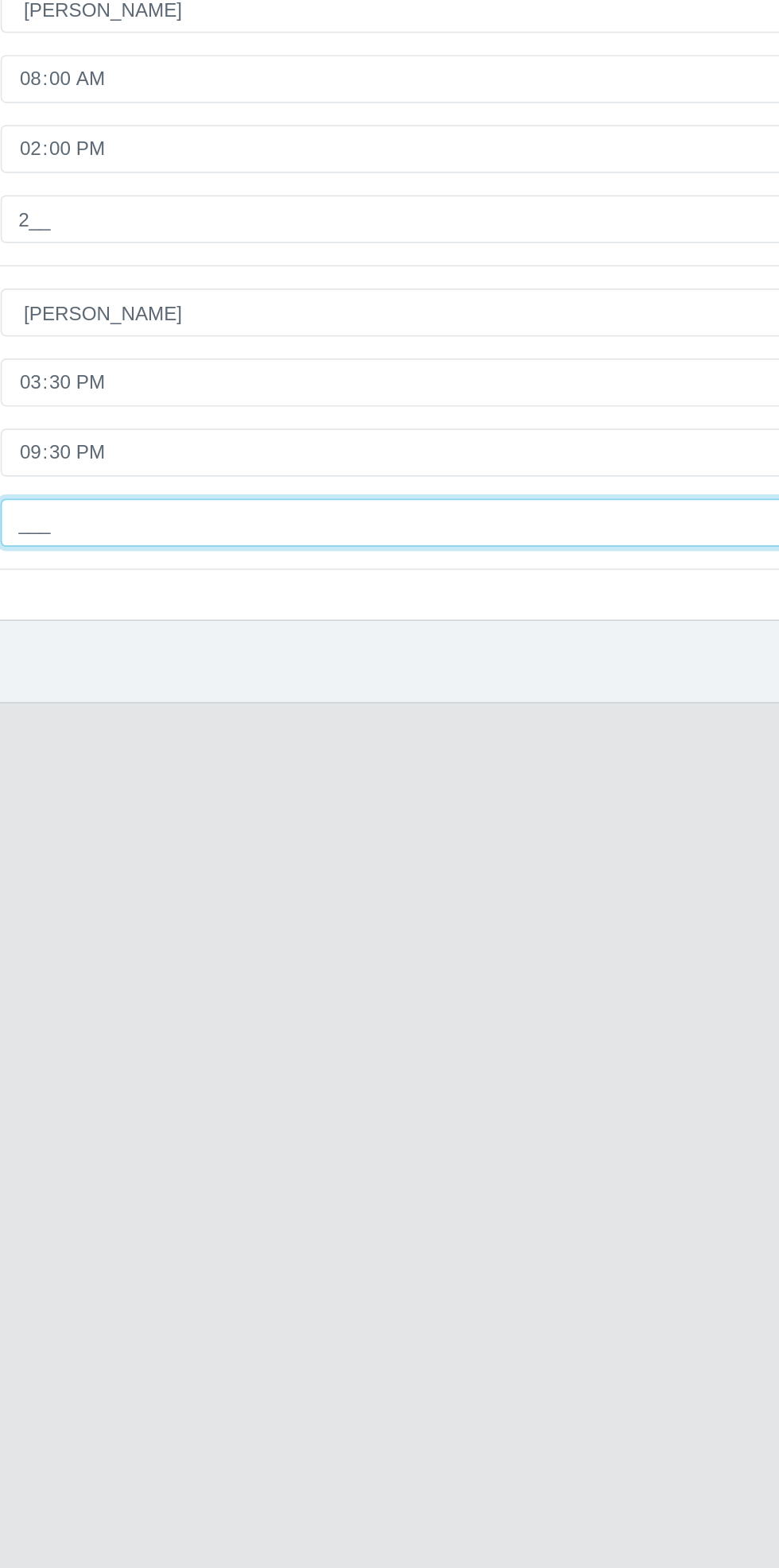
type input "2__"
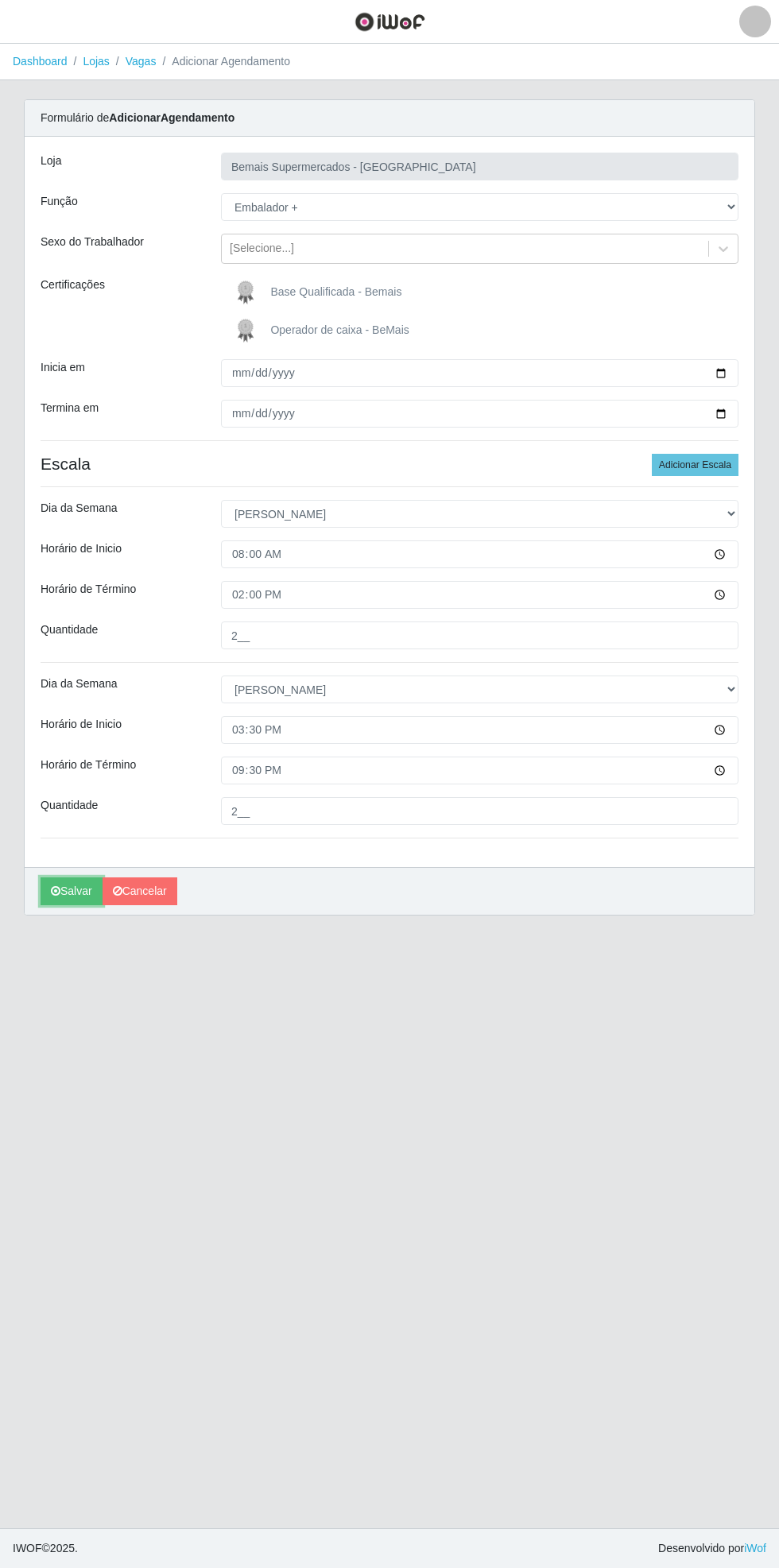
click at [62, 898] on button "Salvar" at bounding box center [71, 891] width 62 height 28
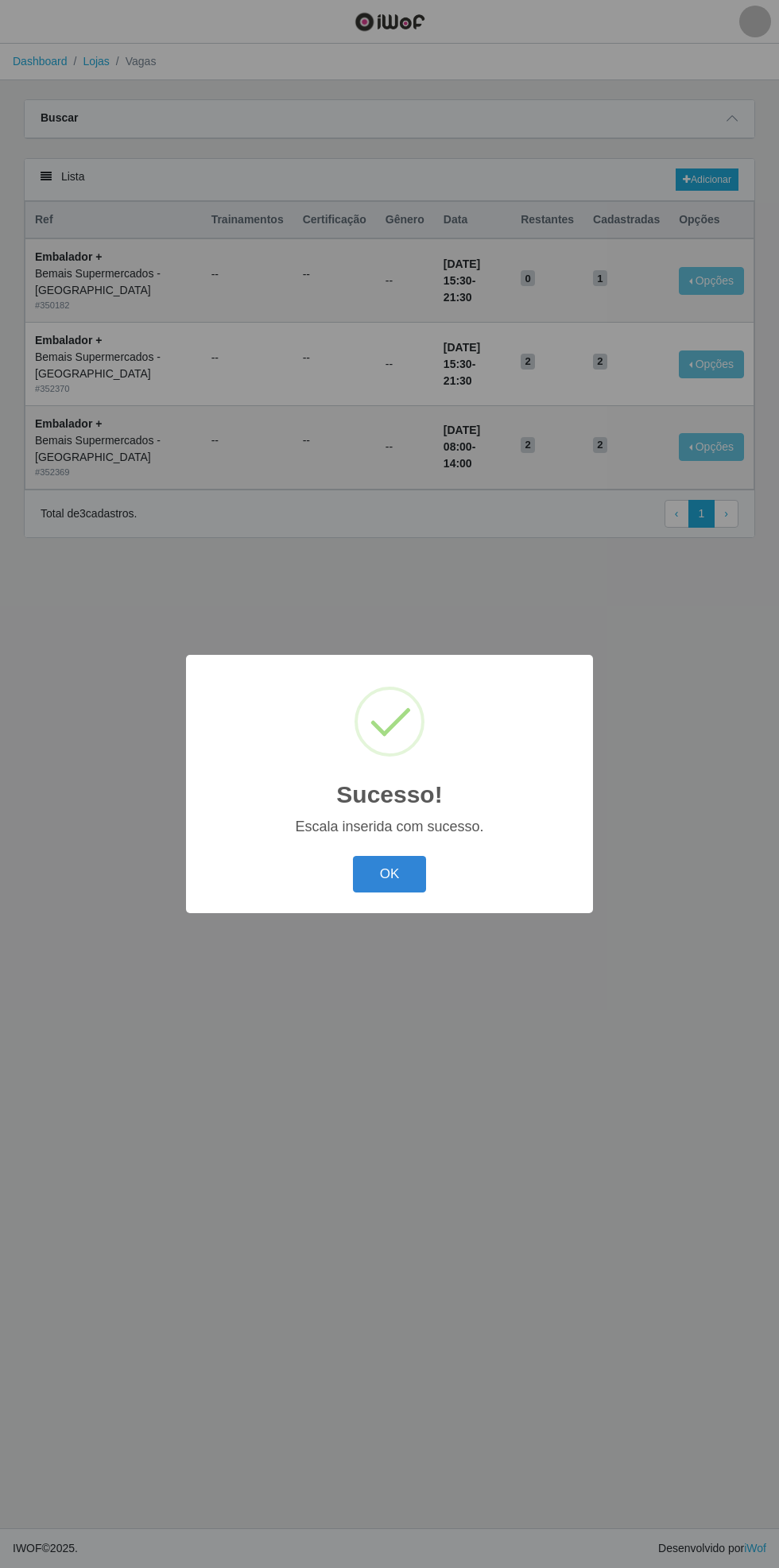
click at [376, 878] on button "OK" at bounding box center [390, 874] width 74 height 38
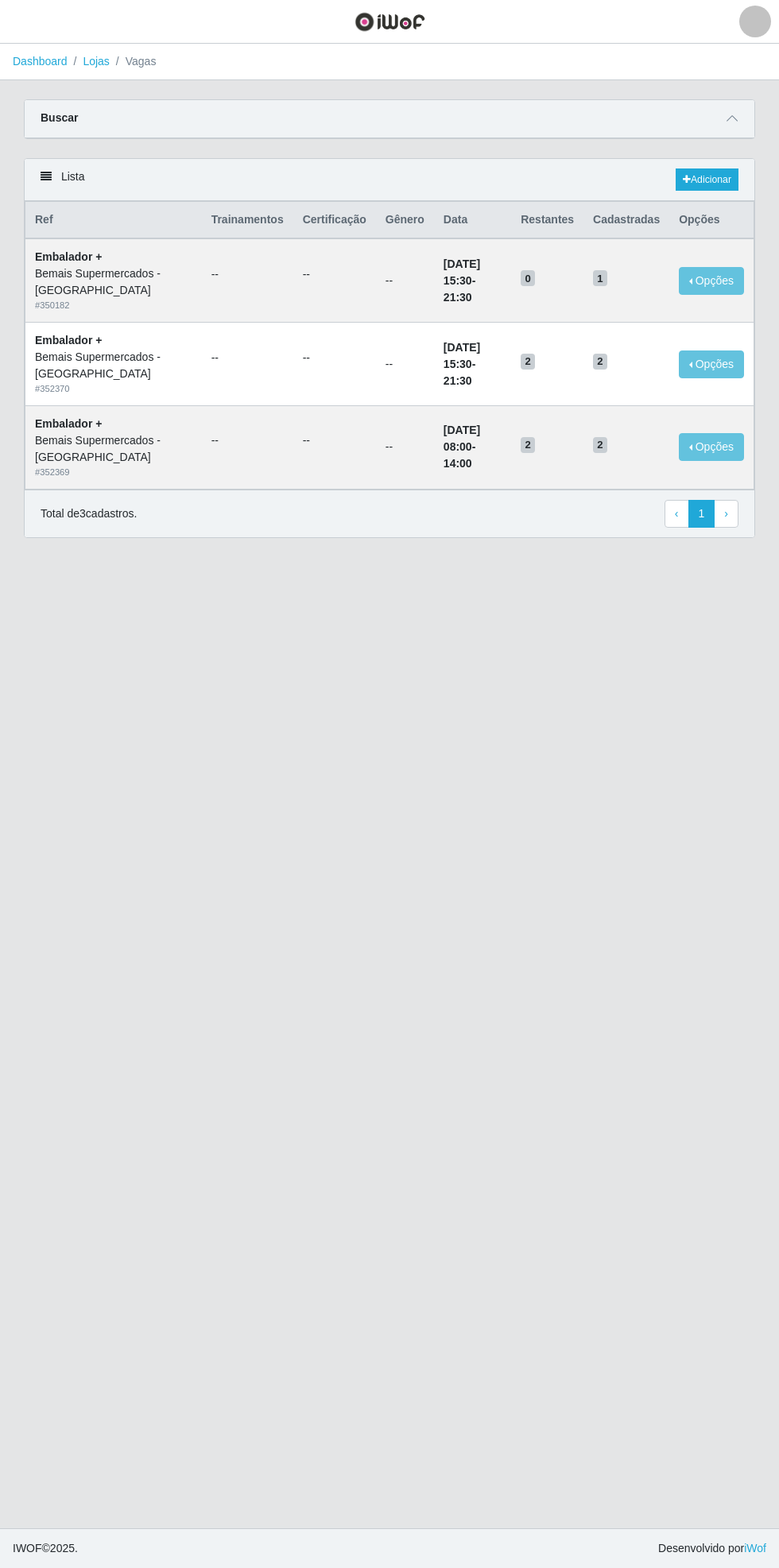
click at [736, 116] on icon at bounding box center [732, 118] width 11 height 11
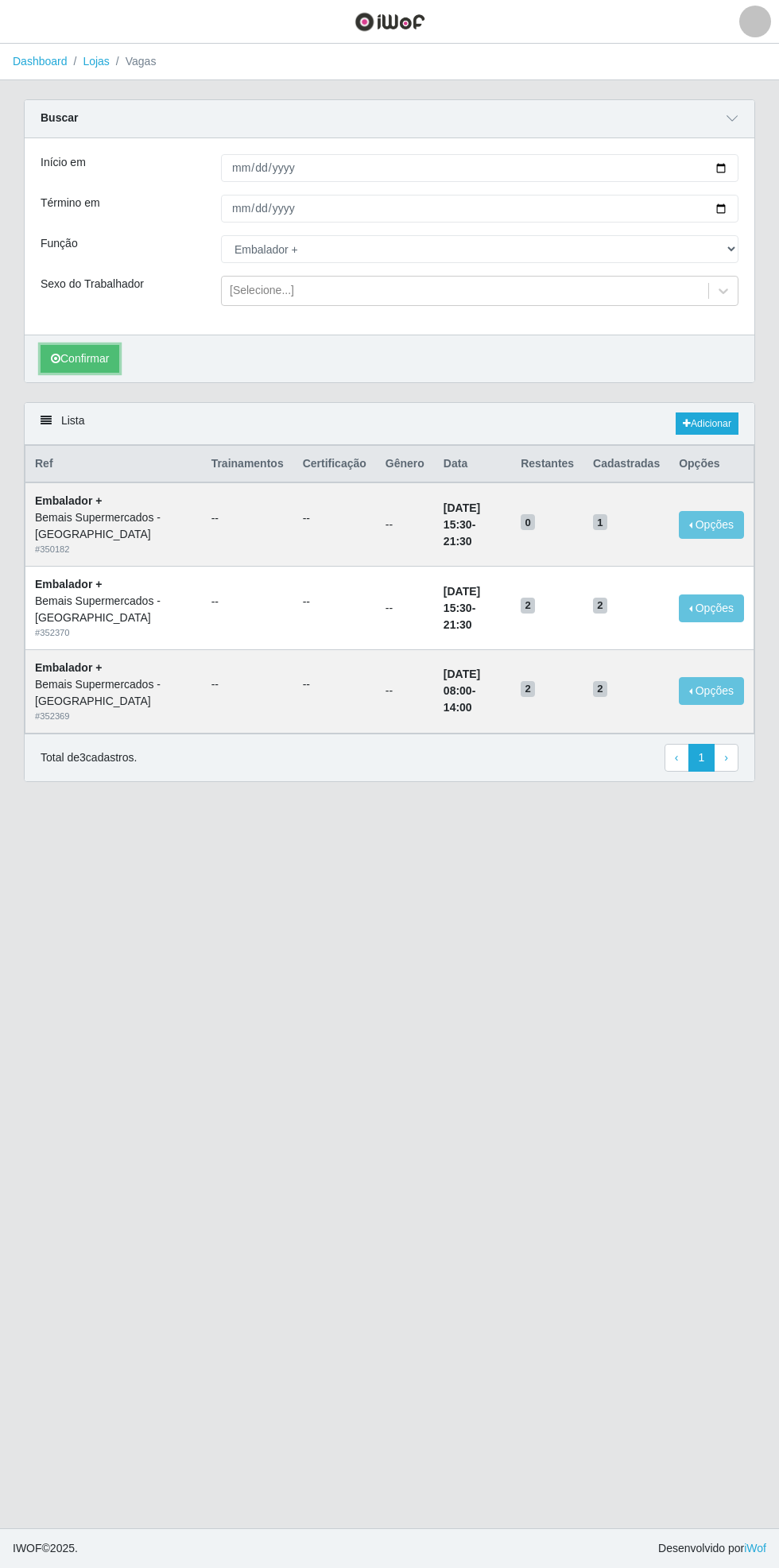
click at [83, 363] on button "Confirmar" at bounding box center [80, 359] width 79 height 28
click at [717, 418] on link "Adicionar" at bounding box center [708, 423] width 63 height 23
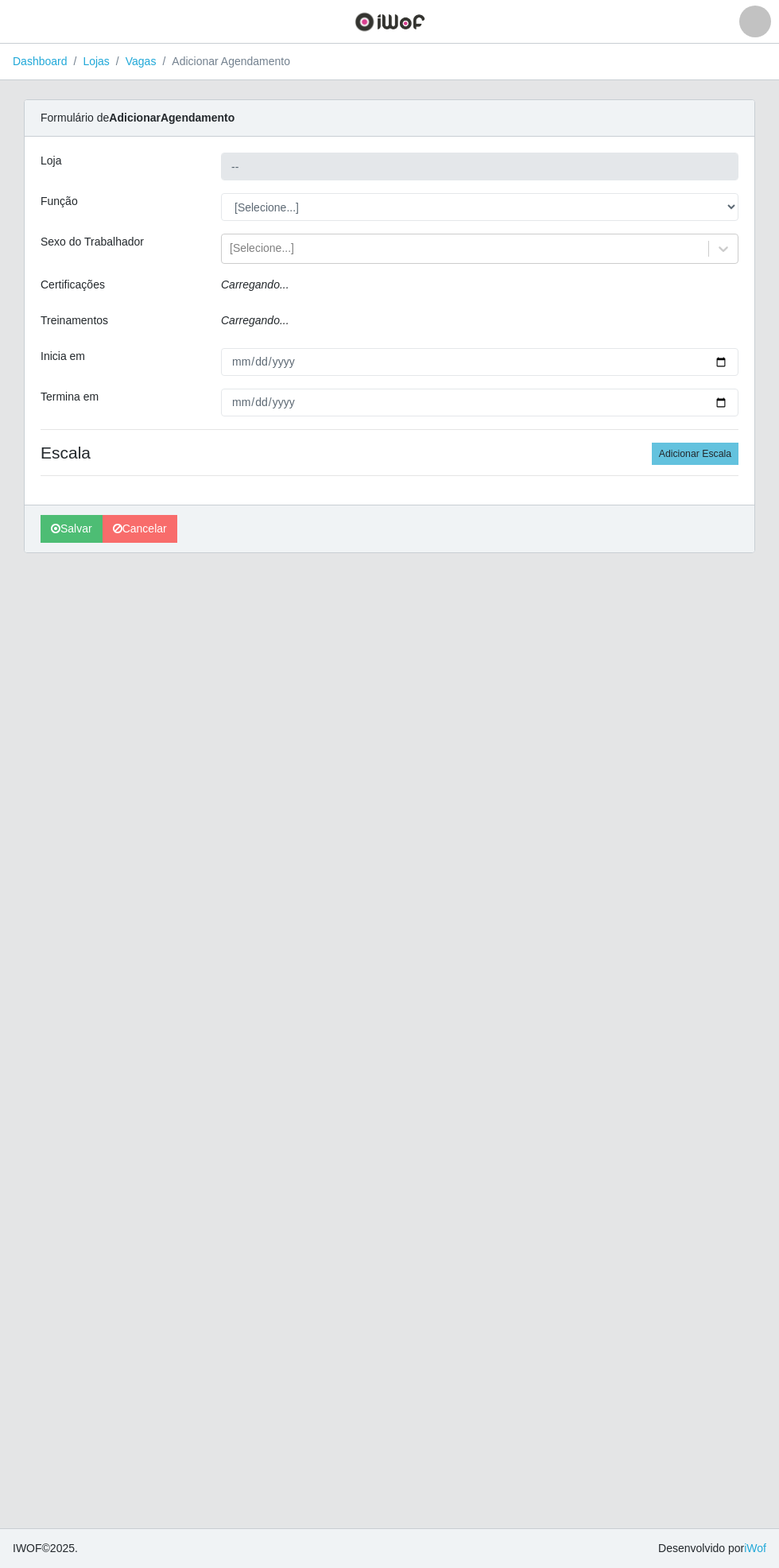
type input "Bemais Supermercados - [GEOGRAPHIC_DATA]"
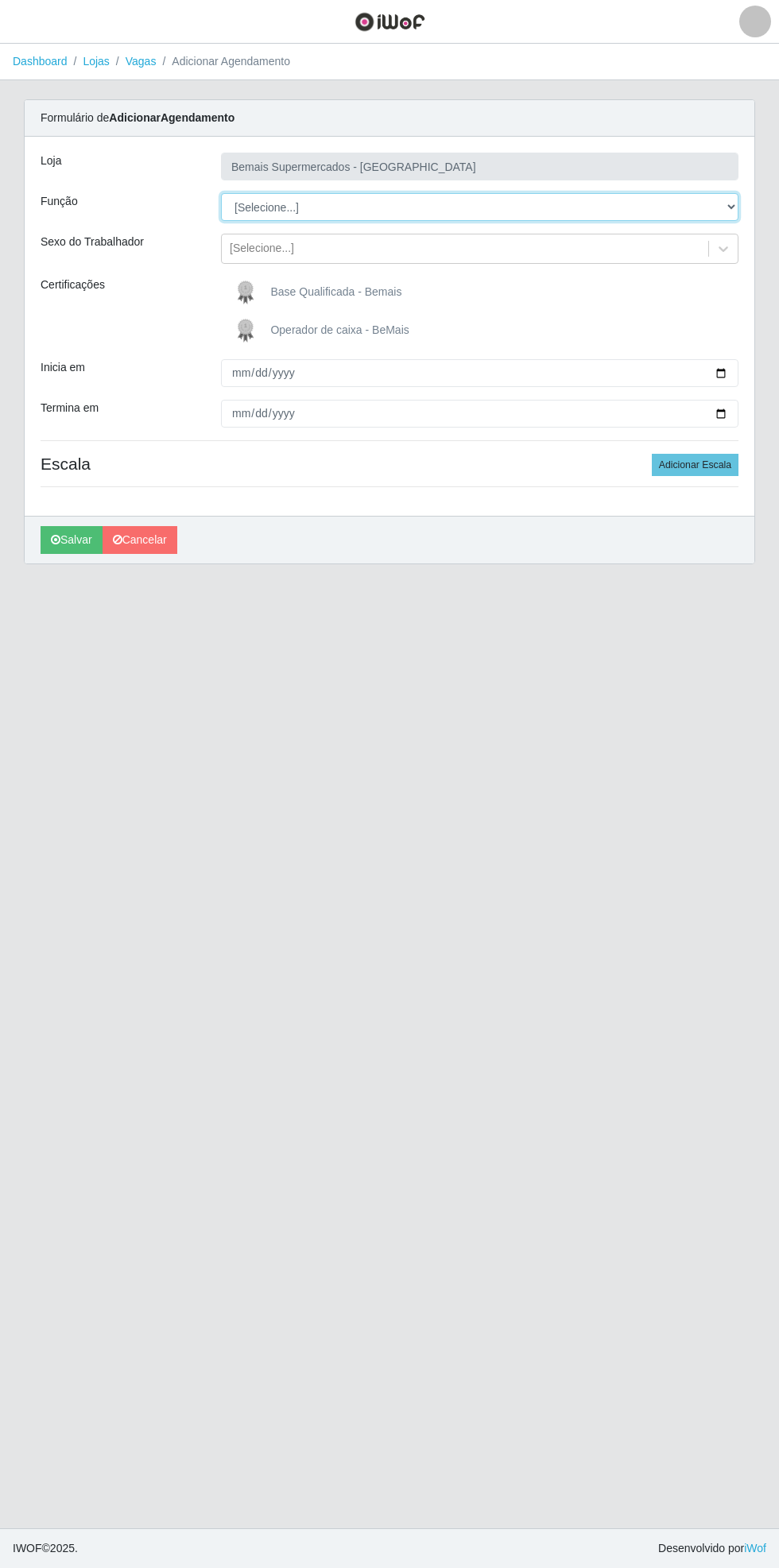
click at [723, 211] on select "[Selecione...] ASG ASG + ASG ++ Auxiliar de Estacionamento Auxiliar de Estacion…" at bounding box center [480, 206] width 518 height 28
select select "70"
click at [221, 193] on select "[Selecione...] ASG ASG + ASG ++ Auxiliar de Estacionamento Auxiliar de Estacion…" at bounding box center [480, 206] width 518 height 28
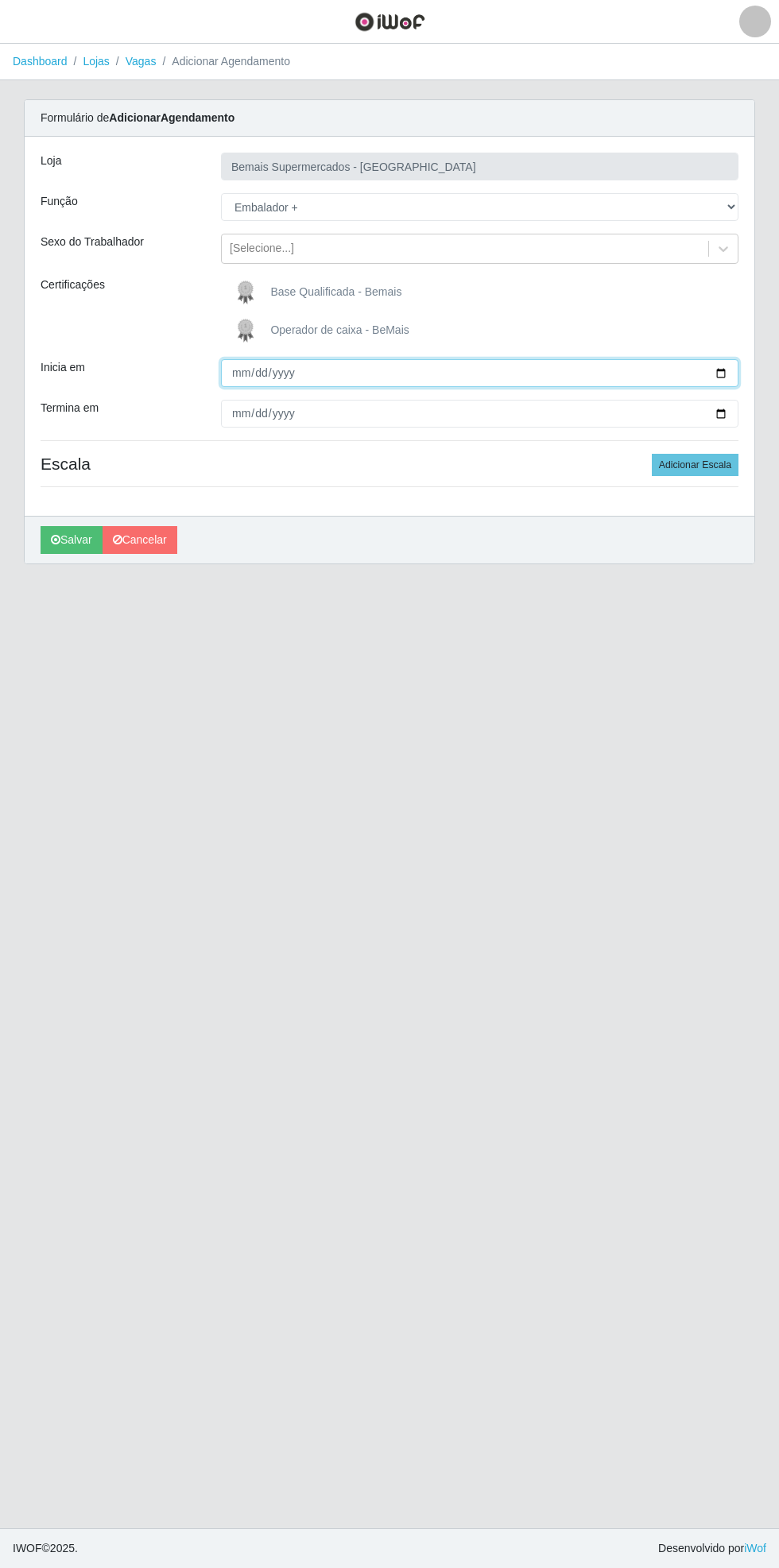
click at [733, 371] on input "Inicia em" at bounding box center [480, 372] width 518 height 28
type input "[DATE]"
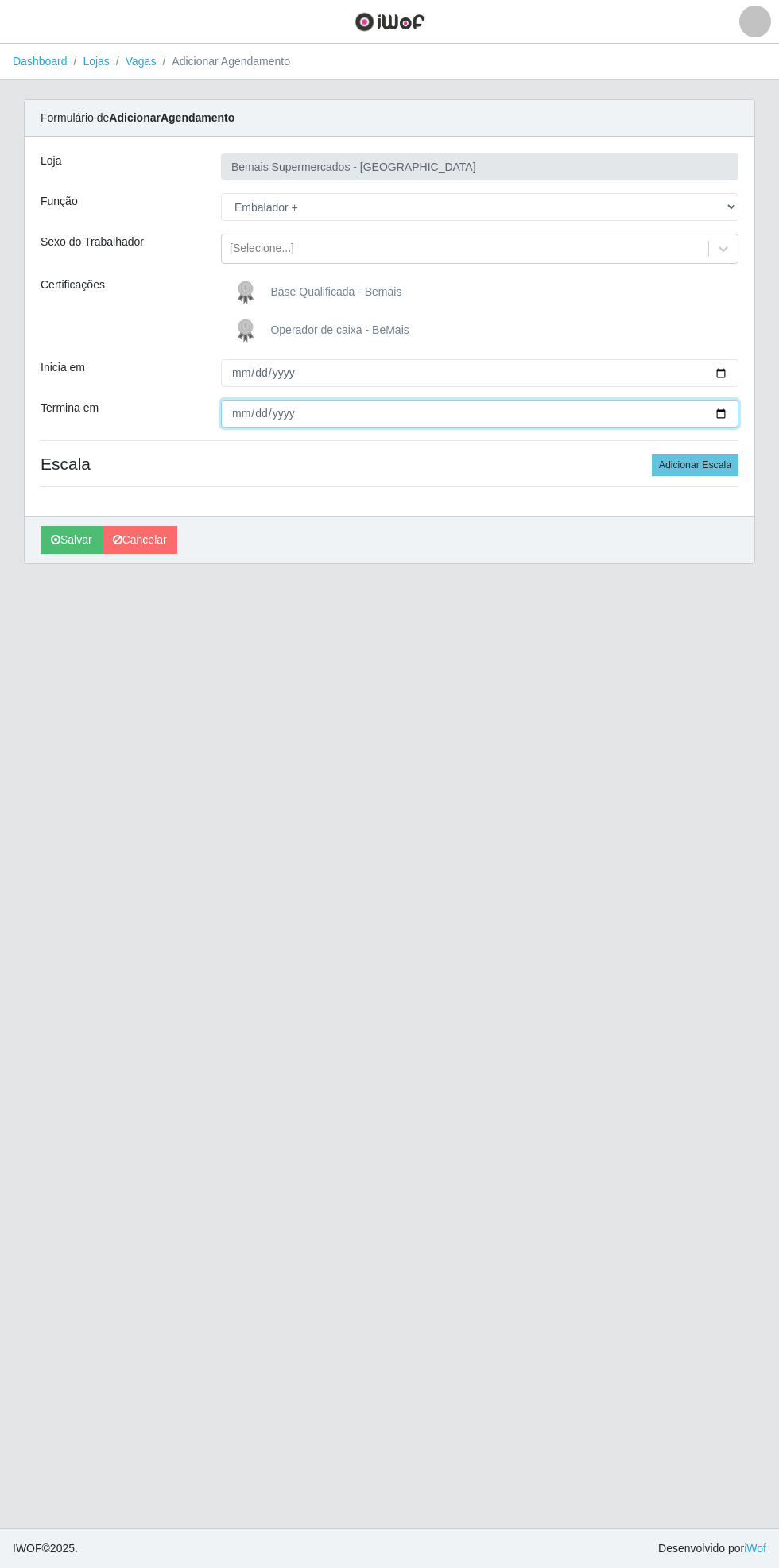
click at [736, 427] on input "Termina em" at bounding box center [480, 413] width 518 height 28
type input "[DATE]"
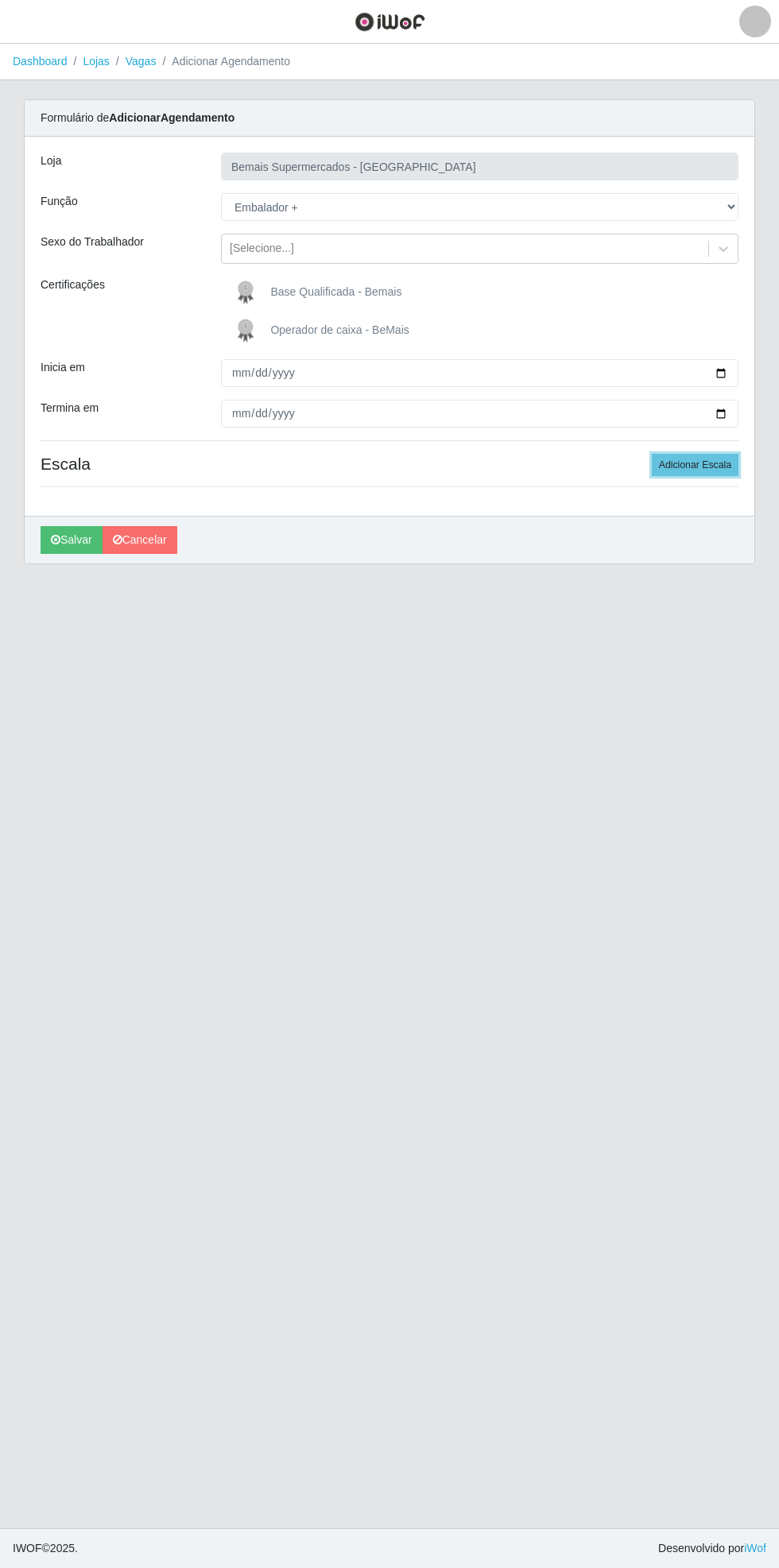
click at [725, 465] on button "Adicionar Escala" at bounding box center [695, 464] width 87 height 23
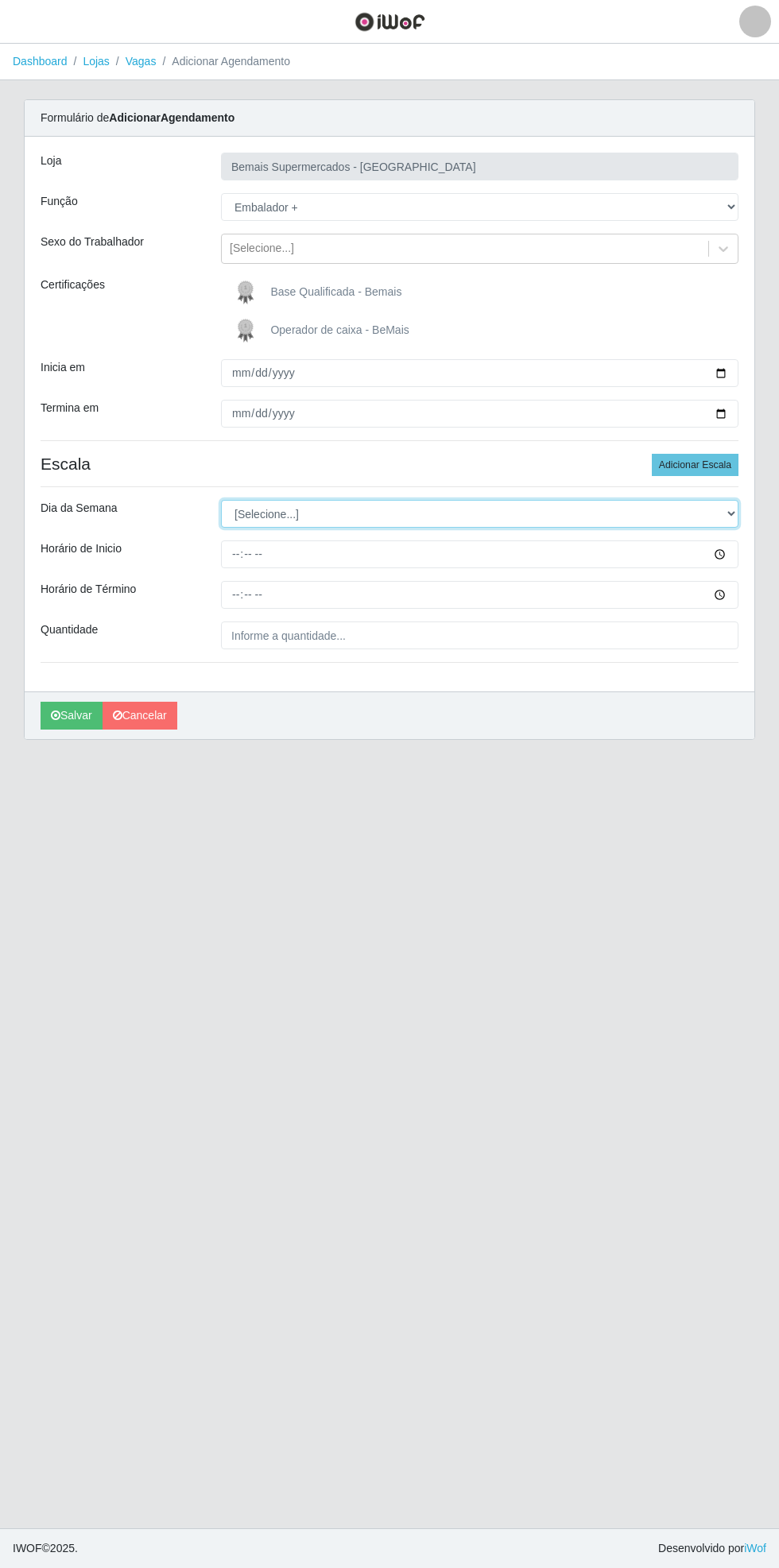
click at [735, 515] on select "[Selecione...] Segunda Terça Quarta Quinta Sexta Sábado Domingo" at bounding box center [480, 514] width 518 height 28
select select "0"
click at [221, 500] on select "[Selecione...] Segunda Terça Quarta Quinta Sexta Sábado Domingo" at bounding box center [480, 514] width 518 height 28
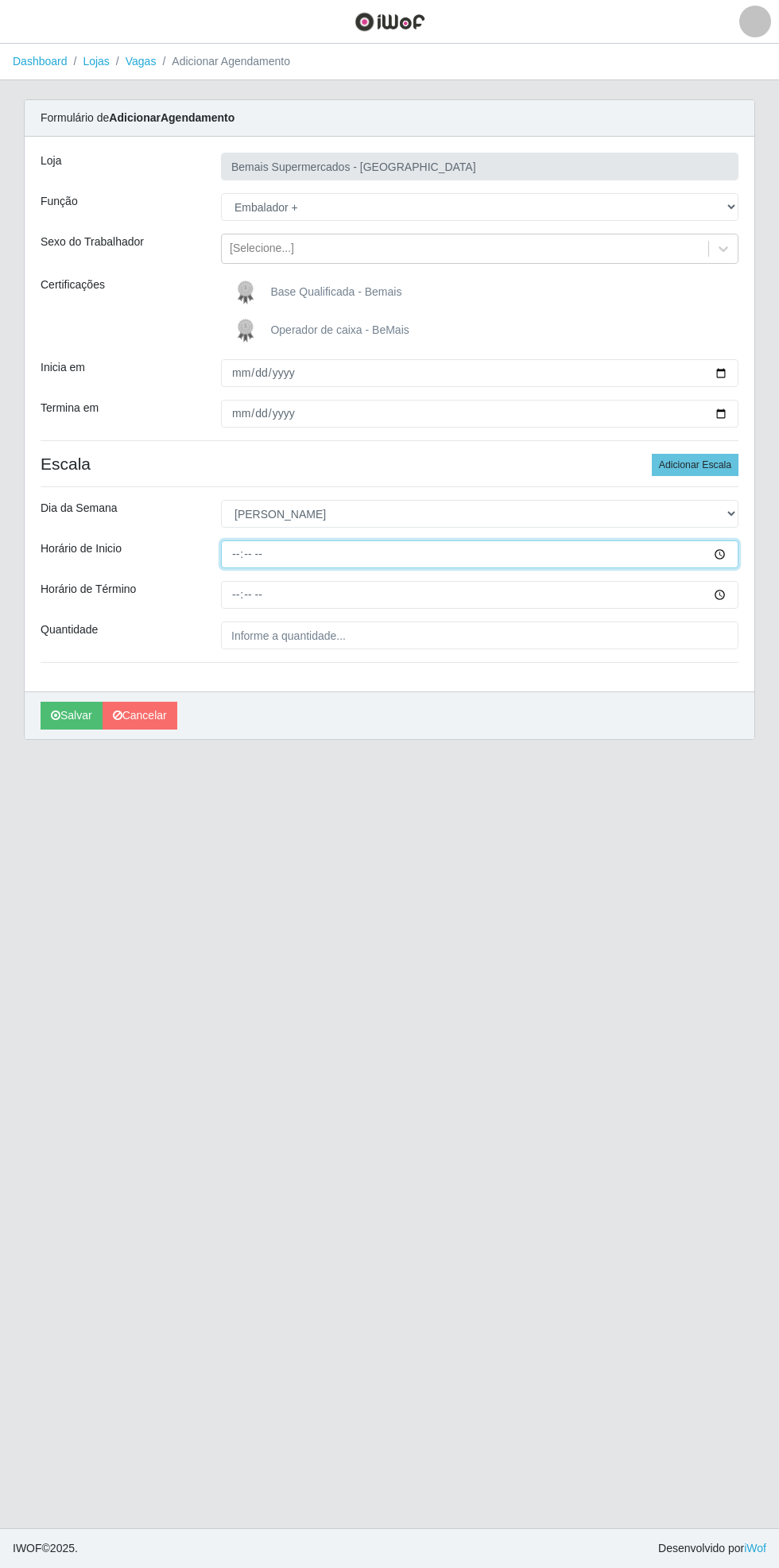
click at [730, 553] on input "Horário de Inicio" at bounding box center [480, 554] width 518 height 28
type input "15:00"
click at [725, 600] on input "Horário de Término" at bounding box center [480, 595] width 518 height 28
type input "21:00"
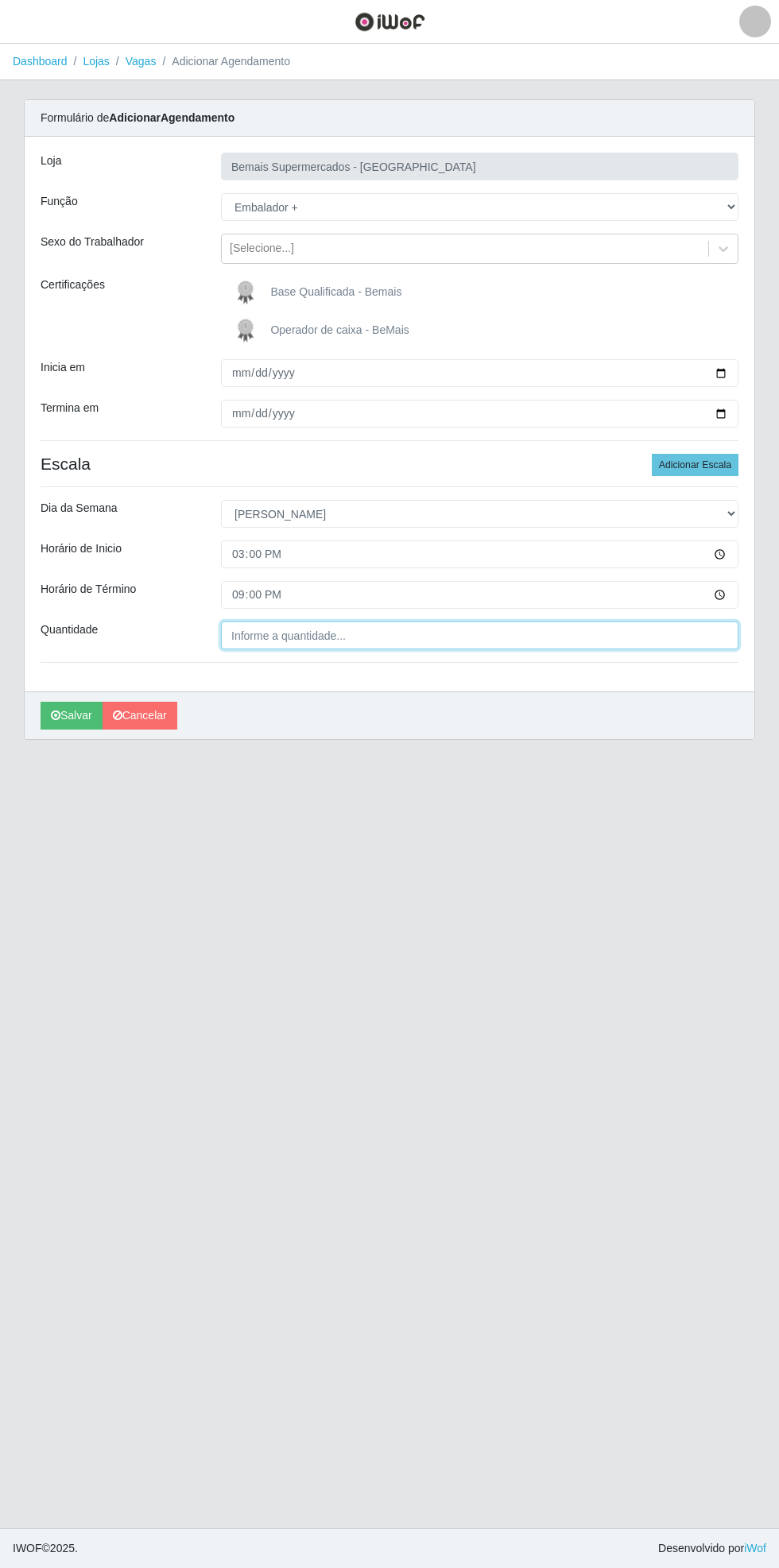
click at [339, 634] on input "Quantidade" at bounding box center [480, 635] width 518 height 28
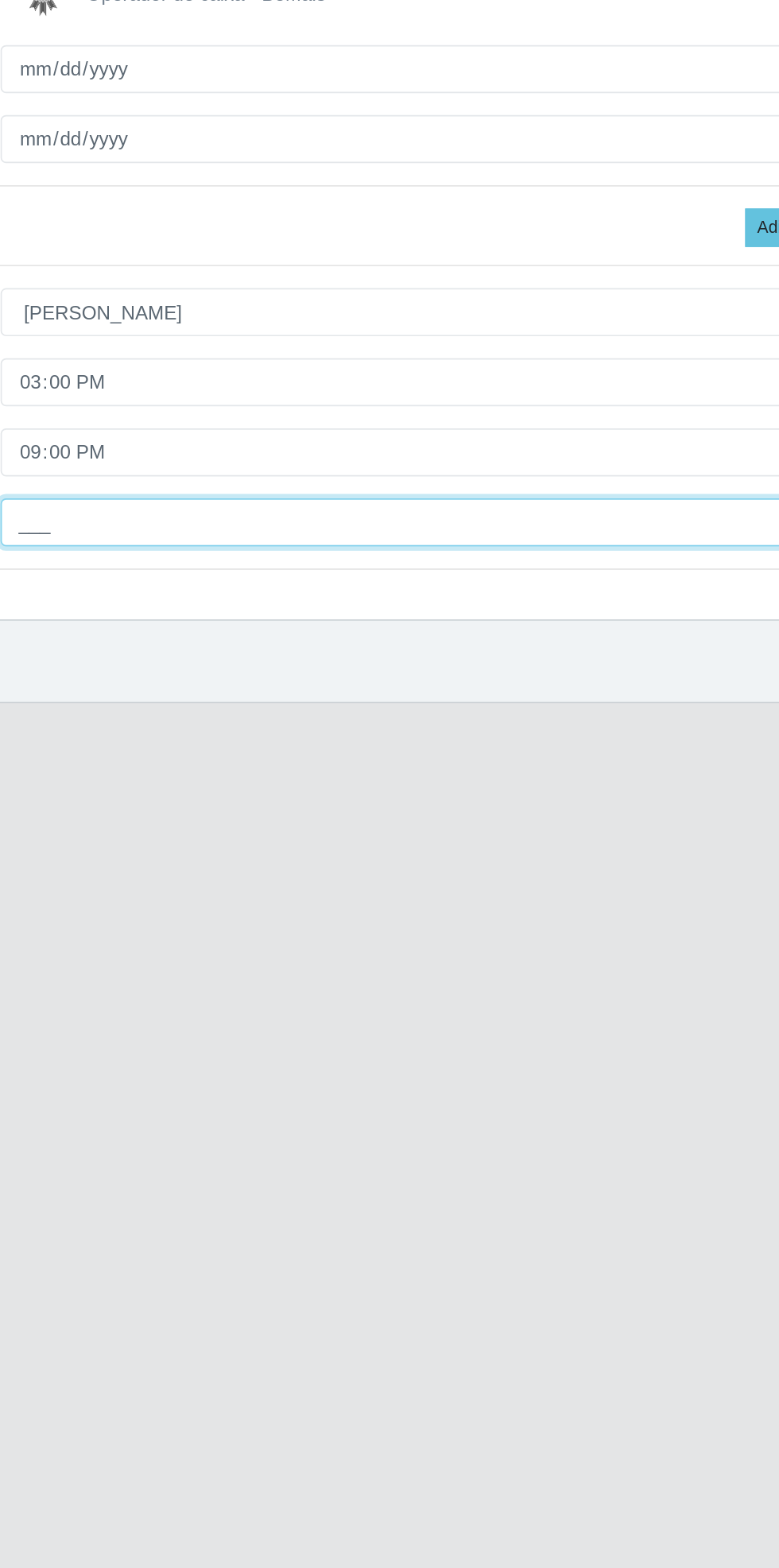
type input "1__"
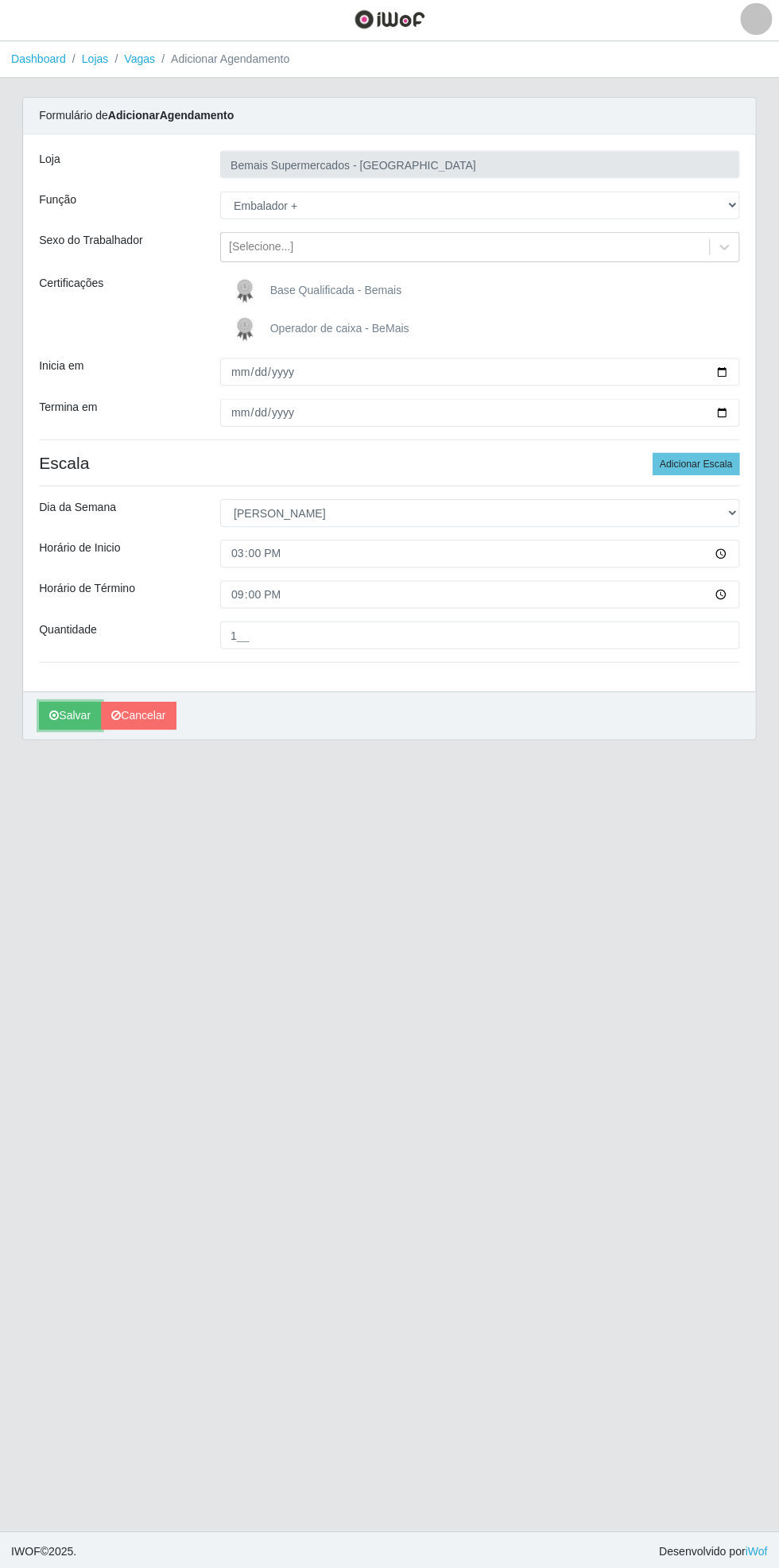
click at [64, 722] on button "Salvar" at bounding box center [71, 715] width 62 height 28
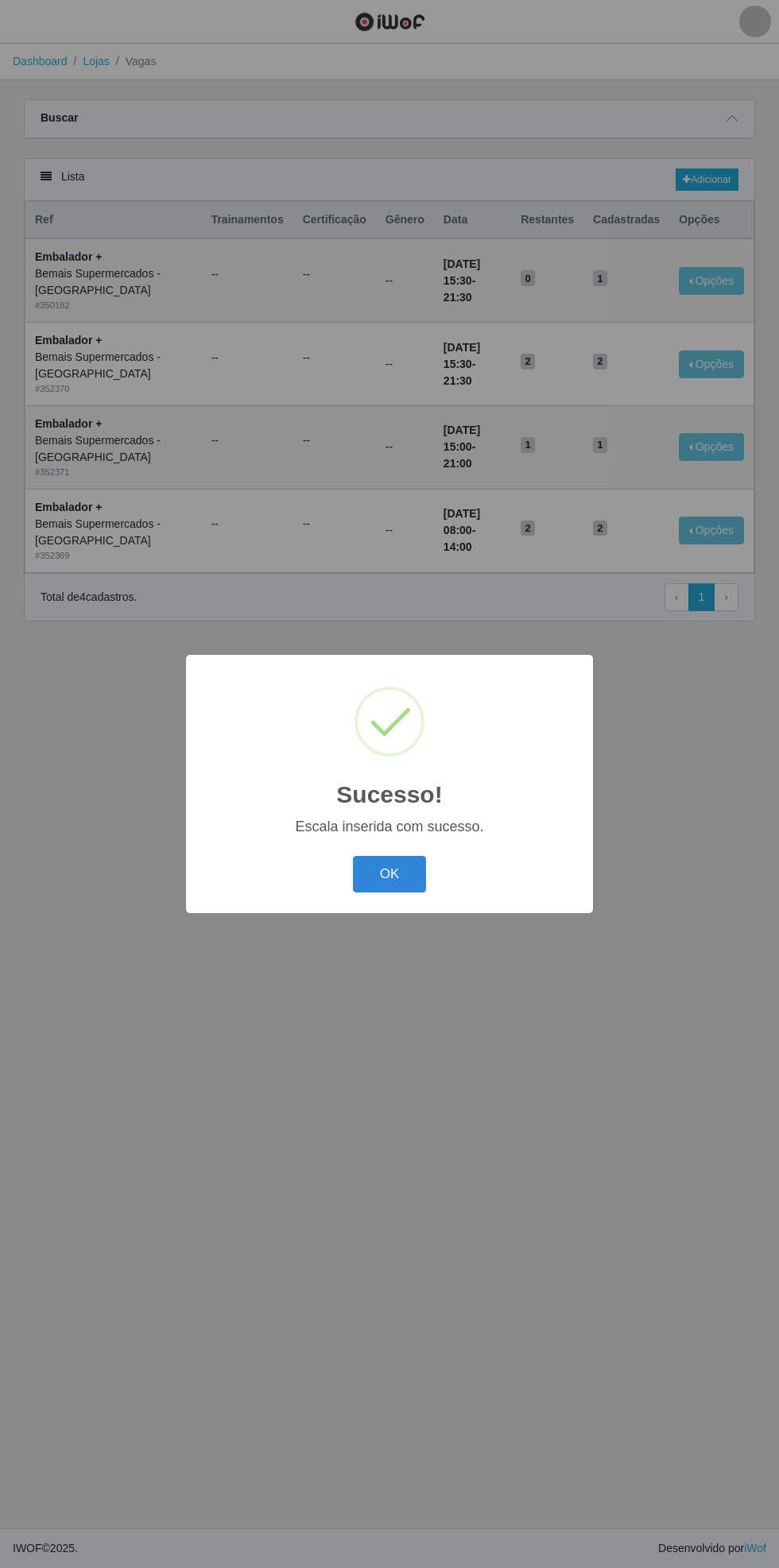
click at [390, 874] on button "OK" at bounding box center [390, 874] width 74 height 38
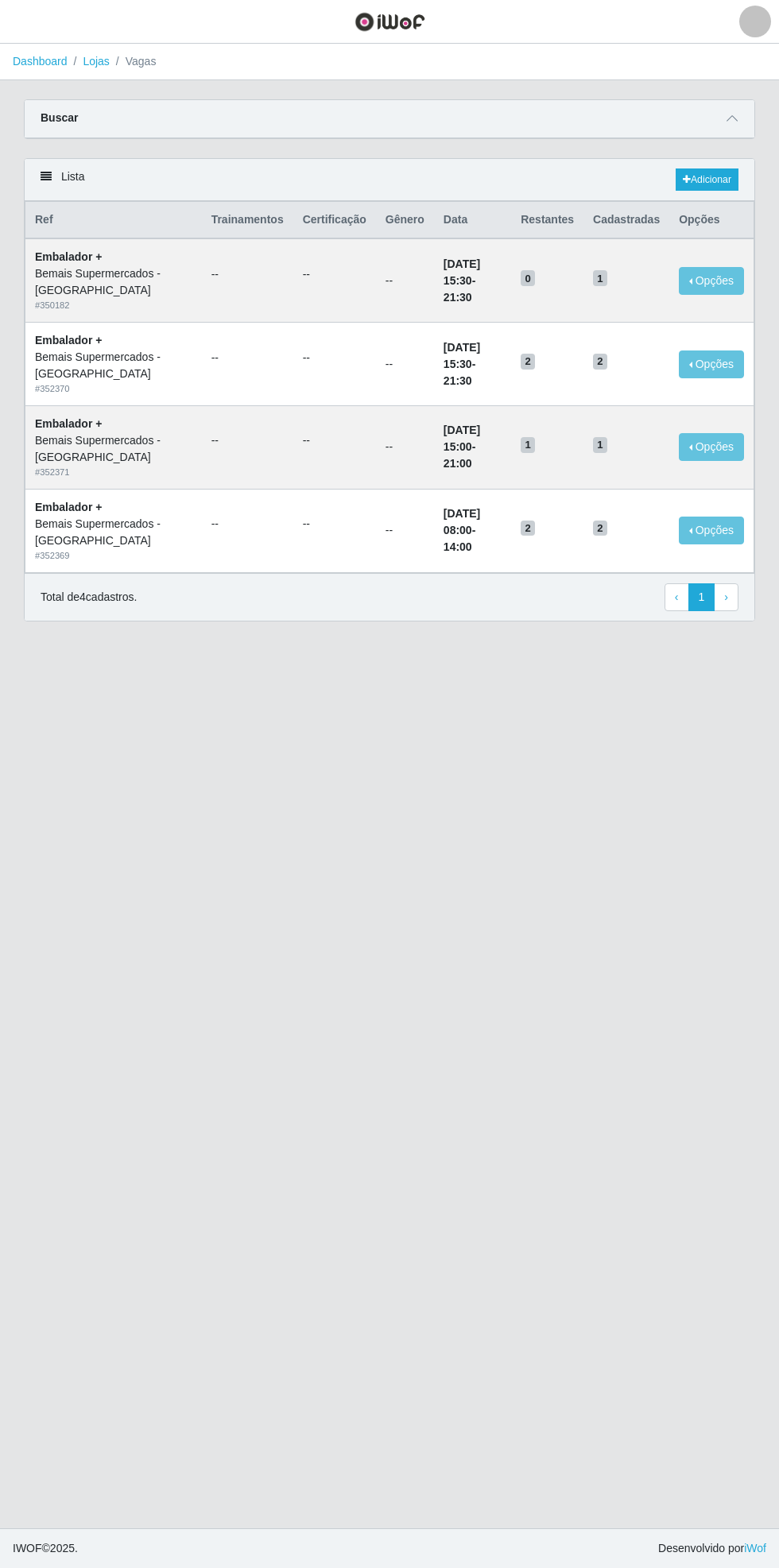
click at [736, 120] on icon at bounding box center [732, 118] width 11 height 11
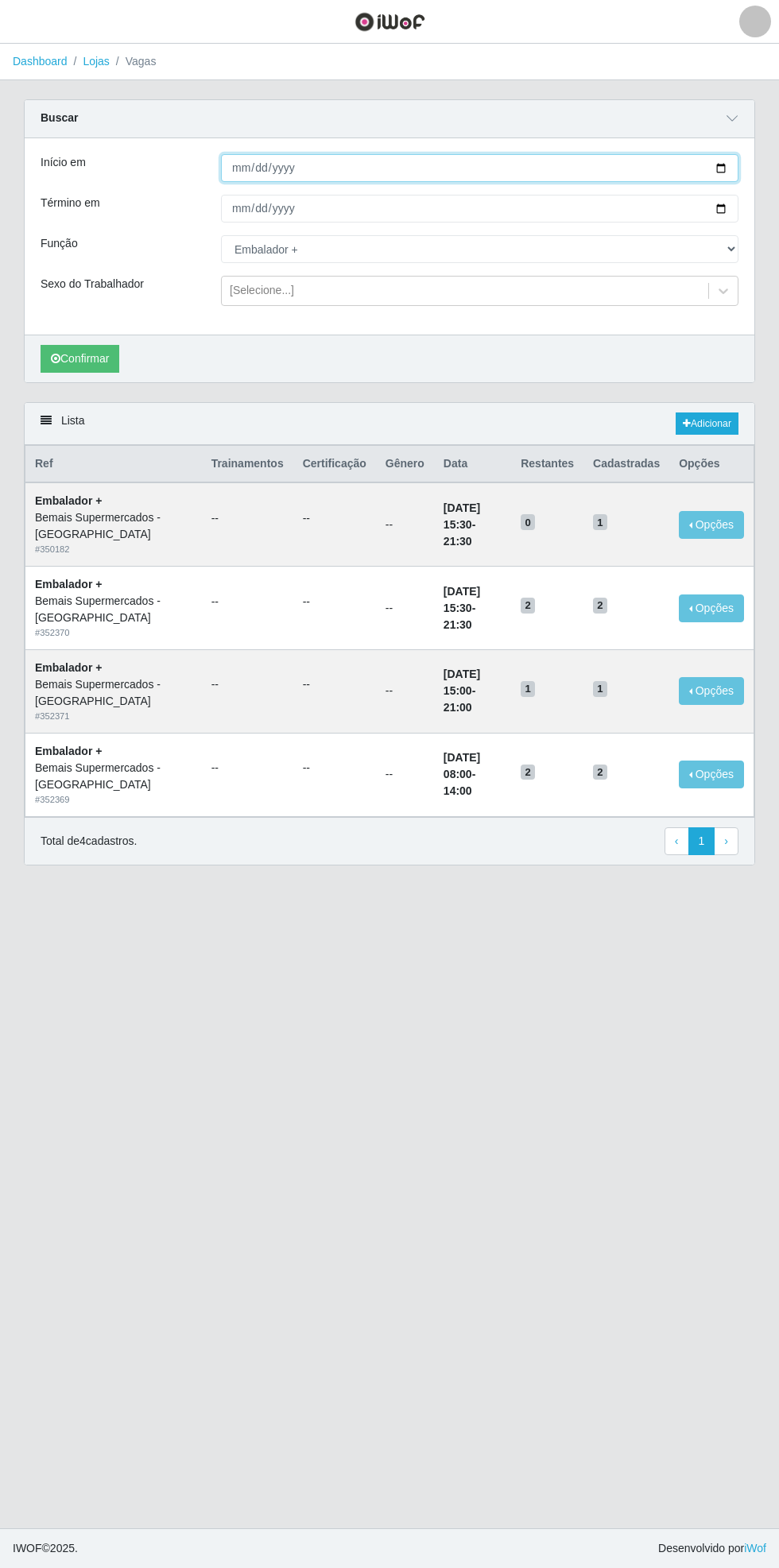
click at [734, 167] on input "[DATE]" at bounding box center [480, 168] width 518 height 28
type input "[DATE]"
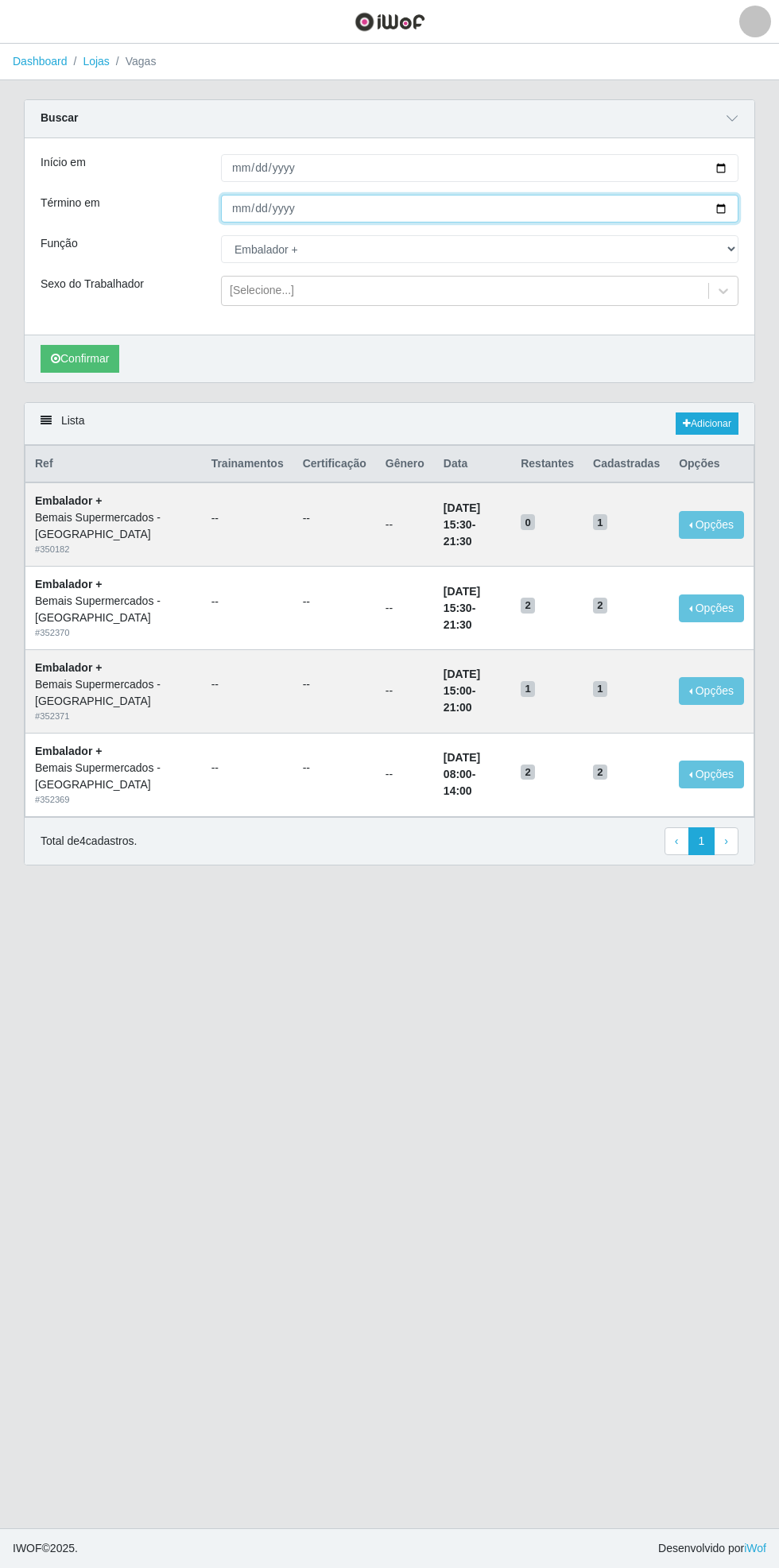
click at [730, 212] on input "[DATE]" at bounding box center [480, 208] width 518 height 28
type input "[DATE]"
click at [736, 250] on select "[Selecione...] ASG ASG + ASG ++ Auxiliar de Estacionamento Auxiliar de Estacion…" at bounding box center [480, 249] width 518 height 28
select select "104"
click at [221, 235] on select "[Selecione...] ASG ASG + ASG ++ Auxiliar de Estacionamento Auxiliar de Estacion…" at bounding box center [480, 249] width 518 height 28
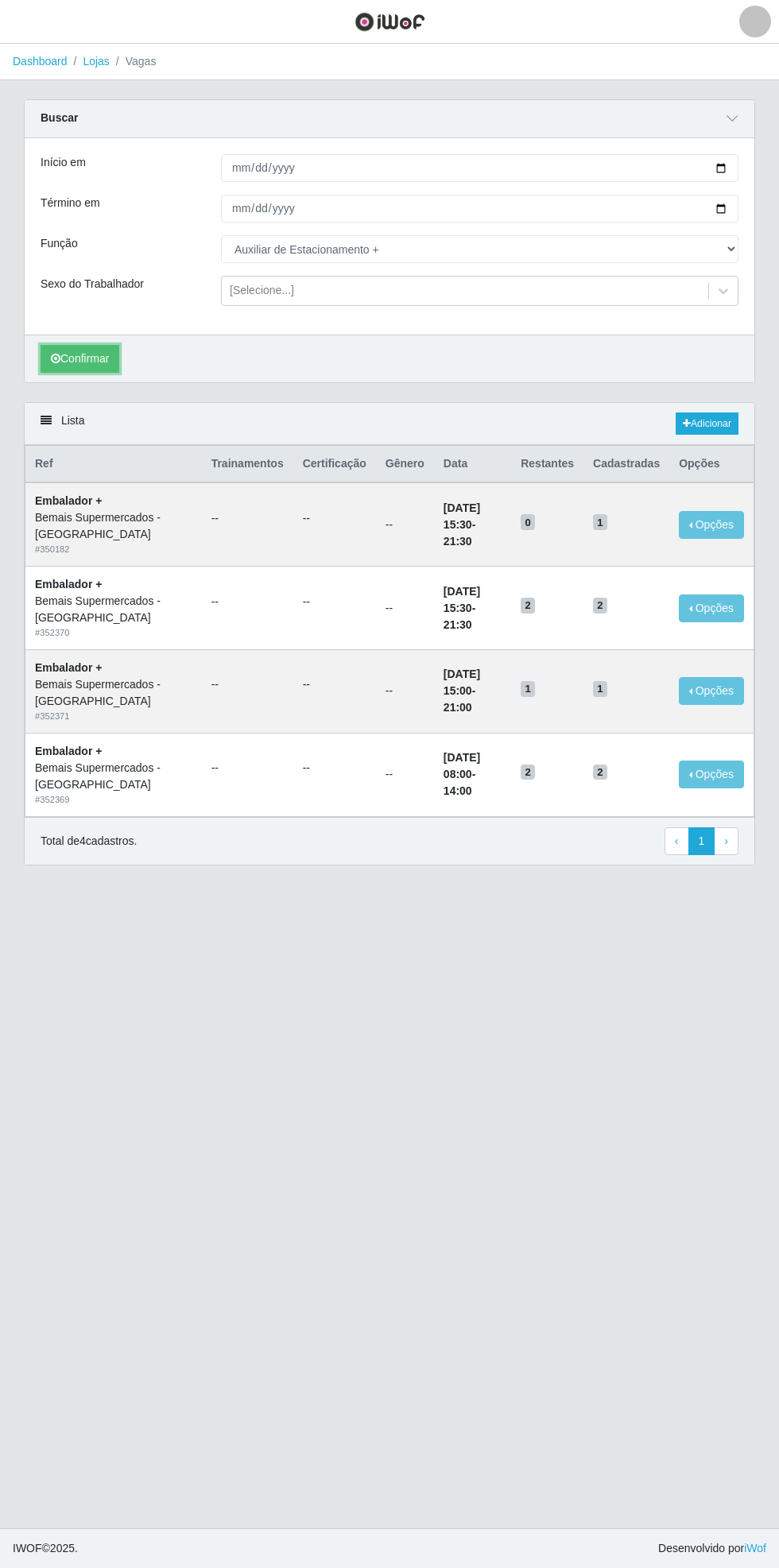
click at [91, 366] on button "Confirmar" at bounding box center [80, 359] width 79 height 28
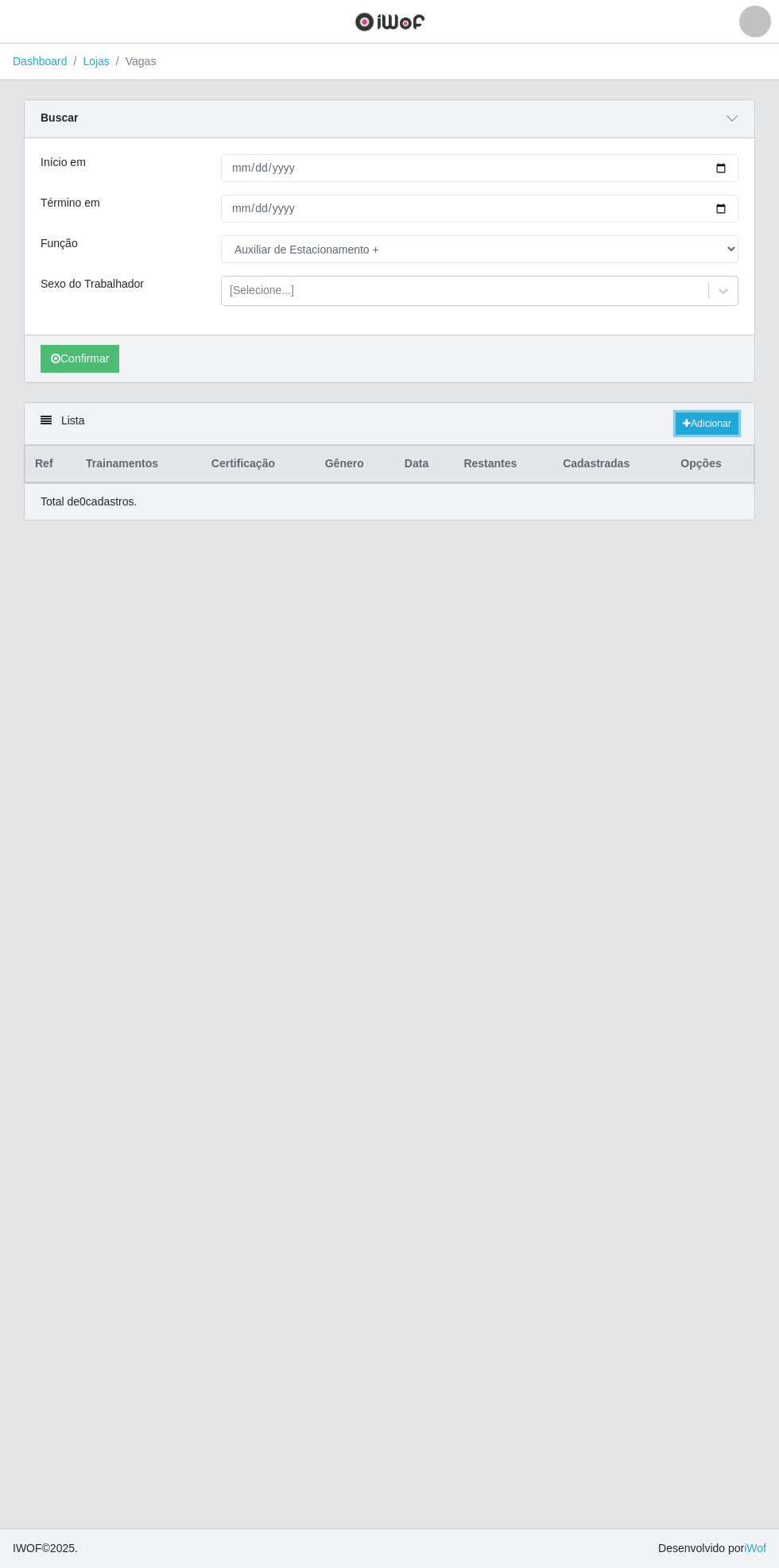
click at [719, 424] on link "Adicionar" at bounding box center [708, 423] width 63 height 23
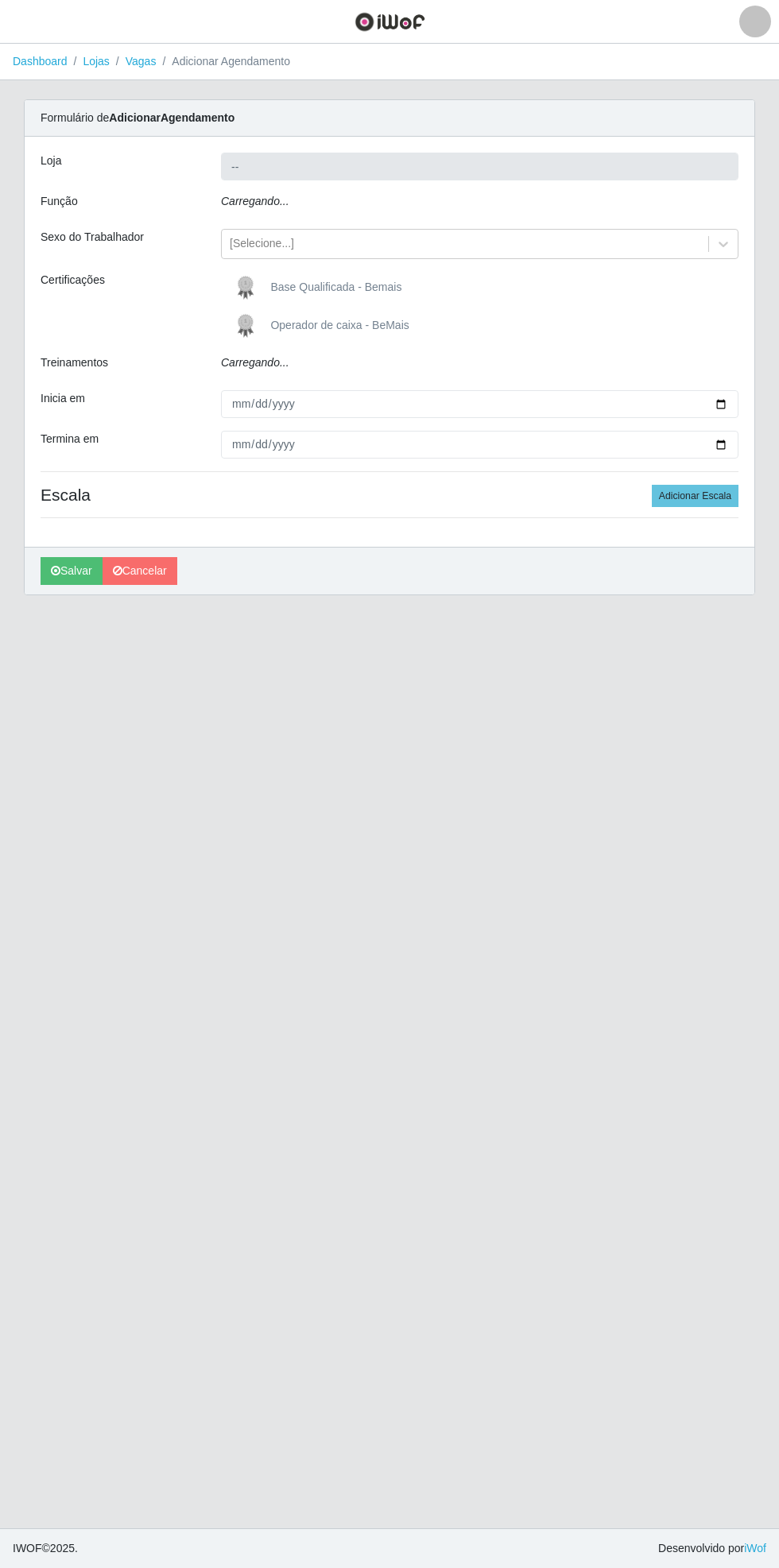
type input "Bemais Supermercados - [GEOGRAPHIC_DATA]"
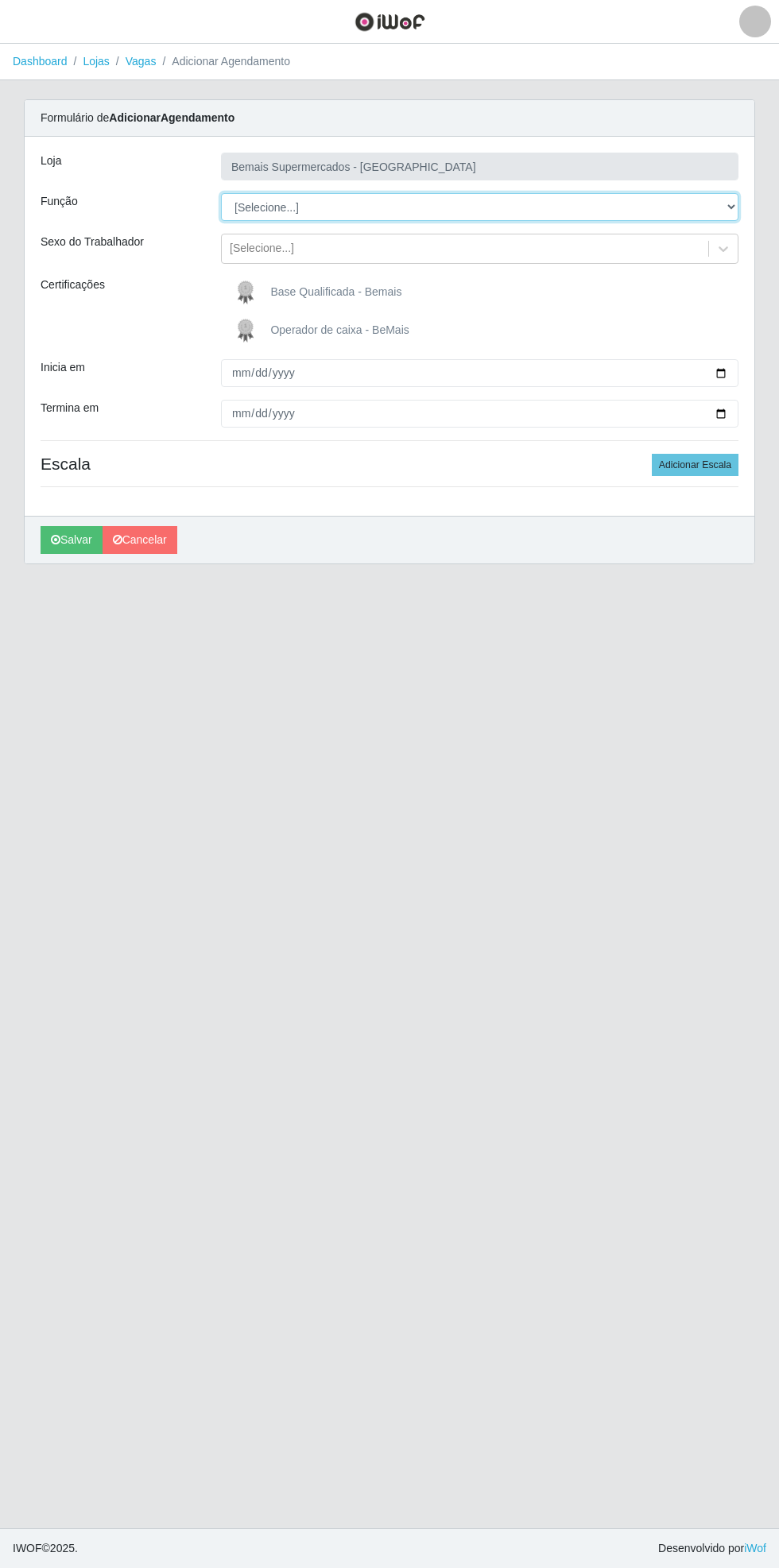
click at [731, 217] on select "[Selecione...] ASG ASG + ASG ++ Auxiliar de Estacionamento Auxiliar de Estacion…" at bounding box center [480, 206] width 518 height 28
select select "104"
click at [221, 193] on select "[Selecione...] ASG ASG + ASG ++ Auxiliar de Estacionamento Auxiliar de Estacion…" at bounding box center [480, 206] width 518 height 28
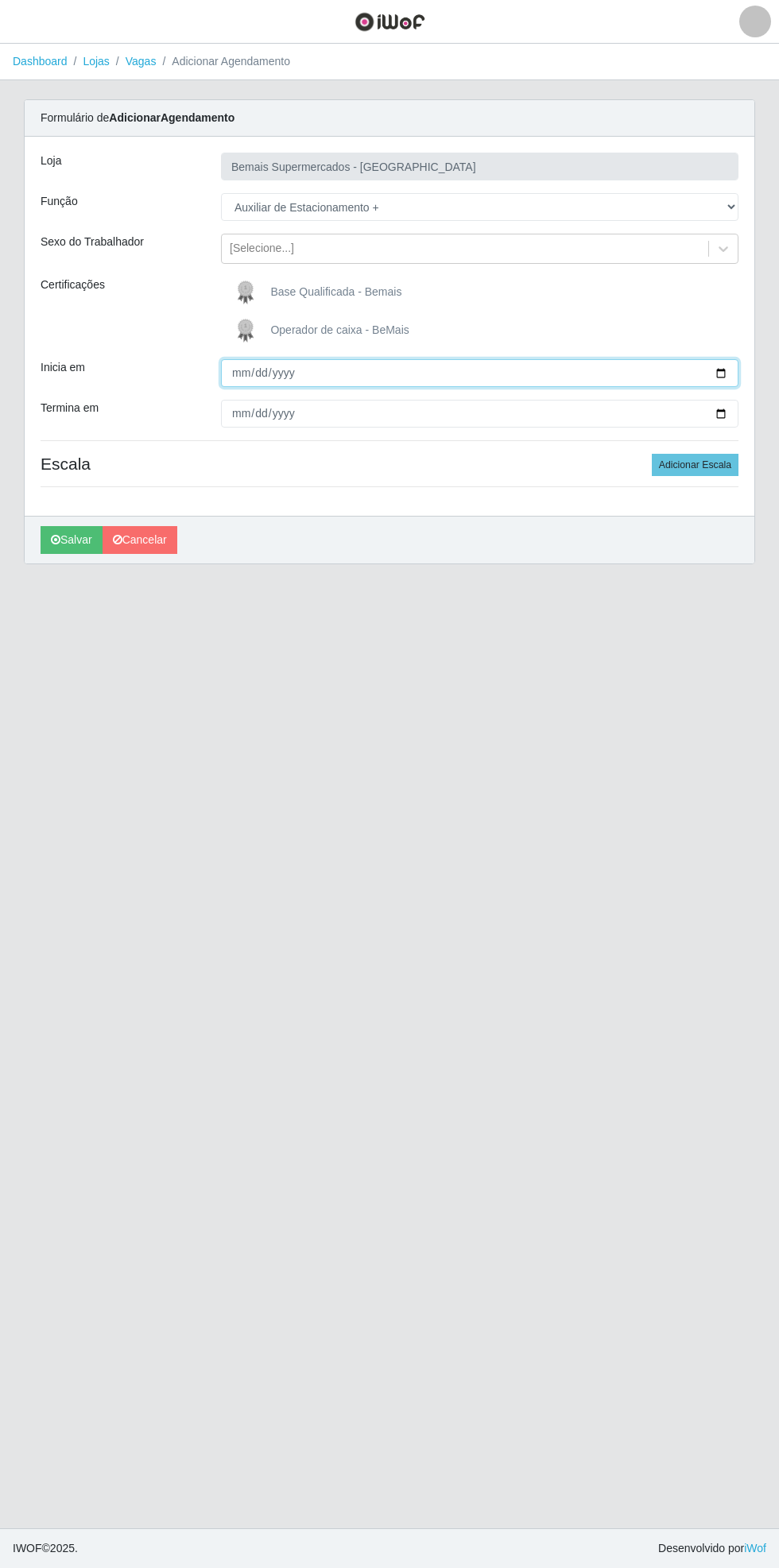
click at [736, 378] on input "Inicia em" at bounding box center [480, 372] width 518 height 28
type input "[DATE]"
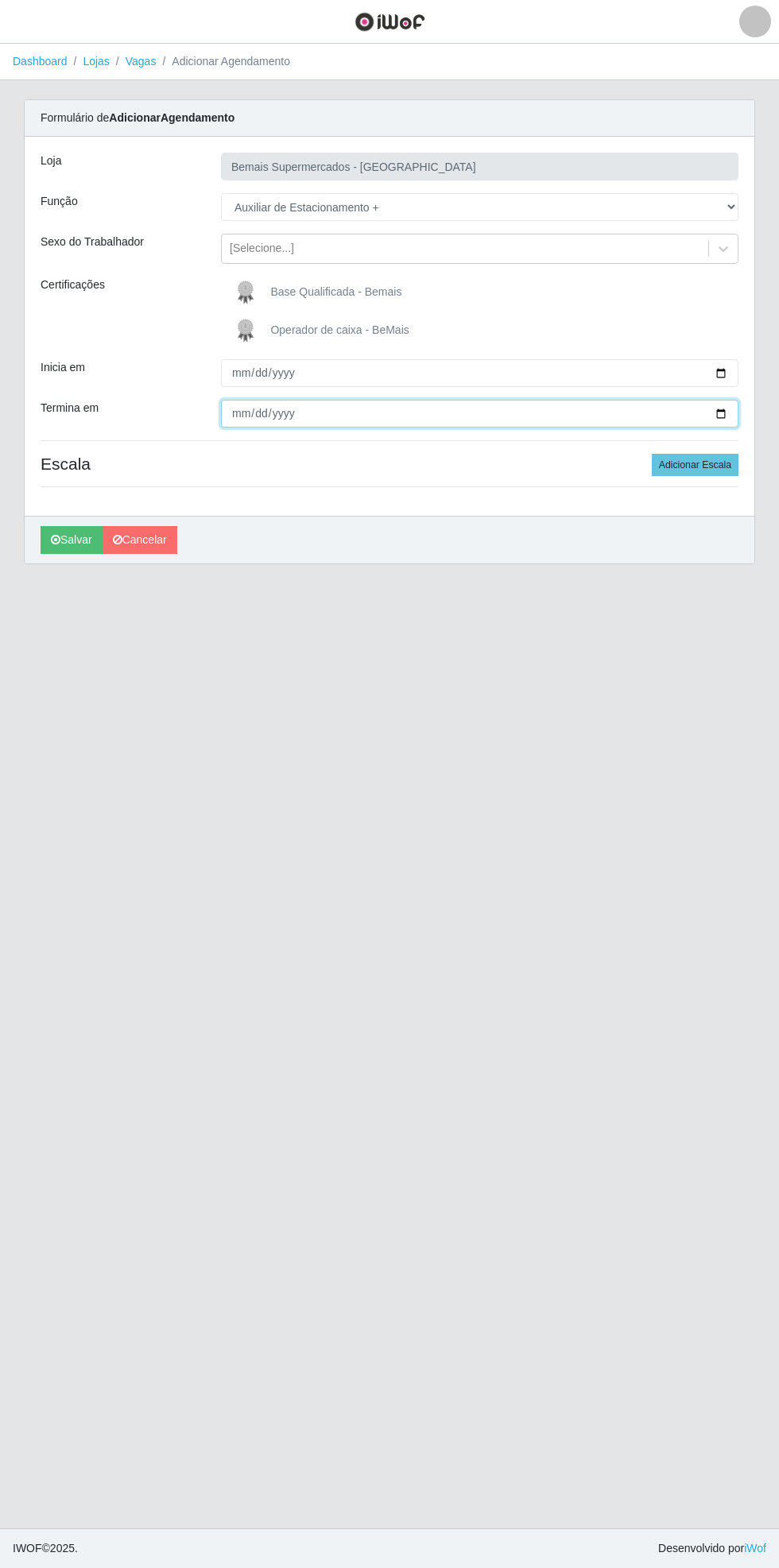
click at [726, 420] on input "Termina em" at bounding box center [480, 413] width 518 height 28
type input "[DATE]"
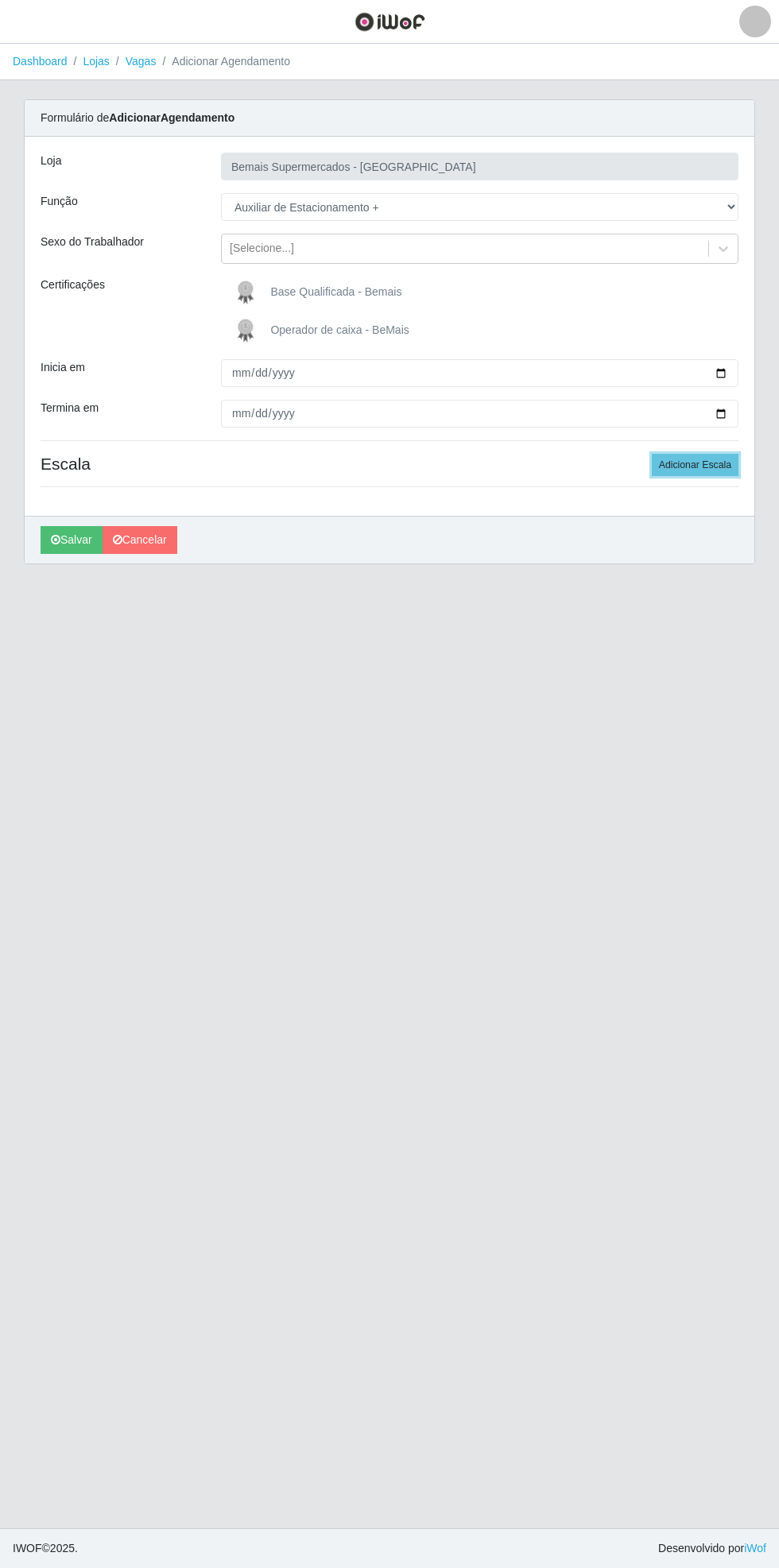
click at [711, 462] on button "Adicionar Escala" at bounding box center [695, 464] width 87 height 23
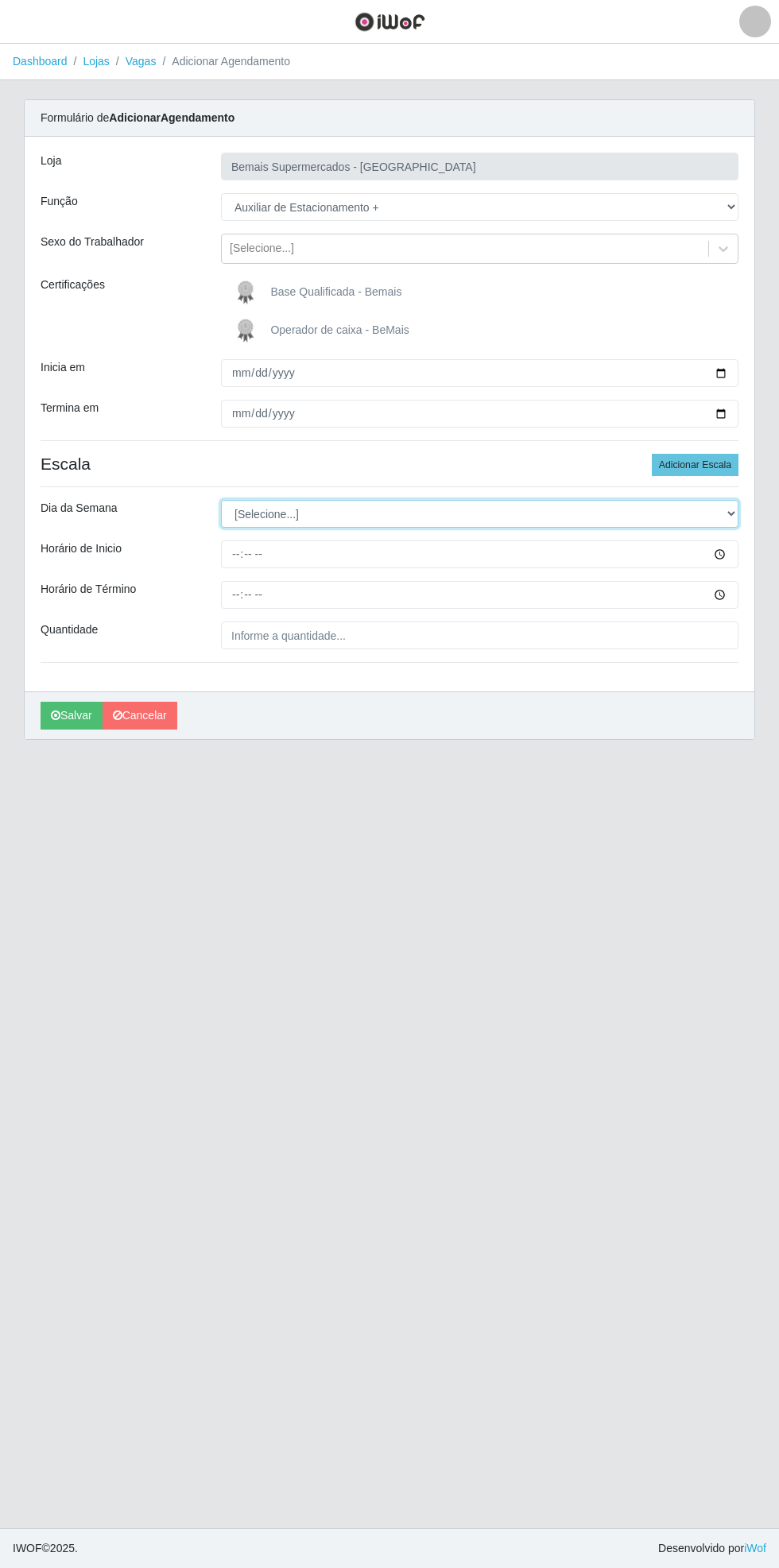
click at [731, 516] on select "[Selecione...] Segunda Terça Quarta Quinta Sexta Sábado Domingo" at bounding box center [480, 514] width 518 height 28
select select "6"
click at [221, 500] on select "[Selecione...] Segunda Terça Quarta Quinta Sexta Sábado Domingo" at bounding box center [480, 514] width 518 height 28
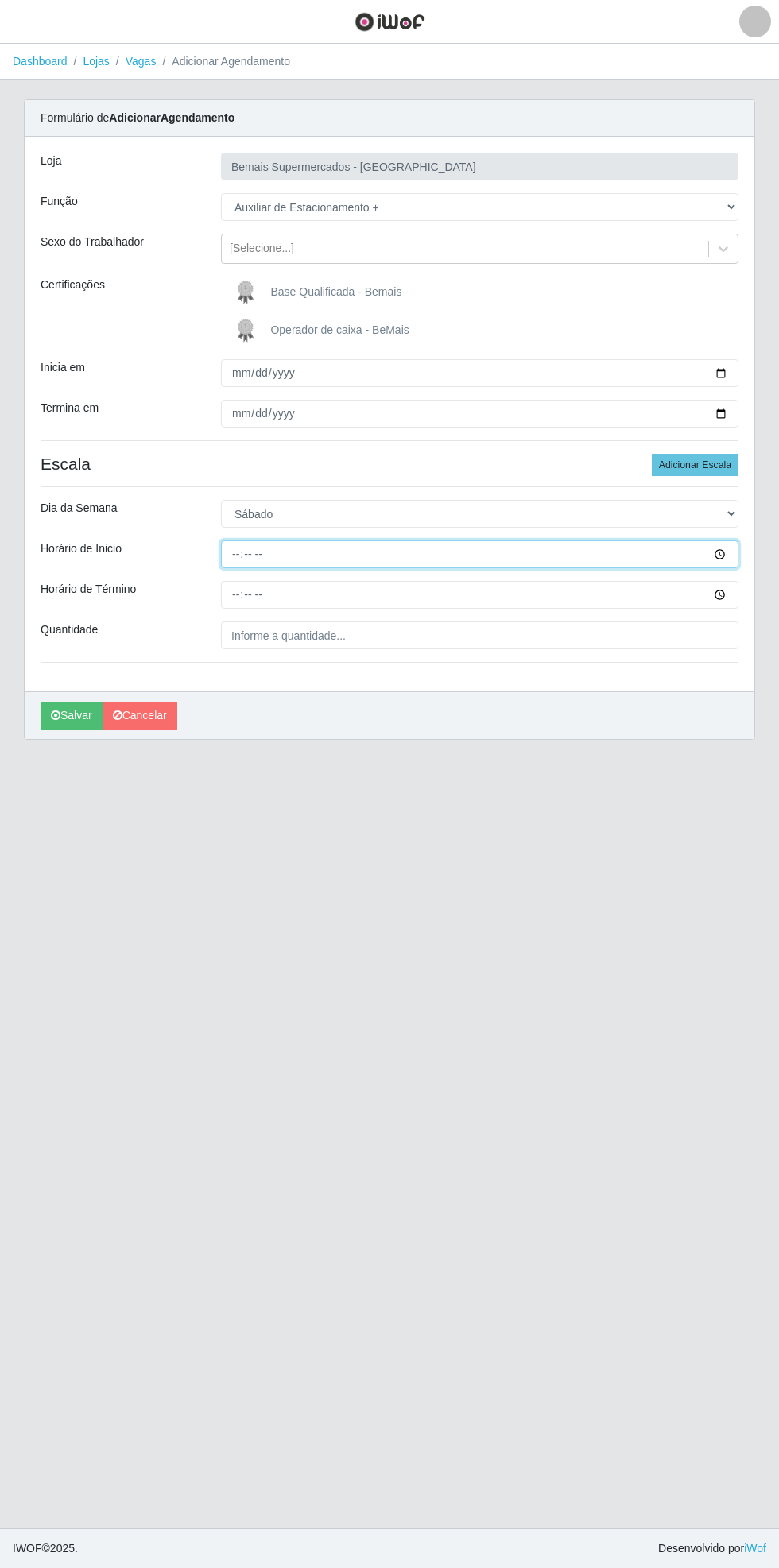
click at [734, 553] on input "Horário de Inicio" at bounding box center [480, 554] width 518 height 28
type input "15:30"
click at [731, 594] on input "Horário de Término" at bounding box center [480, 595] width 518 height 28
type input "21:30"
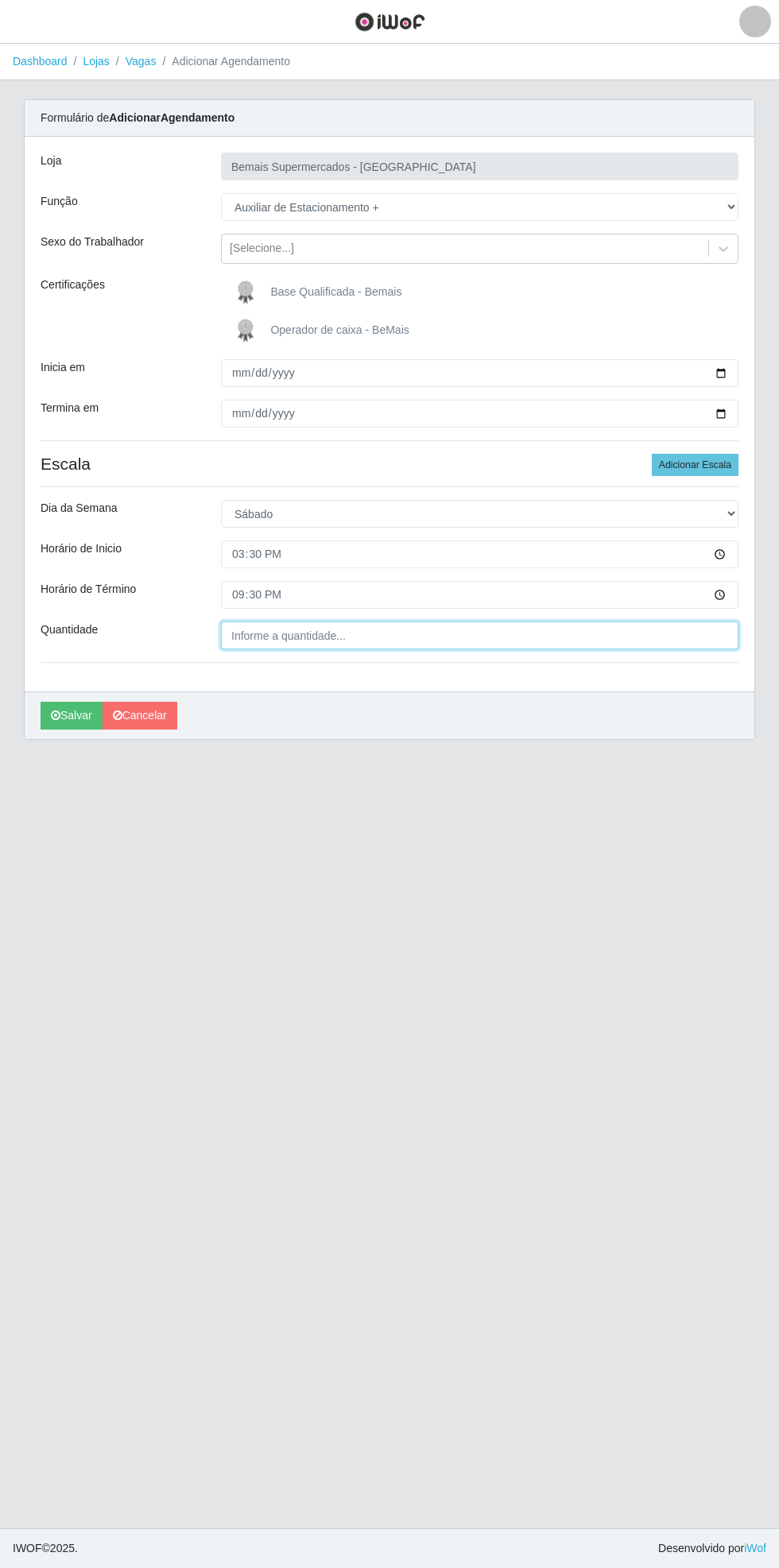
click at [369, 636] on input "Quantidade" at bounding box center [480, 635] width 518 height 28
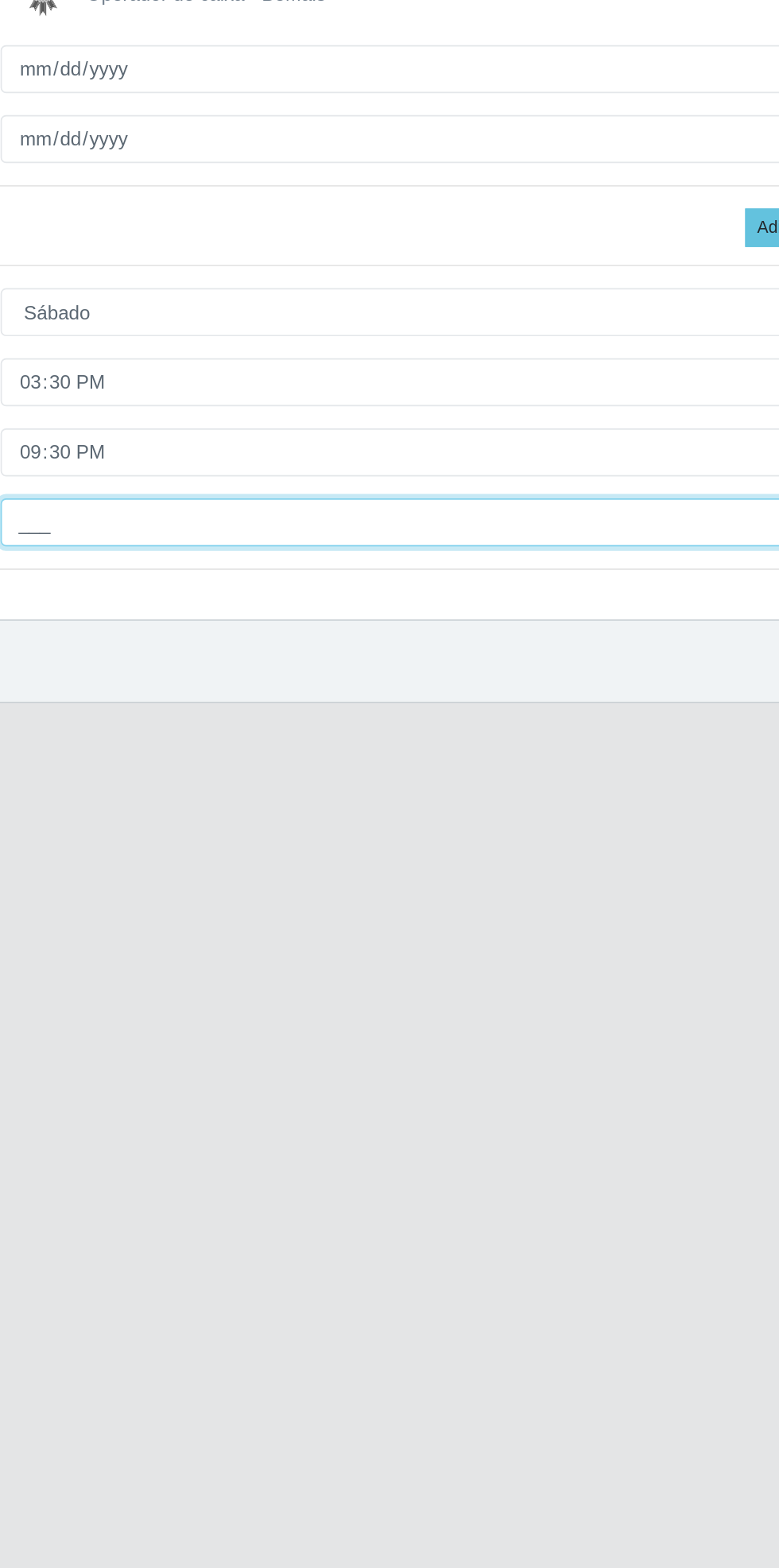
type input "1__"
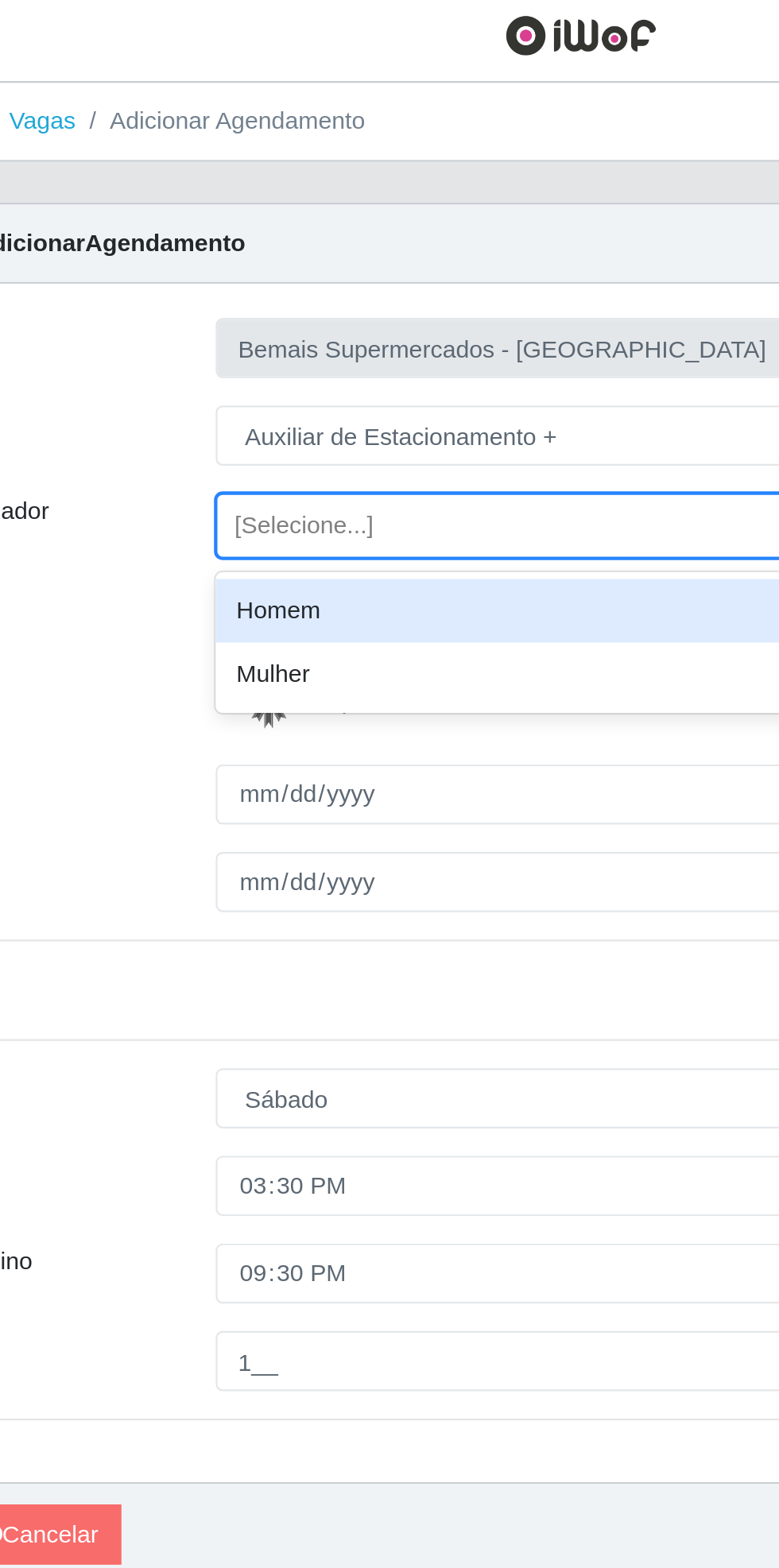
click at [294, 288] on div "Homem" at bounding box center [480, 289] width 518 height 30
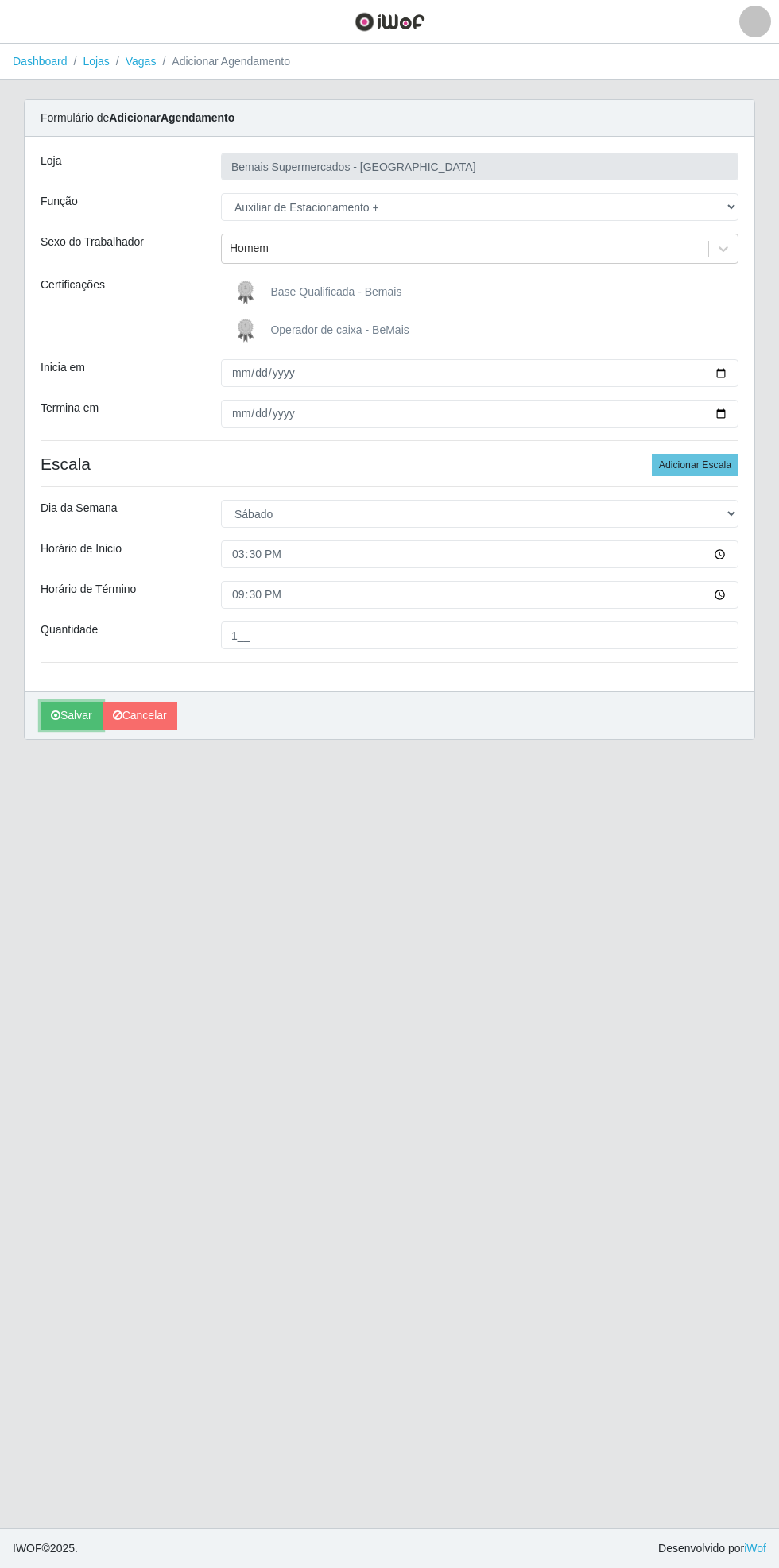
click at [54, 713] on icon "submit" at bounding box center [55, 714] width 10 height 11
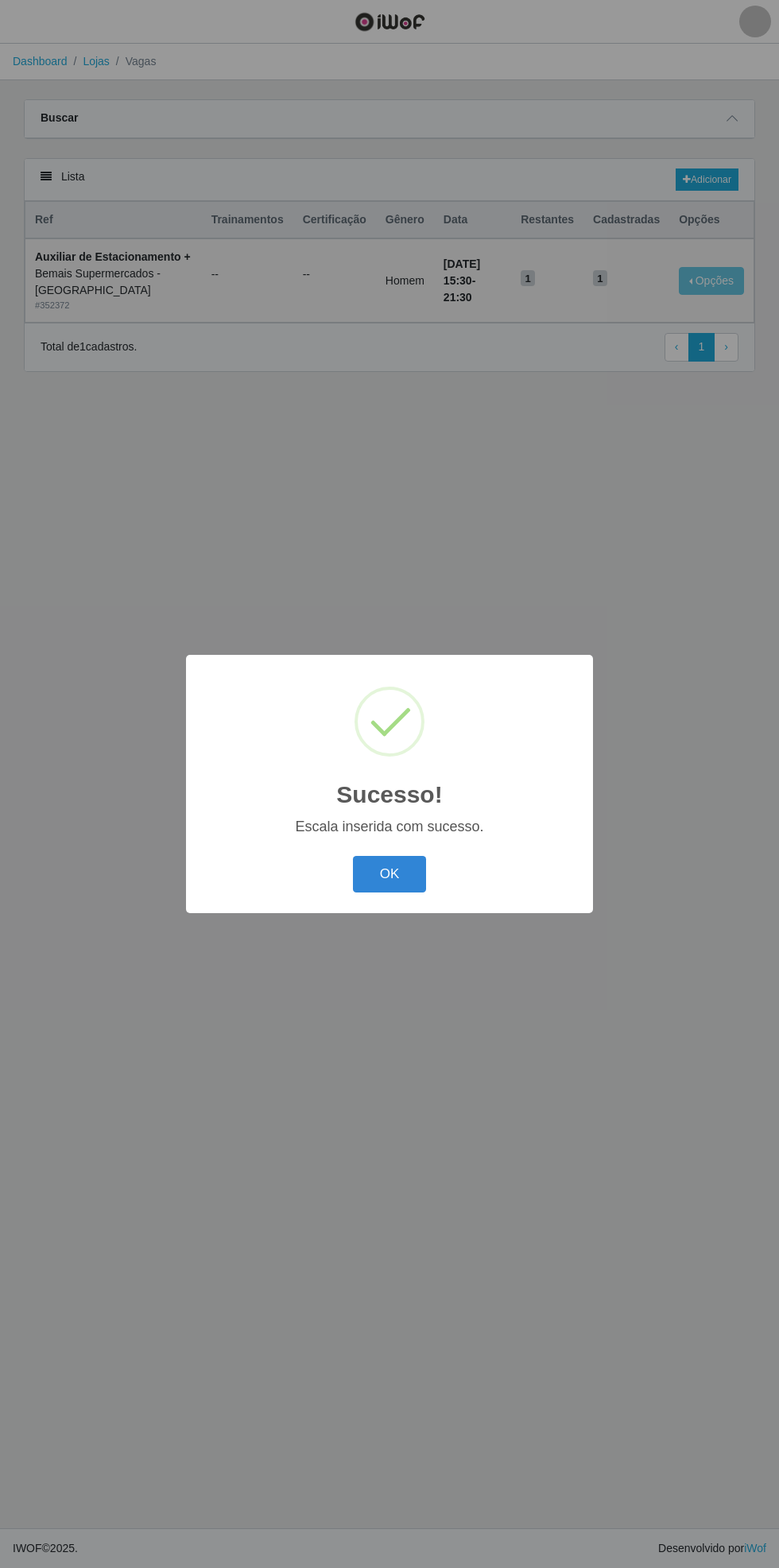
click at [395, 874] on button "OK" at bounding box center [390, 874] width 74 height 38
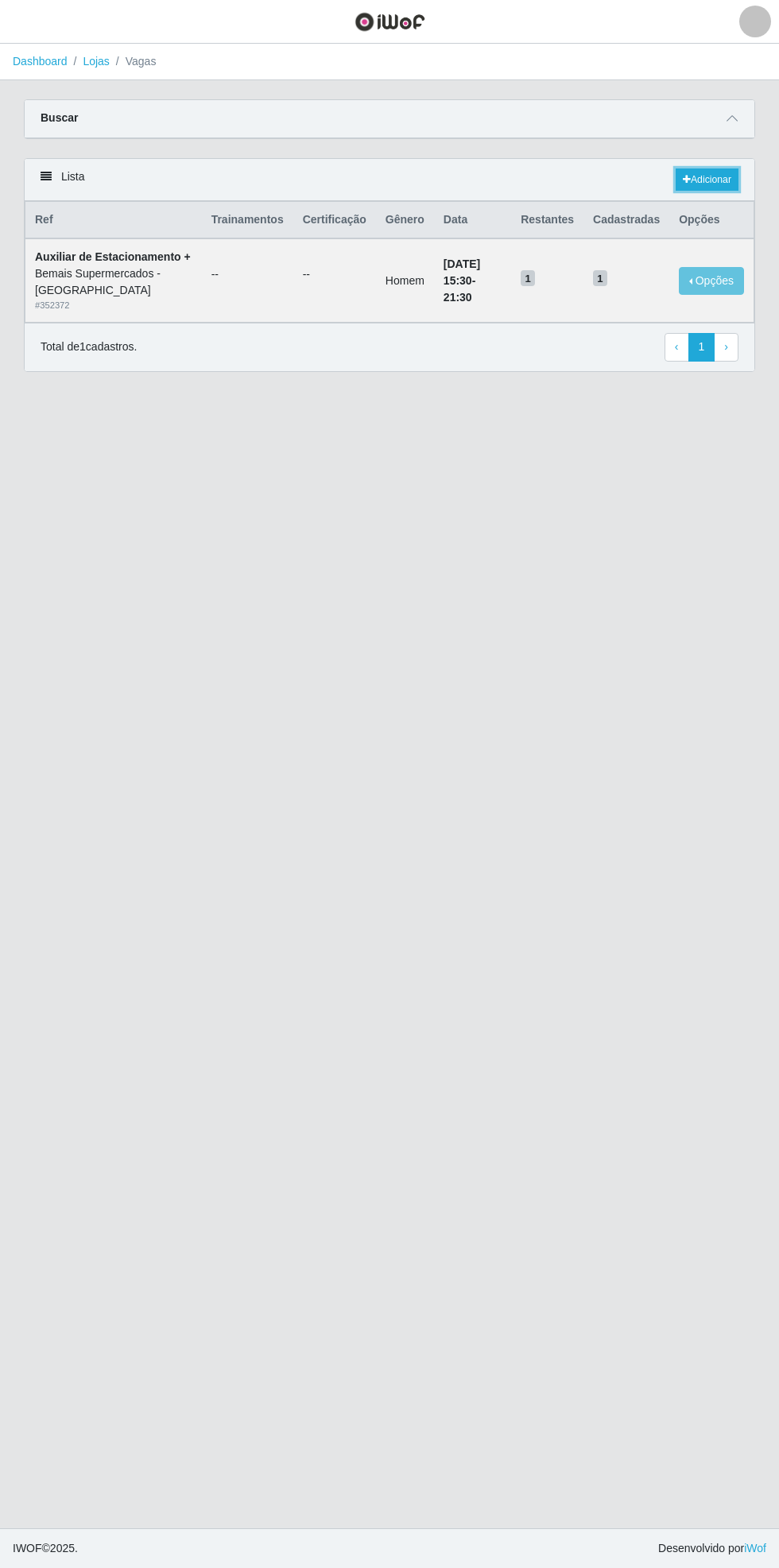
click at [725, 181] on link "Adicionar" at bounding box center [708, 179] width 63 height 23
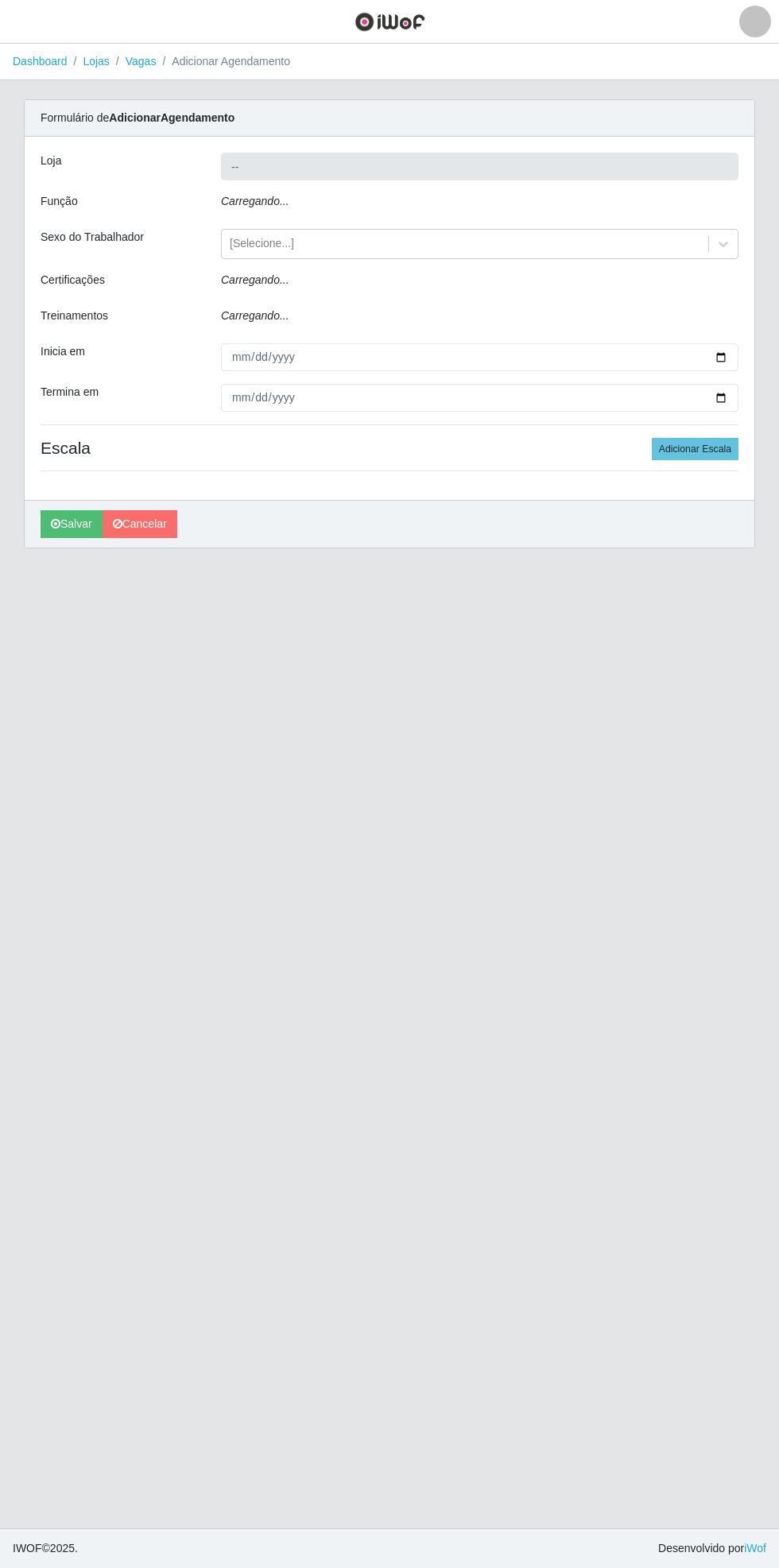
type input "Bemais Supermercados - [GEOGRAPHIC_DATA]"
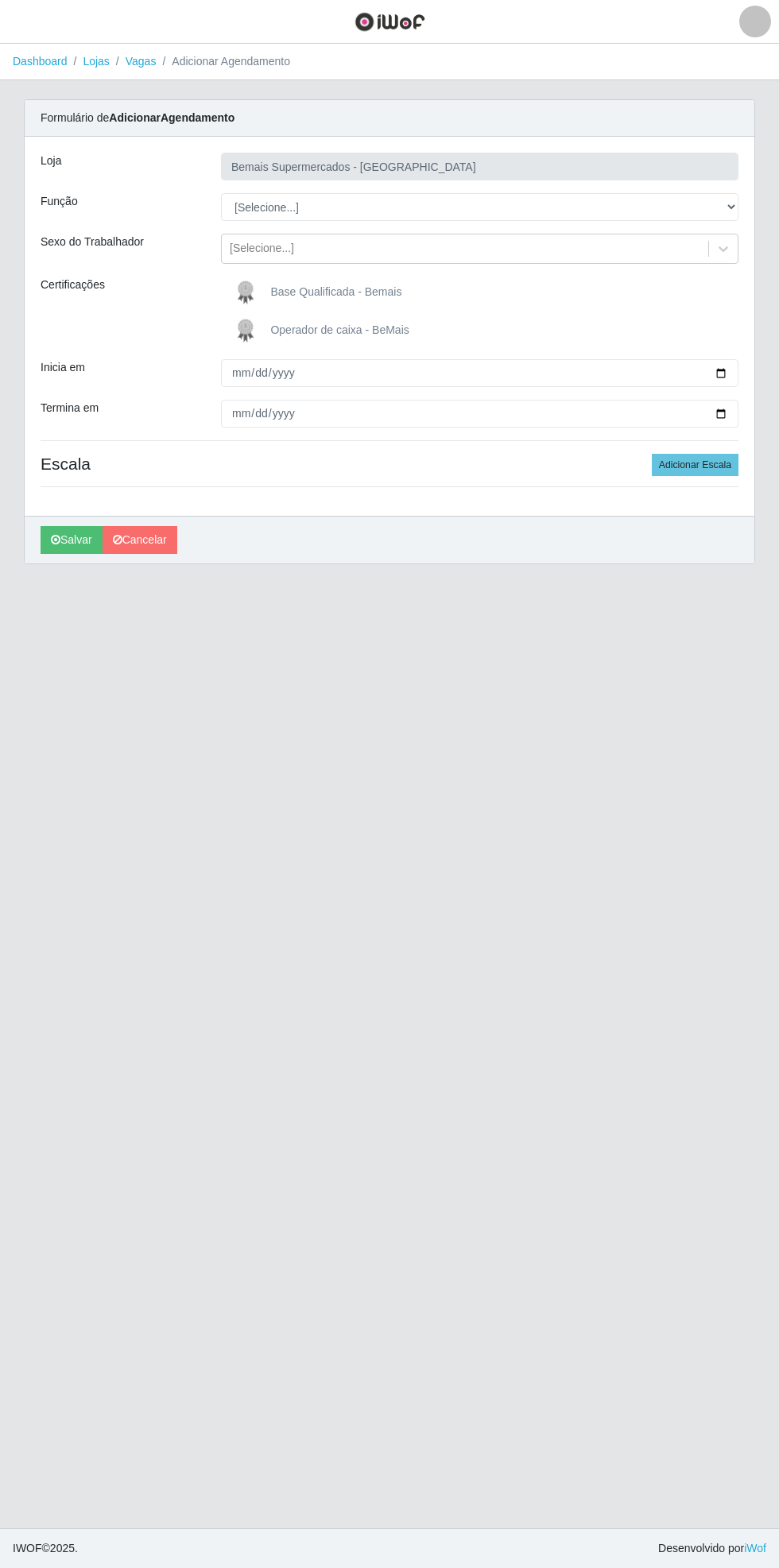
click at [755, 199] on div "Carregando... Formulário de Adicionar Agendamento Loja Bemais Supermercados - C…" at bounding box center [390, 342] width 755 height 484
click at [736, 213] on select "[Selecione...] ASG ASG + ASG ++ Auxiliar de Estacionamento Auxiliar de Estacion…" at bounding box center [480, 206] width 518 height 28
select select "70"
click at [221, 193] on select "[Selecione...] ASG ASG + ASG ++ Auxiliar de Estacionamento Auxiliar de Estacion…" at bounding box center [480, 206] width 518 height 28
click at [730, 378] on input "Inicia em" at bounding box center [480, 372] width 518 height 28
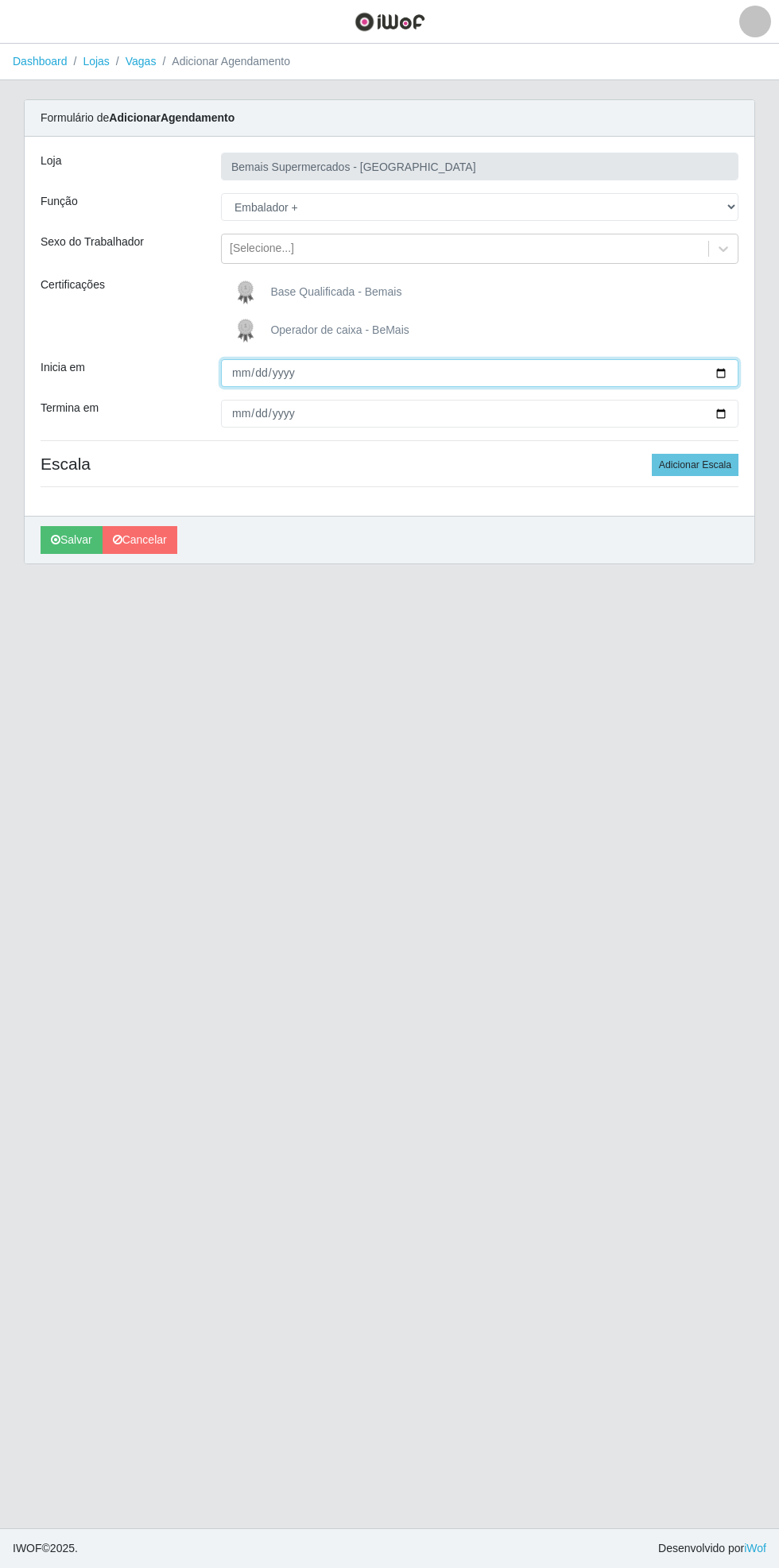
type input "[DATE]"
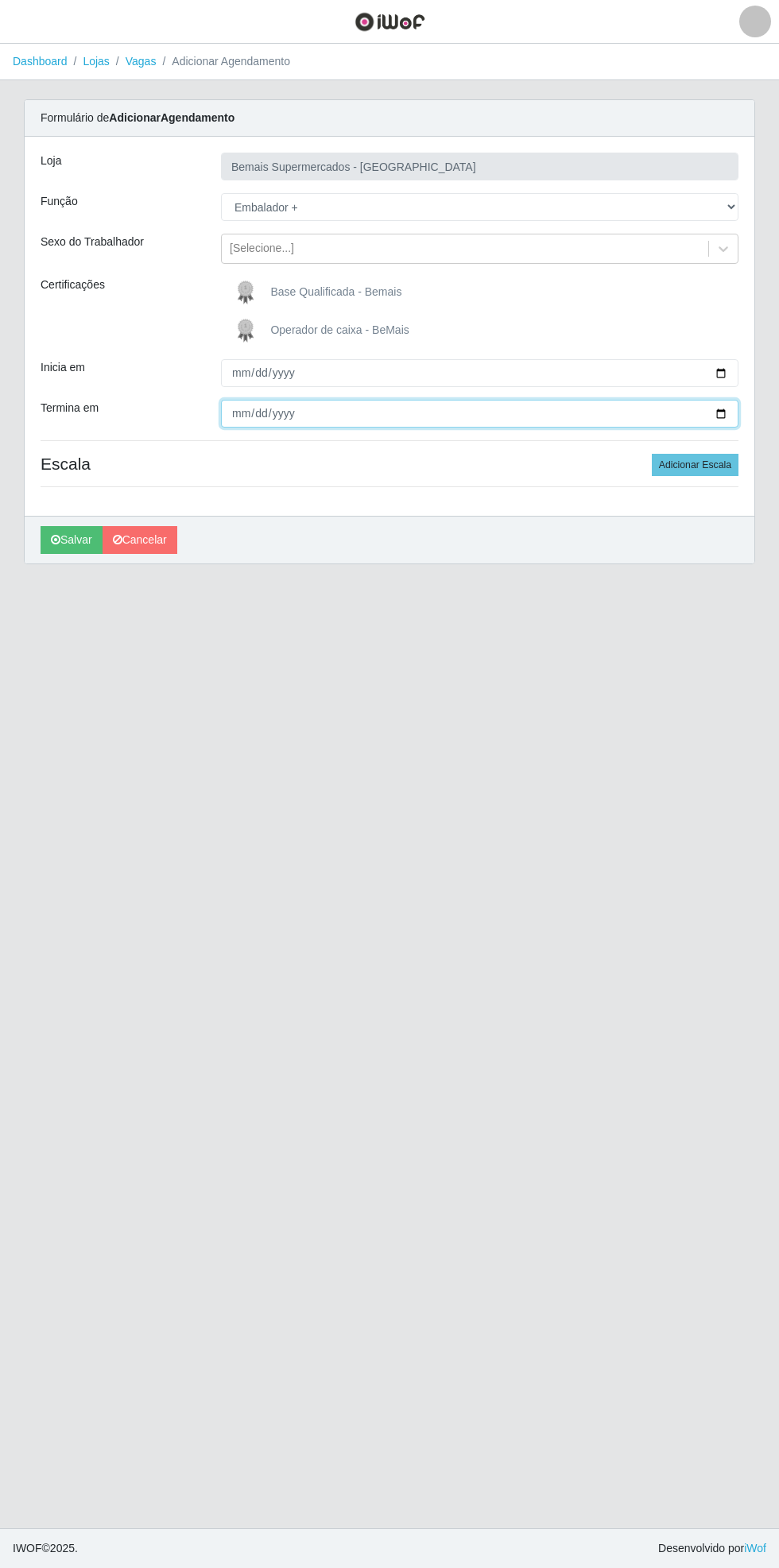
click at [728, 421] on input "Termina em" at bounding box center [480, 413] width 518 height 28
type input "[DATE]"
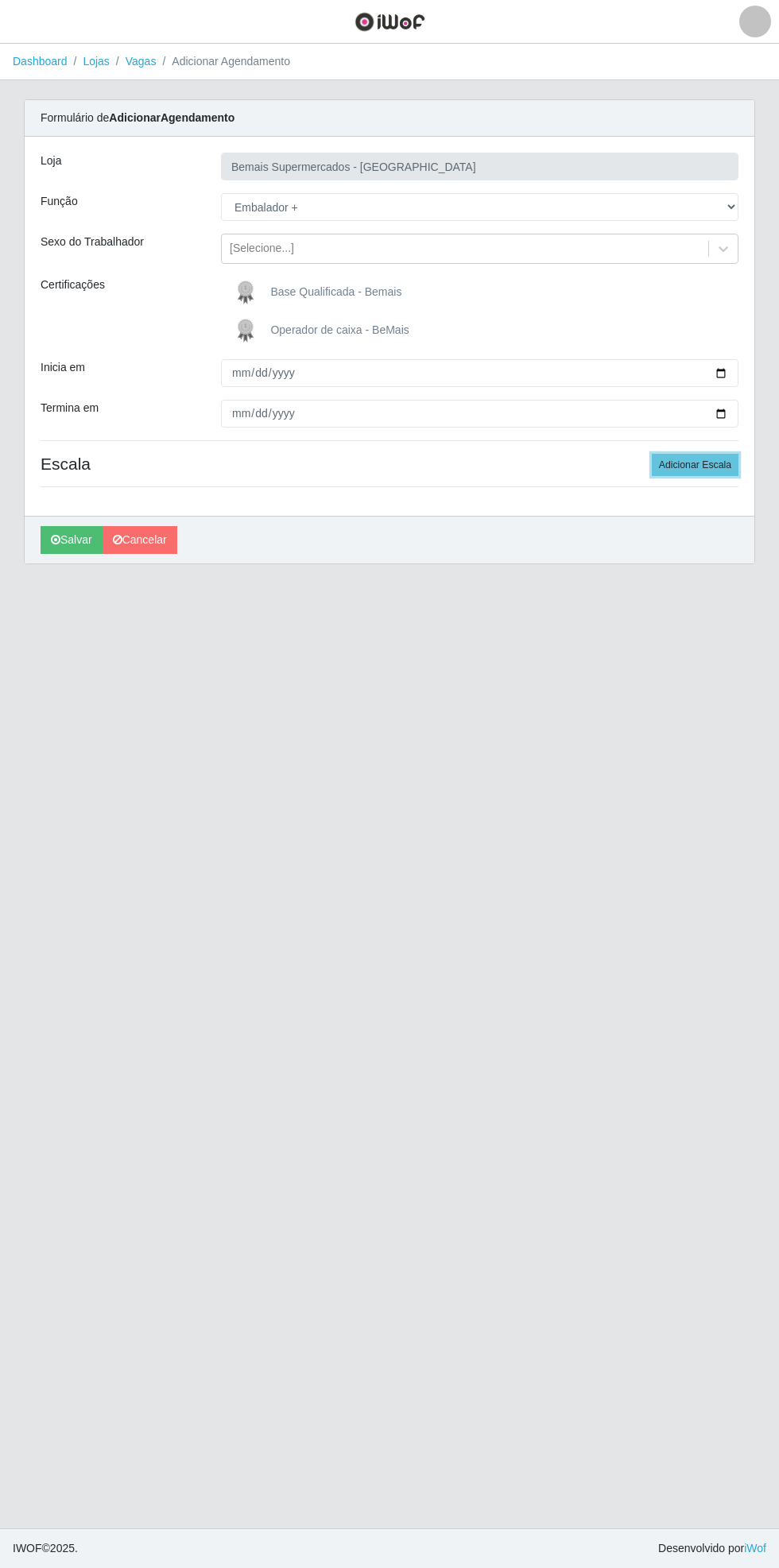
click at [714, 464] on button "Adicionar Escala" at bounding box center [695, 464] width 87 height 23
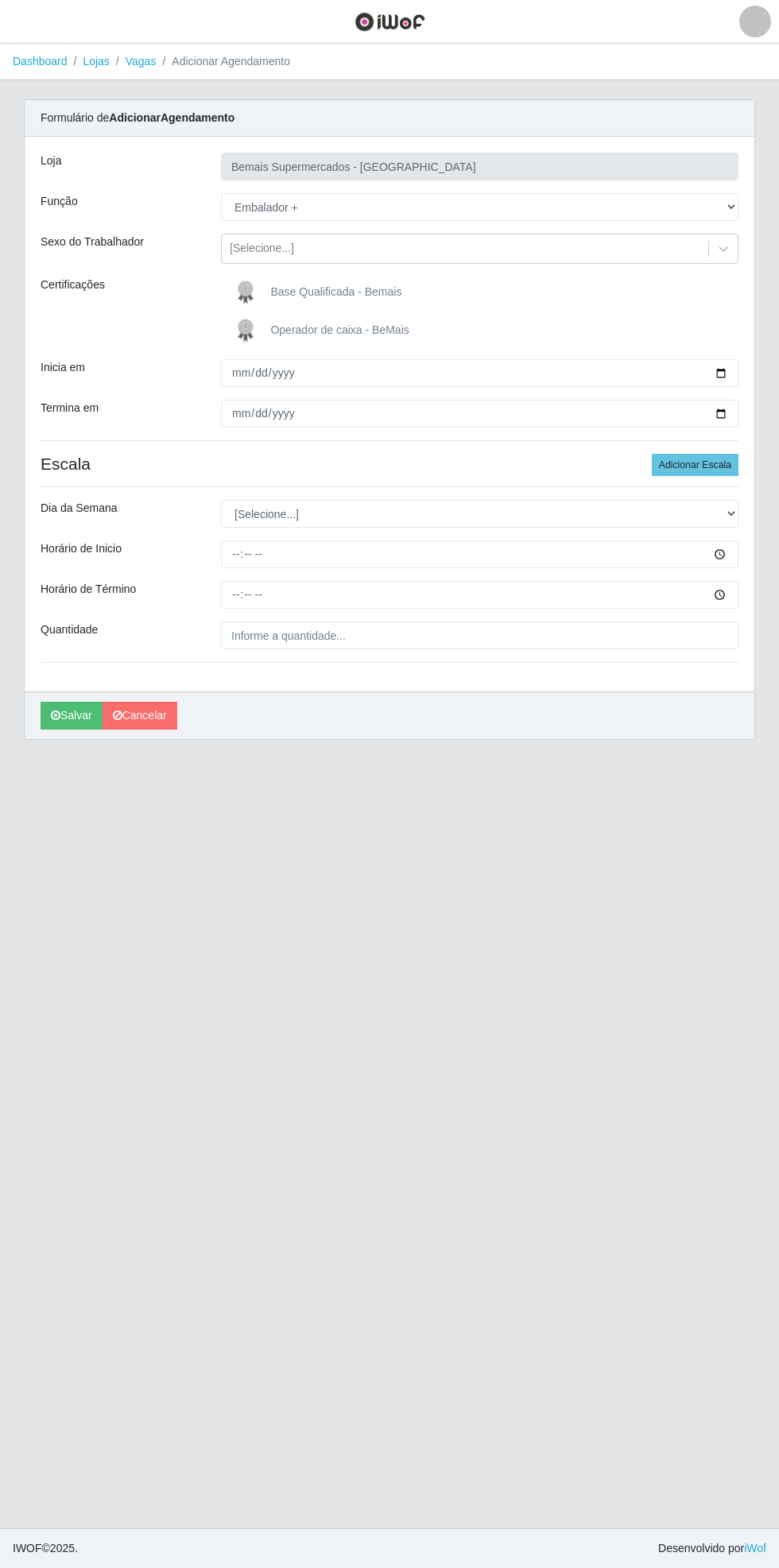
click at [757, 508] on div "Carregando... Formulário de Adicionar Agendamento Loja Bemais Supermercados - C…" at bounding box center [390, 429] width 755 height 659
click at [733, 514] on select "[Selecione...] Segunda Terça Quarta Quinta Sexta Sábado Domingo" at bounding box center [480, 514] width 518 height 28
select select "6"
click at [221, 500] on select "[Selecione...] Segunda Terça Quarta Quinta Sexta Sábado Domingo" at bounding box center [480, 514] width 518 height 28
click at [733, 562] on input "Horário de Inicio" at bounding box center [480, 554] width 518 height 28
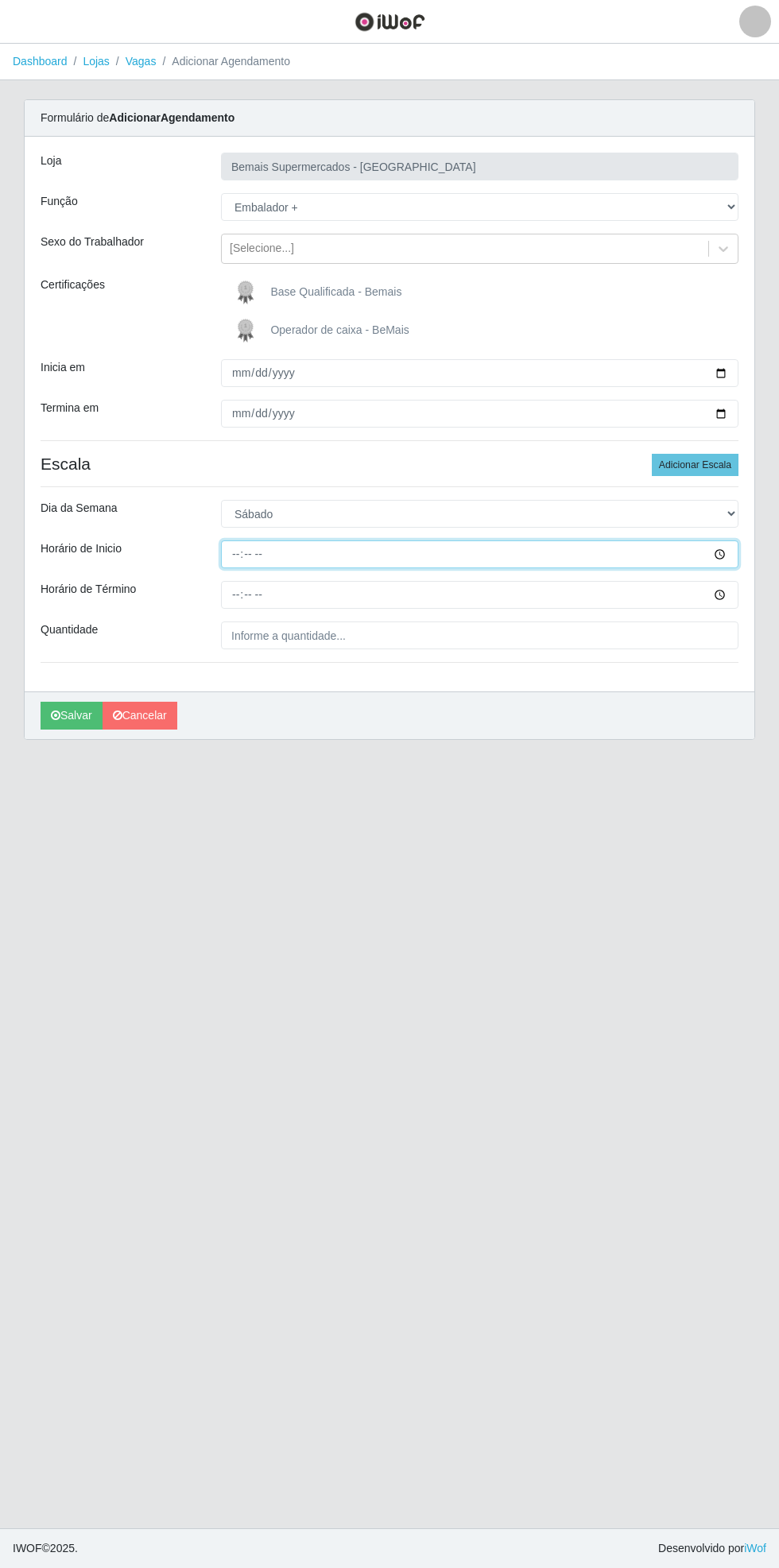
type input "08:00"
click at [733, 602] on input "Horário de Término" at bounding box center [480, 595] width 518 height 28
type input "13:00"
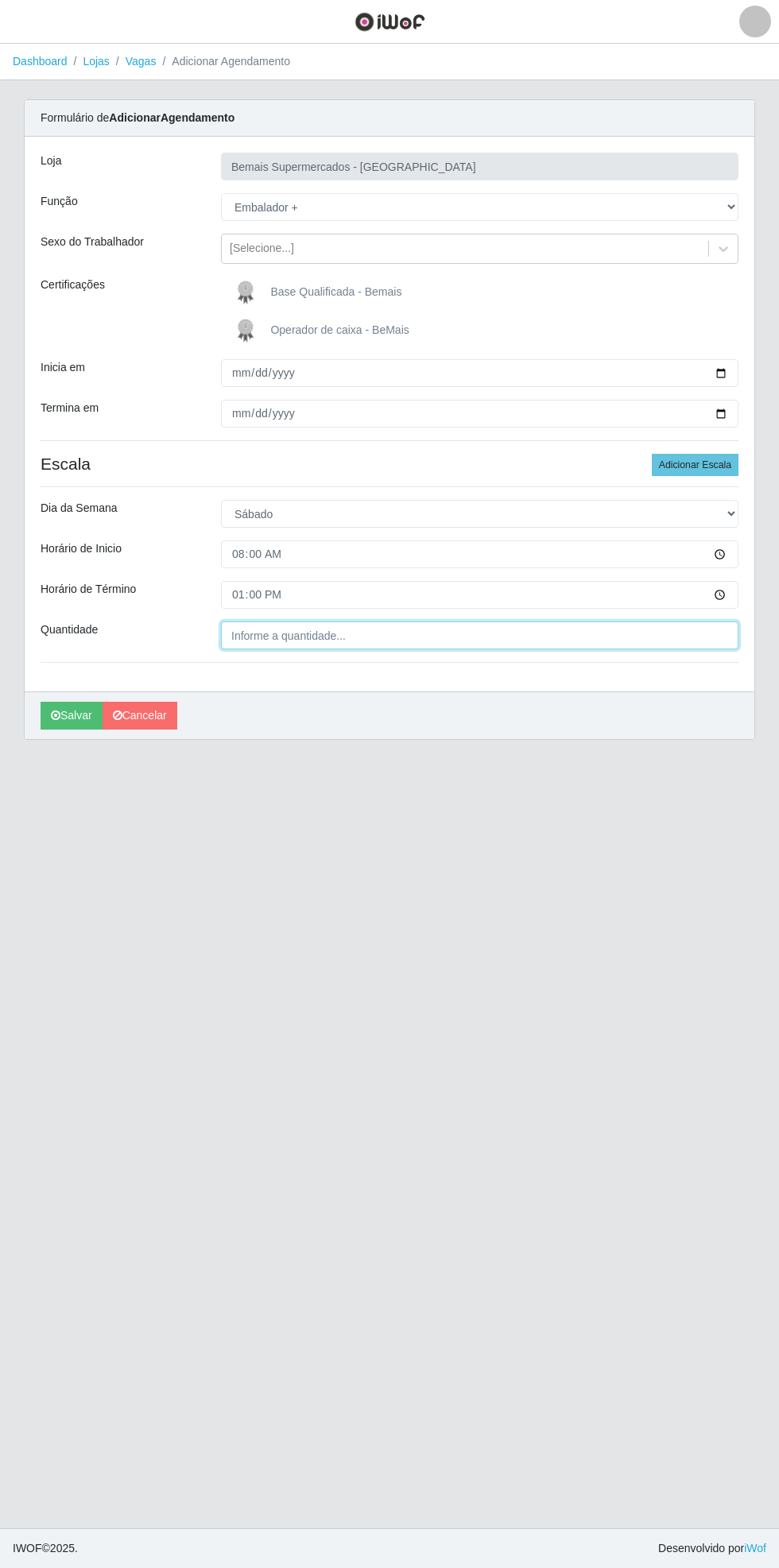
click at [359, 634] on input "Quantidade" at bounding box center [480, 635] width 518 height 28
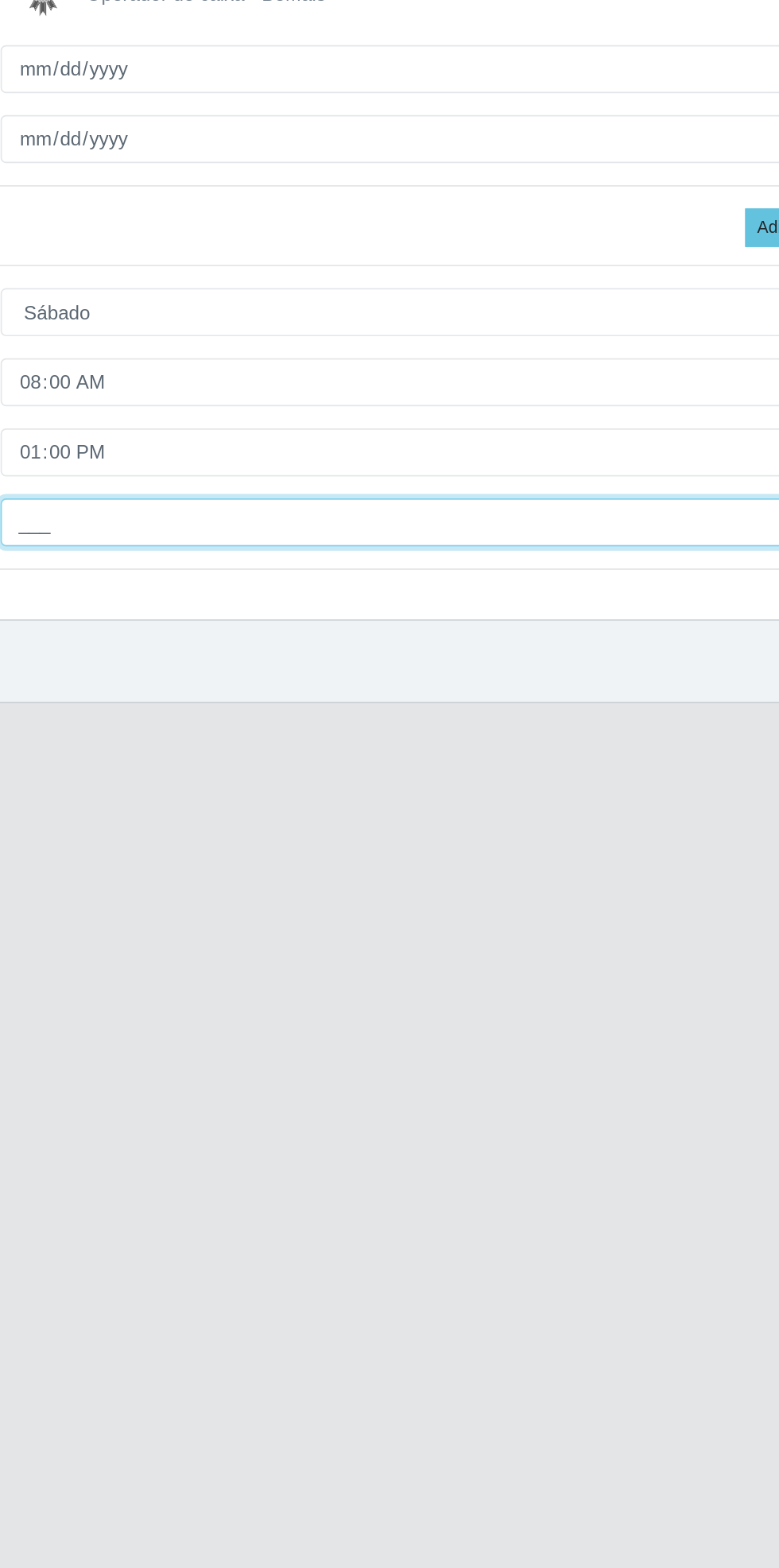
type input "2__"
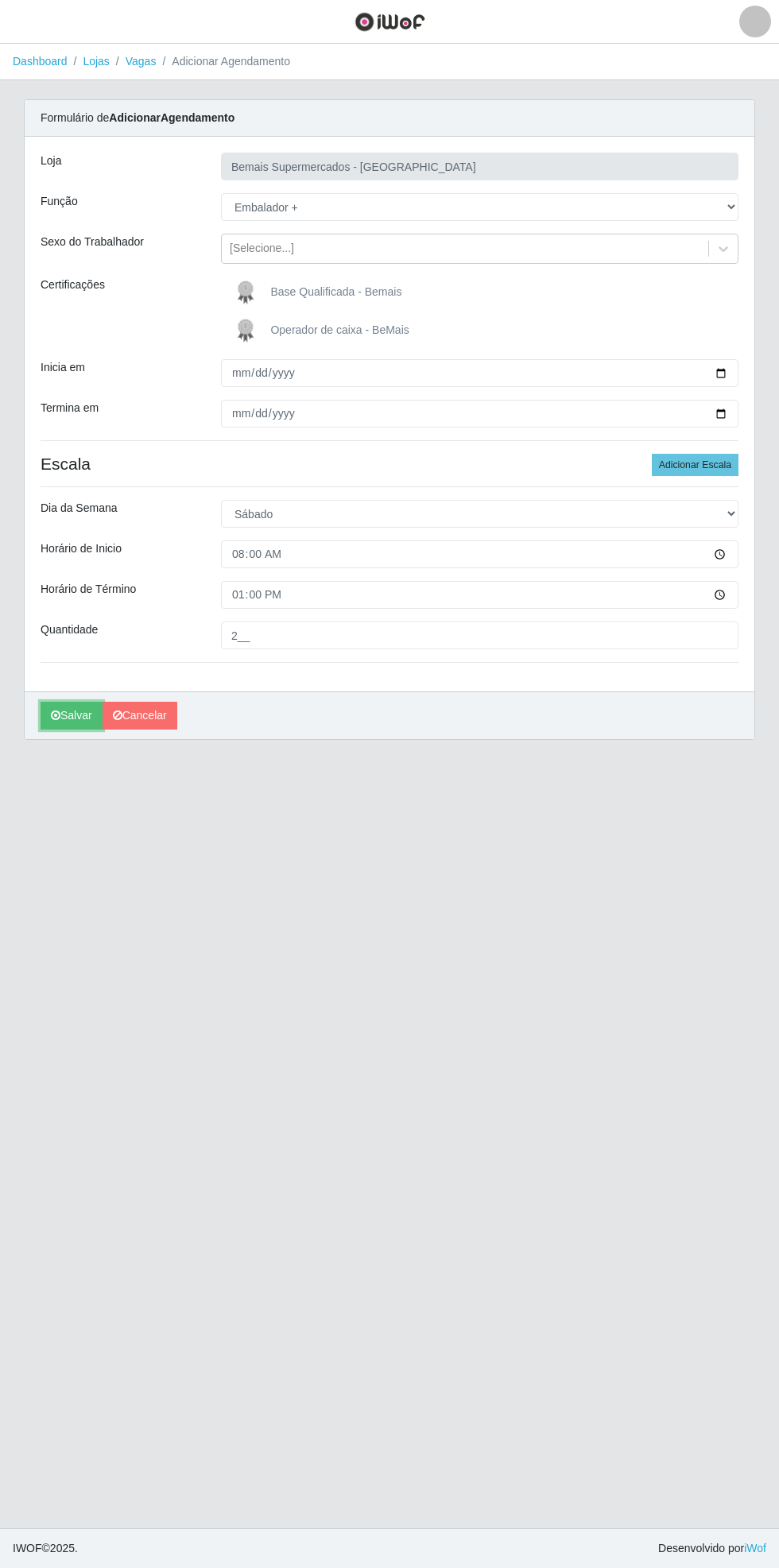
click at [62, 716] on button "Salvar" at bounding box center [71, 715] width 62 height 28
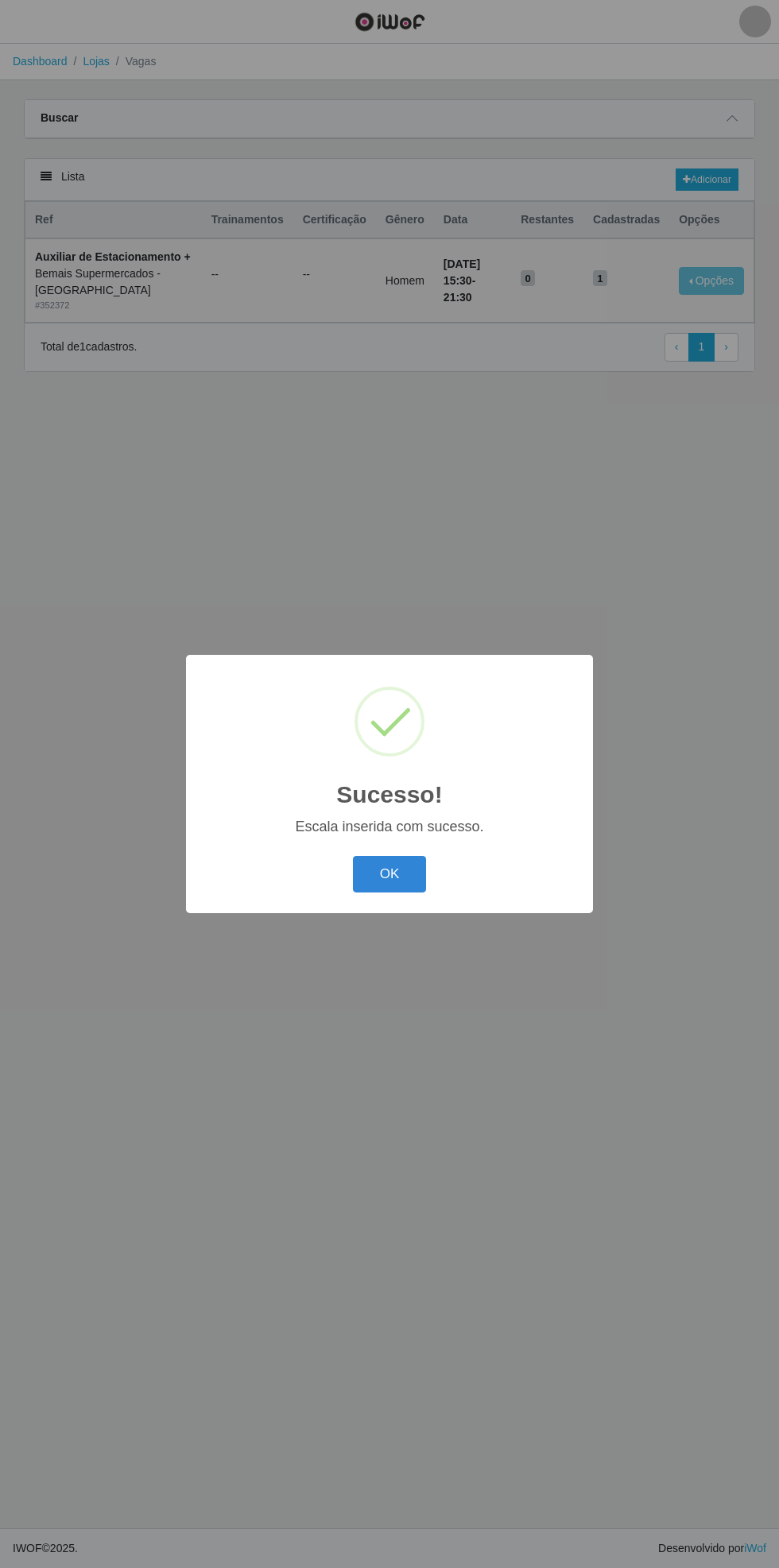
click at [397, 878] on button "OK" at bounding box center [390, 874] width 74 height 38
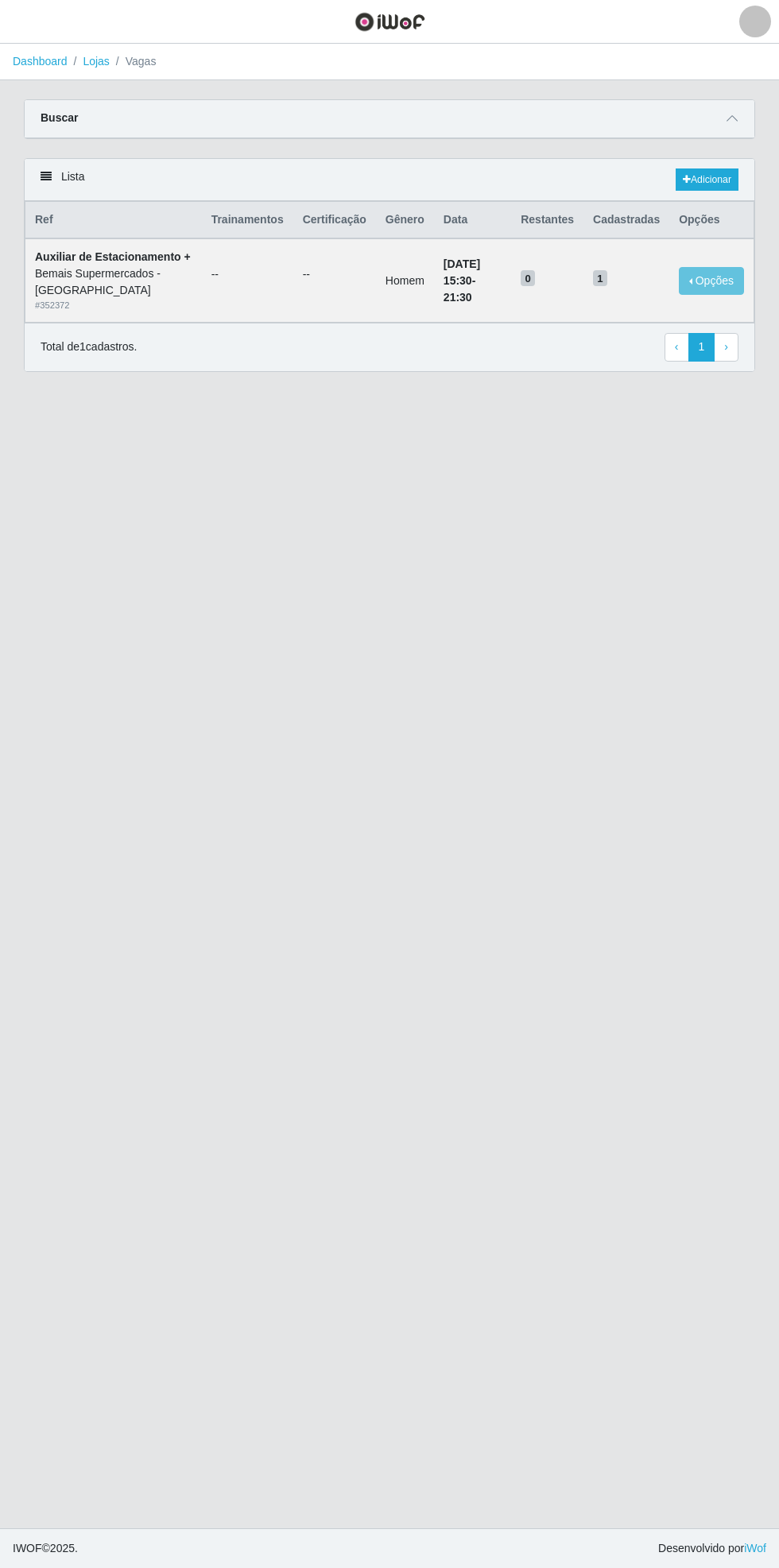
click at [733, 118] on icon at bounding box center [732, 118] width 11 height 11
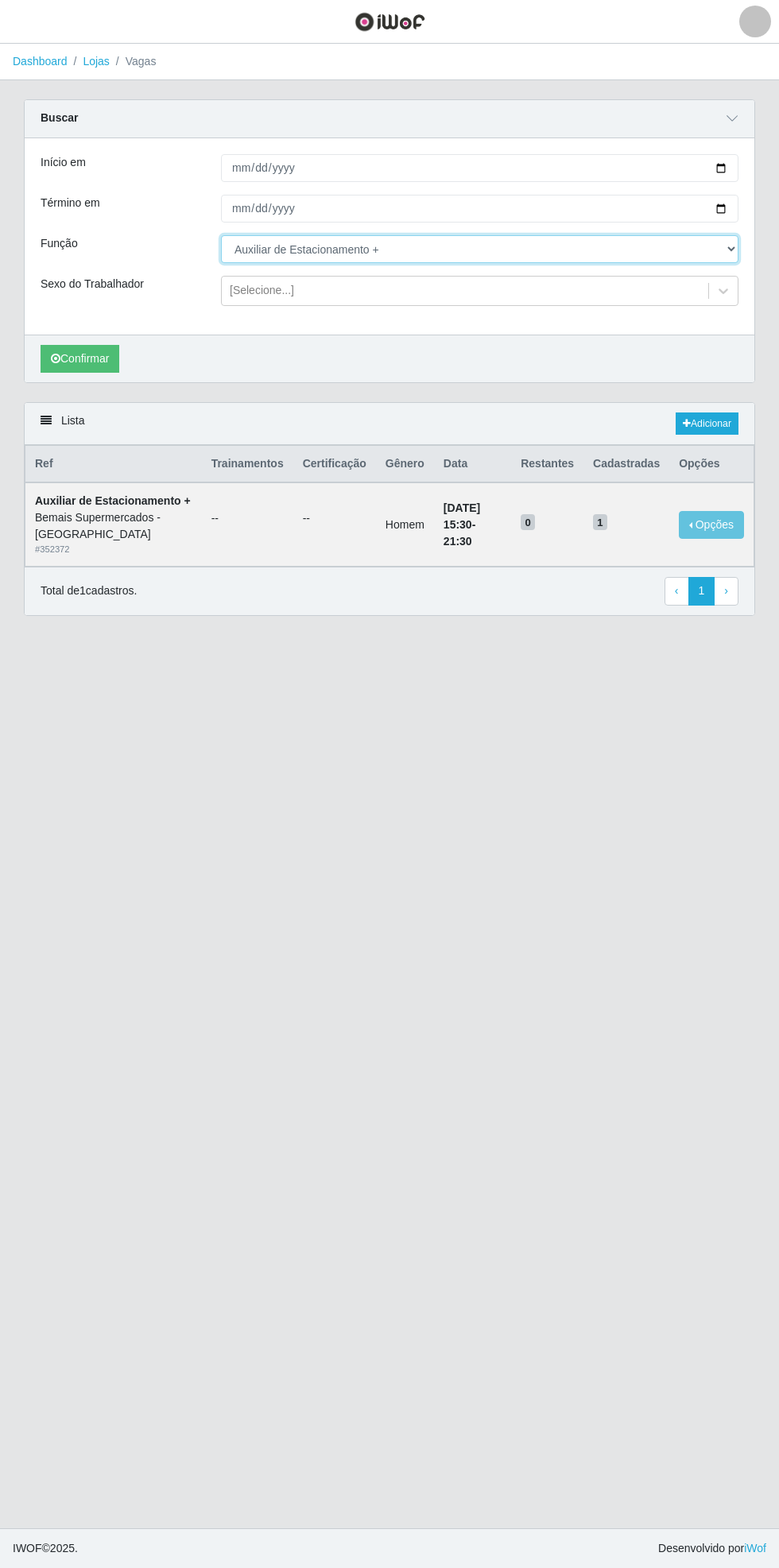
click at [729, 260] on select "[Selecione...] ASG ASG + ASG ++ Auxiliar de Estacionamento Auxiliar de Estacion…" at bounding box center [480, 249] width 518 height 28
select select "70"
click at [221, 235] on select "[Selecione...] ASG ASG + ASG ++ Auxiliar de Estacionamento Auxiliar de Estacion…" at bounding box center [480, 249] width 518 height 28
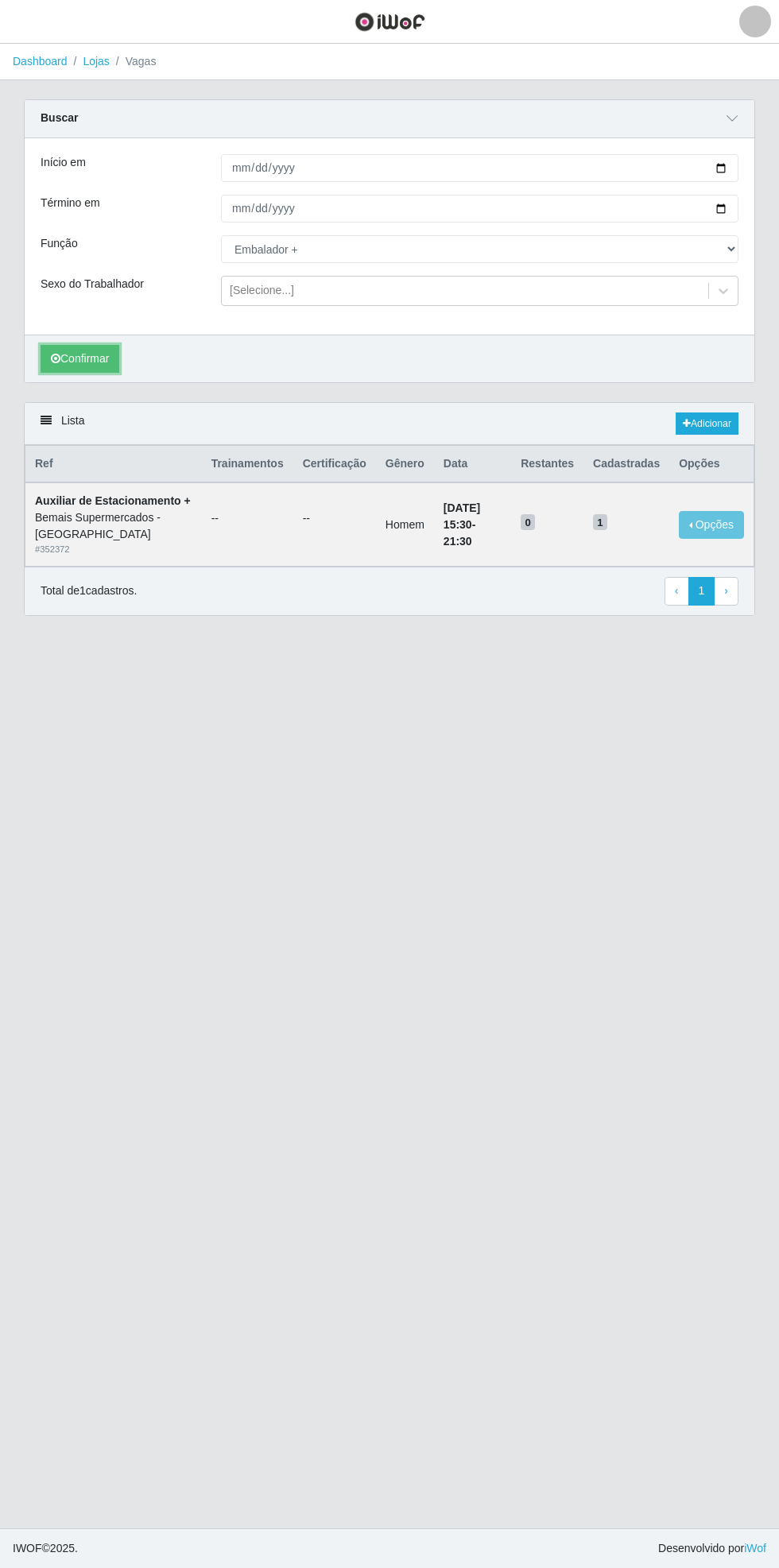
click at [76, 363] on button "Confirmar" at bounding box center [80, 359] width 79 height 28
click at [714, 522] on button "Opções" at bounding box center [712, 525] width 65 height 28
click at [636, 546] on div "Deletar" at bounding box center [613, 545] width 94 height 17
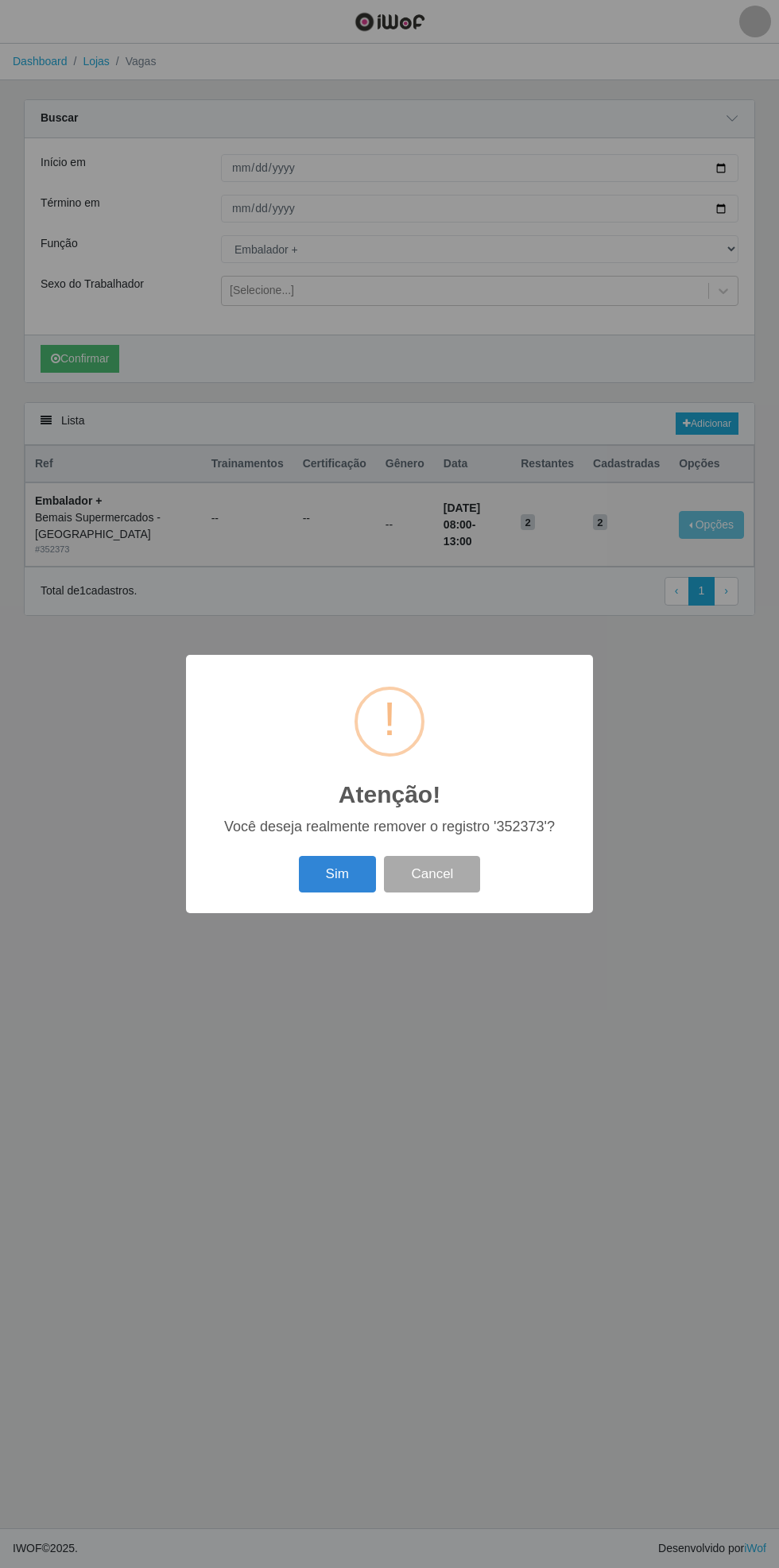
click at [335, 874] on button "Sim" at bounding box center [337, 874] width 77 height 38
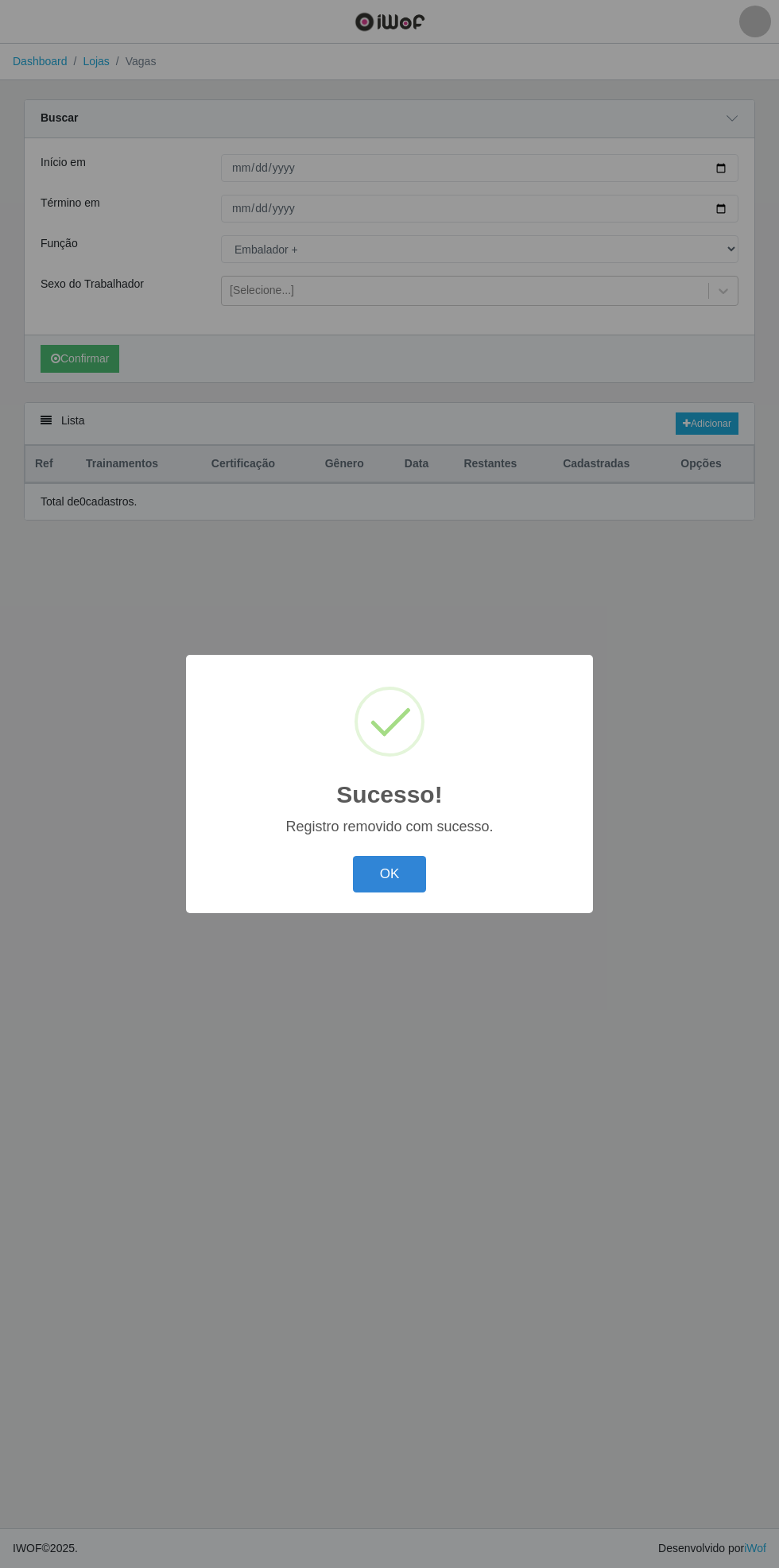
click at [390, 887] on button "OK" at bounding box center [390, 874] width 74 height 38
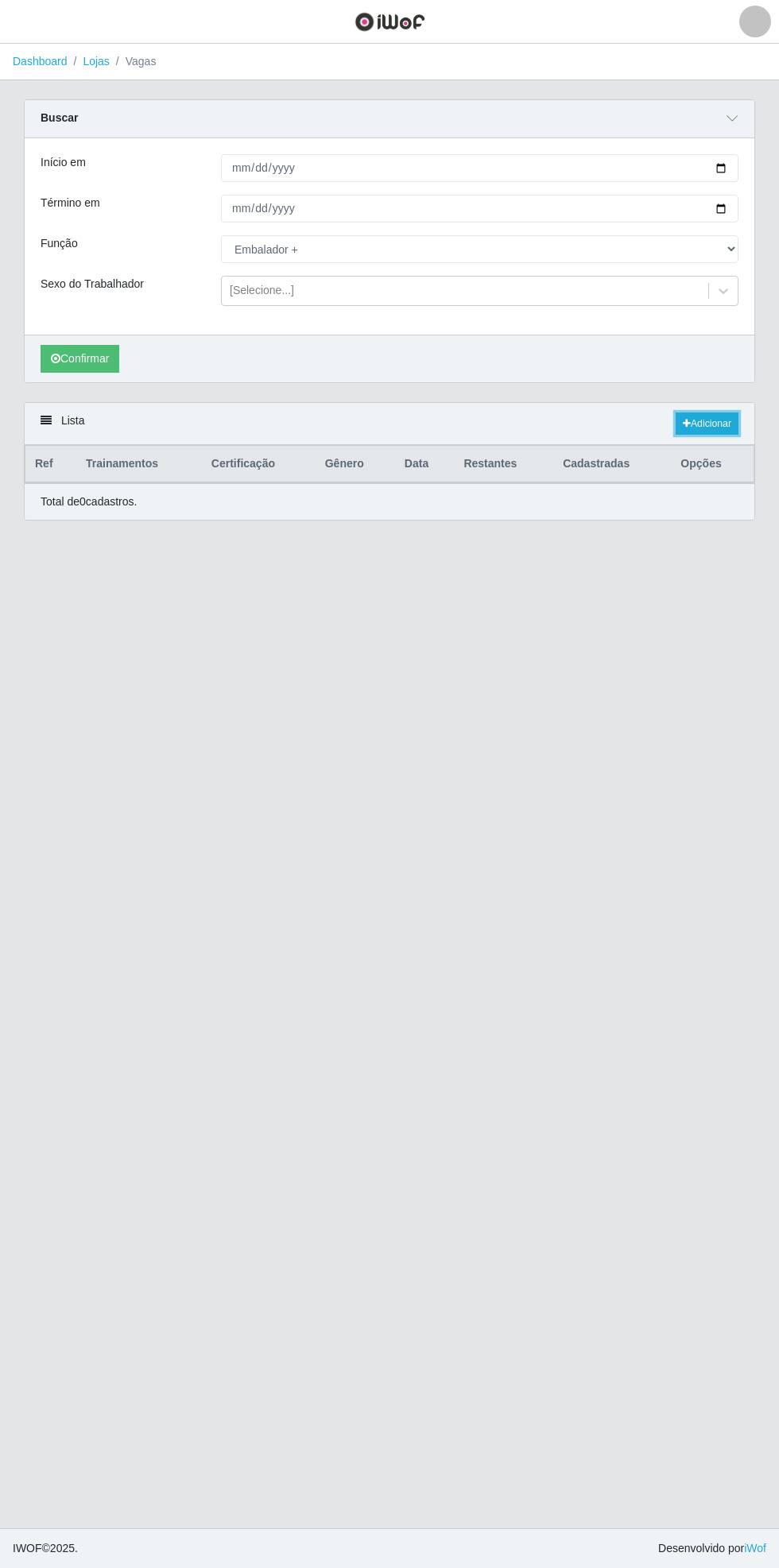
click at [702, 413] on link "Adicionar" at bounding box center [708, 423] width 63 height 23
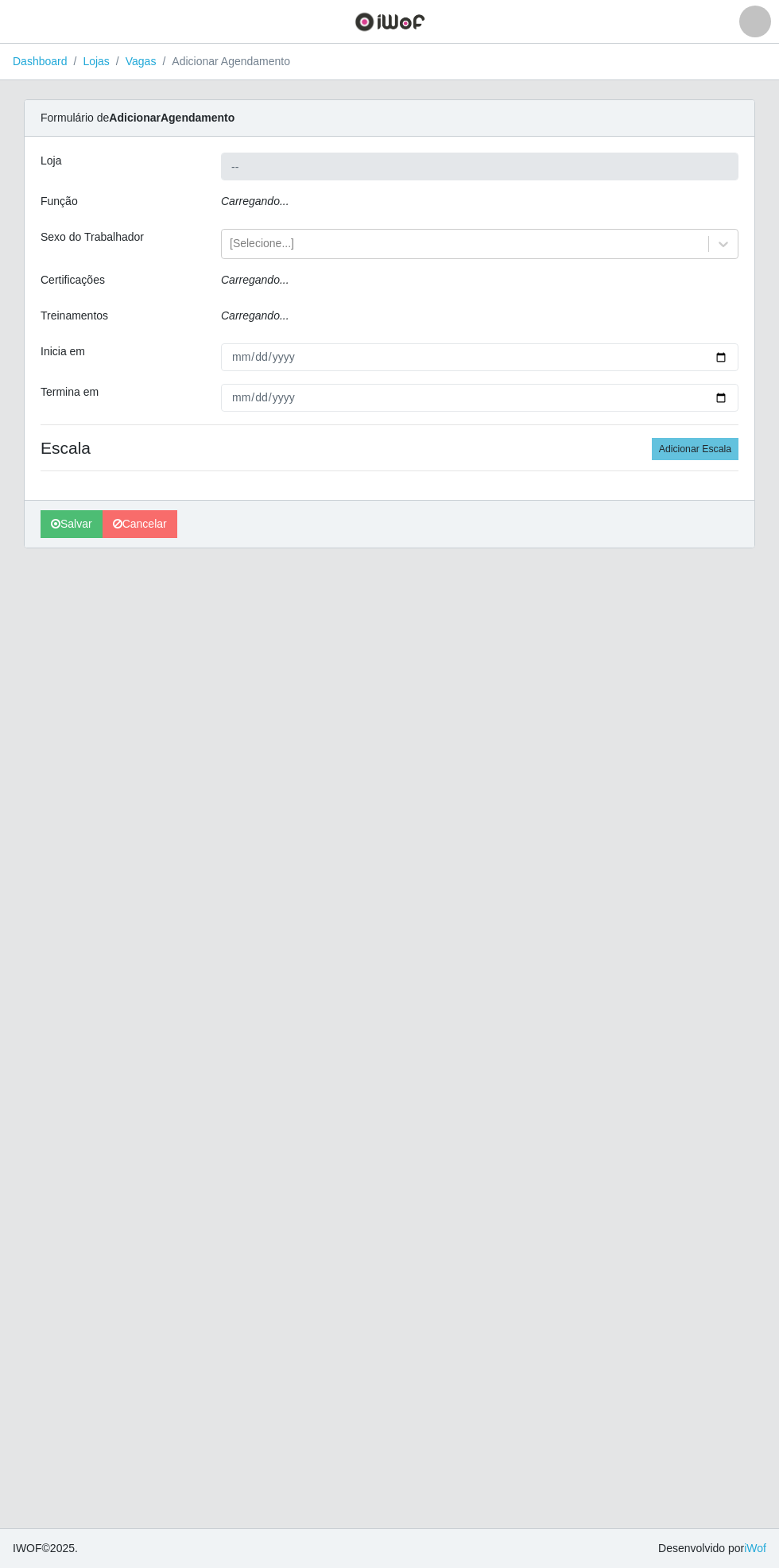
type input "Bemais Supermercados - [GEOGRAPHIC_DATA]"
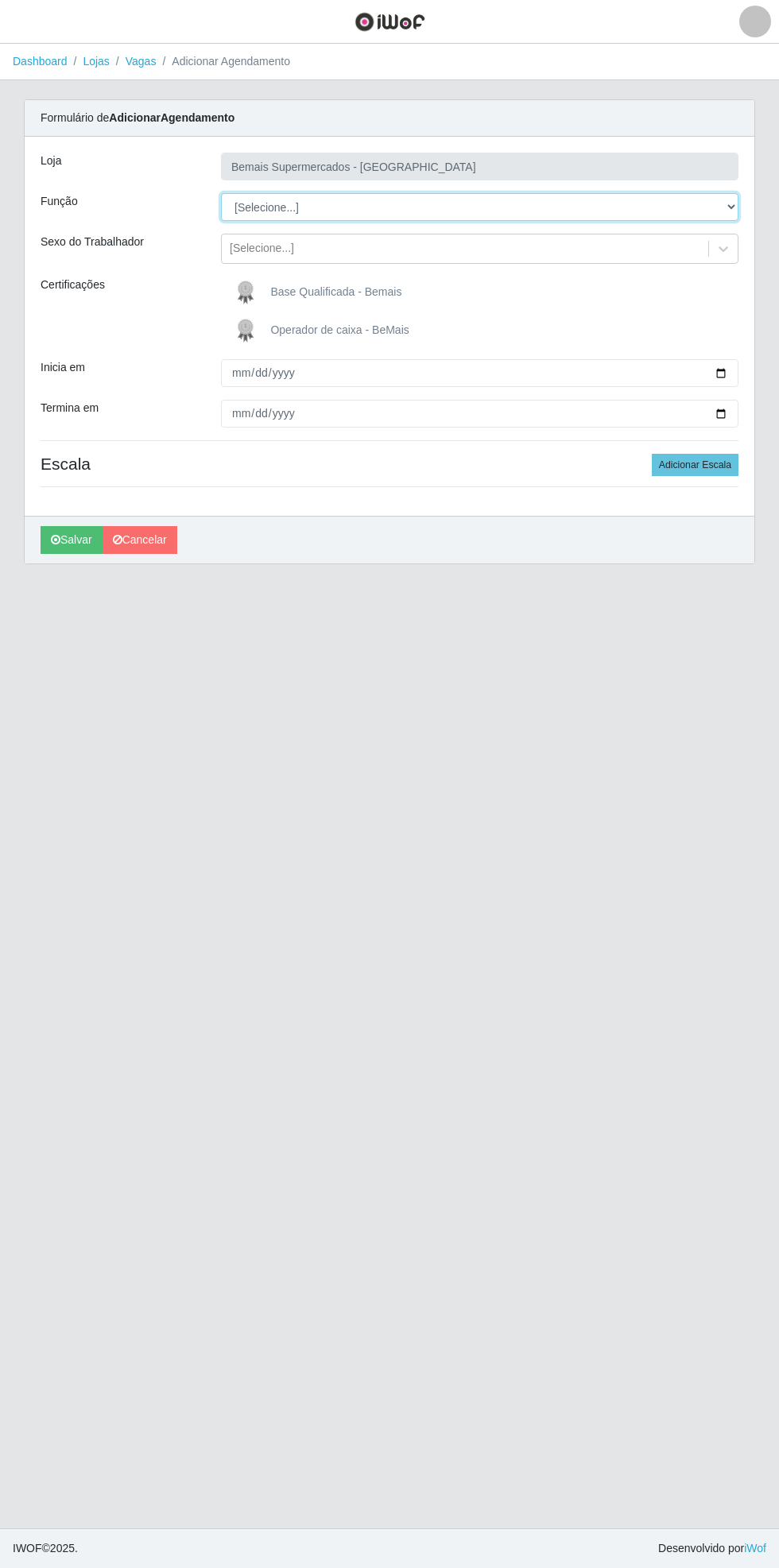
click at [729, 213] on select "[Selecione...] ASG ASG + ASG ++ Auxiliar de Estacionamento Auxiliar de Estacion…" at bounding box center [480, 206] width 518 height 28
select select "70"
click at [221, 193] on select "[Selecione...] ASG ASG + ASG ++ Auxiliar de Estacionamento Auxiliar de Estacion…" at bounding box center [480, 206] width 518 height 28
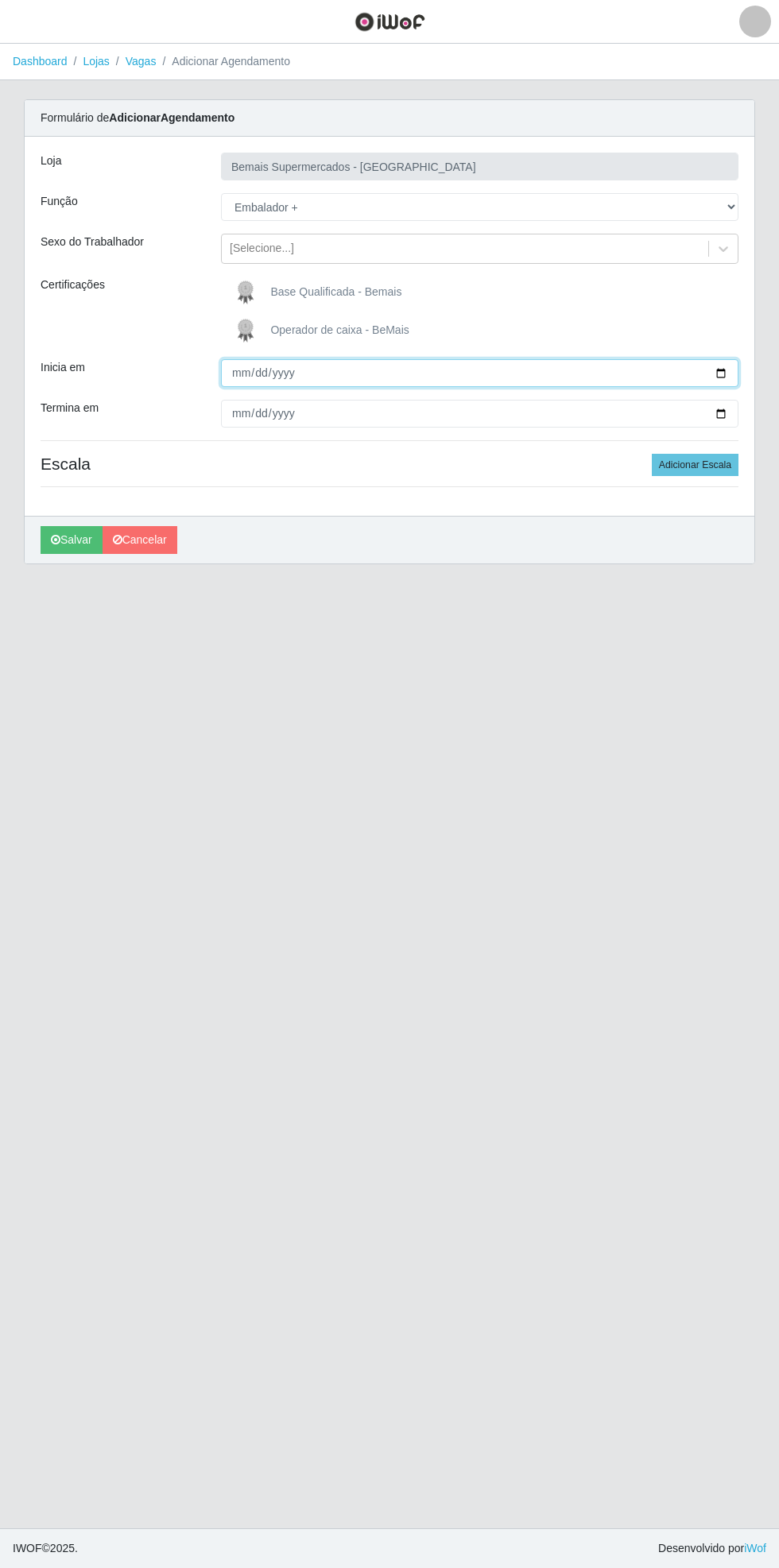
click at [732, 371] on input "Inicia em" at bounding box center [480, 372] width 518 height 28
type input "[DATE]"
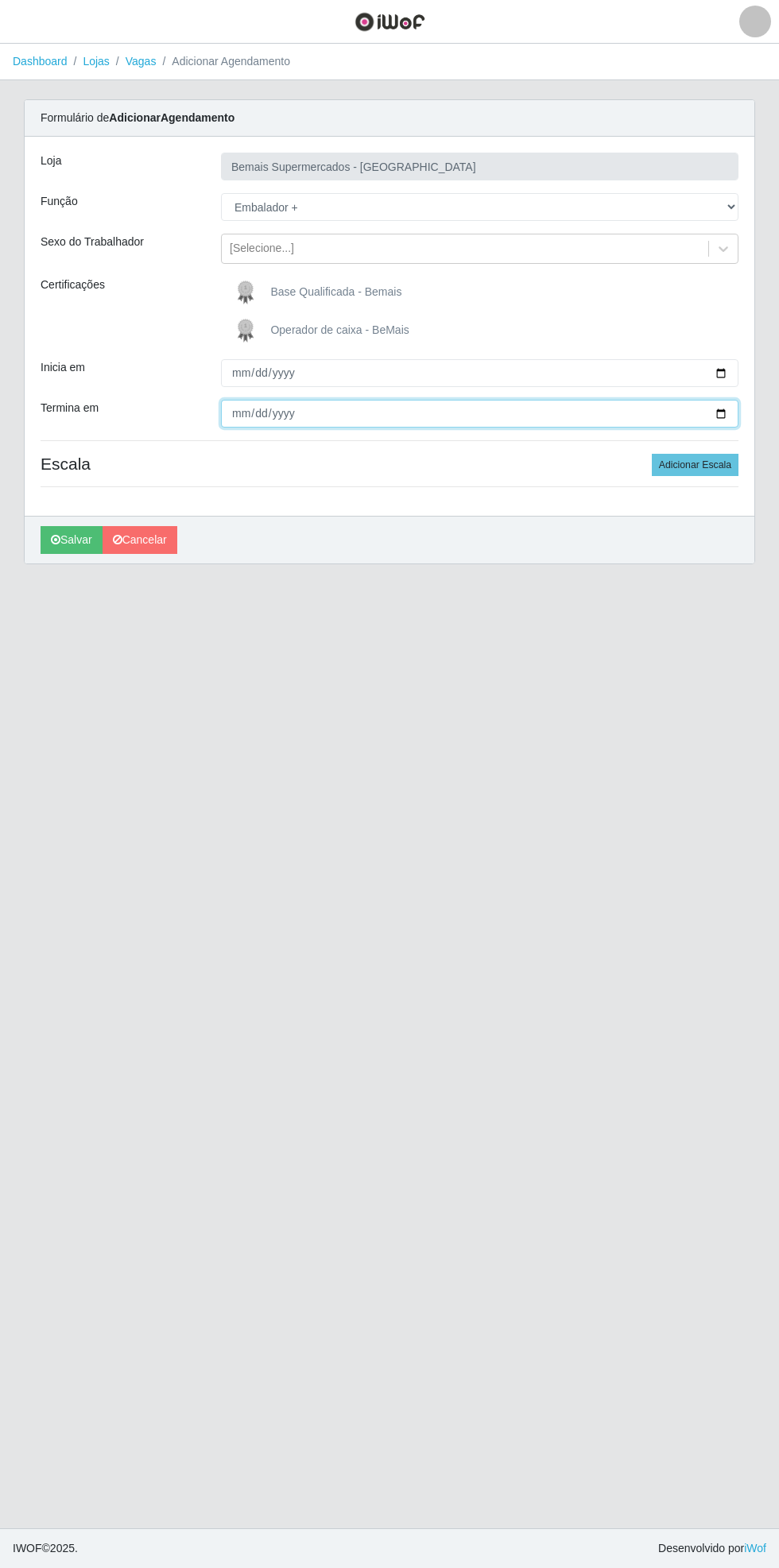
click at [729, 420] on input "Termina em" at bounding box center [480, 413] width 518 height 28
type input "[DATE]"
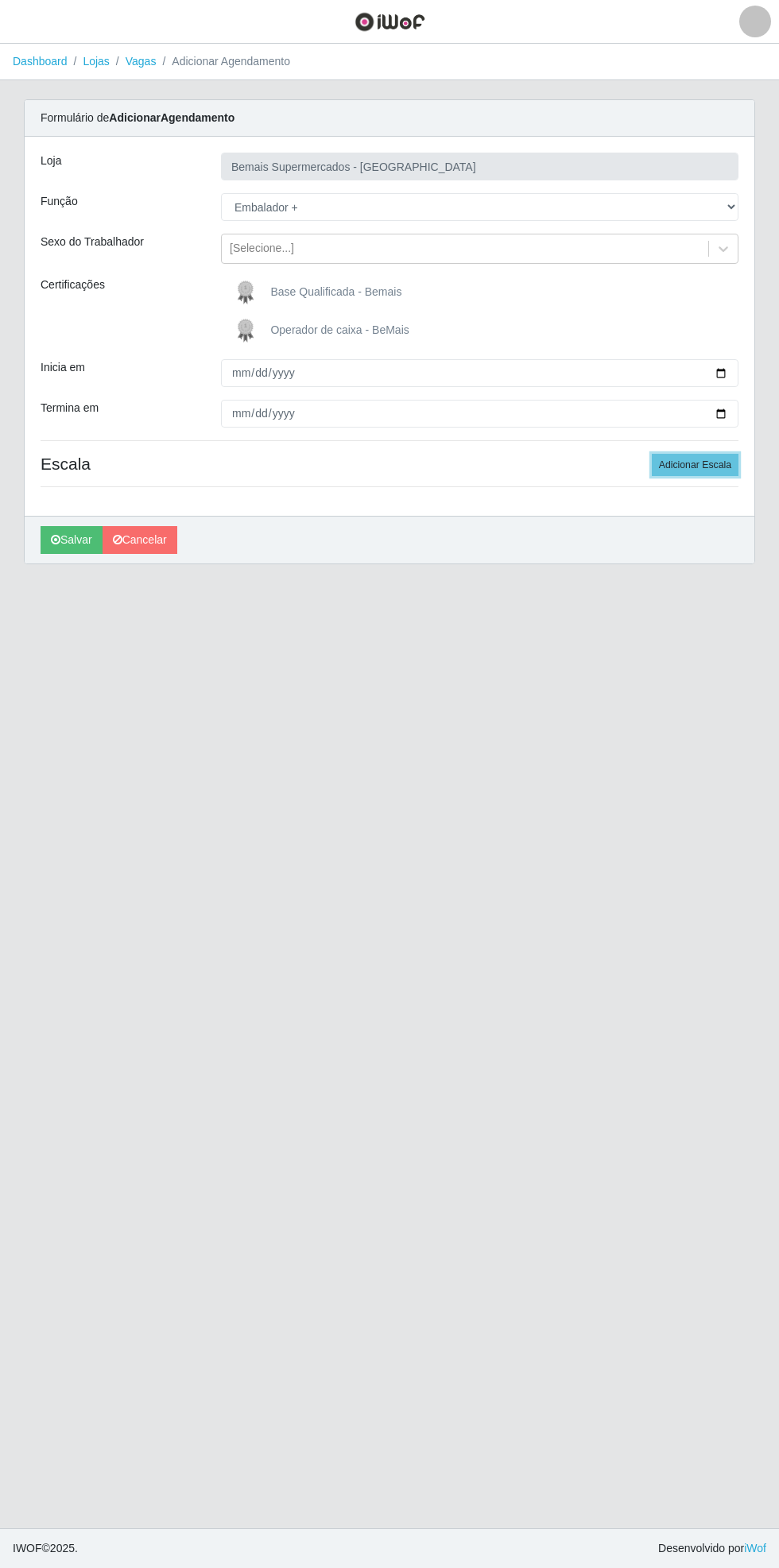
click at [717, 462] on button "Adicionar Escala" at bounding box center [695, 464] width 87 height 23
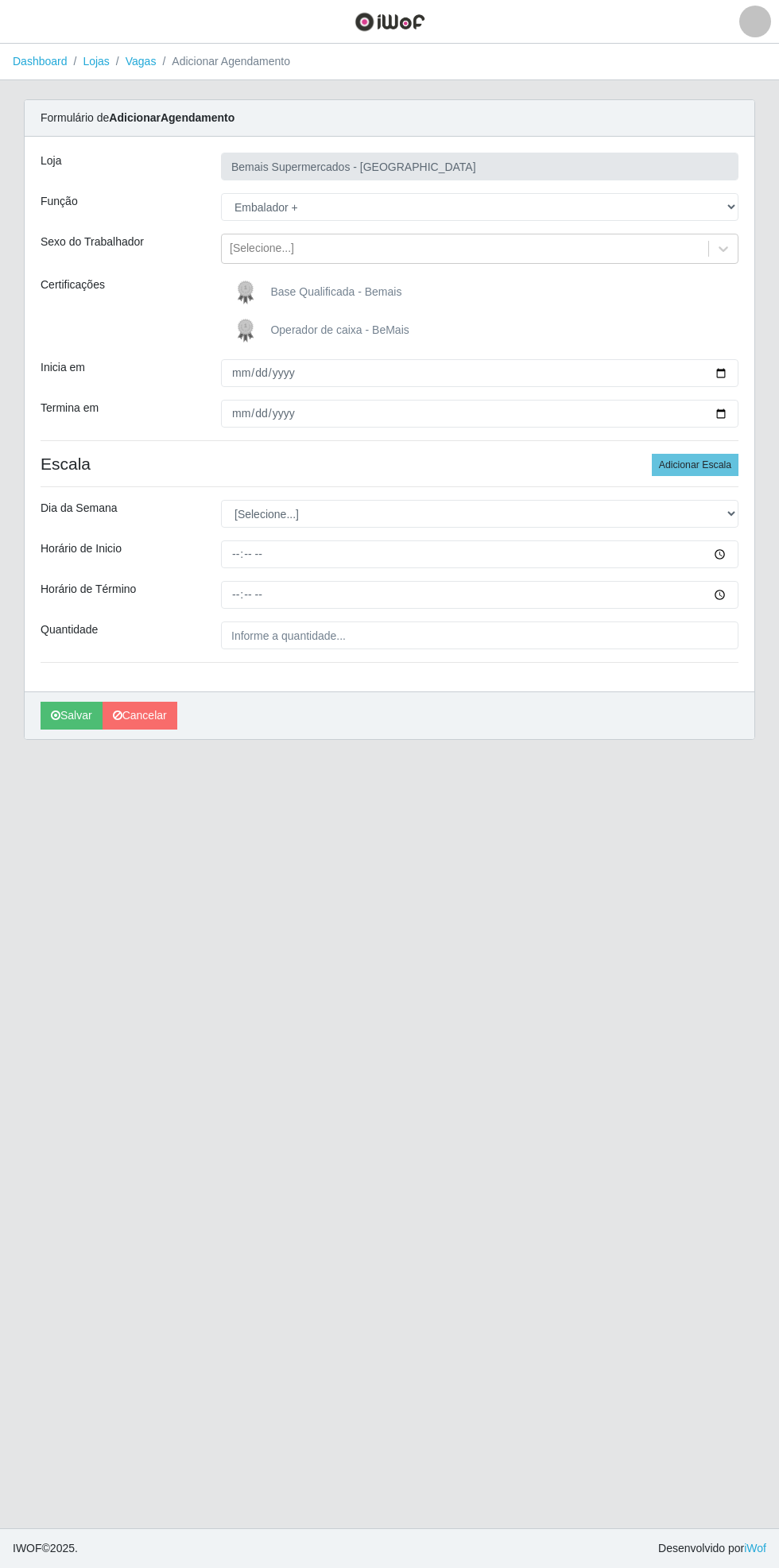
click at [754, 509] on div "Formulário de Adicionar Agendamento Loja Bemais Supermercados - [GEOGRAPHIC_DAT…" at bounding box center [390, 420] width 732 height 640
click at [733, 517] on select "[Selecione...] Segunda Terça Quarta Quinta Sexta Sábado Domingo" at bounding box center [480, 514] width 518 height 28
select select "6"
click at [221, 500] on select "[Selecione...] Segunda Terça Quarta Quinta Sexta Sábado Domingo" at bounding box center [480, 514] width 518 height 28
click at [730, 559] on input "Horário de Inicio" at bounding box center [480, 554] width 518 height 28
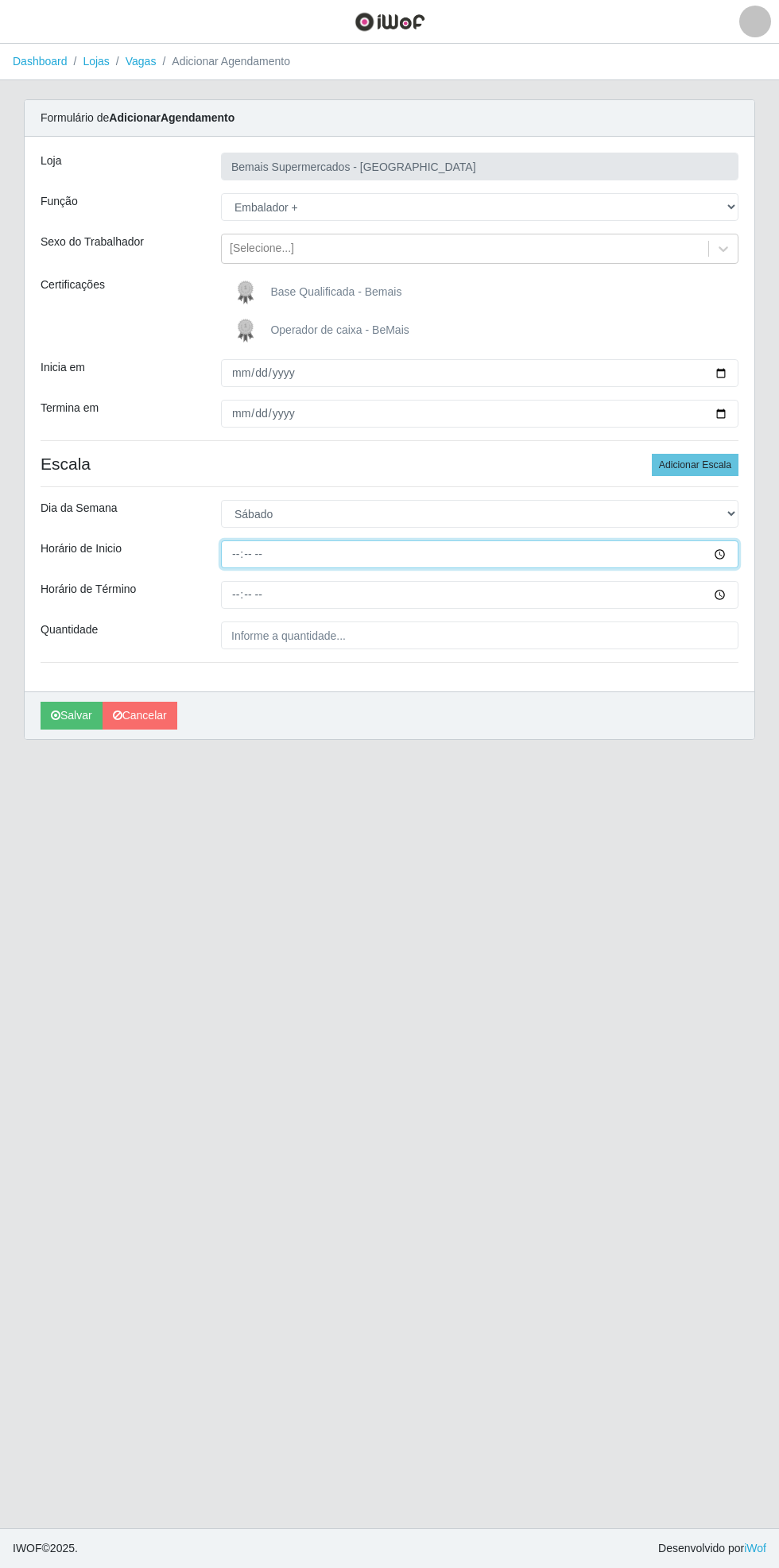
type input "08:00"
click at [729, 598] on input "Horário de Término" at bounding box center [480, 595] width 518 height 28
type input "13:00"
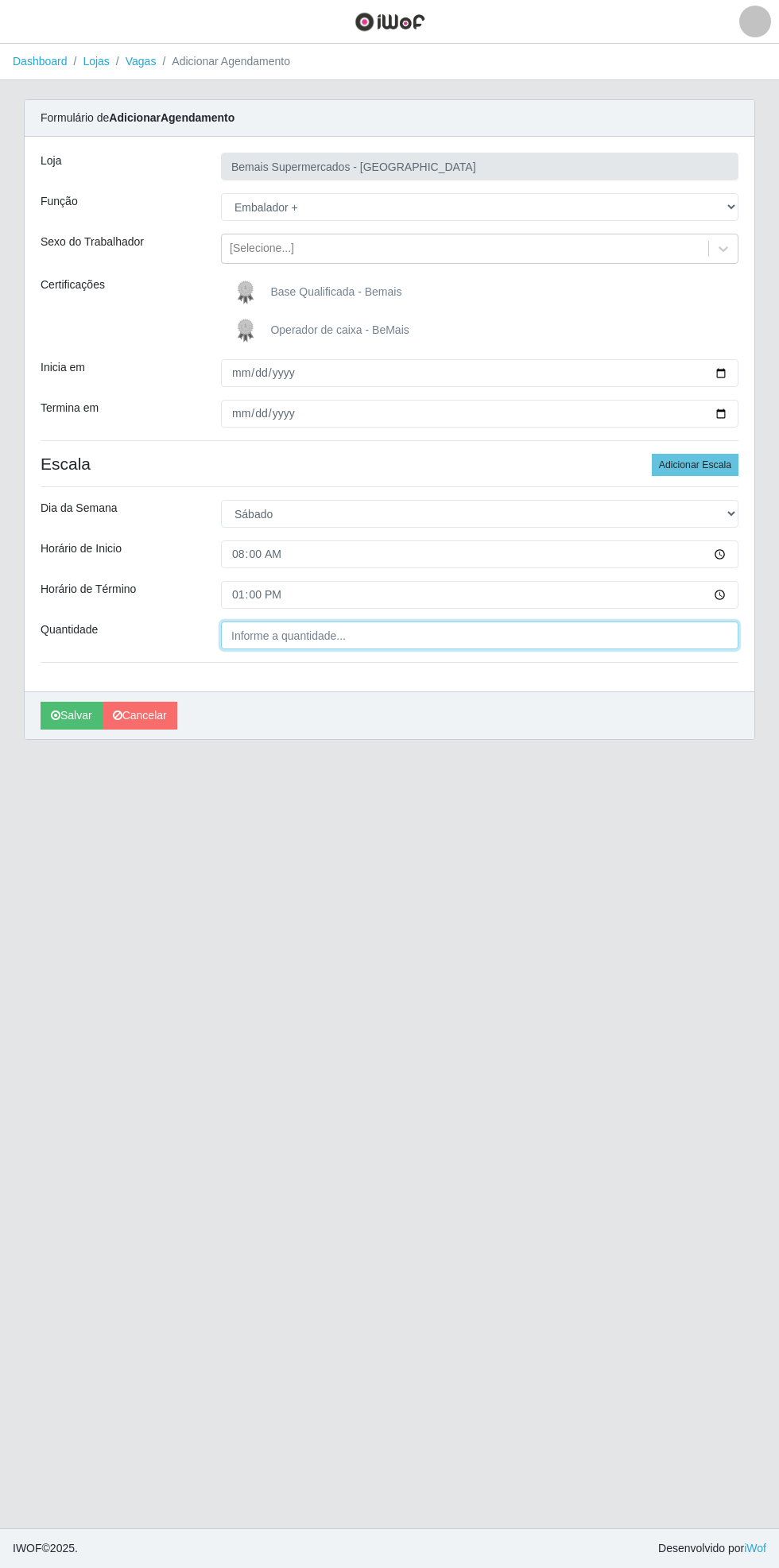
click at [373, 637] on input "Quantidade" at bounding box center [480, 635] width 518 height 28
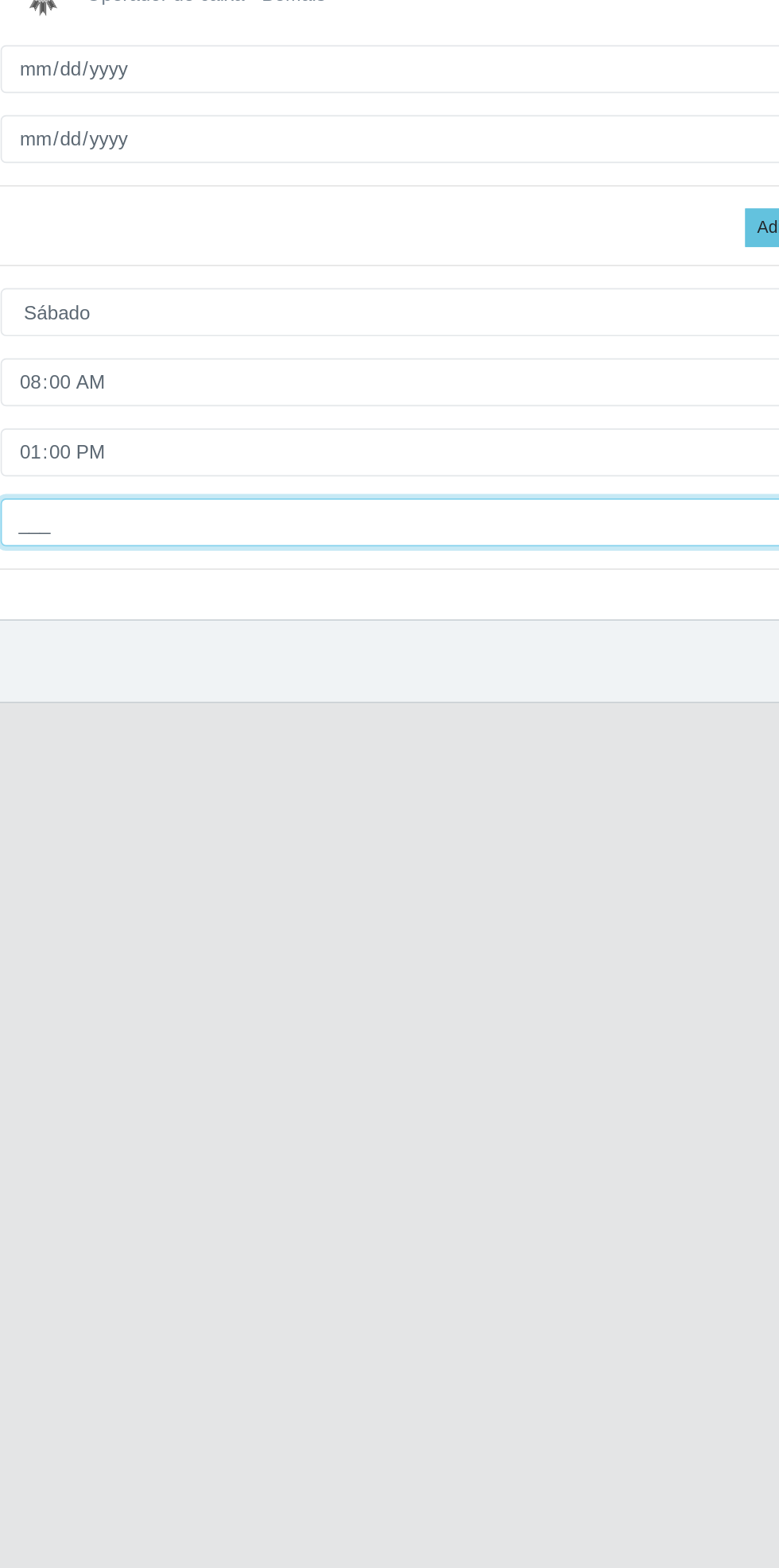
type input "2__"
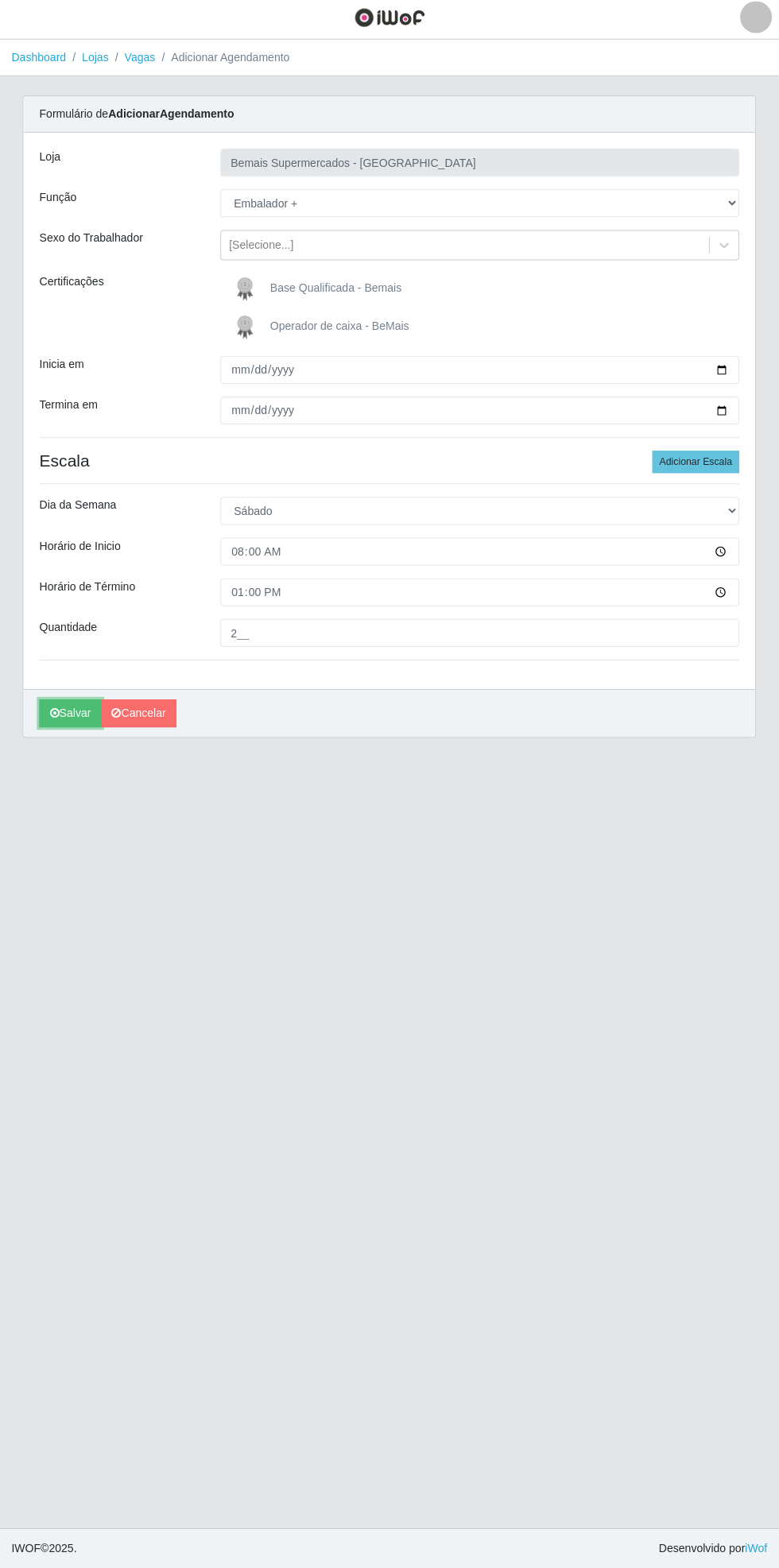
click at [57, 712] on icon "submit" at bounding box center [55, 714] width 10 height 11
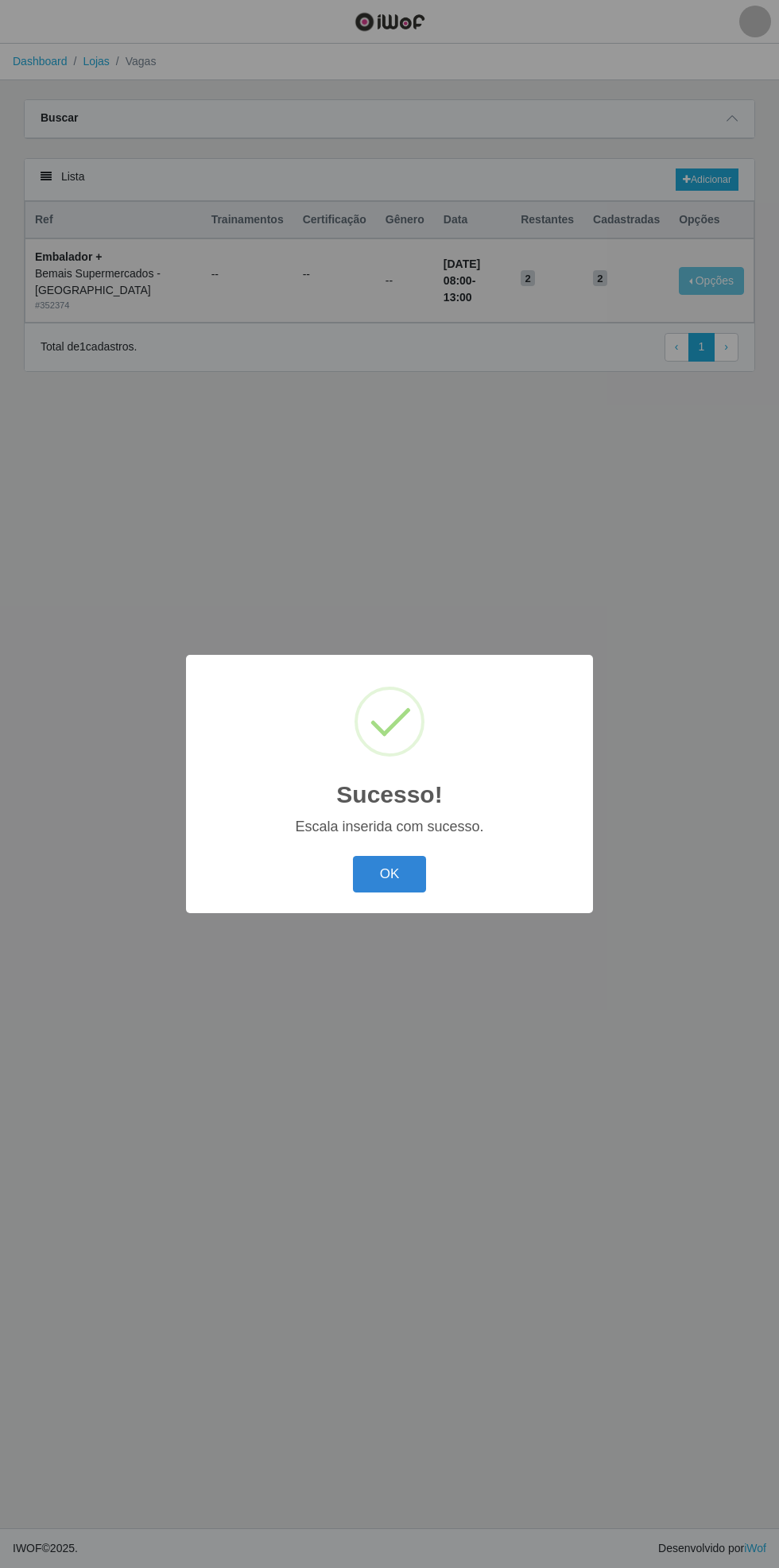
click at [390, 874] on button "OK" at bounding box center [390, 874] width 74 height 38
